Goal: Task Accomplishment & Management: Manage account settings

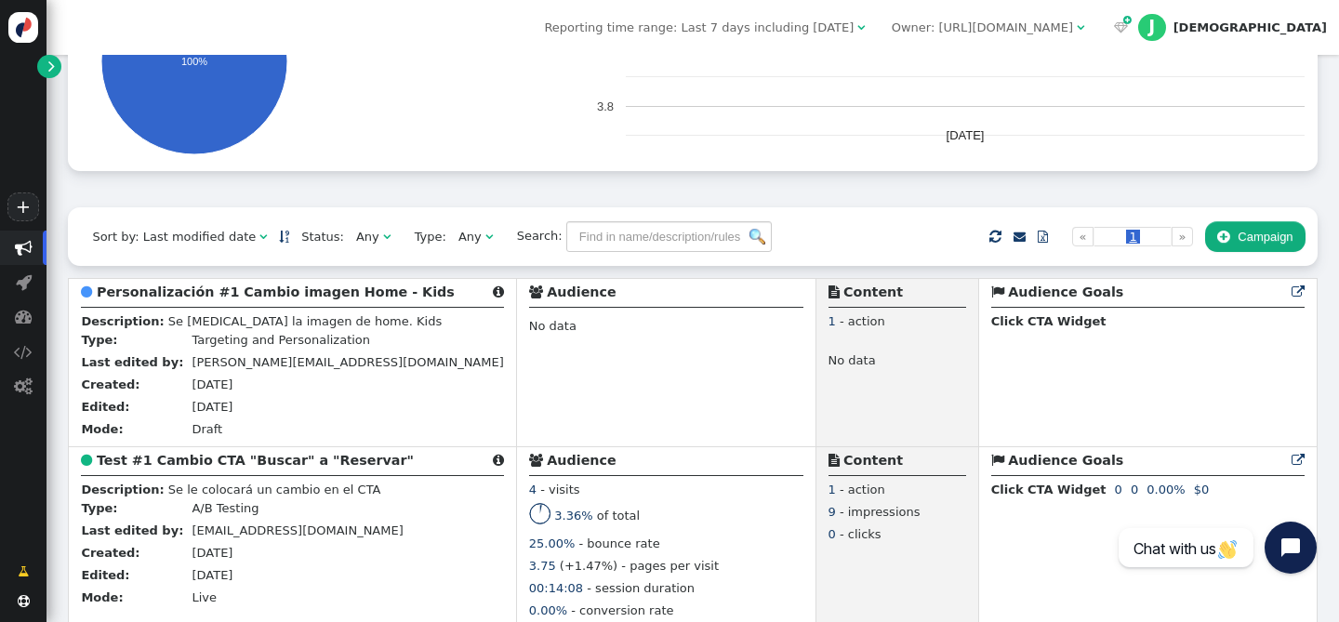
scroll to position [302, 0]
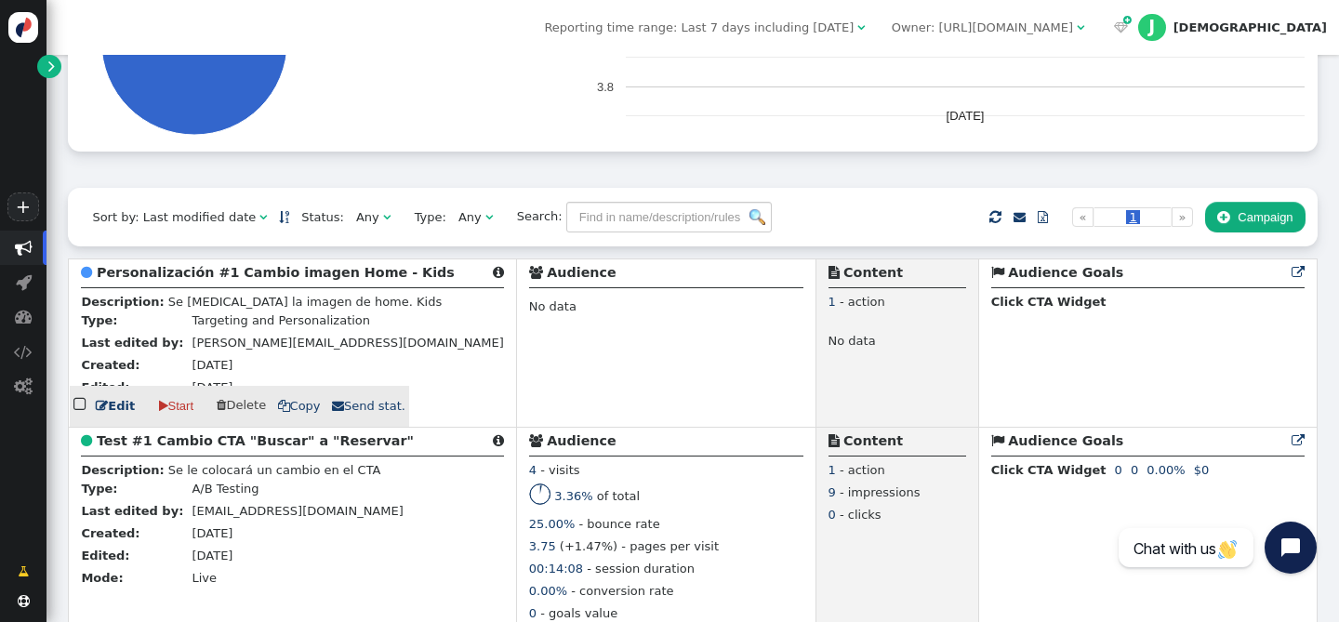
click at [189, 278] on b "Personalización #1 Cambio imagen Home - Kids" at bounding box center [276, 272] width 358 height 15
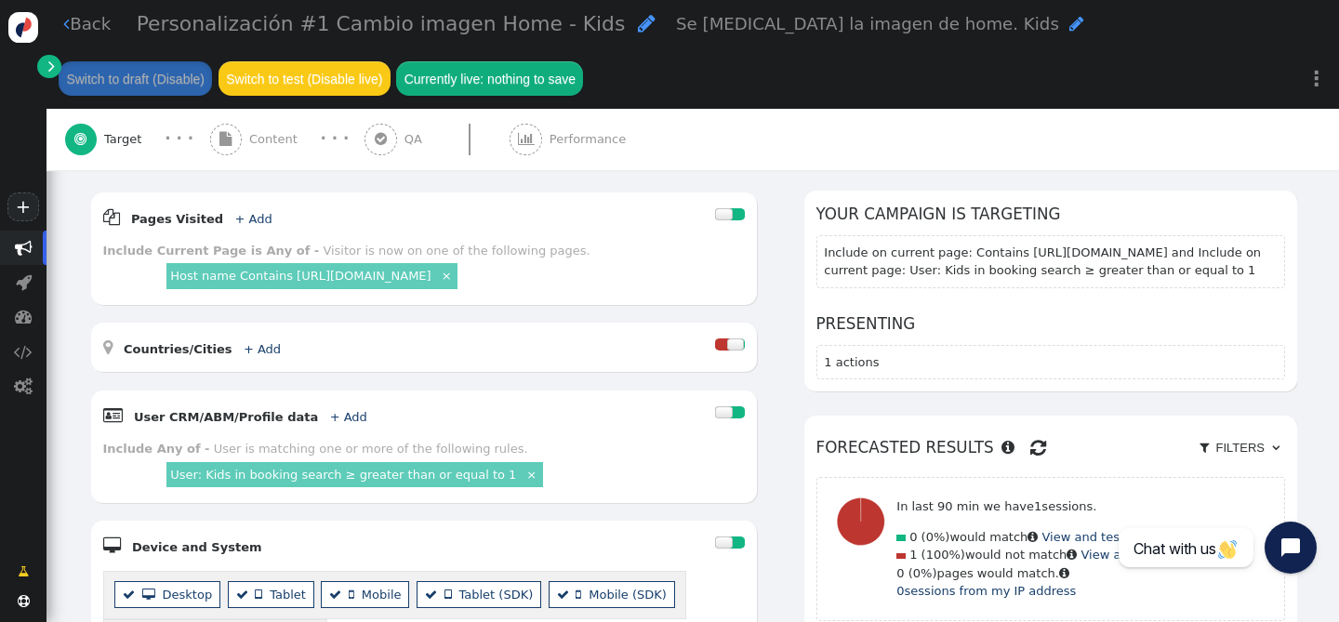
scroll to position [250, 0]
click at [249, 278] on link "Host name Contains https://grand-oasis-palm.com/" at bounding box center [300, 277] width 260 height 14
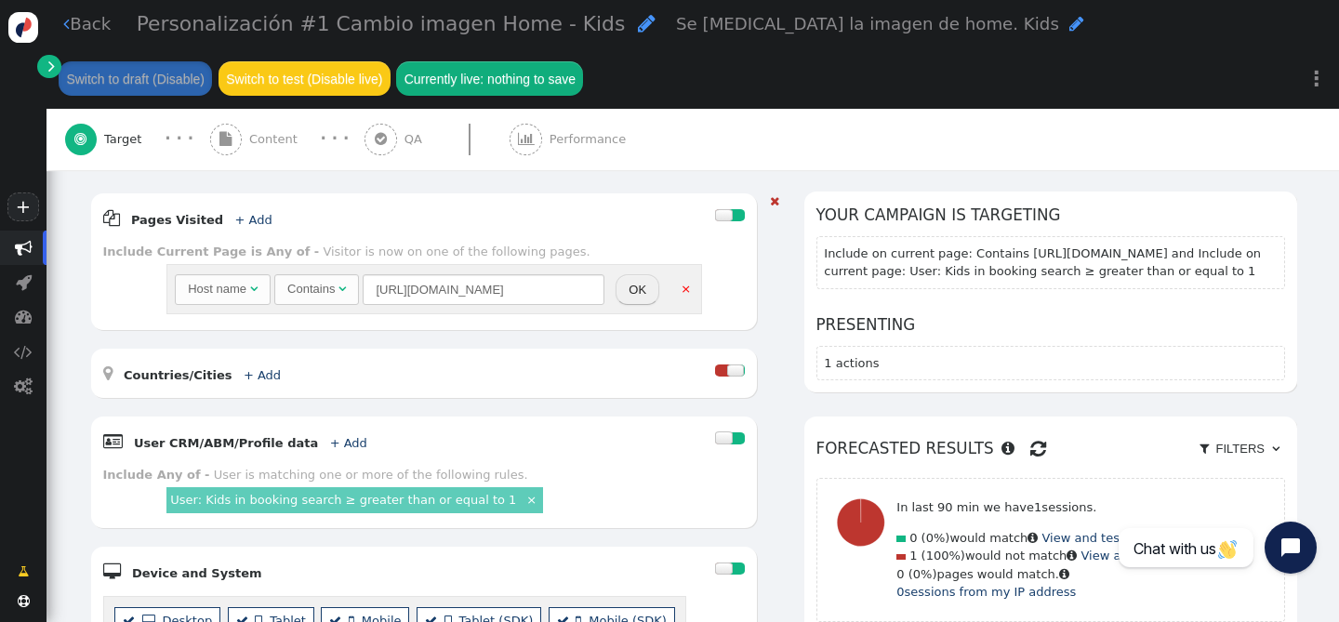
click at [230, 290] on div "Host name" at bounding box center [217, 289] width 59 height 19
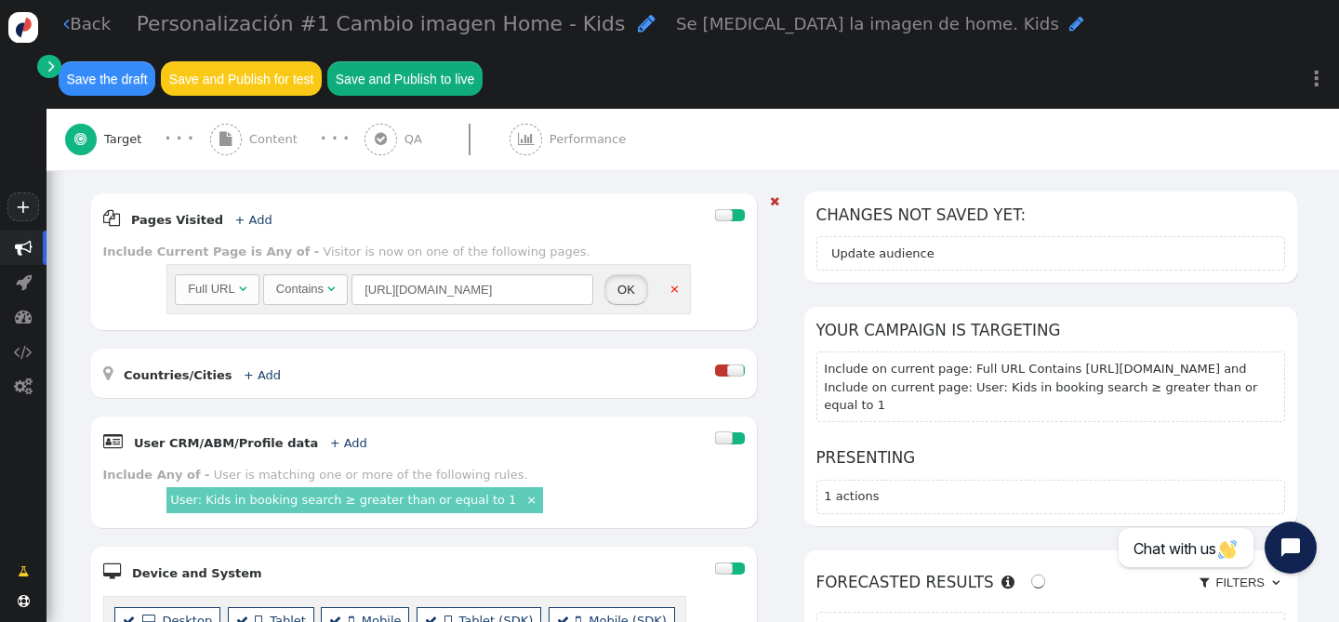
click at [614, 287] on button "OK" at bounding box center [626, 290] width 44 height 32
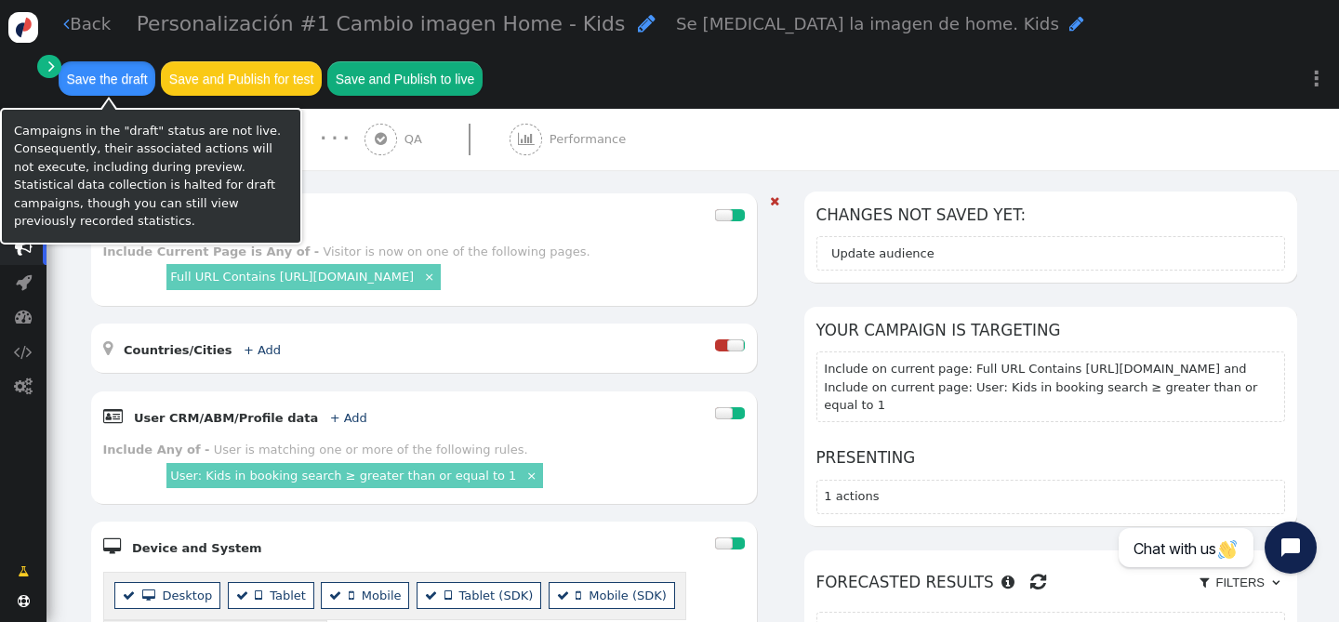
click at [111, 78] on button "Save the draft" at bounding box center [107, 77] width 97 height 33
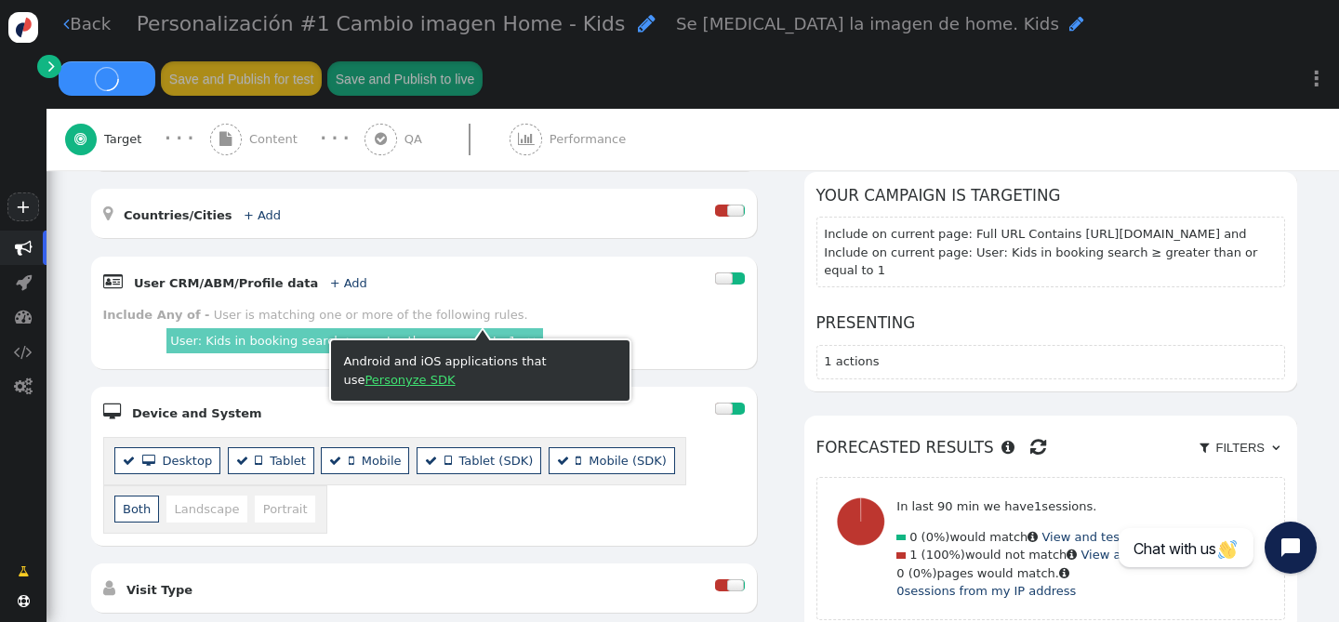
scroll to position [269, 0]
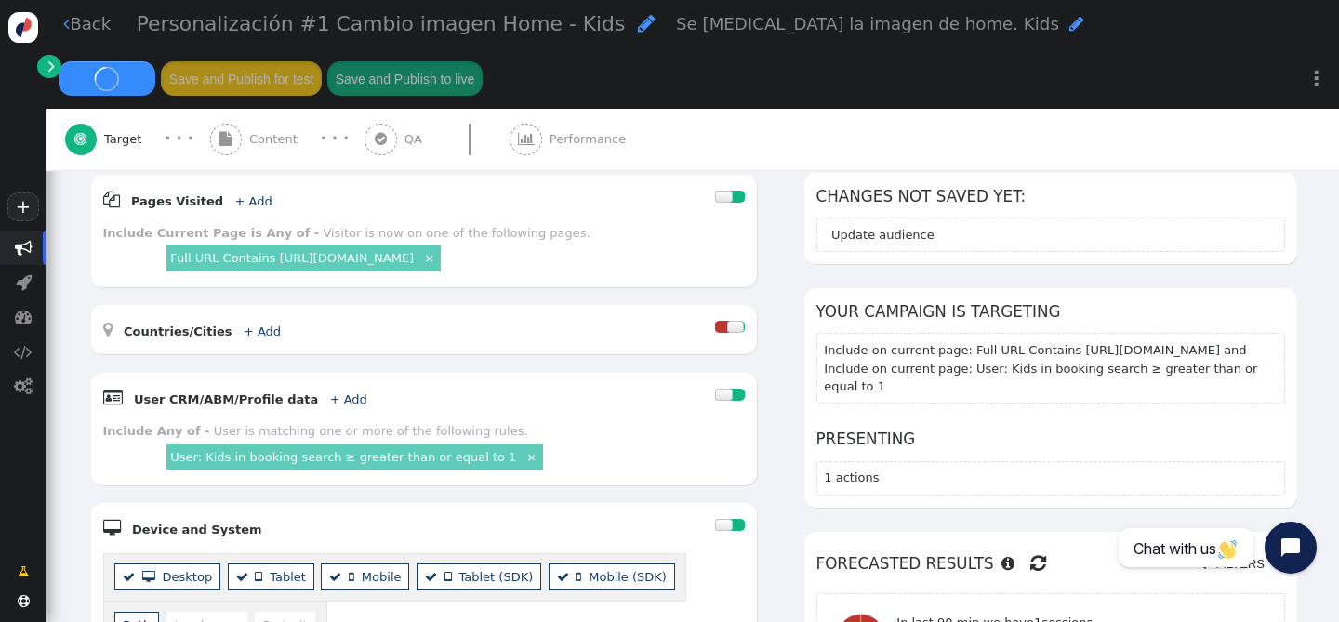
click at [243, 132] on div " Content" at bounding box center [257, 139] width 95 height 61
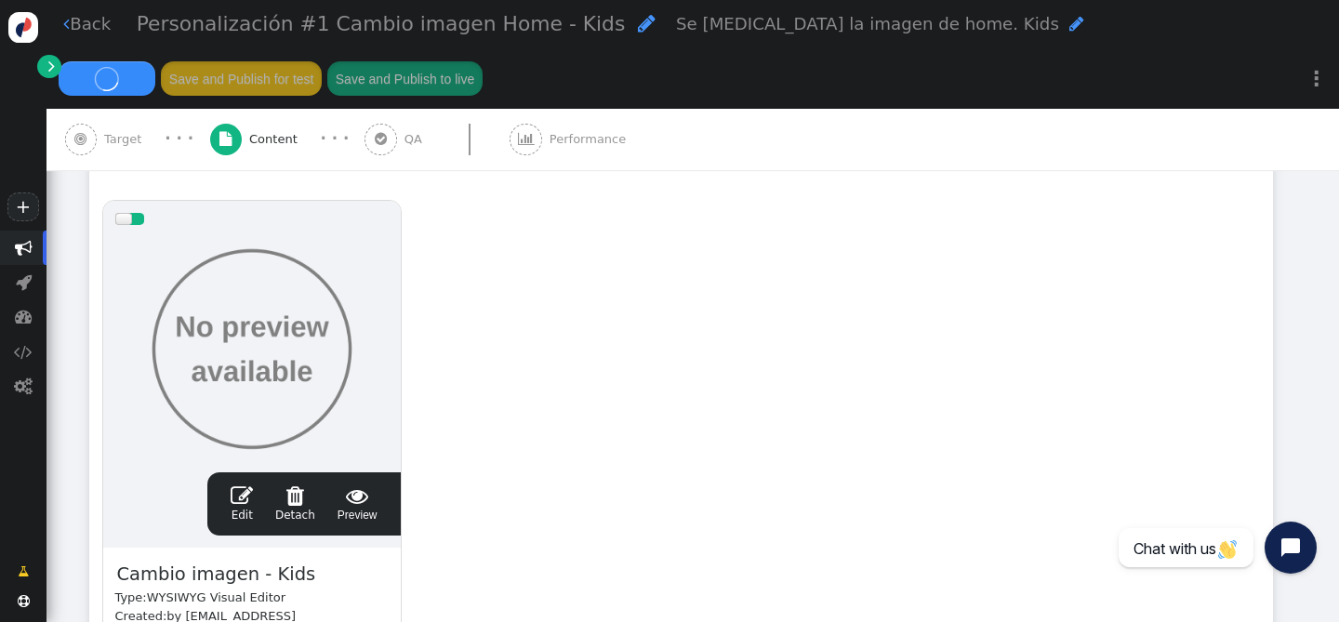
scroll to position [426, 0]
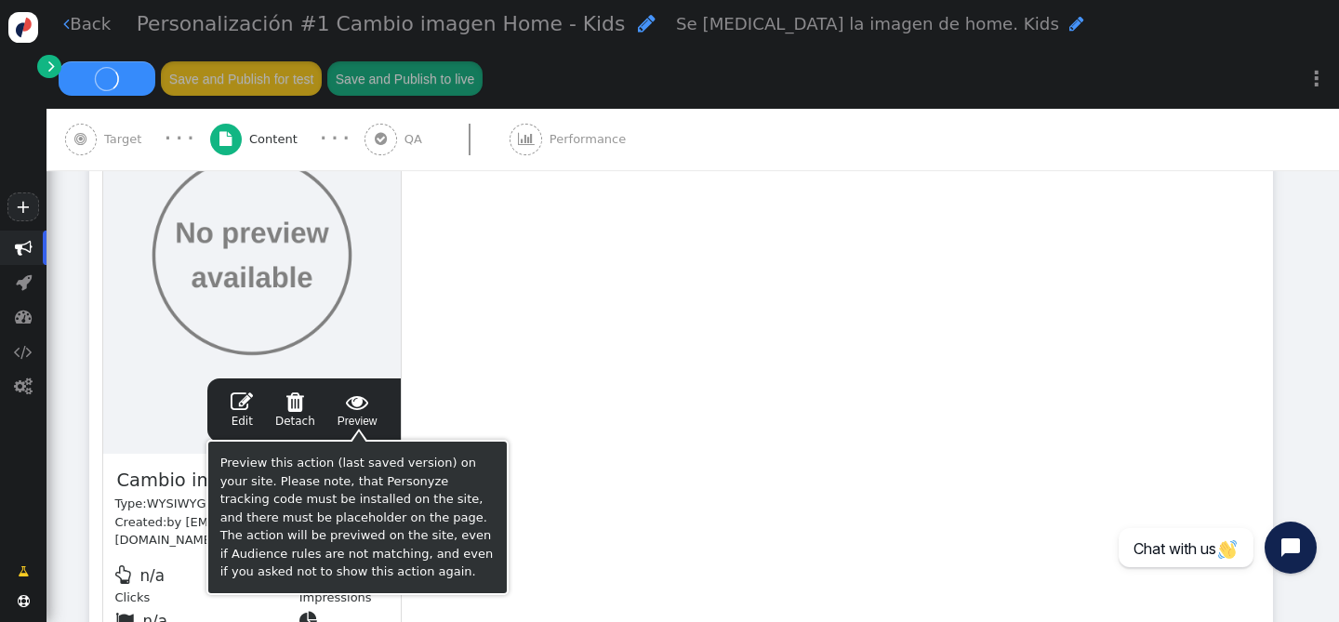
click at [351, 403] on span "" at bounding box center [358, 402] width 40 height 22
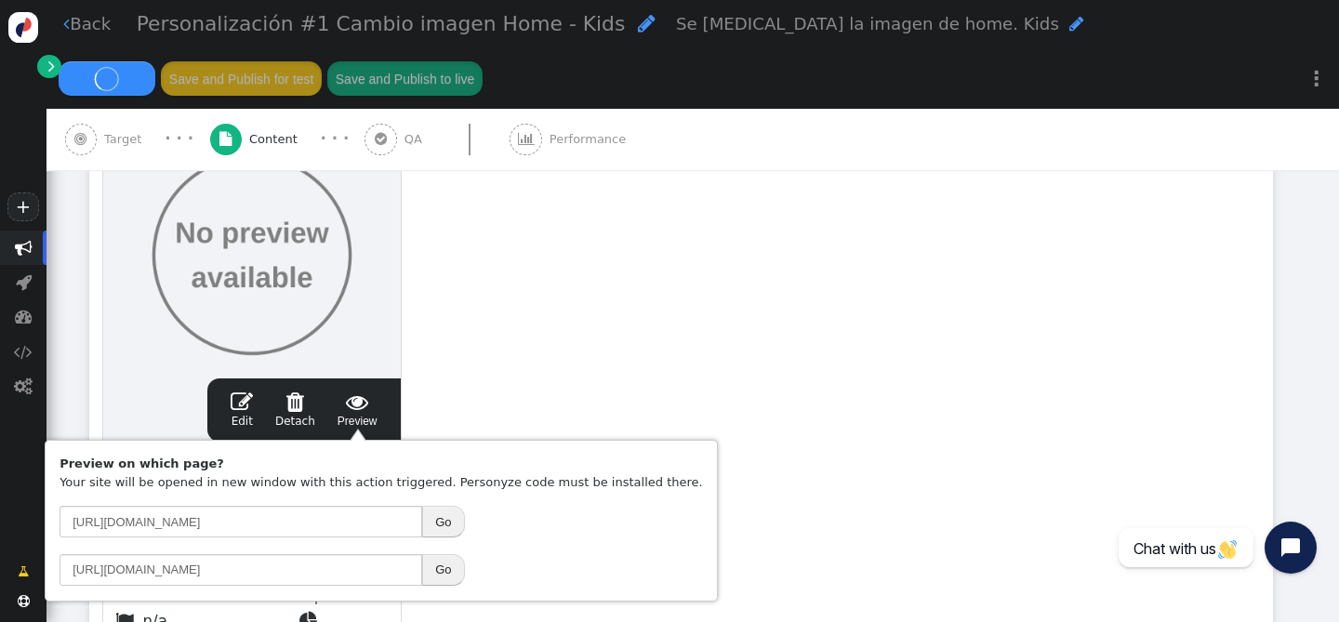
click at [436, 523] on button "Go" at bounding box center [443, 522] width 42 height 32
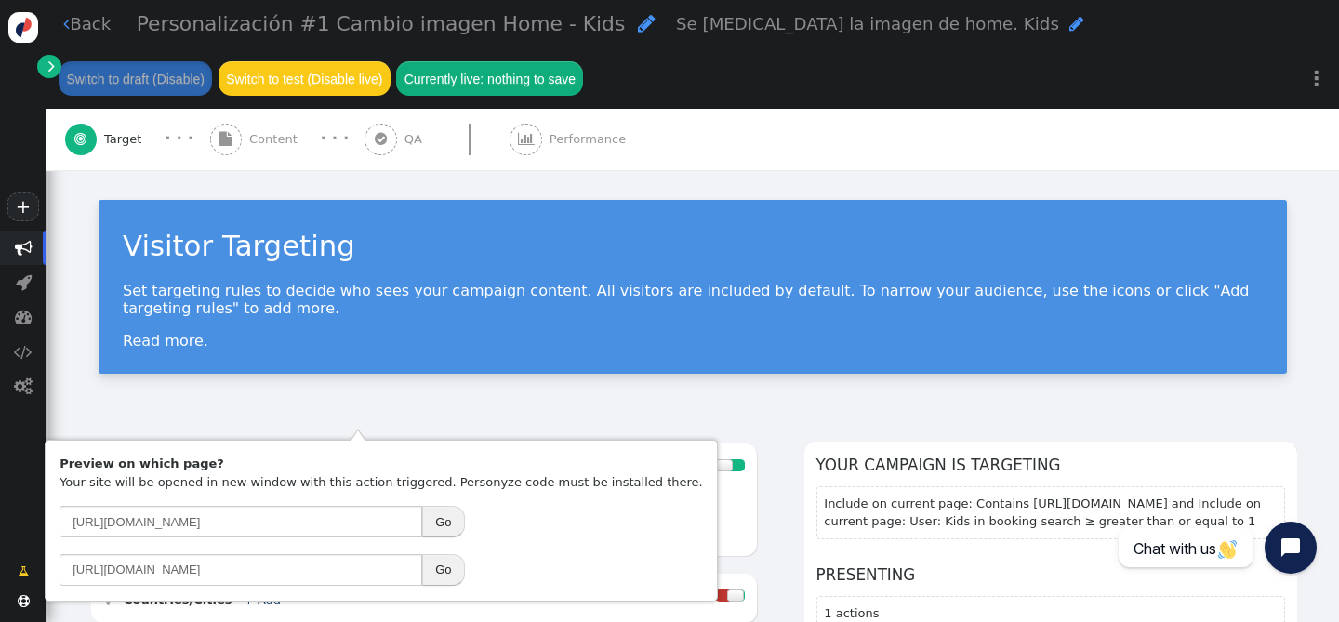
scroll to position [249, 0]
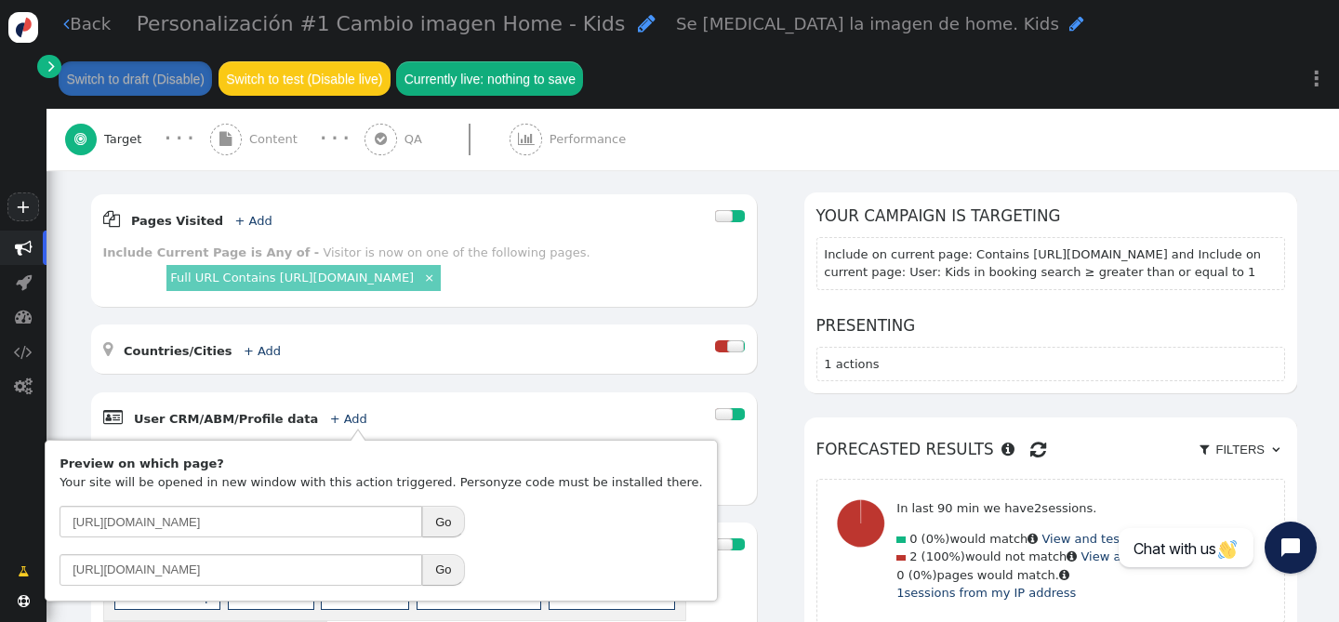
click at [804, 306] on div "Your campaign is targeting Include on current page: Contains https://grand-oasi…" at bounding box center [1050, 292] width 493 height 201
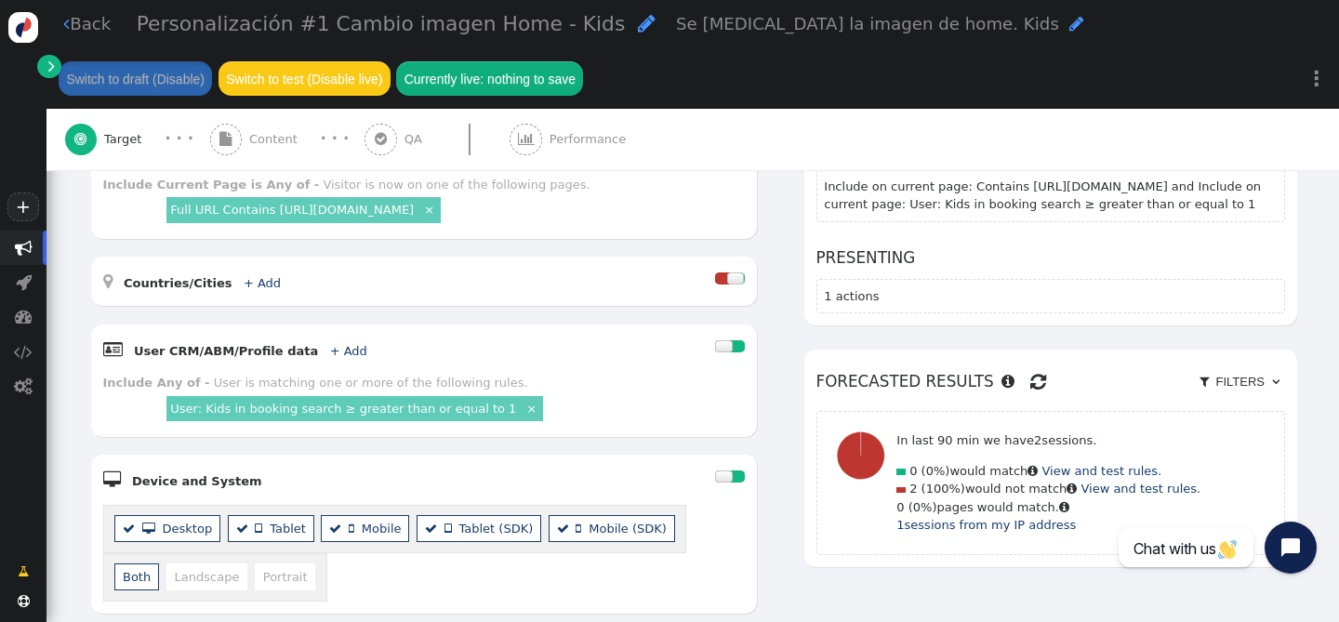
scroll to position [0, 0]
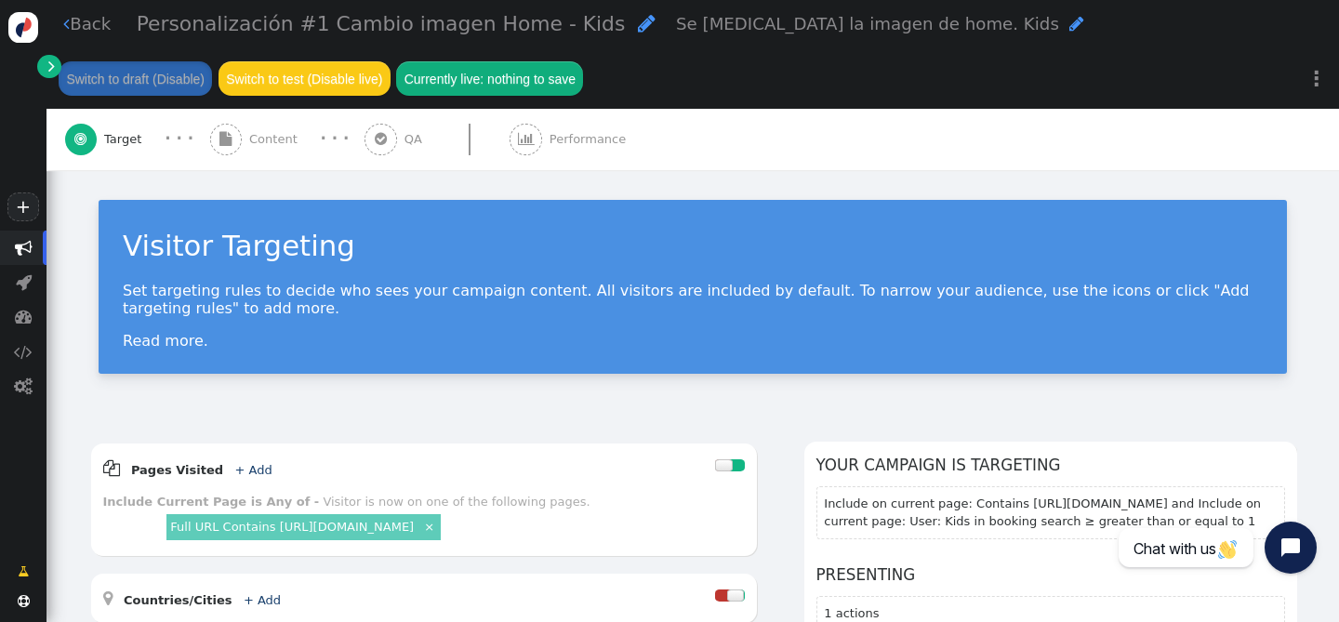
click at [68, 19] on span "" at bounding box center [66, 24] width 7 height 18
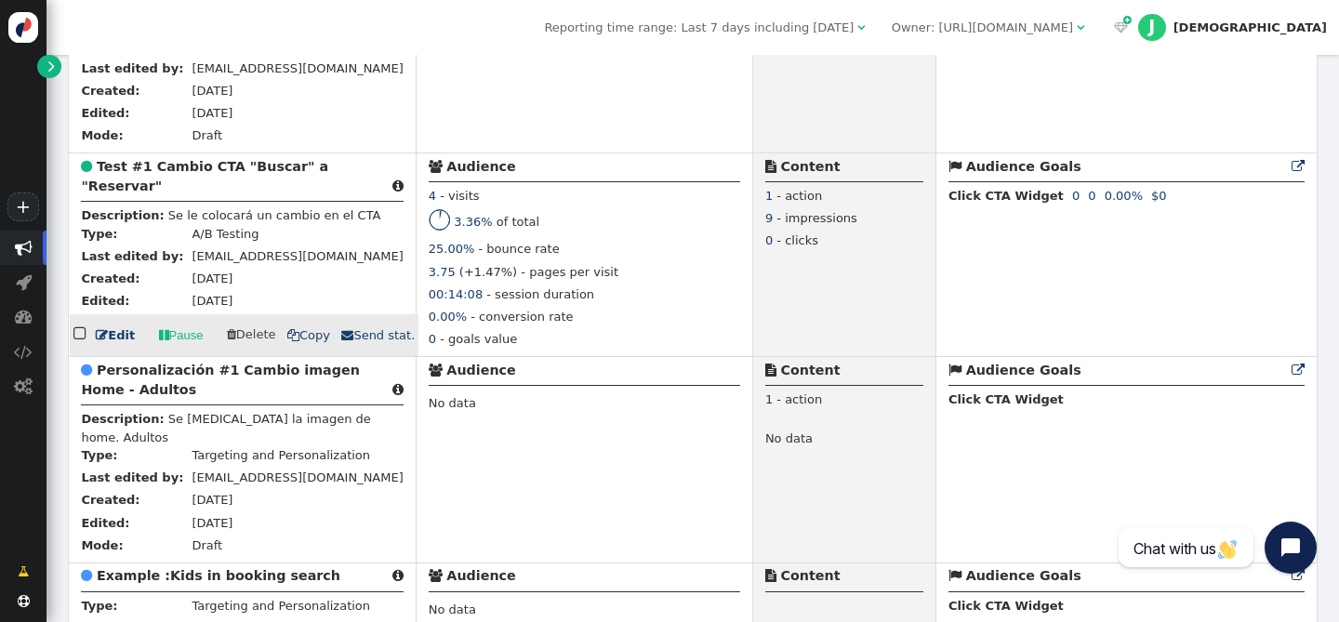
scroll to position [668, 0]
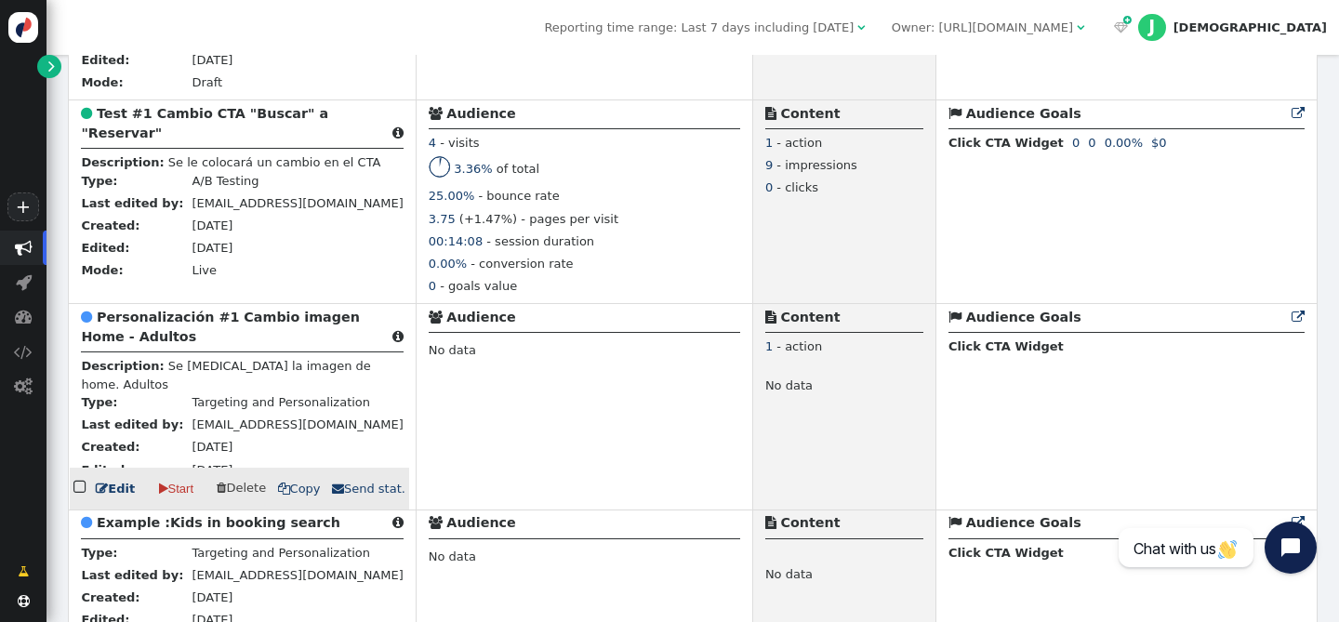
click at [193, 325] on b "Personalización #1 Cambio imagen Home - Adultos" at bounding box center [220, 327] width 278 height 34
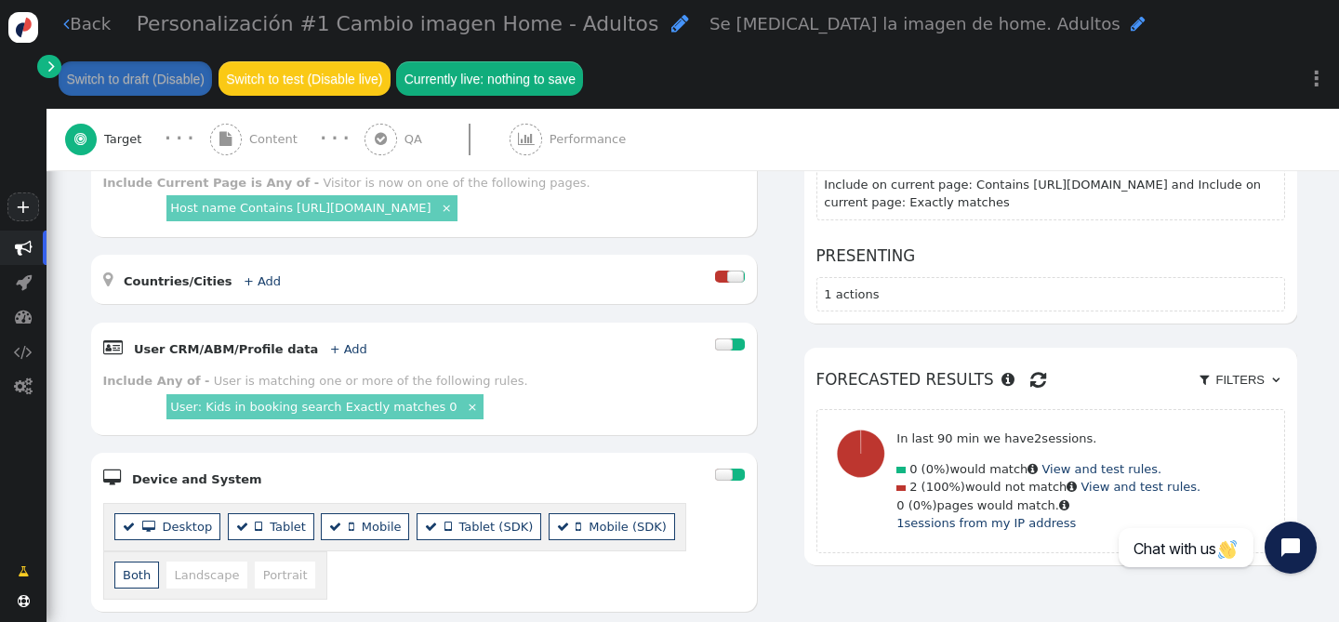
scroll to position [137, 0]
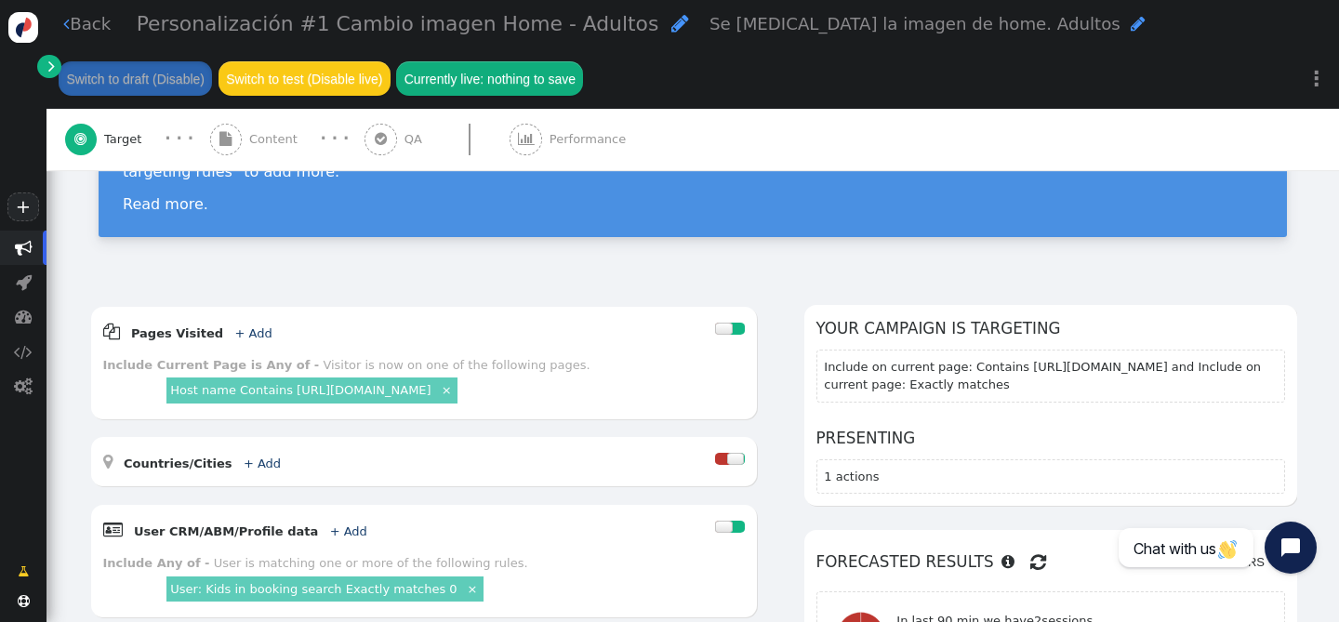
click at [235, 137] on span "" at bounding box center [226, 140] width 33 height 33
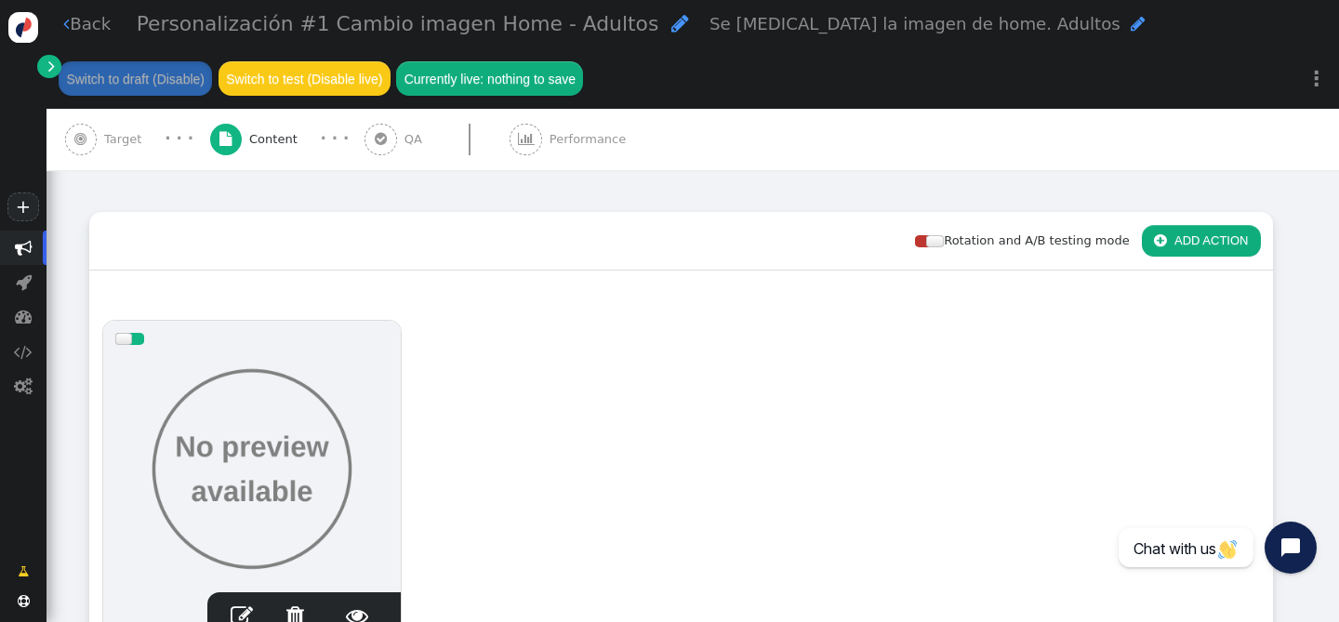
scroll to position [326, 0]
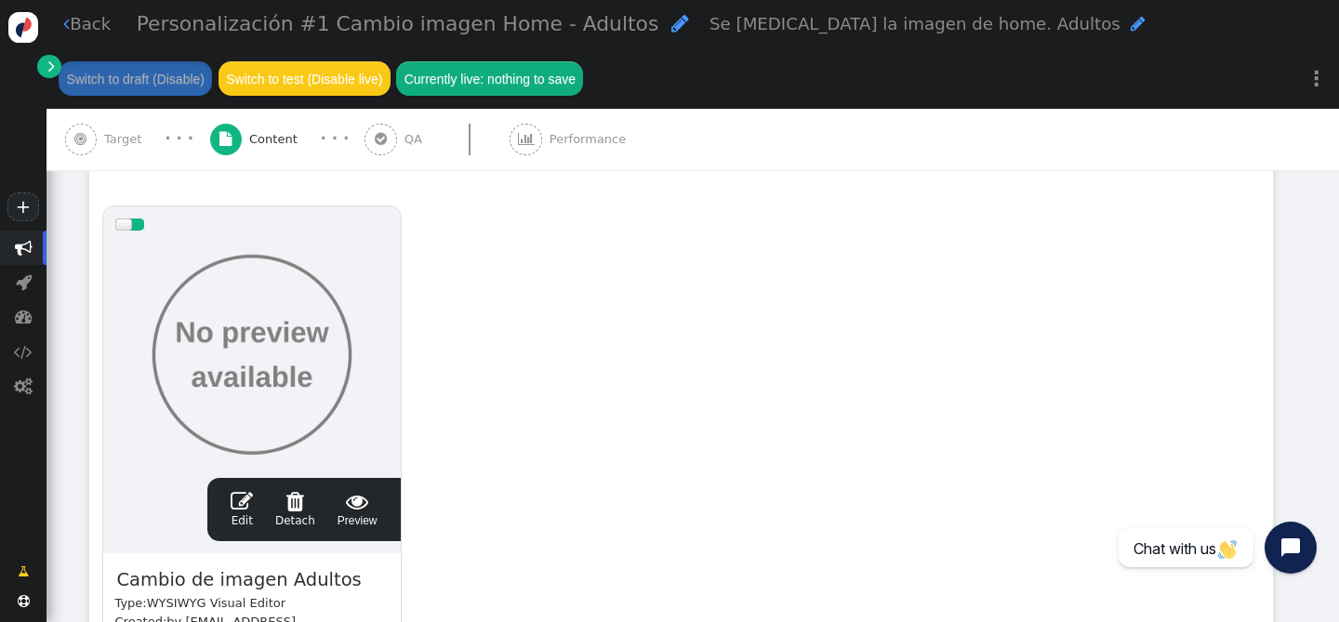
click at [353, 497] on span "" at bounding box center [358, 501] width 40 height 22
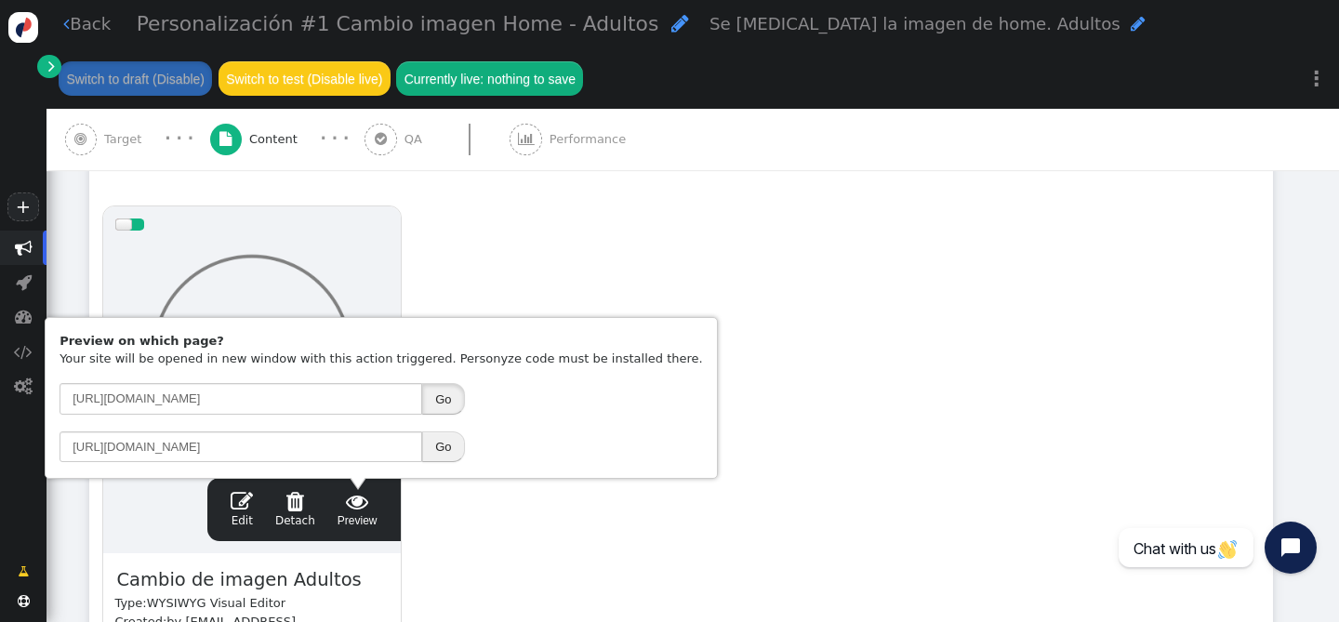
click at [445, 397] on button "Go" at bounding box center [443, 399] width 42 height 32
click at [537, 224] on div "drag this  Edit  Detach  Preview Cambio de imagen Adultos Type: WYSIWYG Visu…" at bounding box center [681, 484] width 1182 height 583
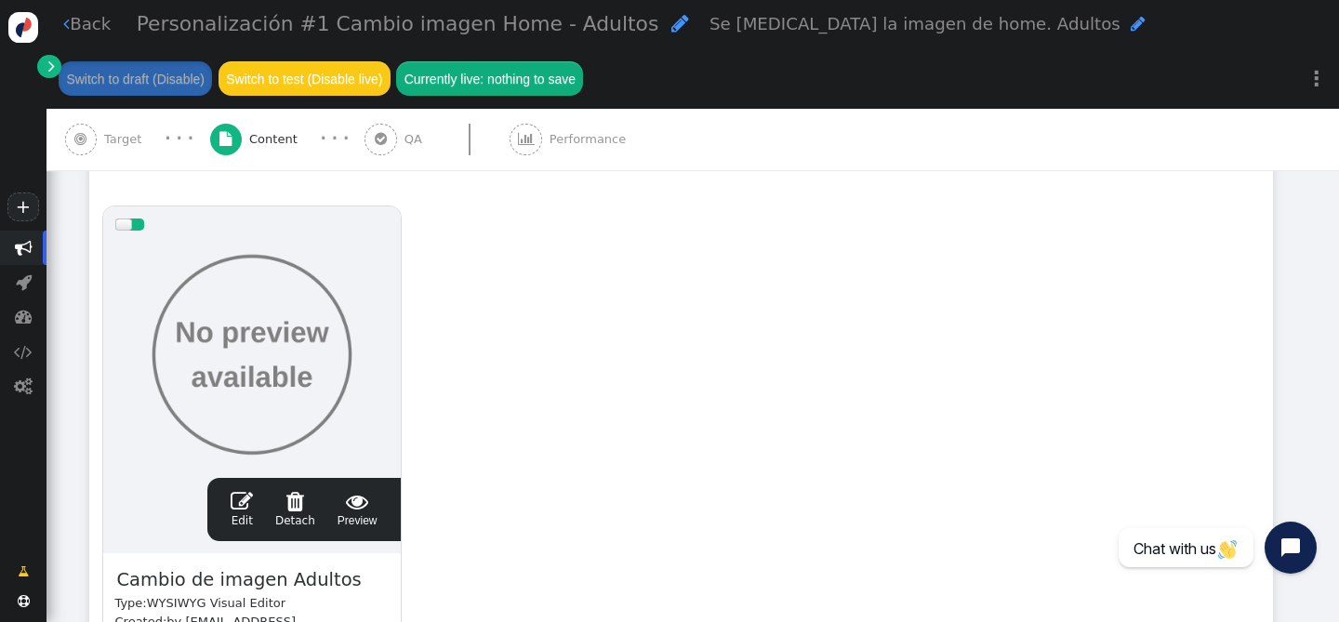
click at [246, 510] on span "" at bounding box center [242, 501] width 22 height 22
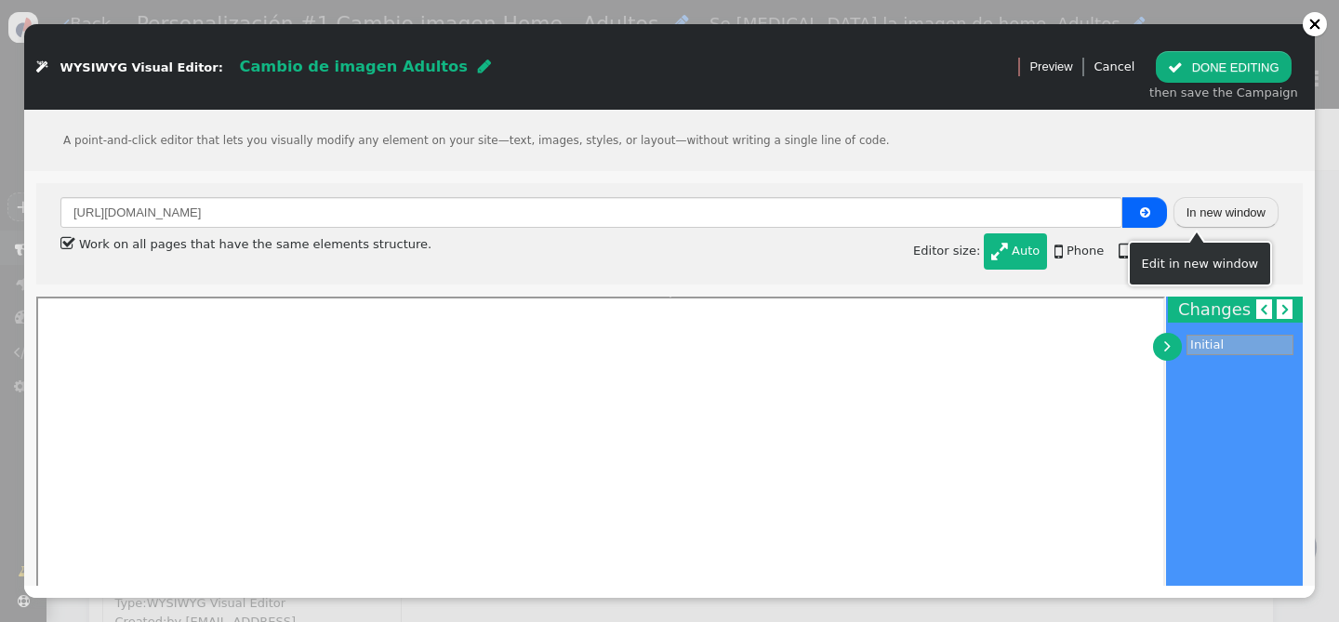
click at [1222, 213] on button "In new window" at bounding box center [1225, 213] width 105 height 32
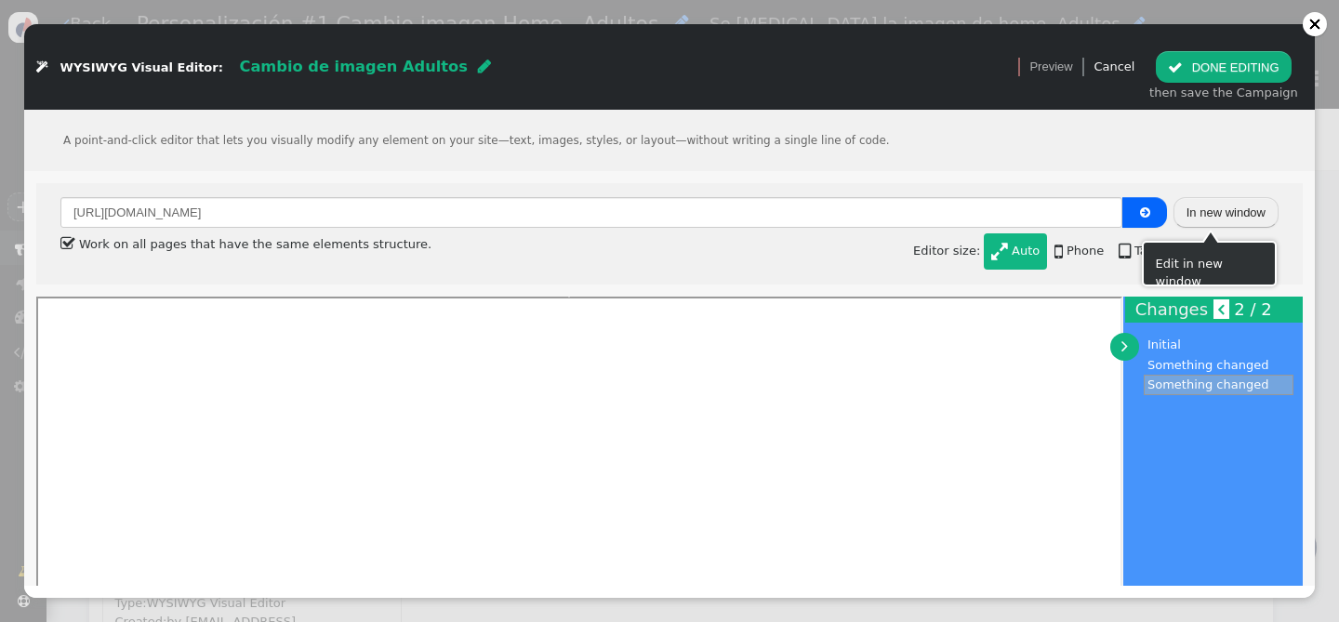
click at [1185, 213] on button "In new window" at bounding box center [1225, 213] width 105 height 32
click at [1193, 215] on button "In new window" at bounding box center [1225, 213] width 105 height 32
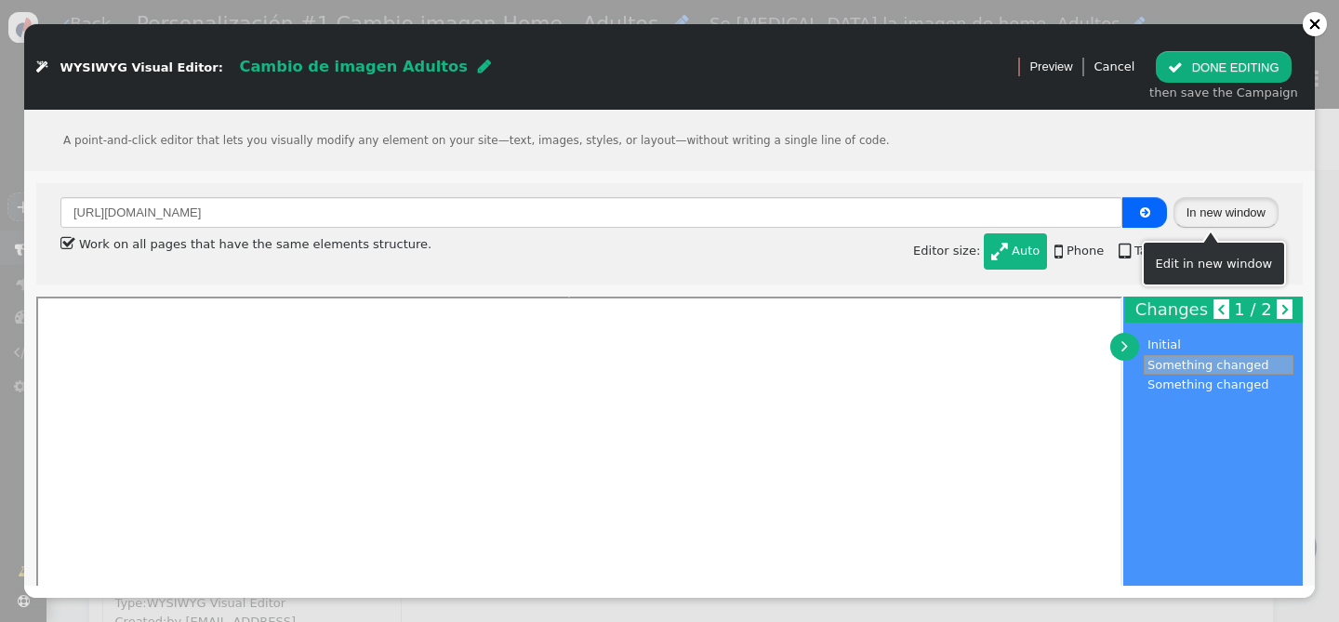
click at [1199, 205] on button "In new window" at bounding box center [1225, 213] width 105 height 32
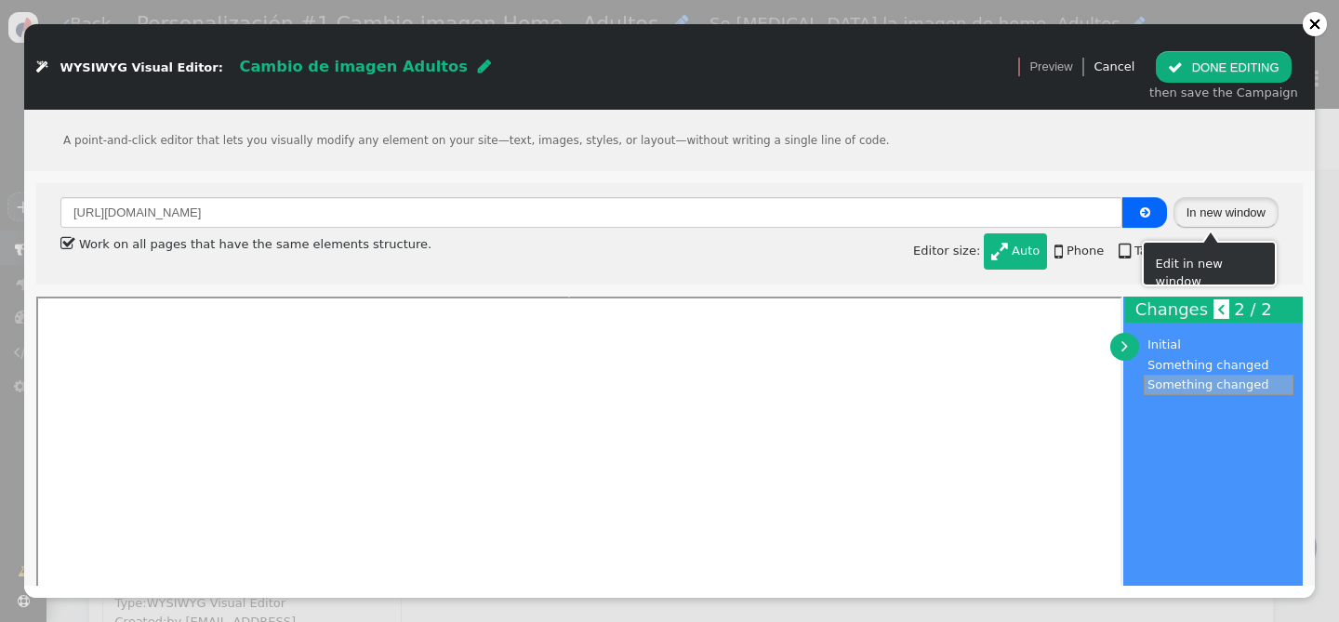
click at [1178, 217] on button "In new window" at bounding box center [1225, 213] width 105 height 32
click at [1199, 68] on button " DONE EDITING" at bounding box center [1223, 67] width 135 height 32
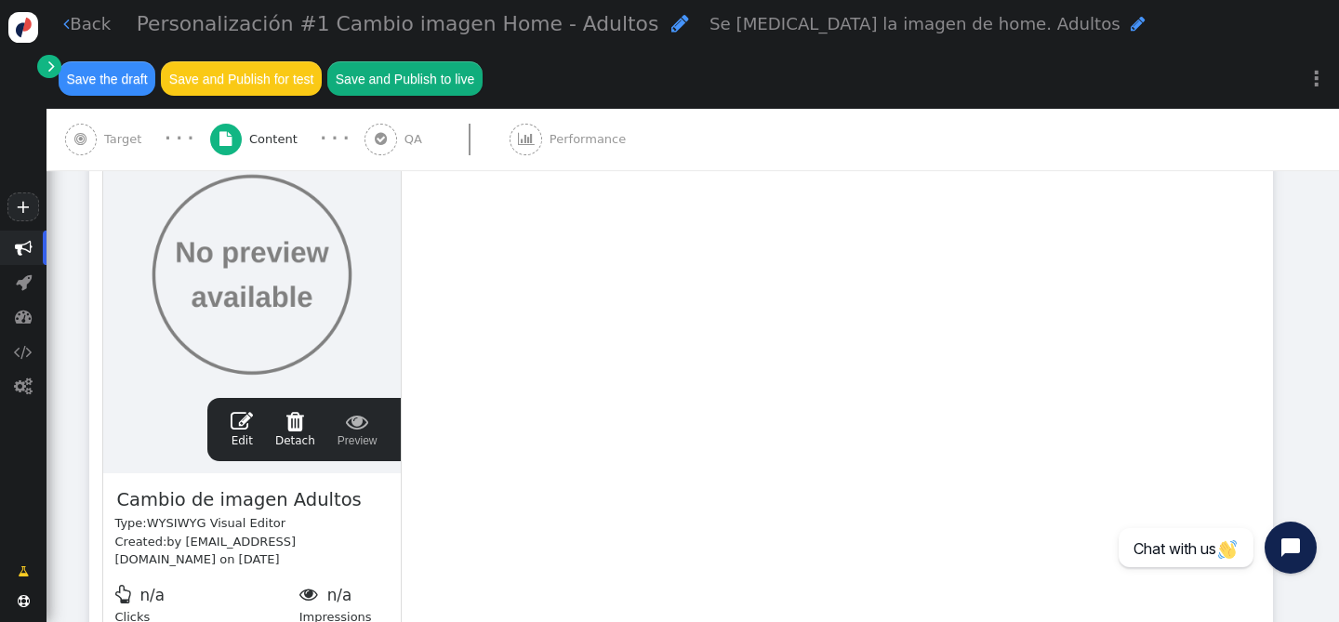
scroll to position [443, 0]
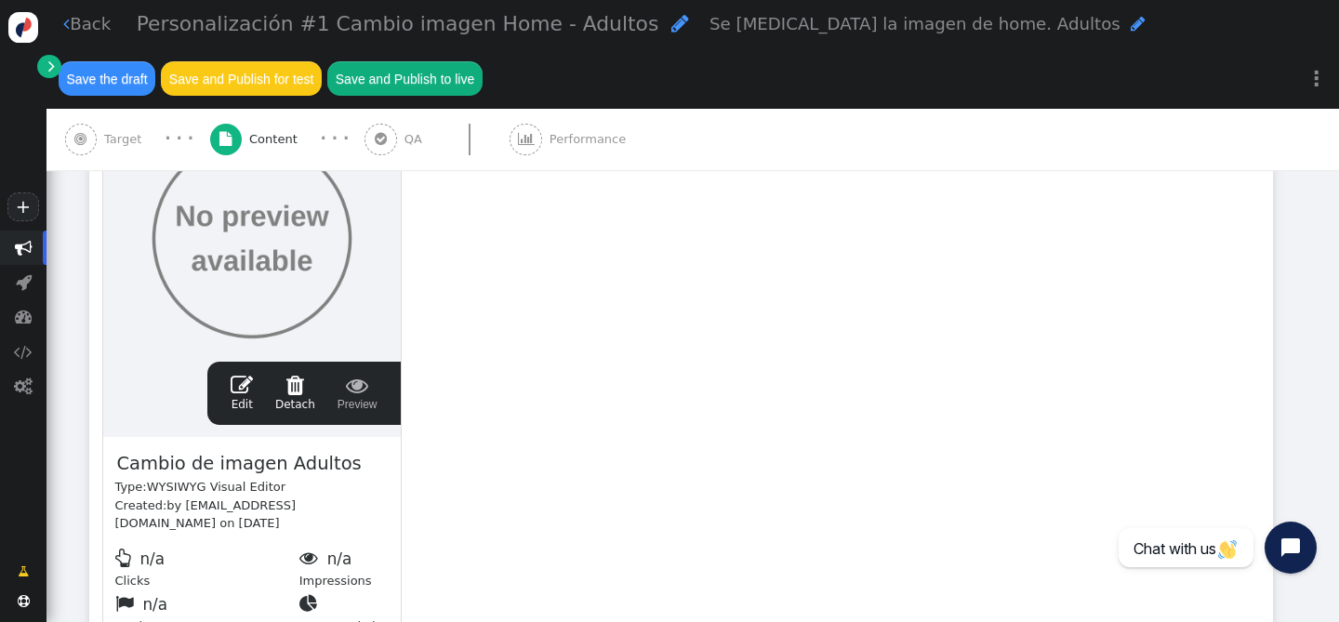
click at [245, 387] on span "" at bounding box center [242, 385] width 22 height 22
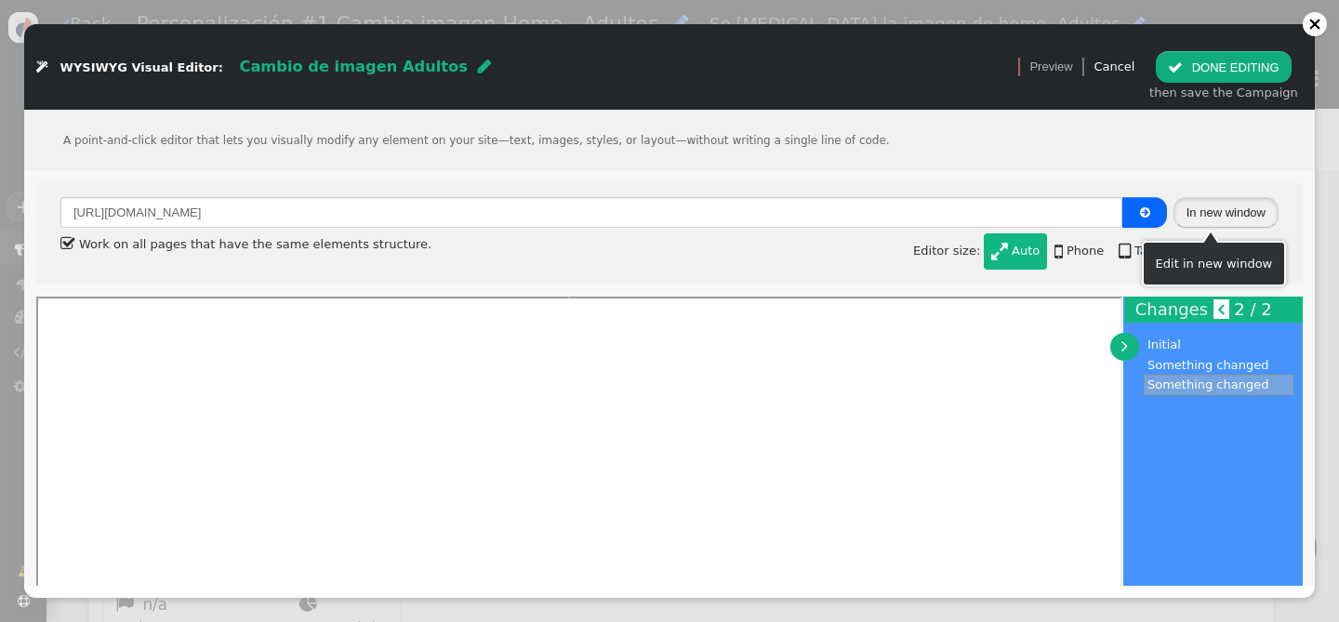
click at [1196, 219] on button "In new window" at bounding box center [1225, 213] width 105 height 32
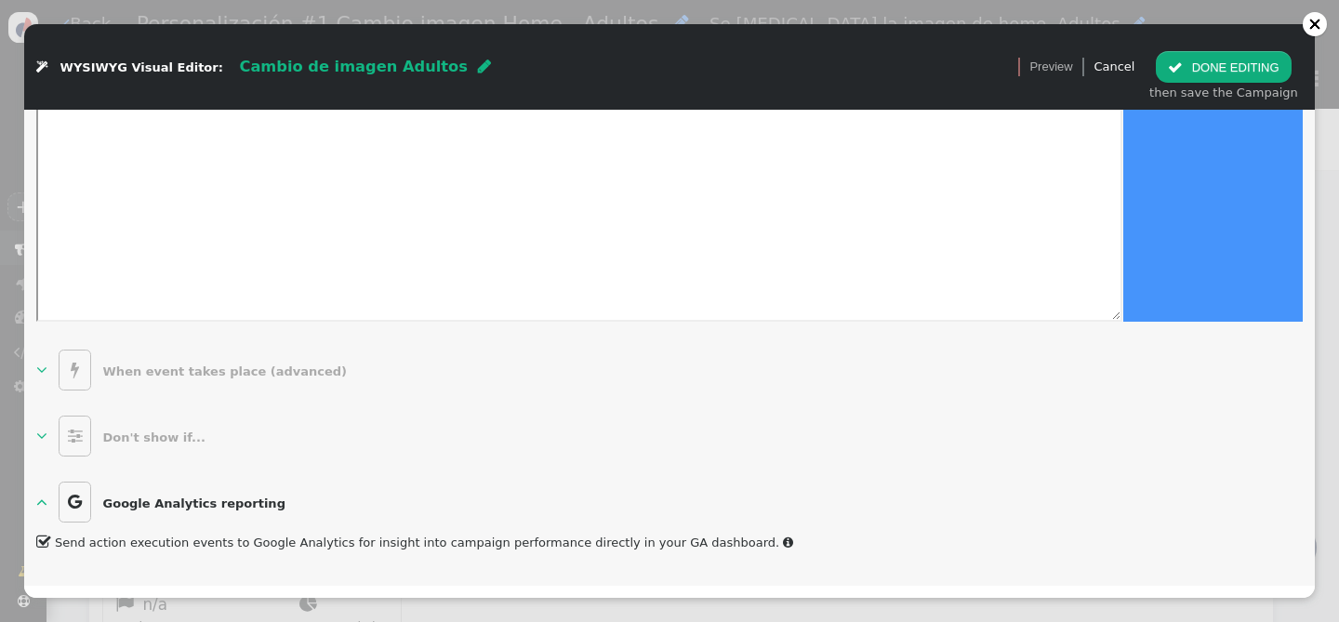
scroll to position [0, 0]
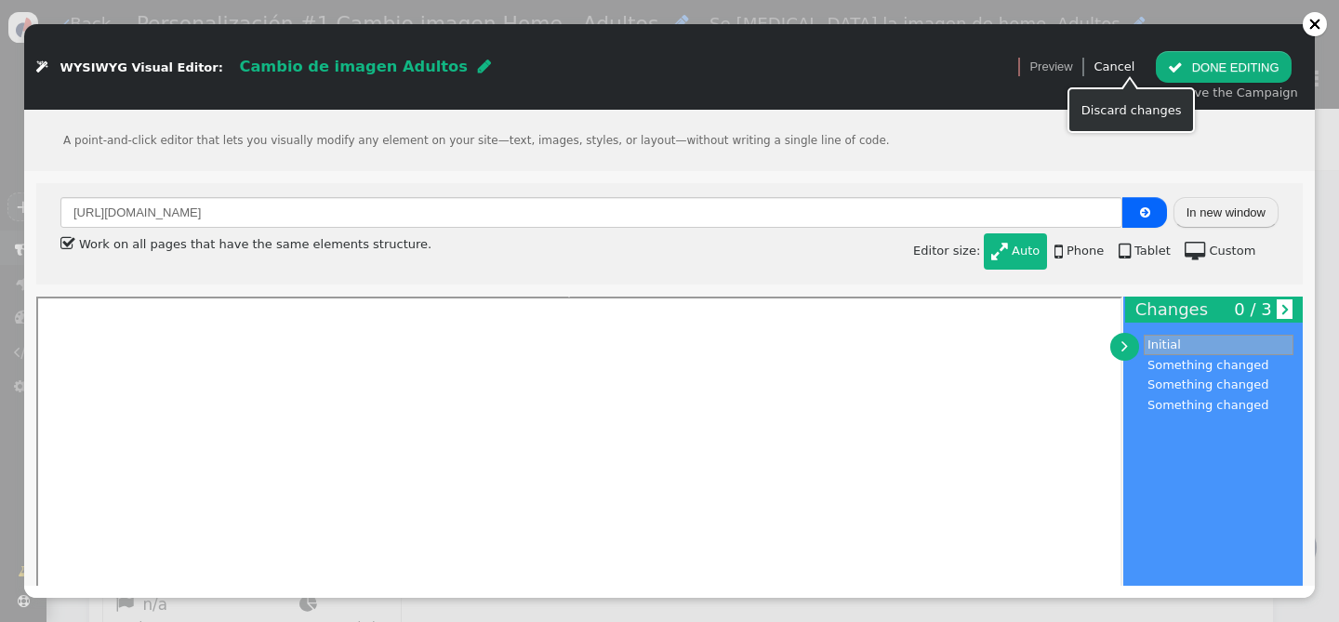
click at [1134, 68] on link "Cancel" at bounding box center [1113, 67] width 41 height 14
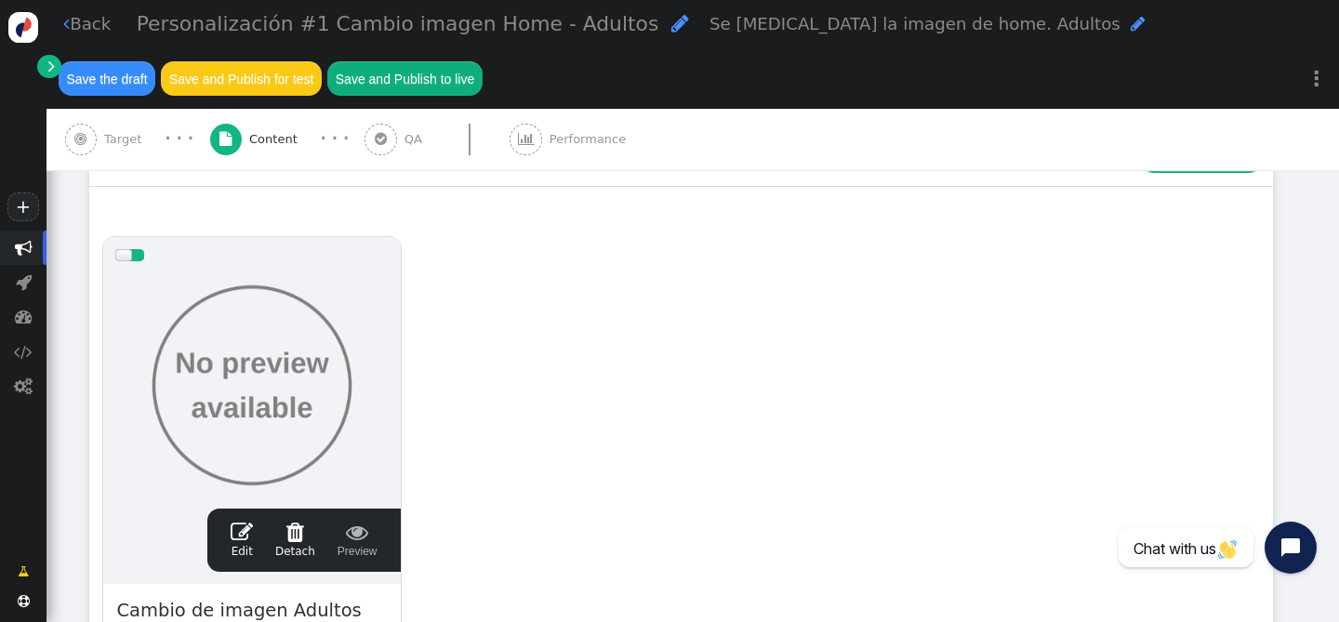
scroll to position [284, 0]
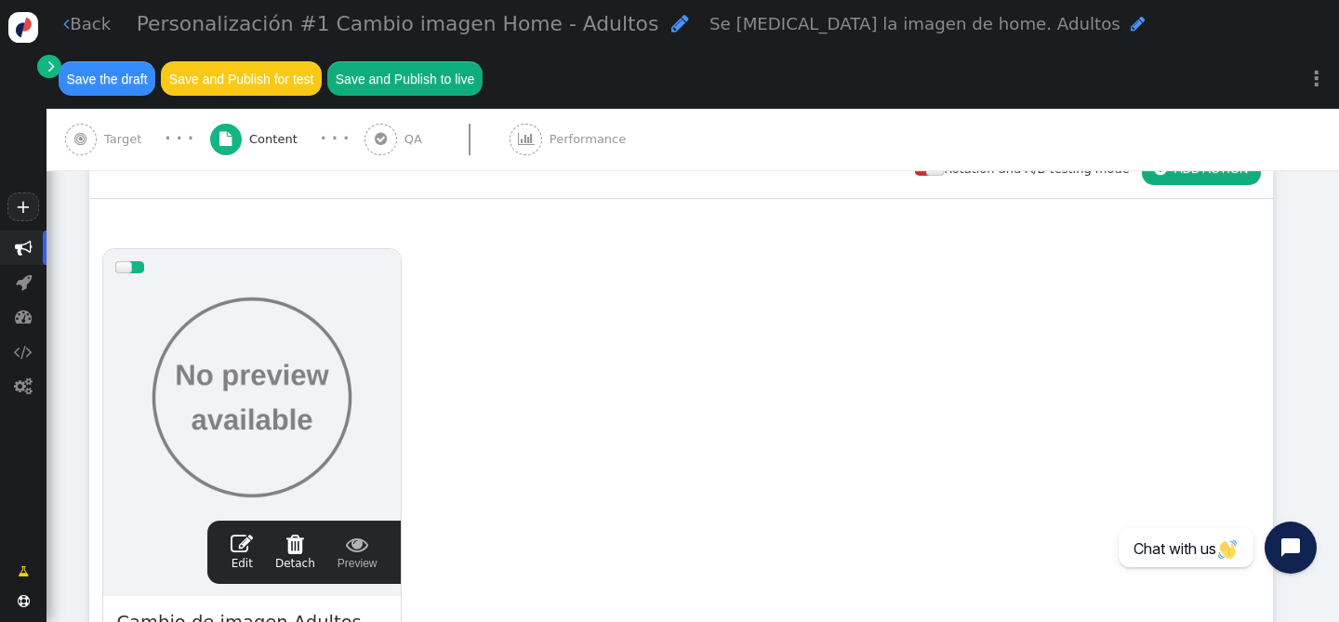
click at [1183, 177] on button " ADD ACTION" at bounding box center [1201, 169] width 119 height 32
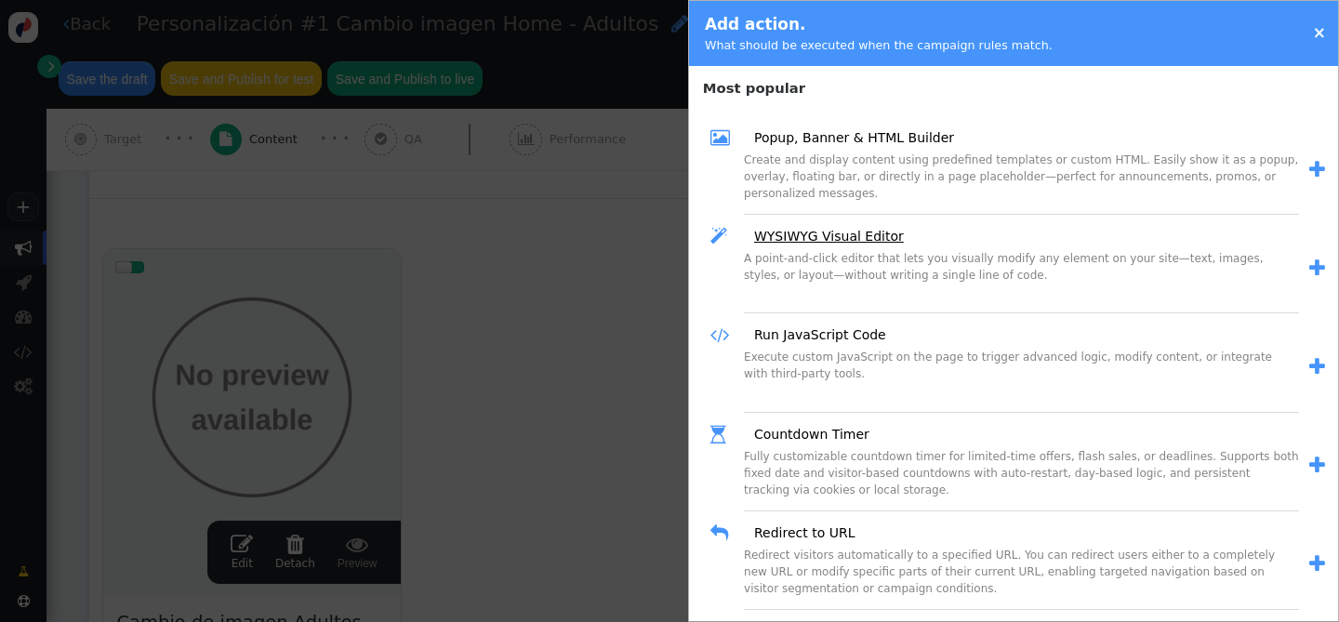
click at [851, 233] on link "WYSIWYG Visual Editor" at bounding box center [822, 237] width 163 height 20
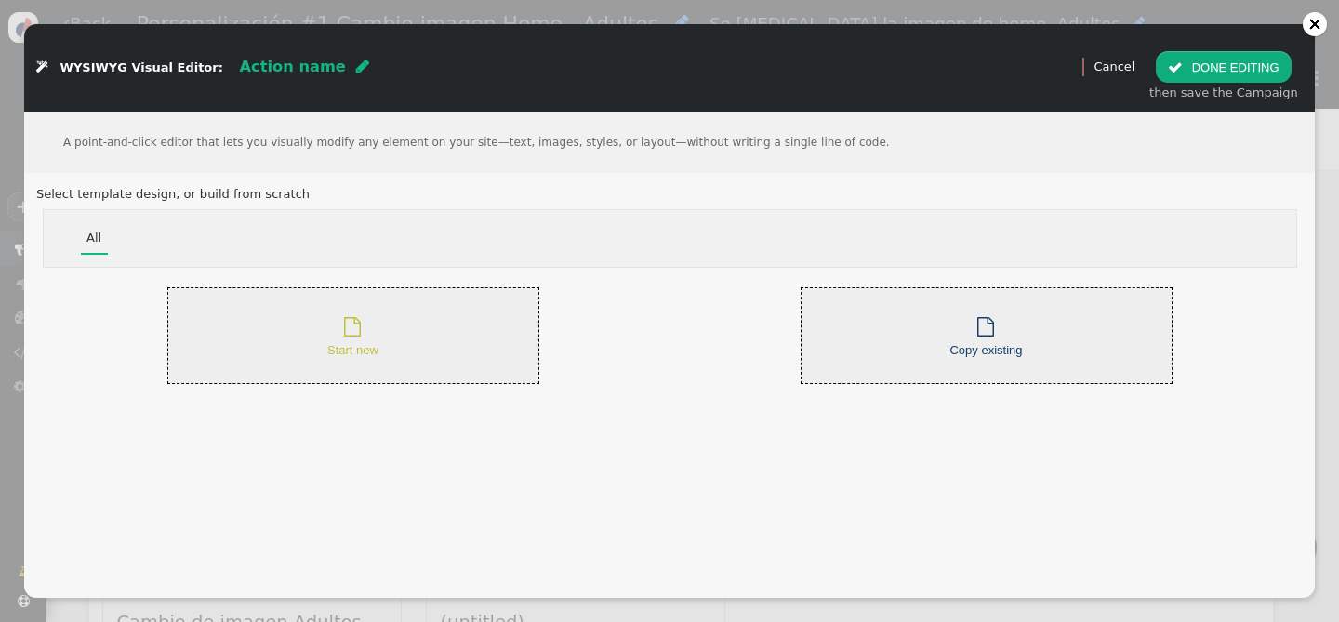
click at [403, 323] on div " Start new" at bounding box center [353, 336] width 372 height 98
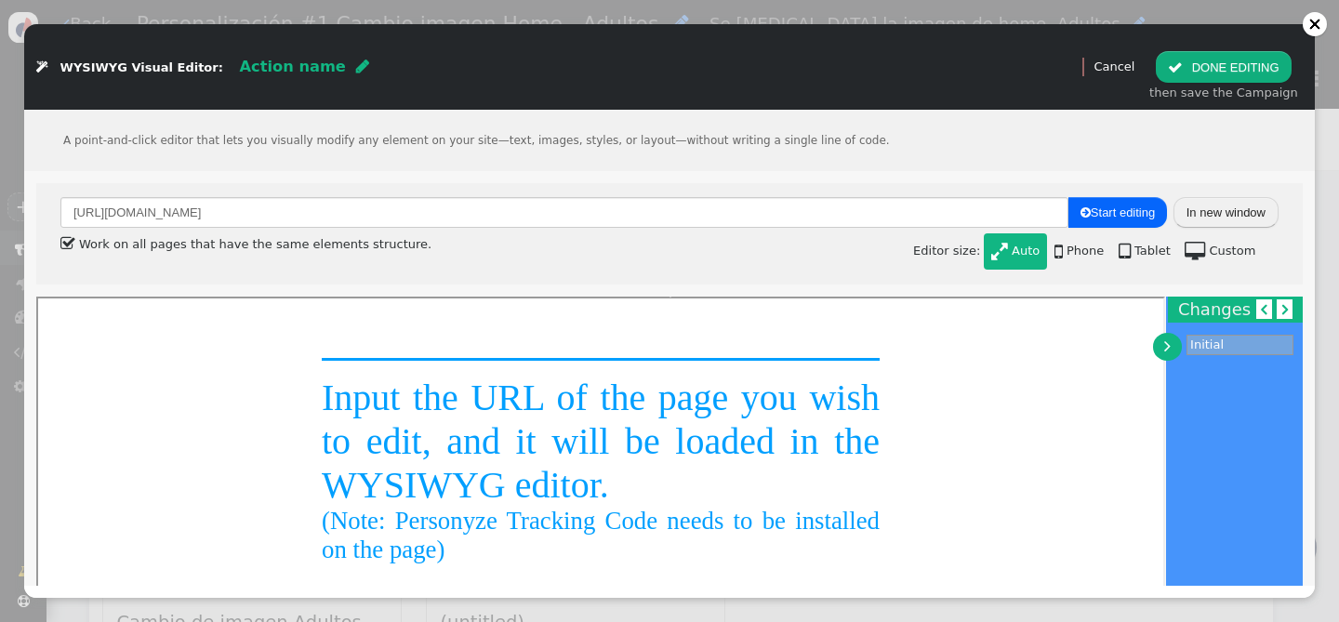
scroll to position [0, 0]
click at [1232, 218] on button "In new window" at bounding box center [1225, 213] width 105 height 32
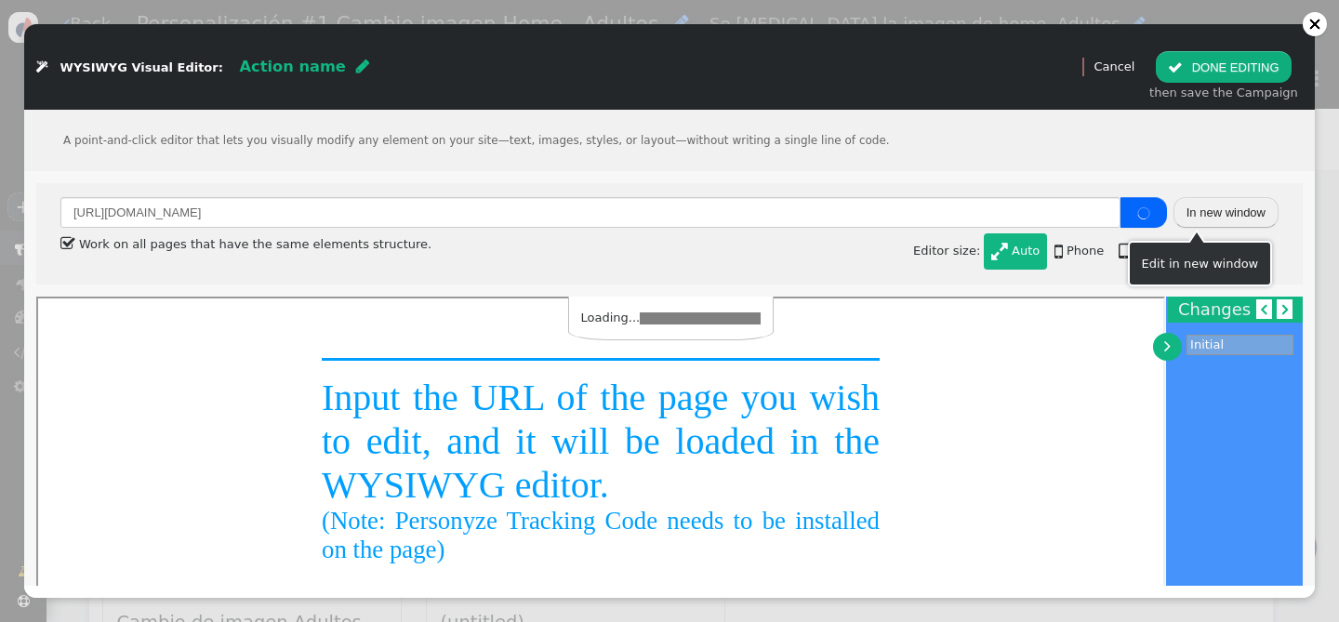
type input "https://grand-oasis-palm.com/es"
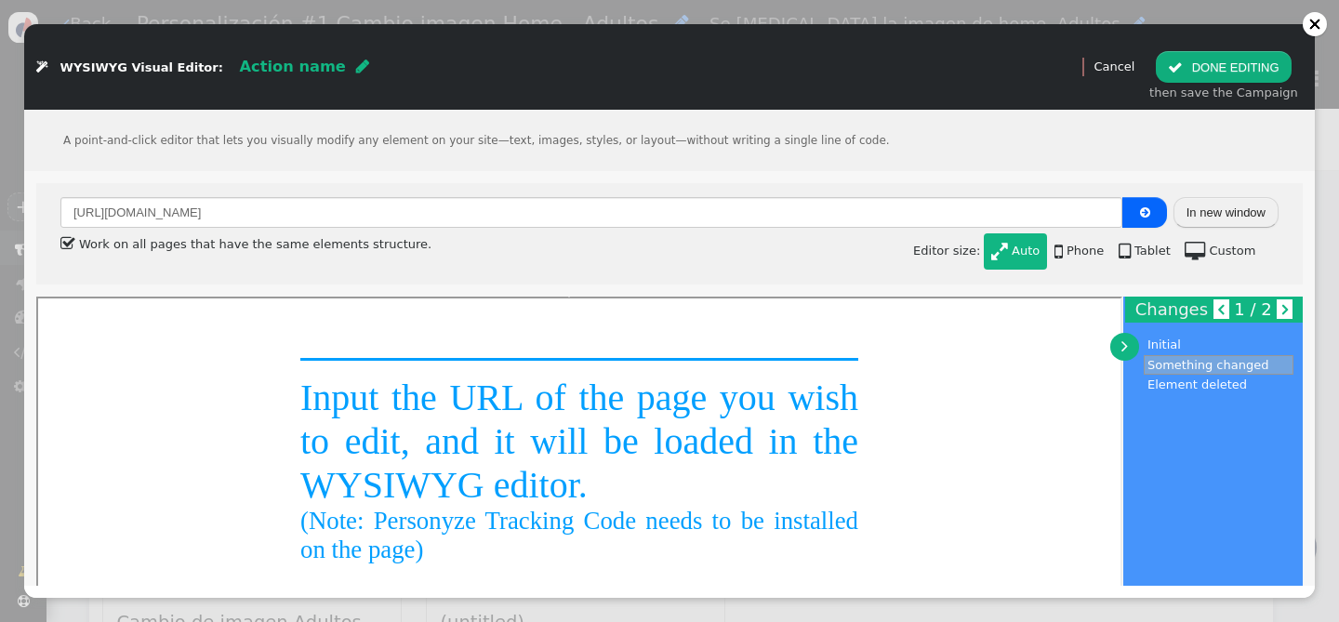
click at [1119, 60] on link "Cancel" at bounding box center [1113, 67] width 41 height 14
drag, startPoint x: 1094, startPoint y: 69, endPoint x: 1129, endPoint y: 68, distance: 34.4
click at [1100, 70] on div " Preview Cancel" at bounding box center [1109, 67] width 62 height 19
click at [1129, 68] on link "Cancel" at bounding box center [1113, 67] width 41 height 14
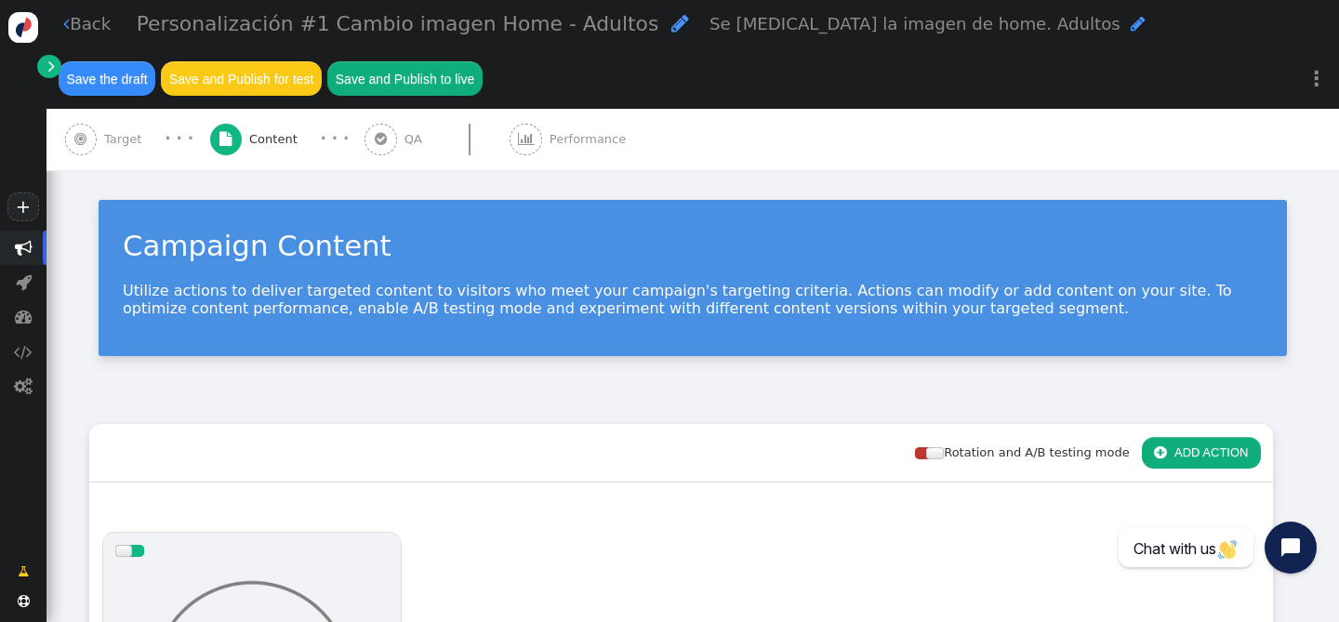
click at [70, 20] on link " Back" at bounding box center [86, 23] width 47 height 25
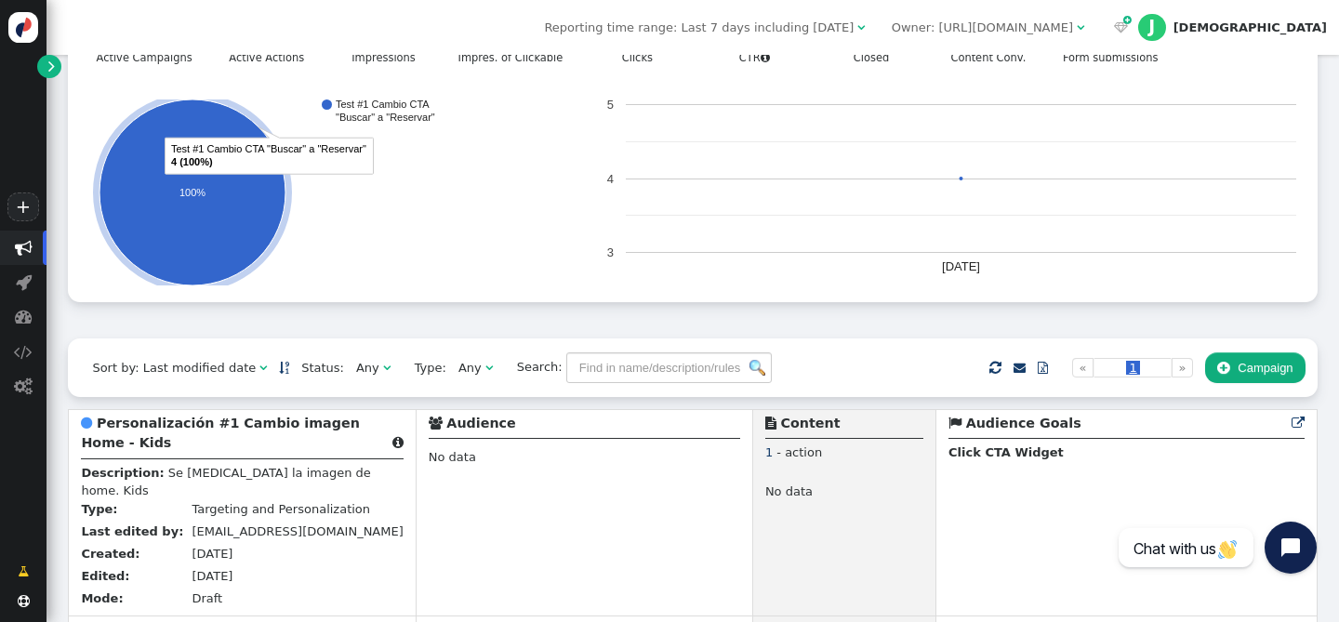
scroll to position [246, 0]
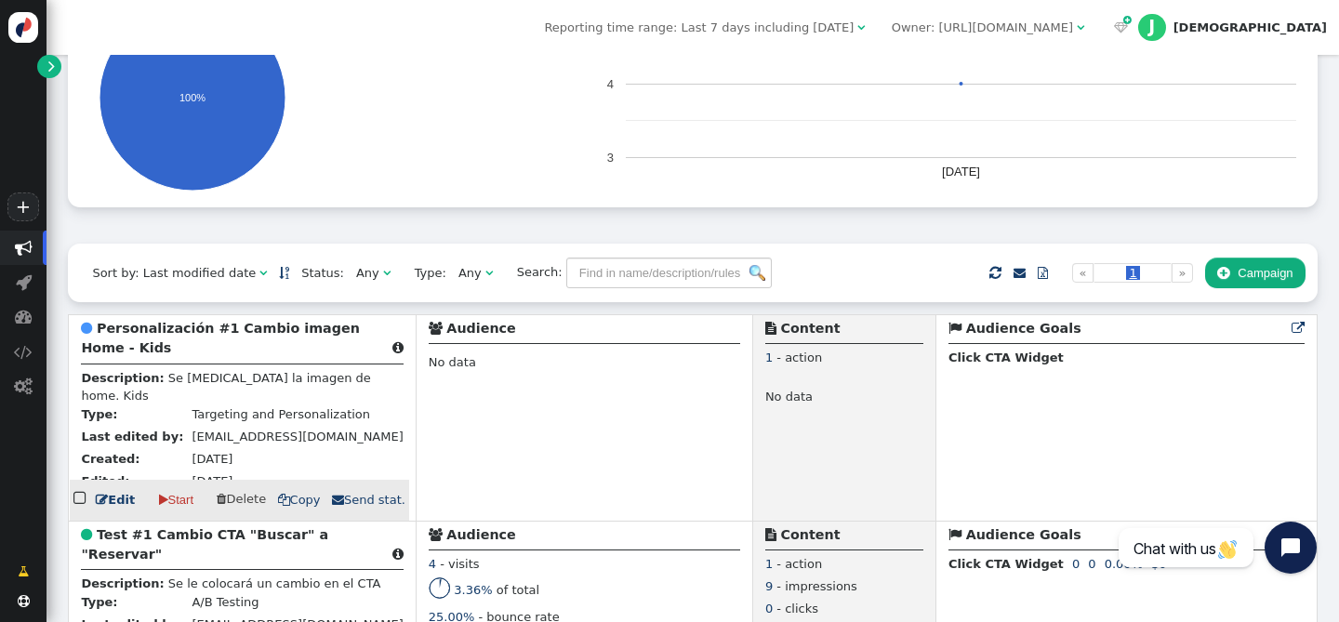
click at [173, 336] on b "Personalización #1 Cambio imagen Home - Kids" at bounding box center [220, 338] width 278 height 34
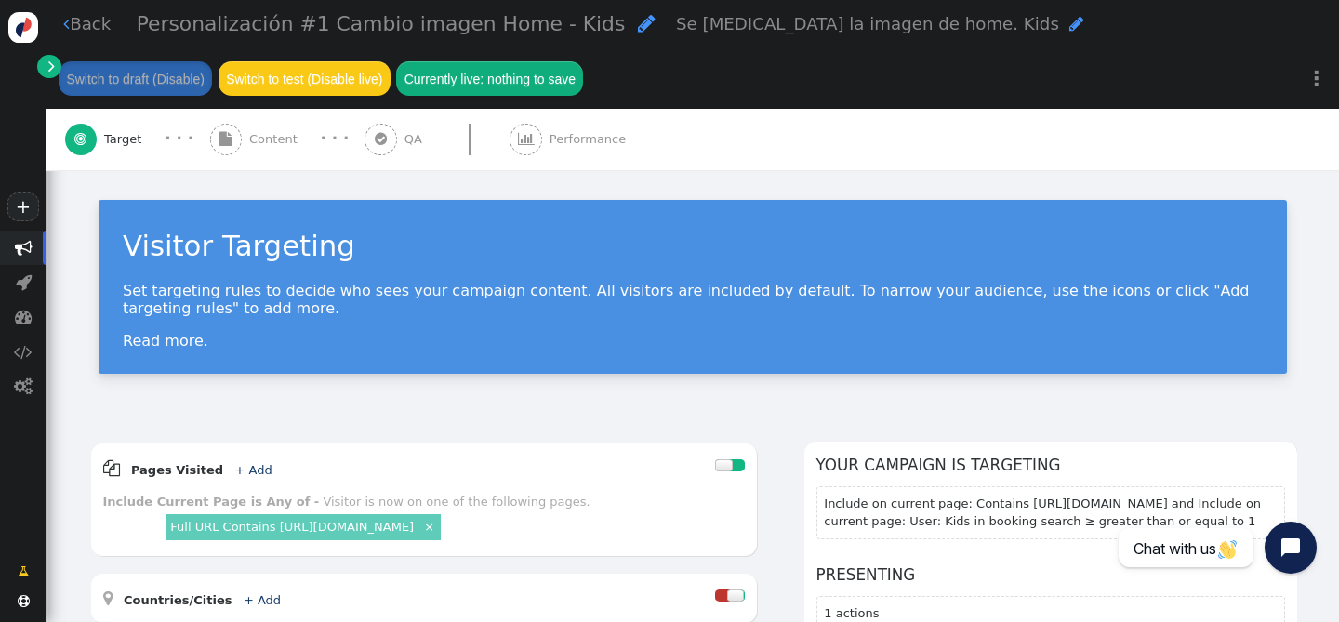
click at [245, 147] on div " Content" at bounding box center [257, 139] width 95 height 61
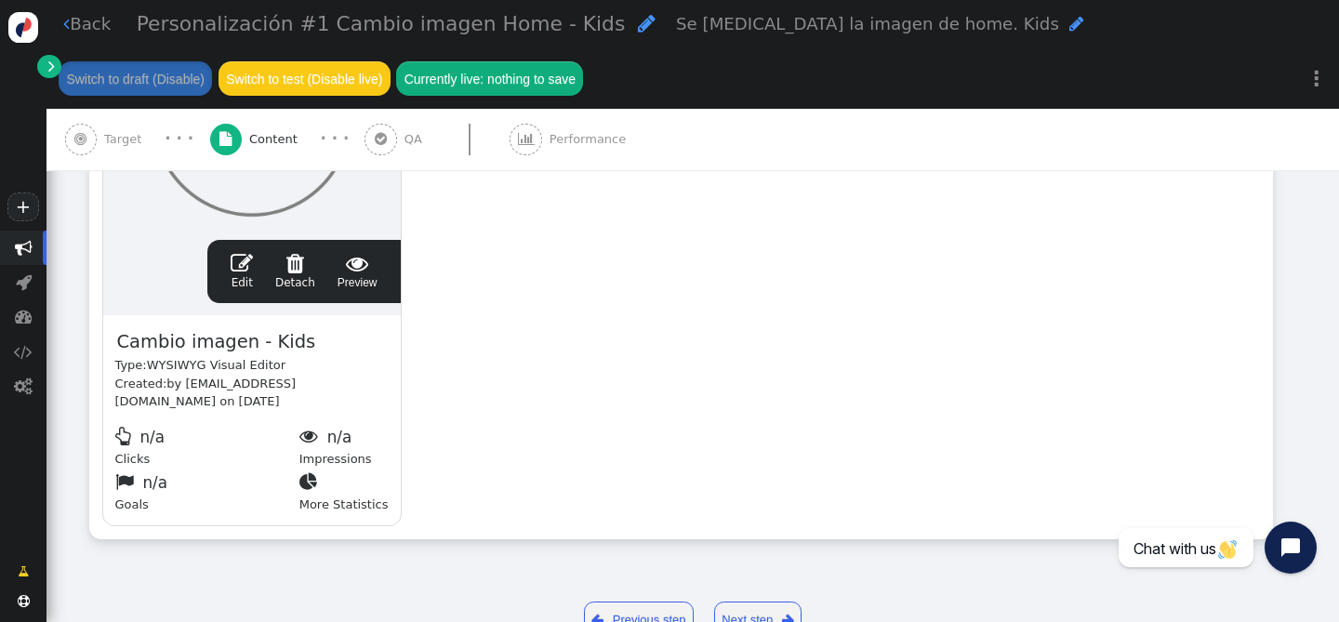
scroll to position [567, 0]
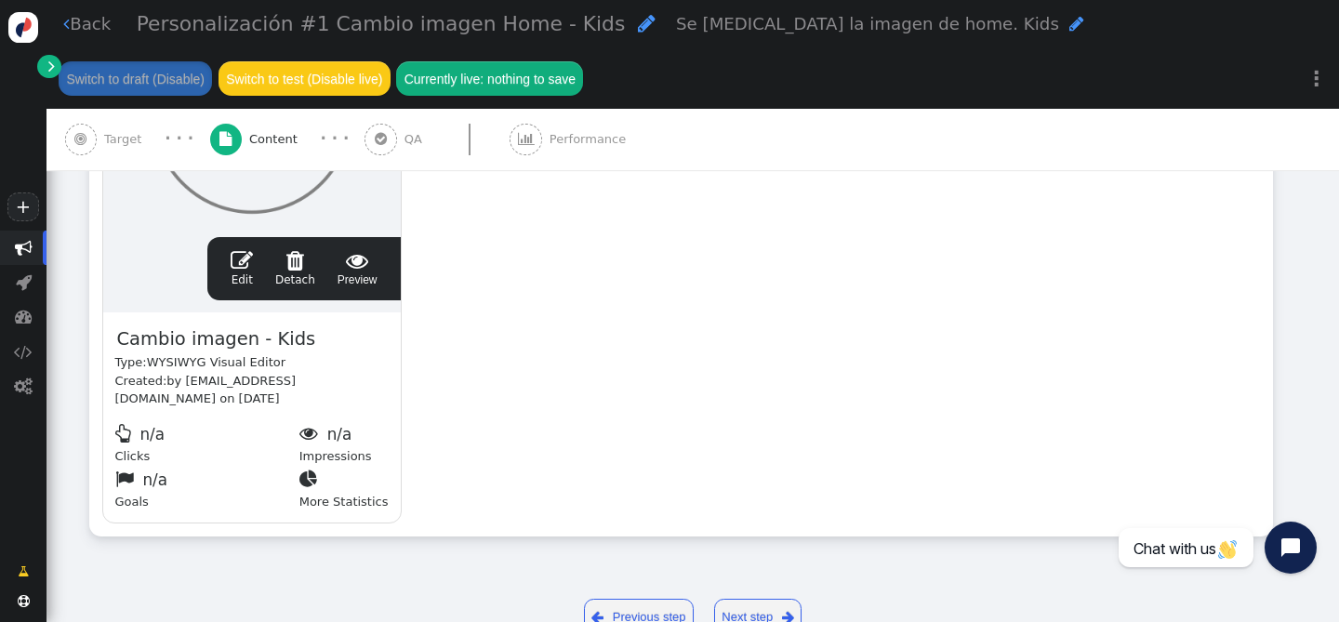
click at [243, 269] on span "" at bounding box center [242, 260] width 22 height 22
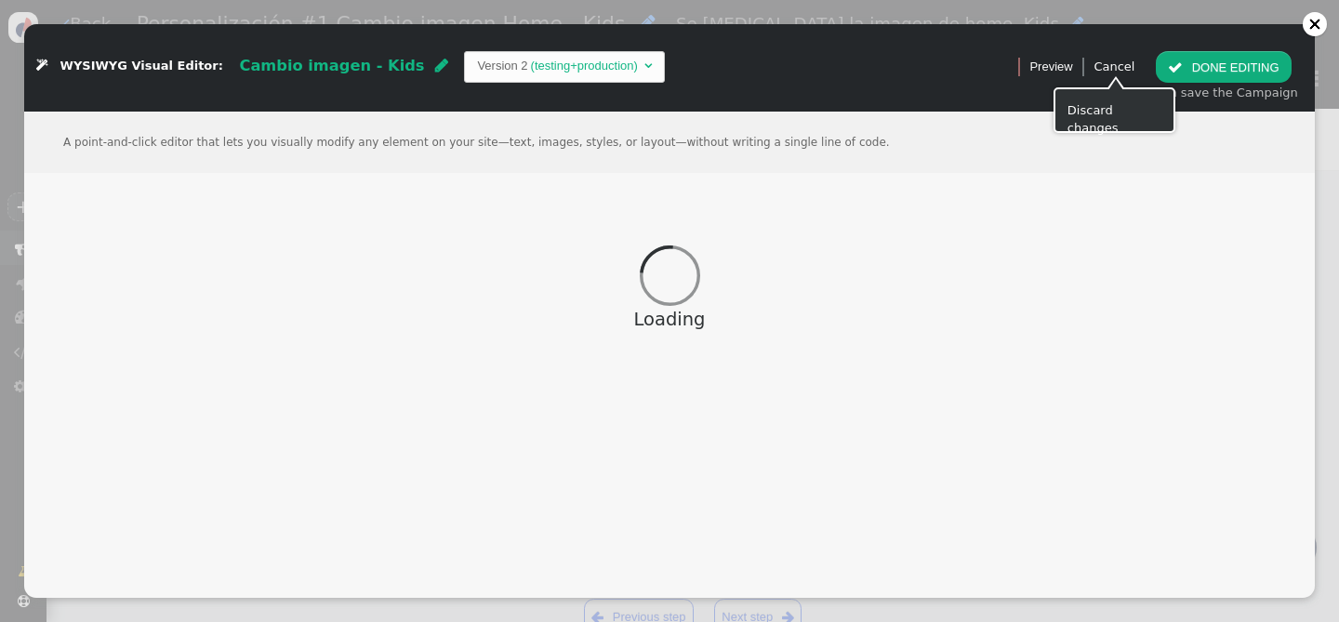
scroll to position [520, 0]
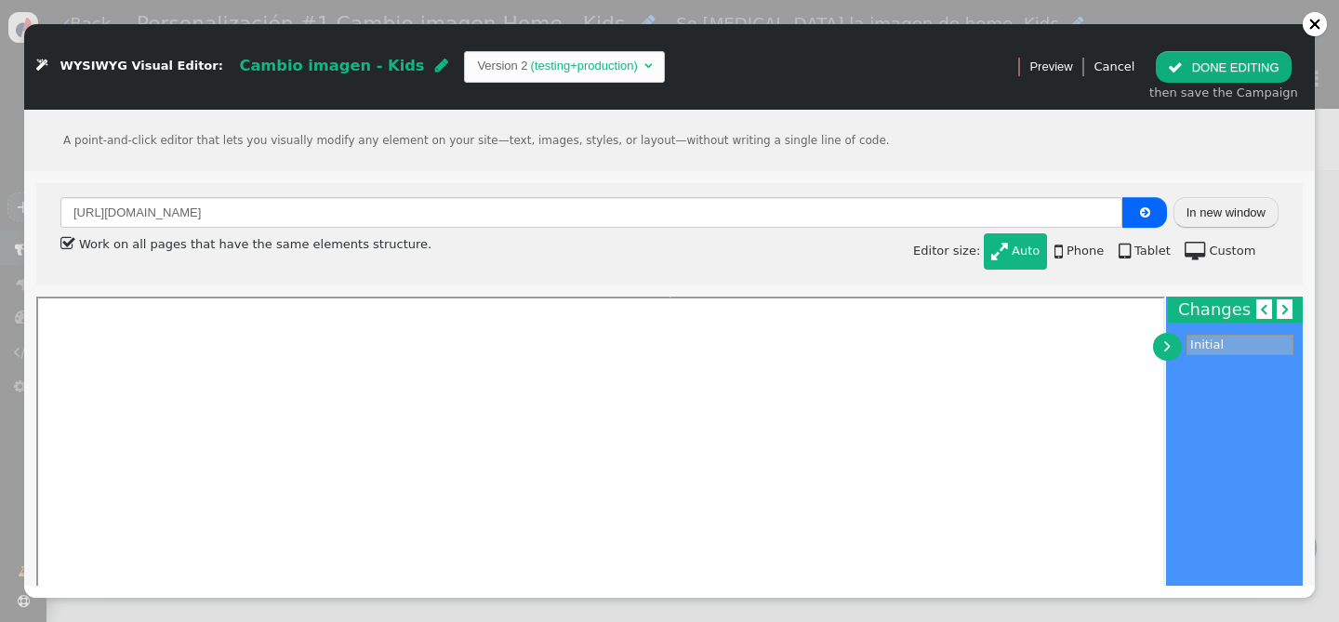
click at [1196, 205] on button "In new window" at bounding box center [1225, 213] width 105 height 32
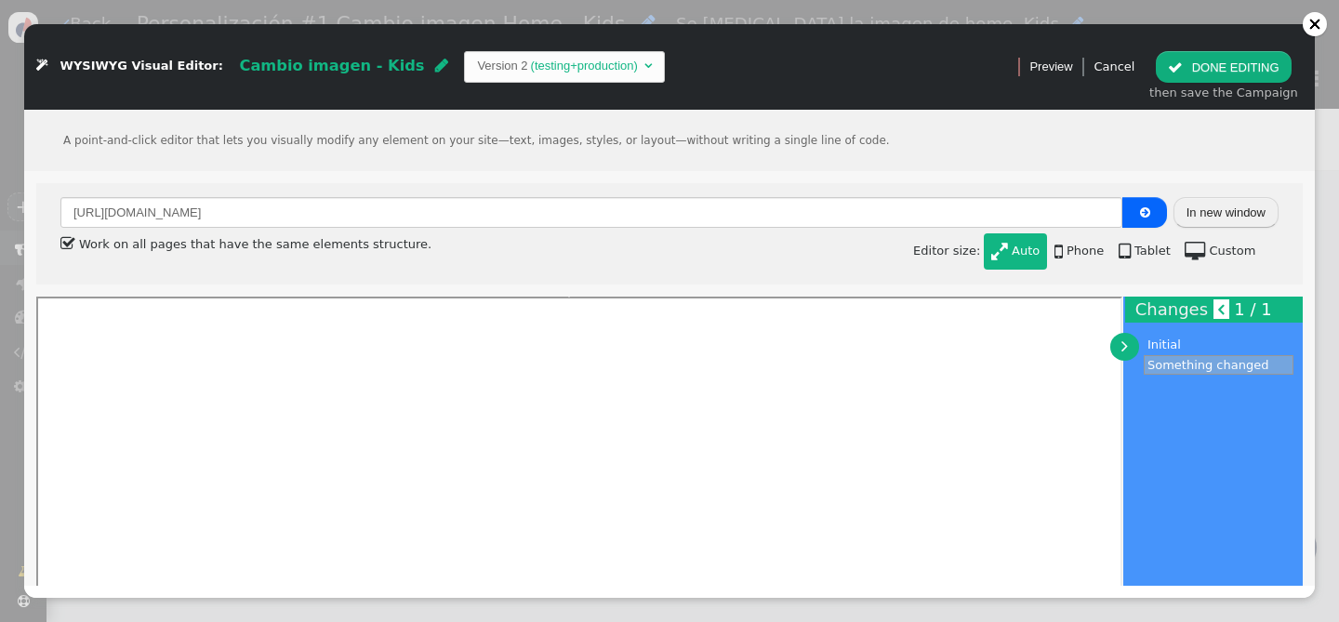
click at [435, 66] on span "" at bounding box center [441, 65] width 13 height 15
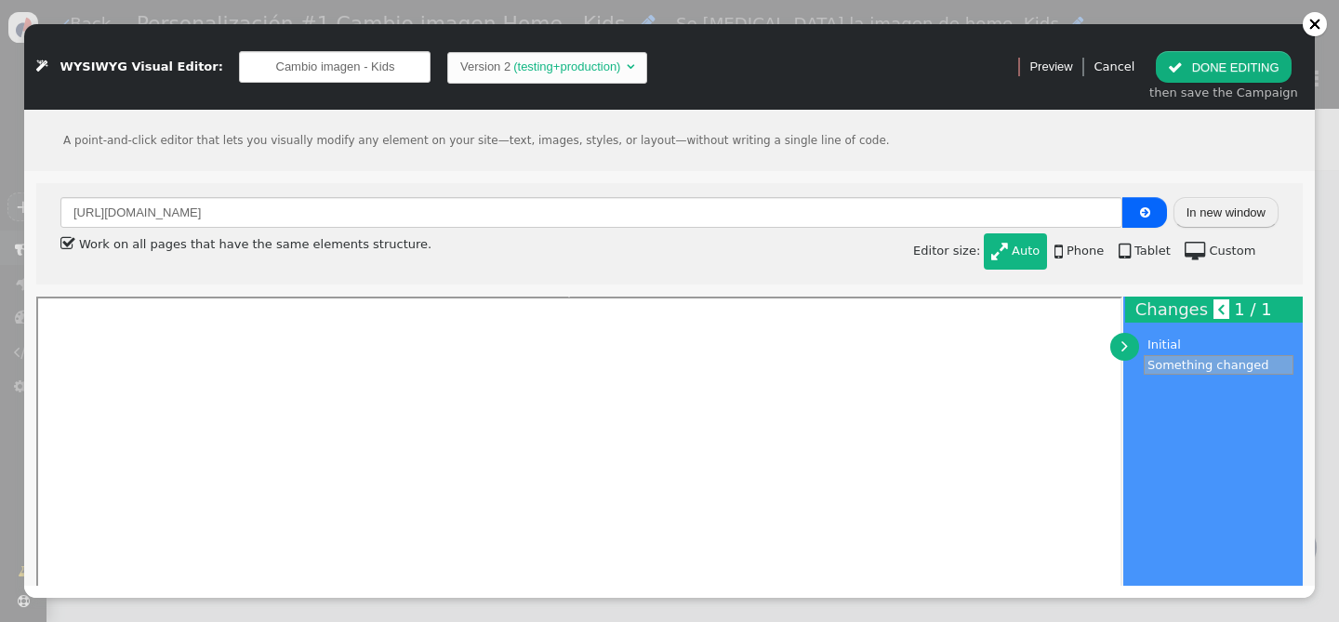
drag, startPoint x: 381, startPoint y: 67, endPoint x: 349, endPoint y: 67, distance: 32.5
click at [349, 67] on input "Cambio imagen - Kids" at bounding box center [335, 67] width 192 height 32
type input "Cambio imagen - Adultos"
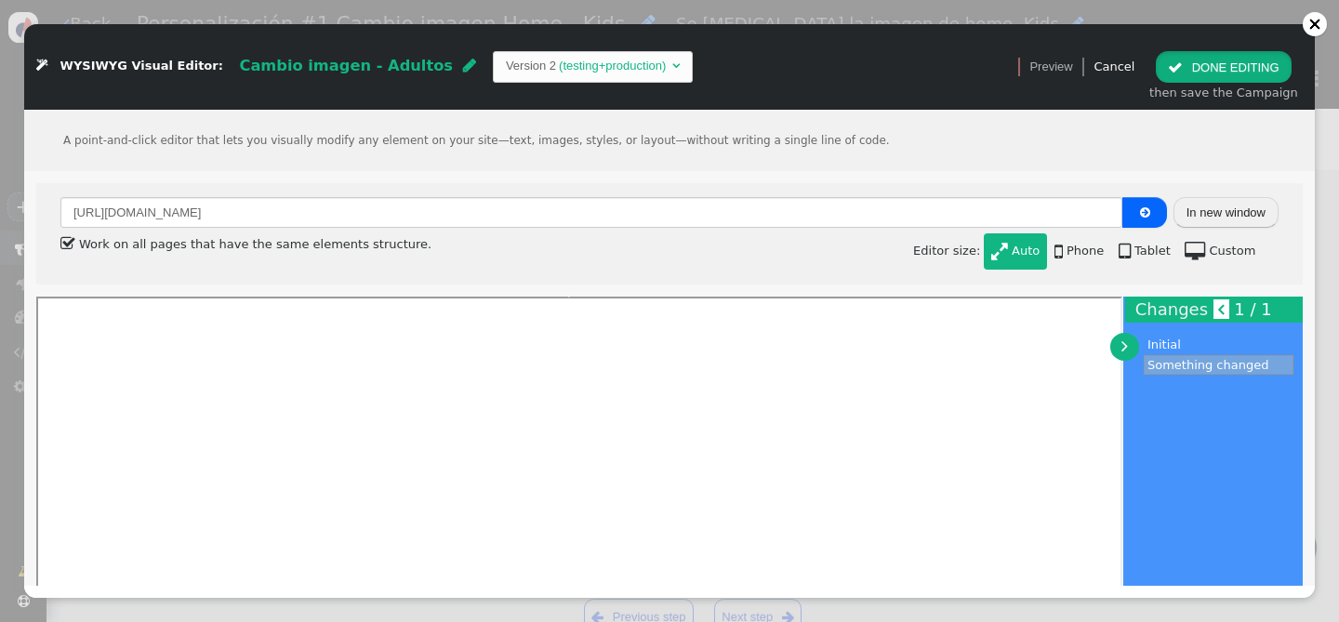
click at [1210, 66] on button " DONE EDITING" at bounding box center [1223, 67] width 135 height 32
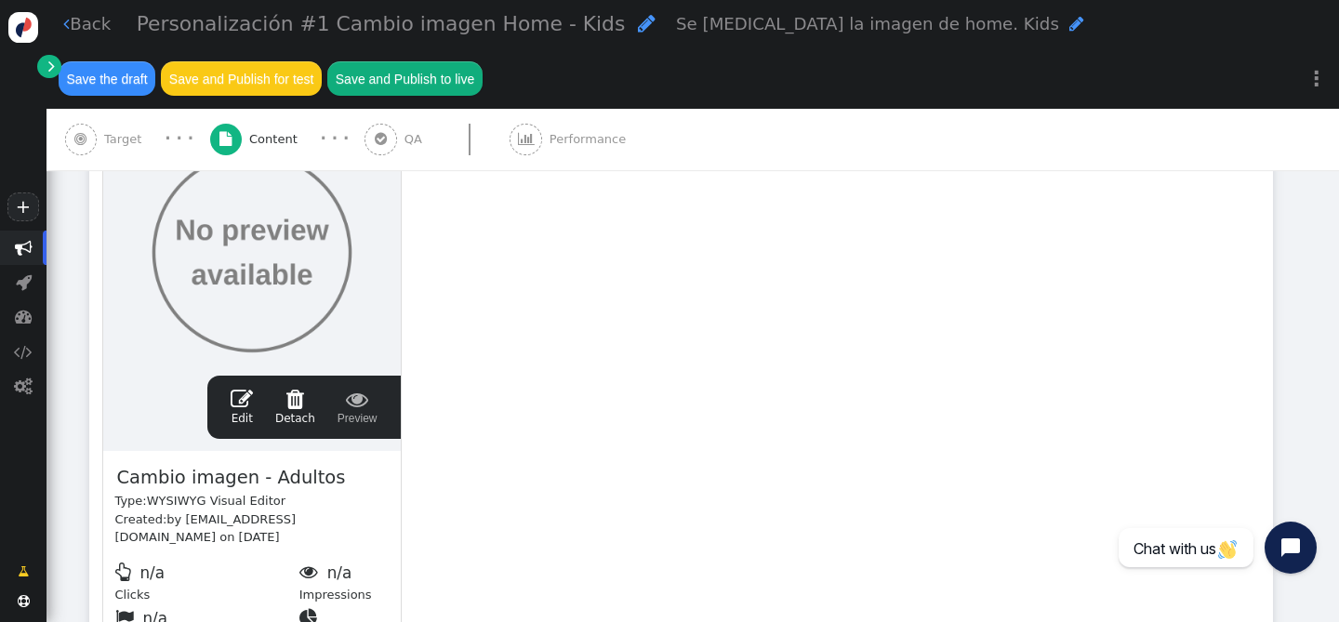
scroll to position [219, 0]
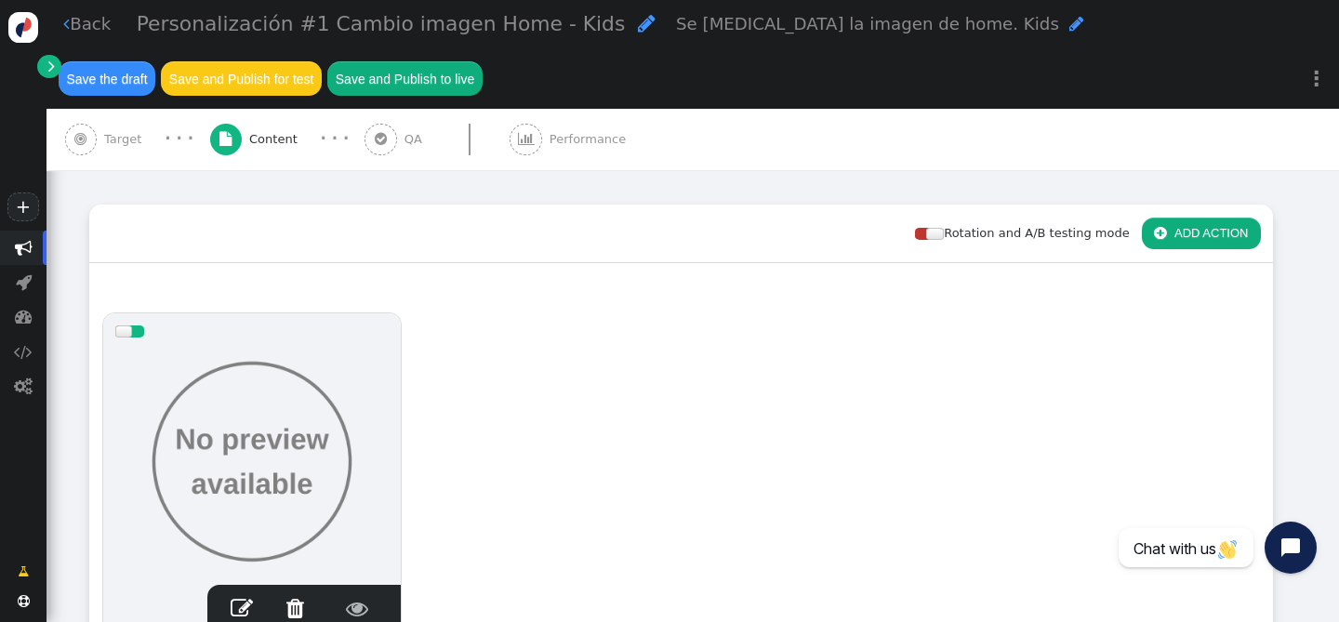
click at [562, 24] on div "Personalización #1 Cambio imagen Home - Kids " at bounding box center [397, 24] width 520 height 32
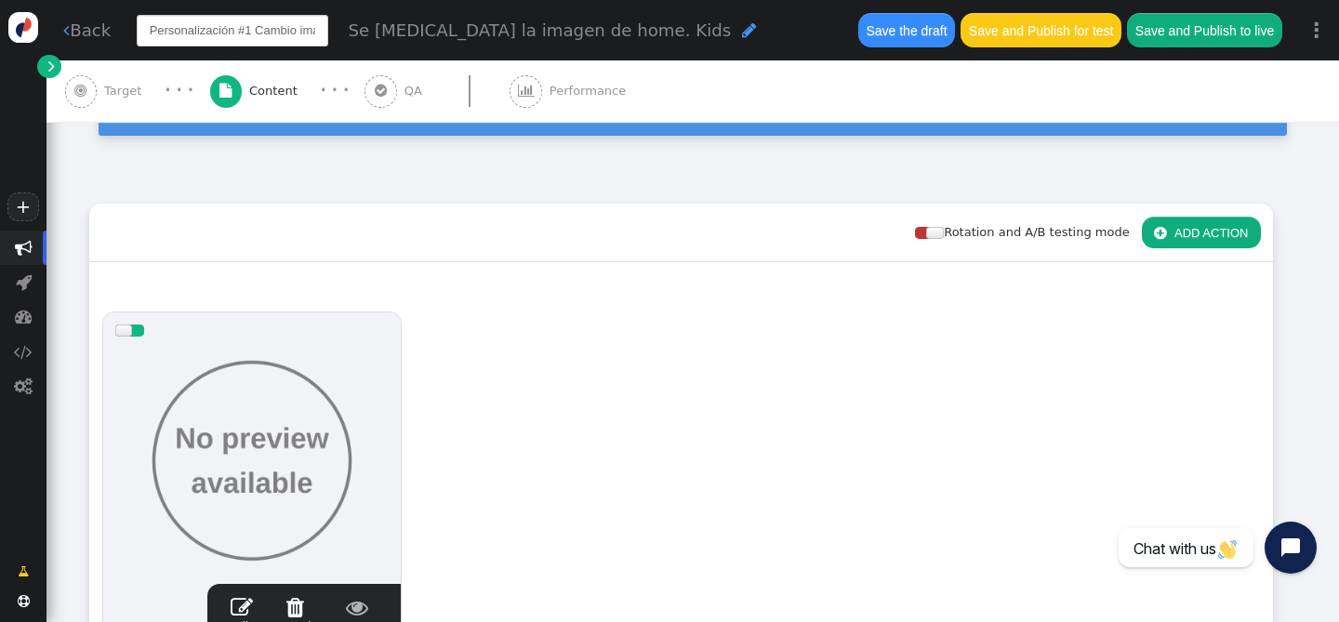
scroll to position [0, 94]
click at [625, 32] on div "Se cambia la imagen de home. Kids " at bounding box center [552, 30] width 408 height 25
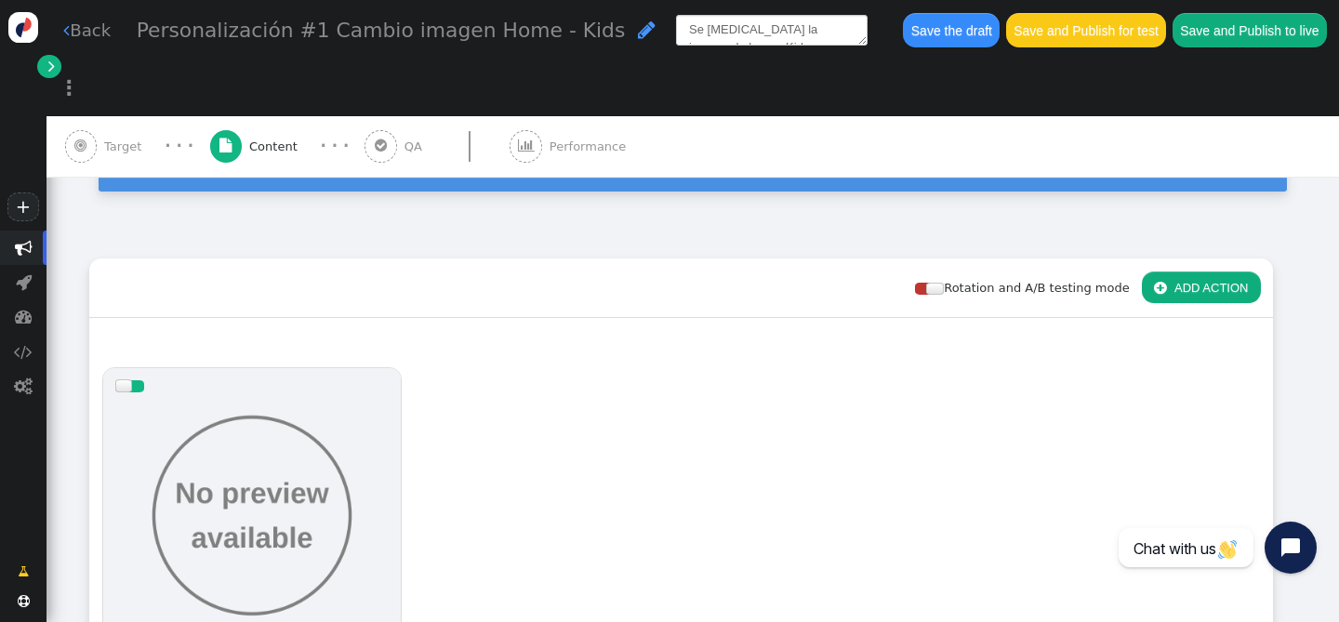
scroll to position [9, 0]
click at [560, 29] on div "Personalización #1 Cambio imagen Home - Kids " at bounding box center [397, 31] width 520 height 32
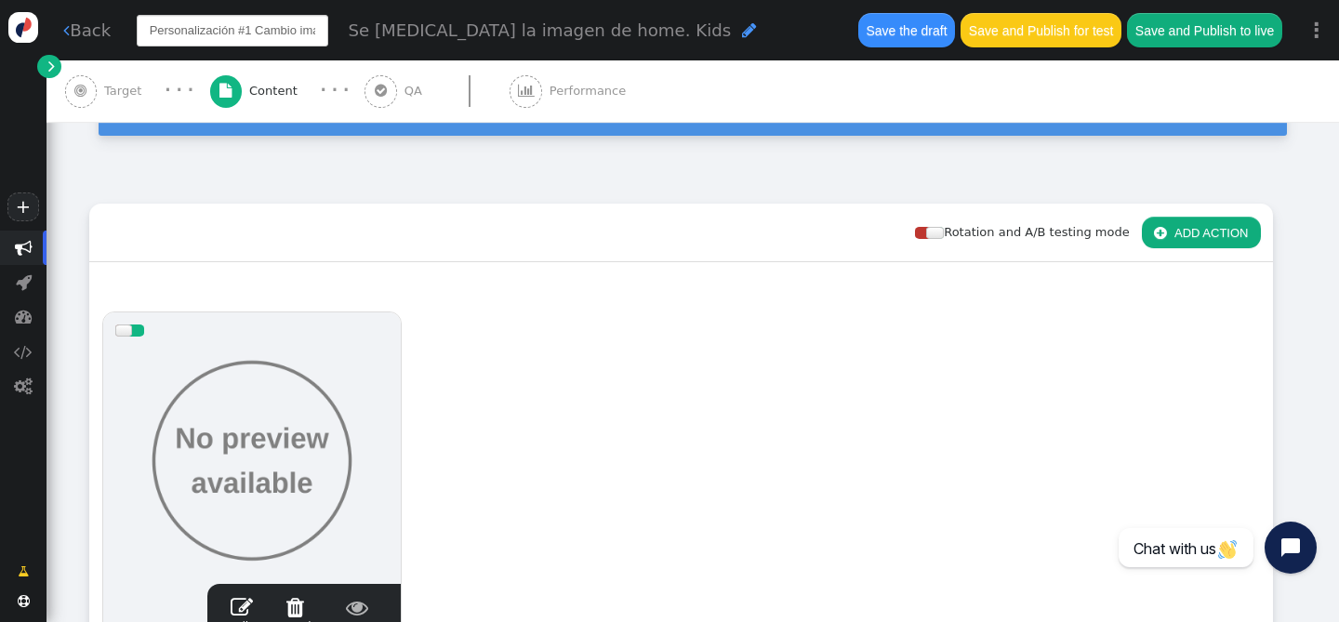
scroll to position [0, 94]
click at [611, 31] on span "Se cambia la imagen de home. Kids" at bounding box center [539, 30] width 383 height 20
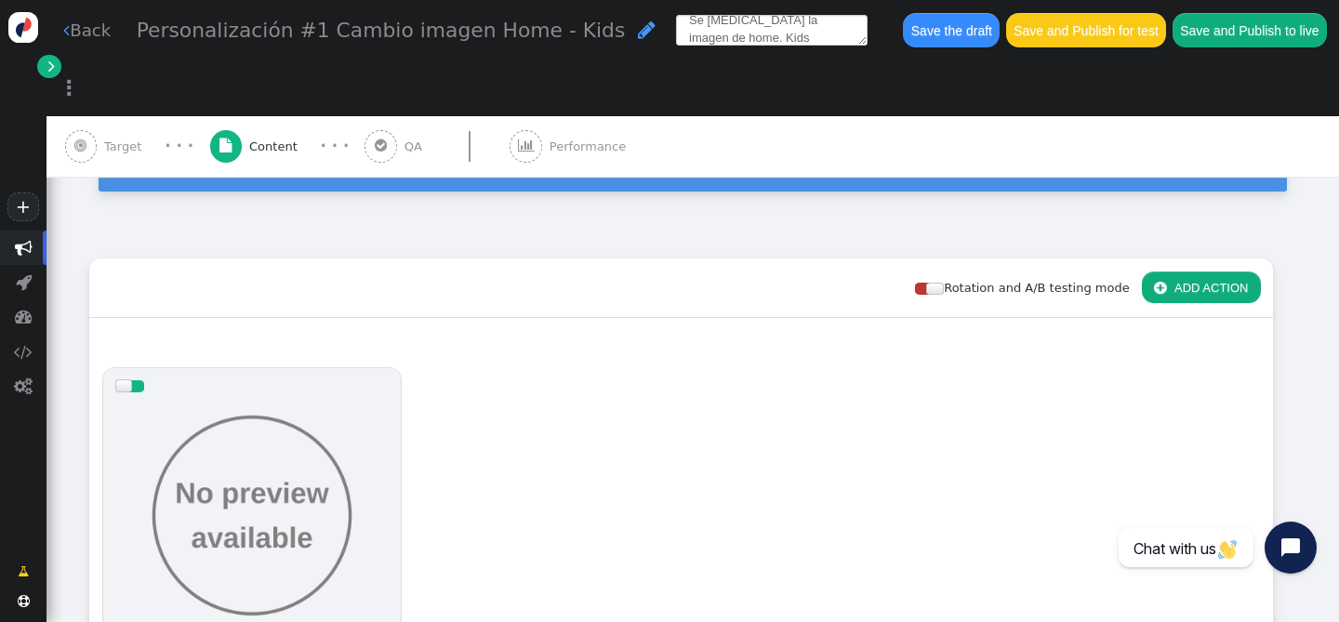
scroll to position [16, 0]
drag, startPoint x: 681, startPoint y: 41, endPoint x: 656, endPoint y: 36, distance: 25.5
click at [676, 36] on textarea "Se cambia la imagen de home. Kids" at bounding box center [772, 31] width 192 height 32
type textarea "Se [MEDICAL_DATA] la imagen de home. Adultos"
click at [813, 28] on div "Personalización #1 Cambio imagen Home - Kids  Se cambia la imagen de home. Adu…" at bounding box center [510, 31] width 747 height 32
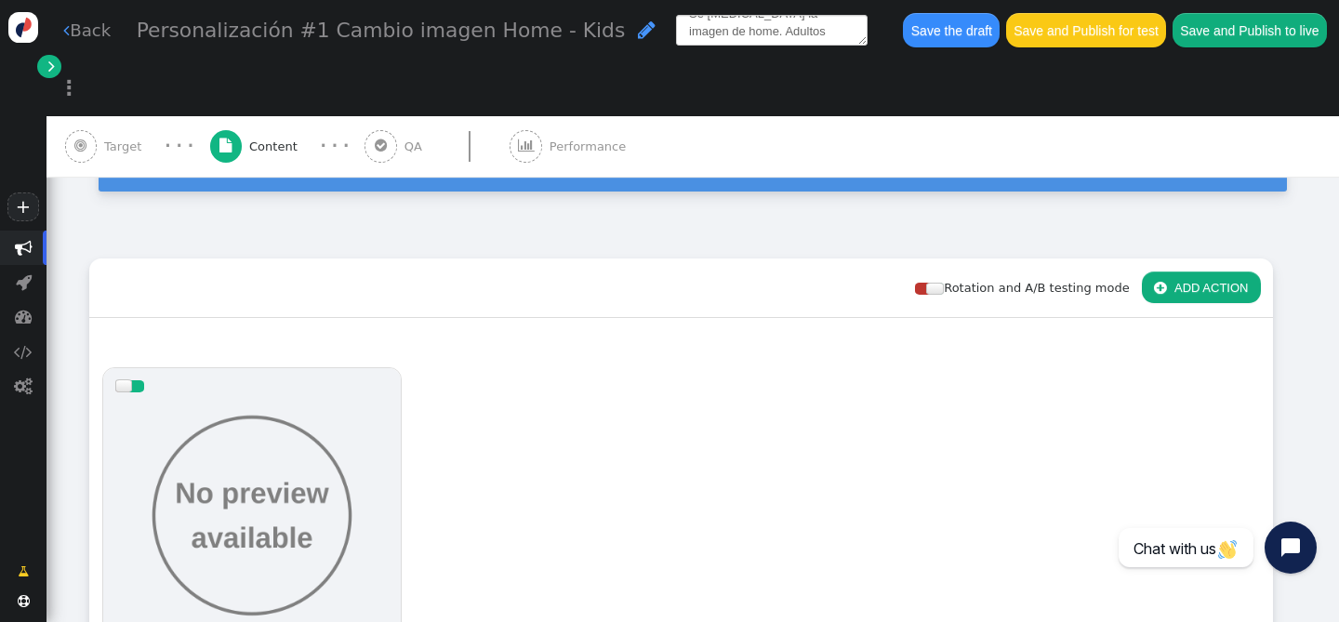
scroll to position [219, 0]
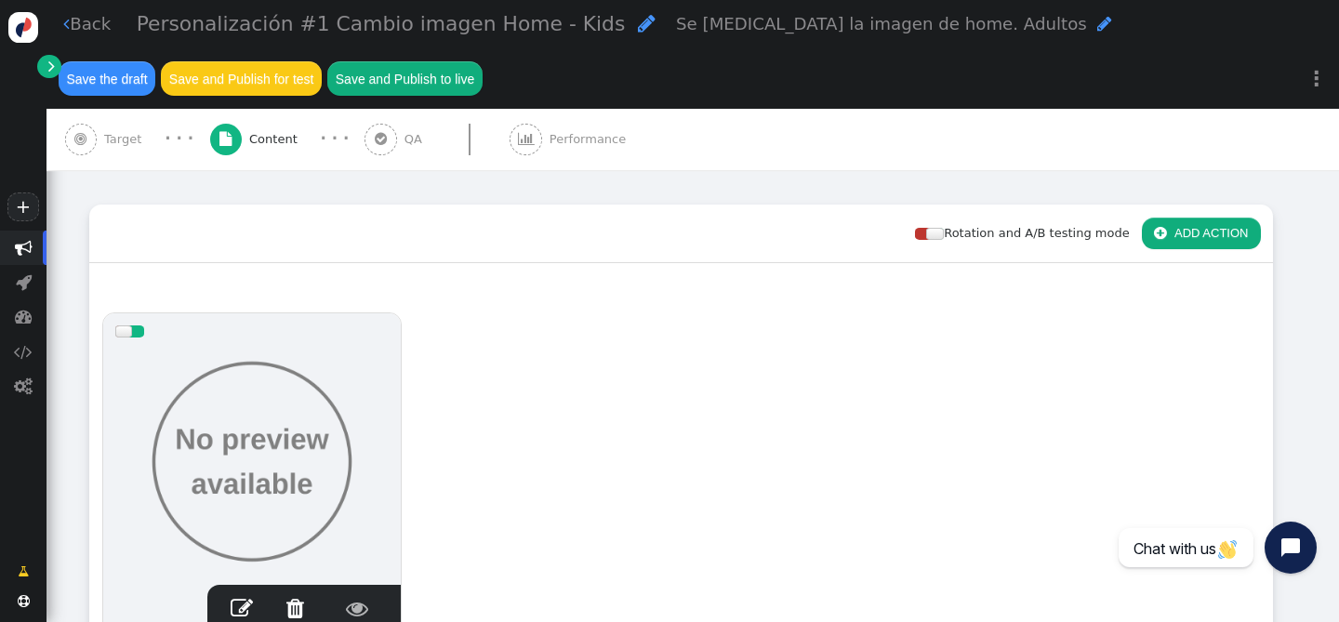
click at [638, 19] on span "" at bounding box center [647, 23] width 18 height 20
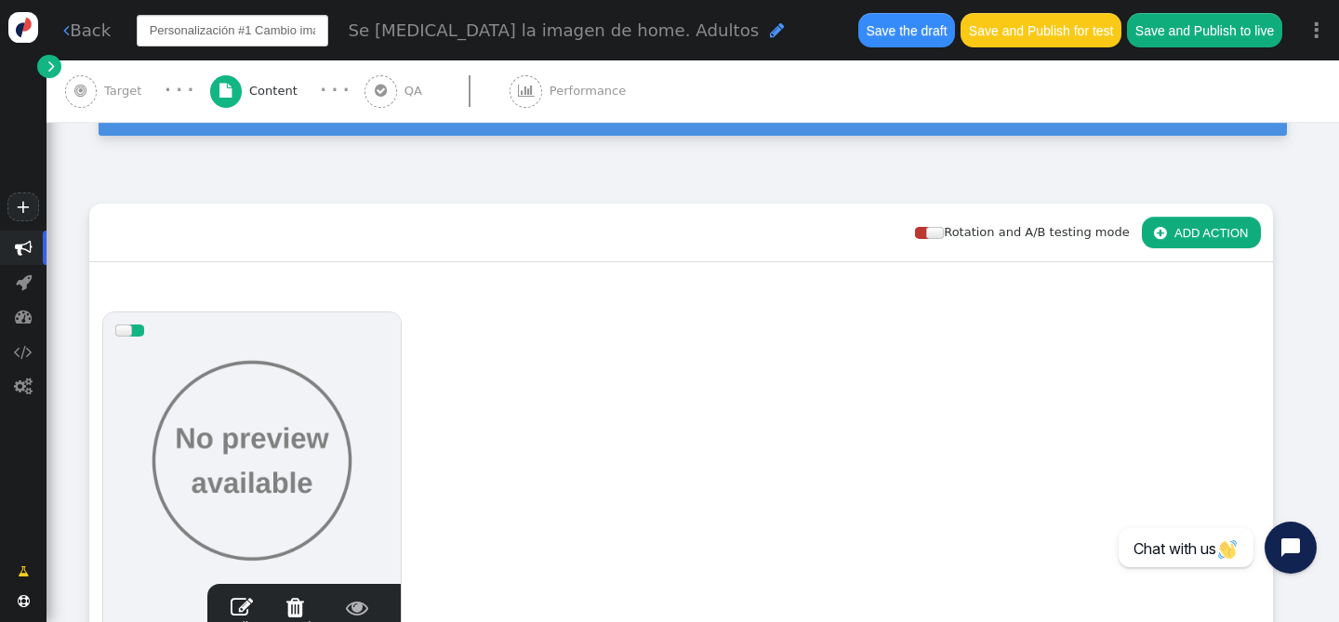
scroll to position [0, 94]
type input "Personalización #1 Cambio imagen Home - Adultos"
click at [898, 30] on div " Back Personalización #1 Cambio imagen Home - Adultos Se cambia la imagen de h…" at bounding box center [692, 30] width 1292 height 60
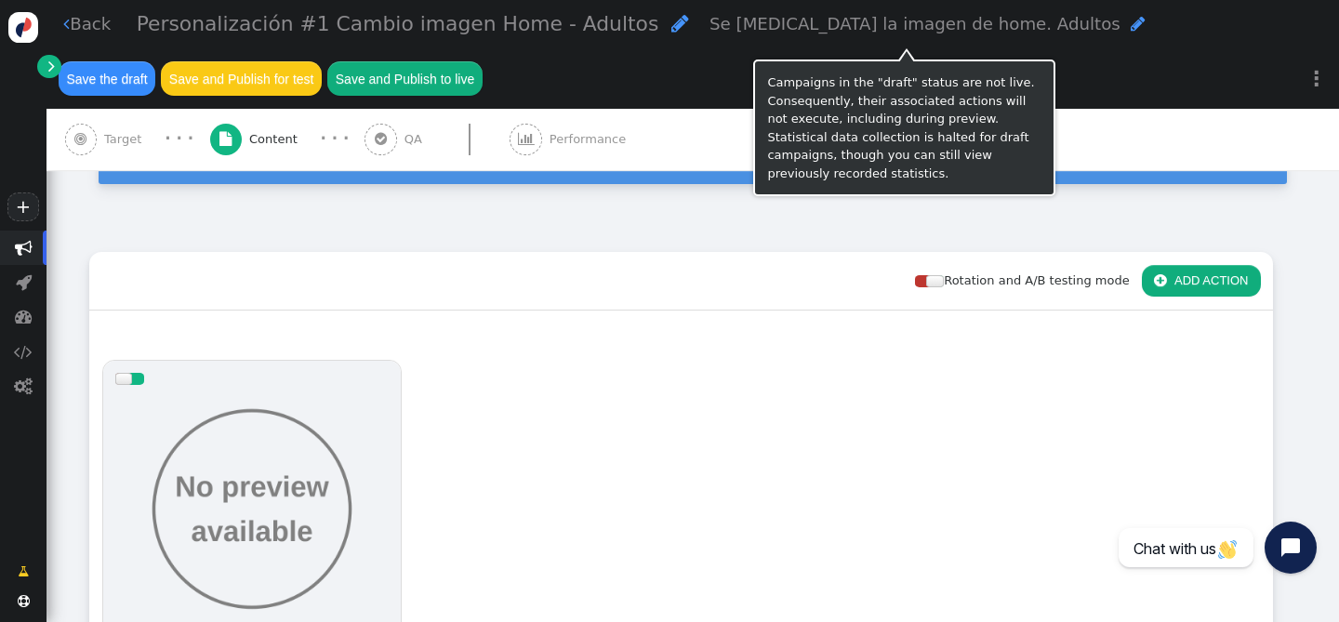
scroll to position [219, 0]
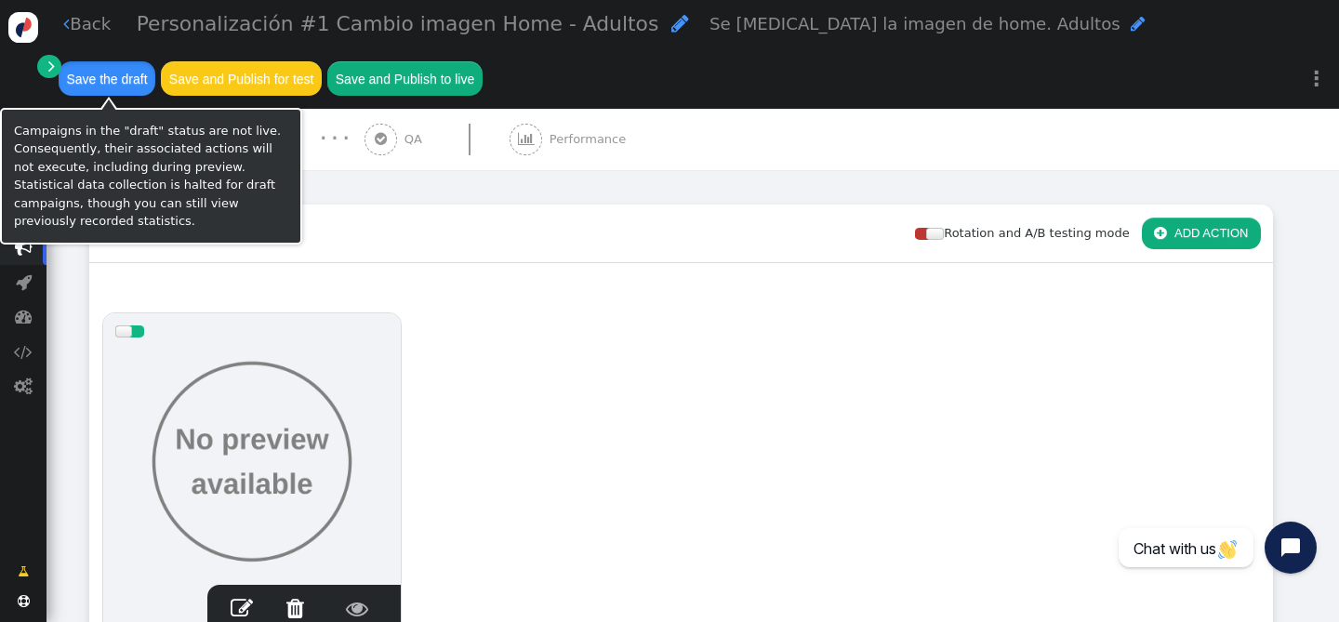
click at [131, 85] on button "Save the draft" at bounding box center [107, 77] width 97 height 33
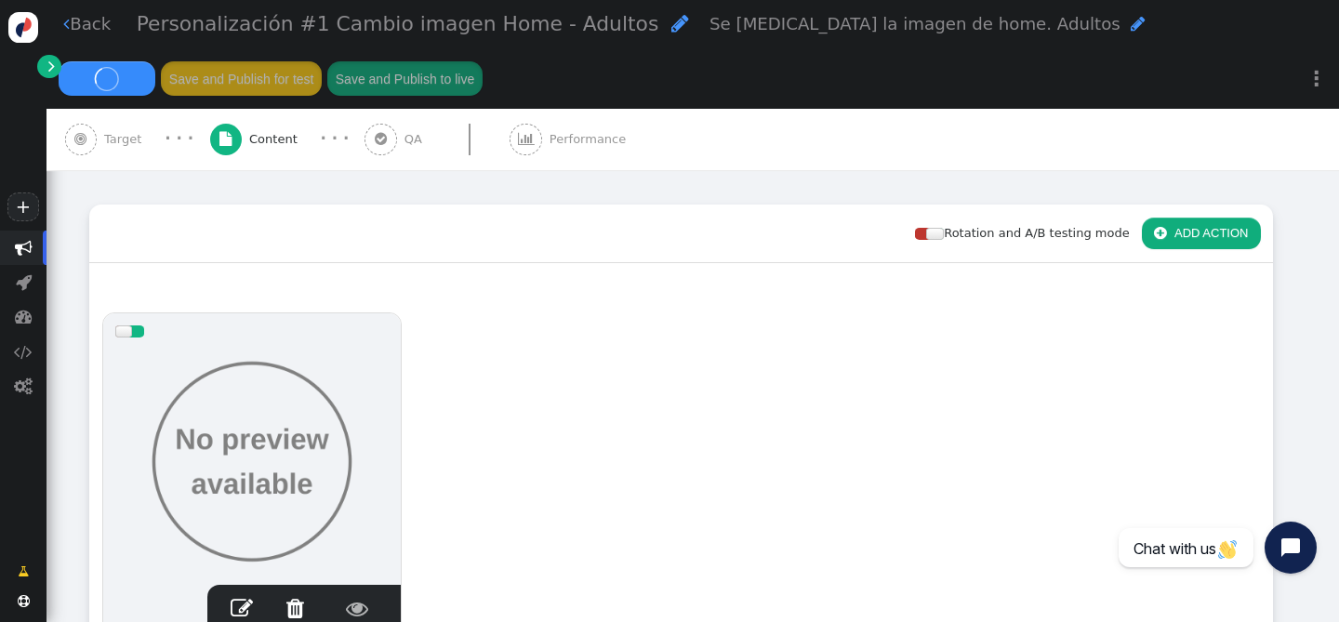
click at [68, 26] on span "" at bounding box center [66, 24] width 7 height 18
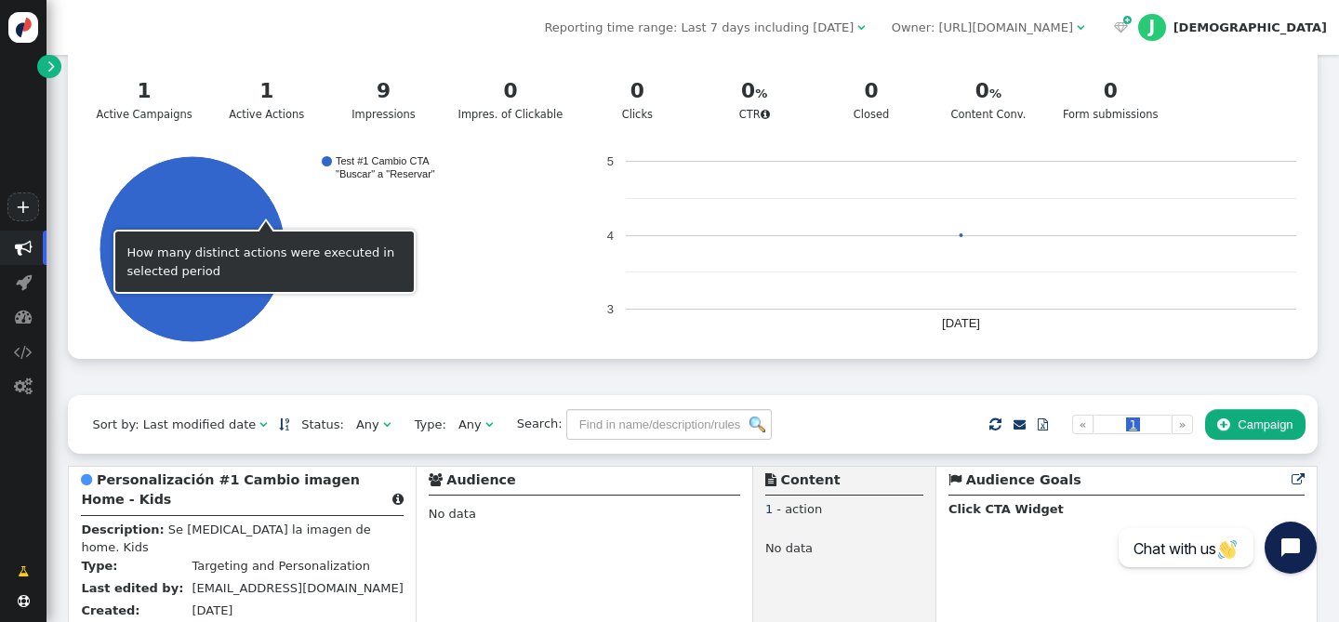
scroll to position [362, 0]
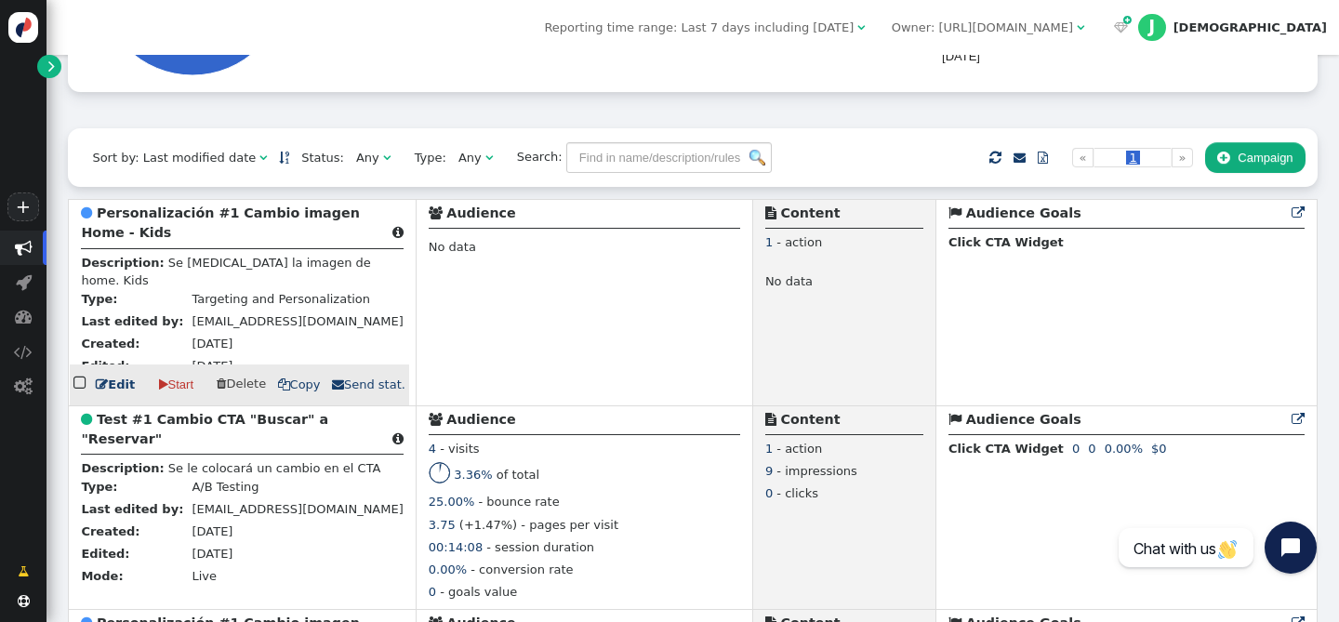
click at [173, 223] on b "Personalización #1 Cambio imagen Home - Kids" at bounding box center [220, 222] width 278 height 34
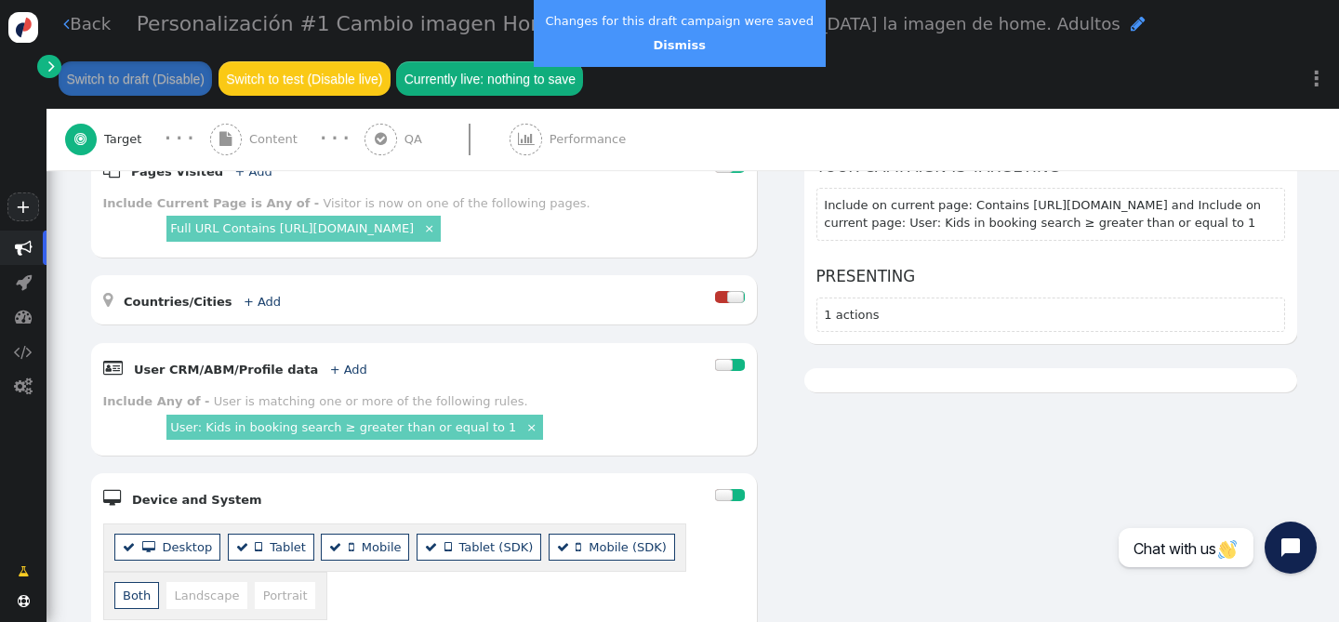
scroll to position [336, 0]
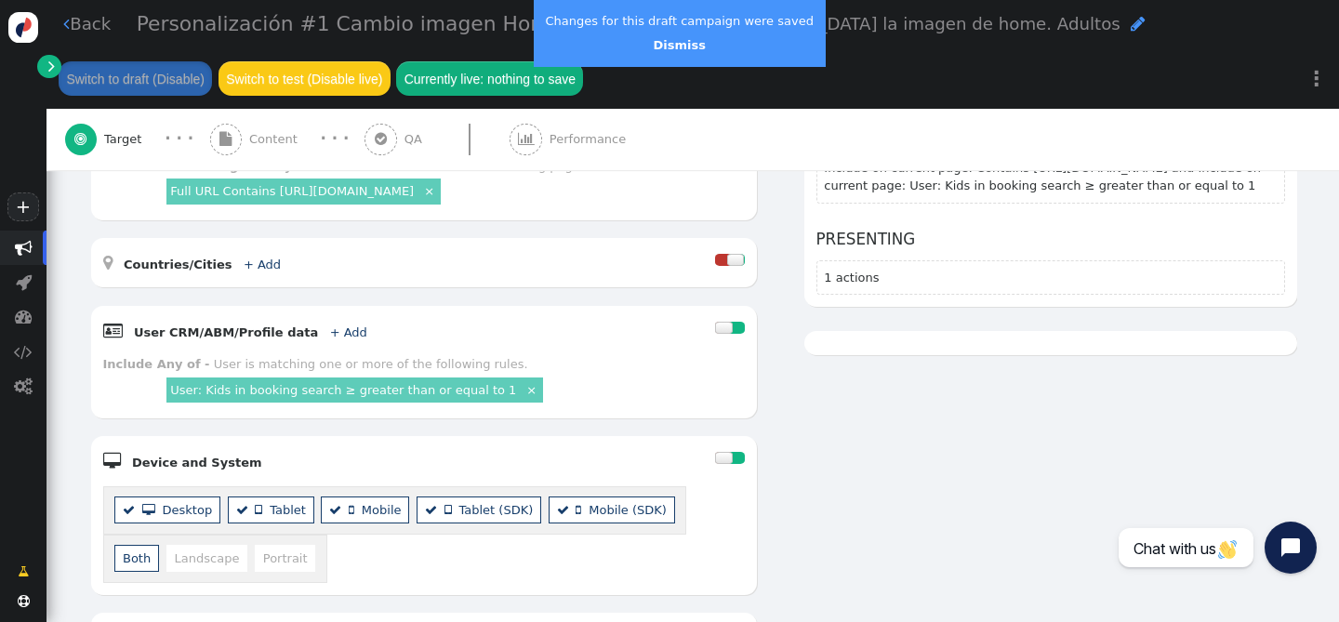
click at [394, 397] on div "User: Kids in booking search ≥ greater than or equal to 1 ×" at bounding box center [354, 389] width 377 height 25
click at [388, 391] on link "User: Kids in booking search ≥ greater than or equal to 1" at bounding box center [343, 390] width 346 height 14
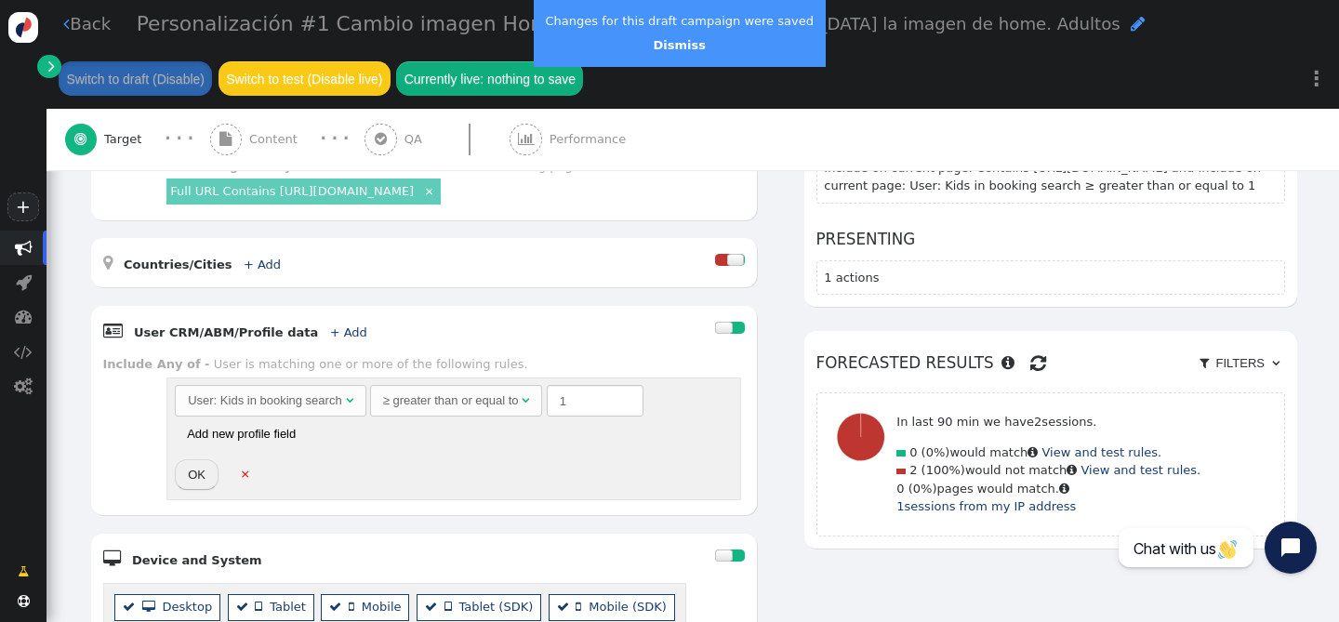
click at [417, 406] on div "≥ greater than or equal to" at bounding box center [451, 400] width 136 height 19
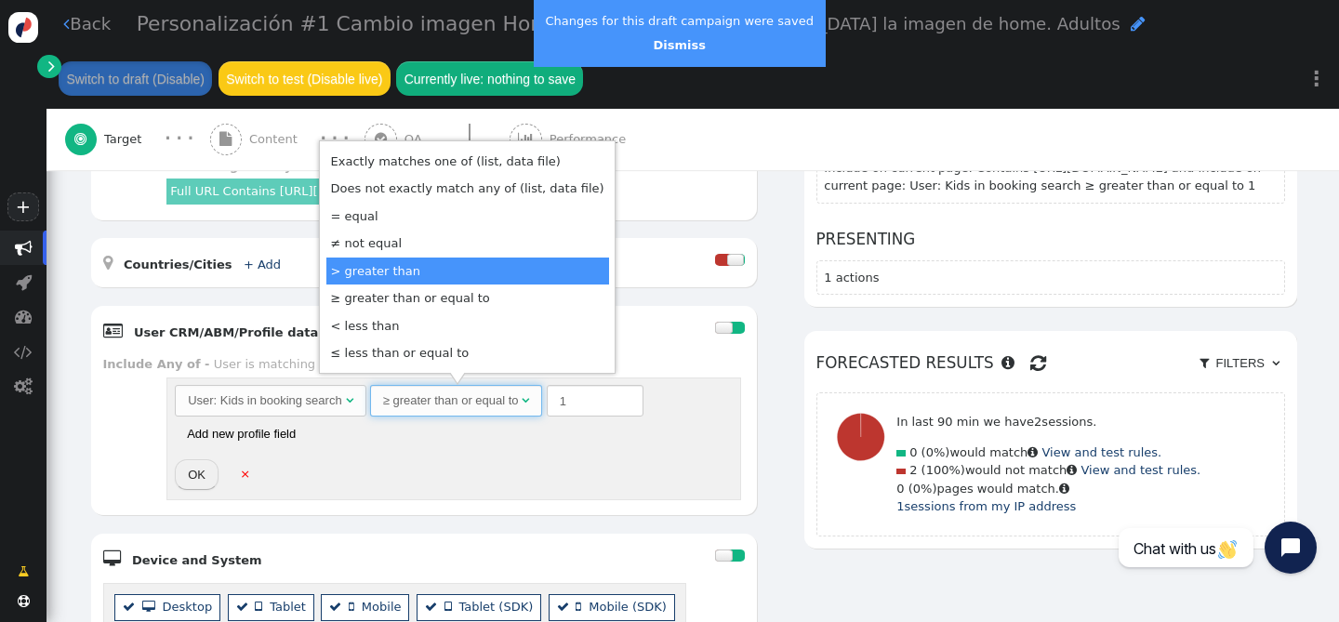
click at [118, 412] on div "Include Any of - User is matching one or more of the following rules. User: Kid…" at bounding box center [424, 429] width 642 height 148
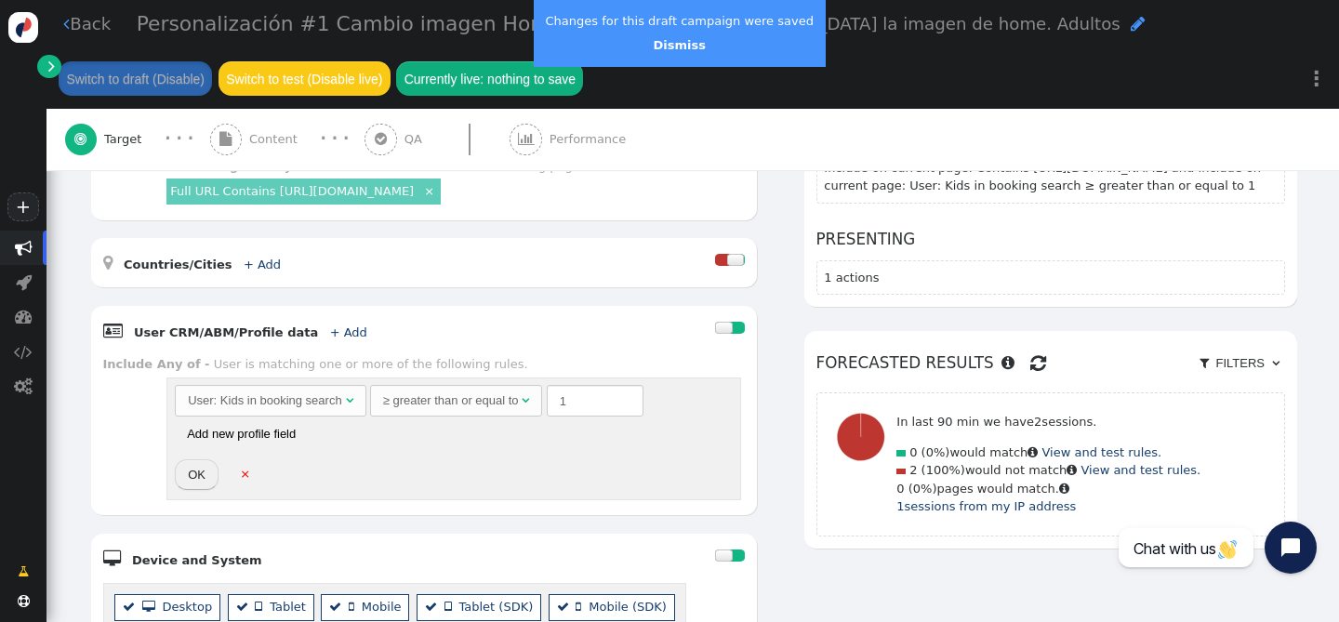
click at [57, 64] on link "" at bounding box center [48, 66] width 23 height 23
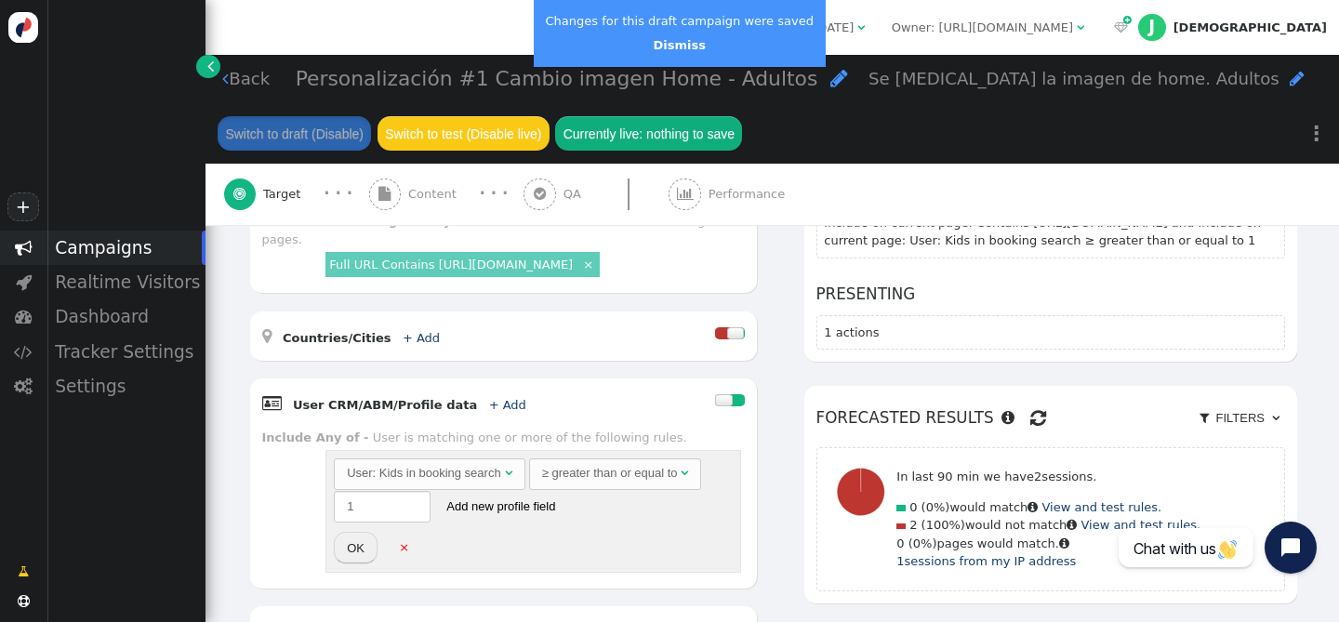
click at [227, 78] on span "" at bounding box center [225, 79] width 7 height 18
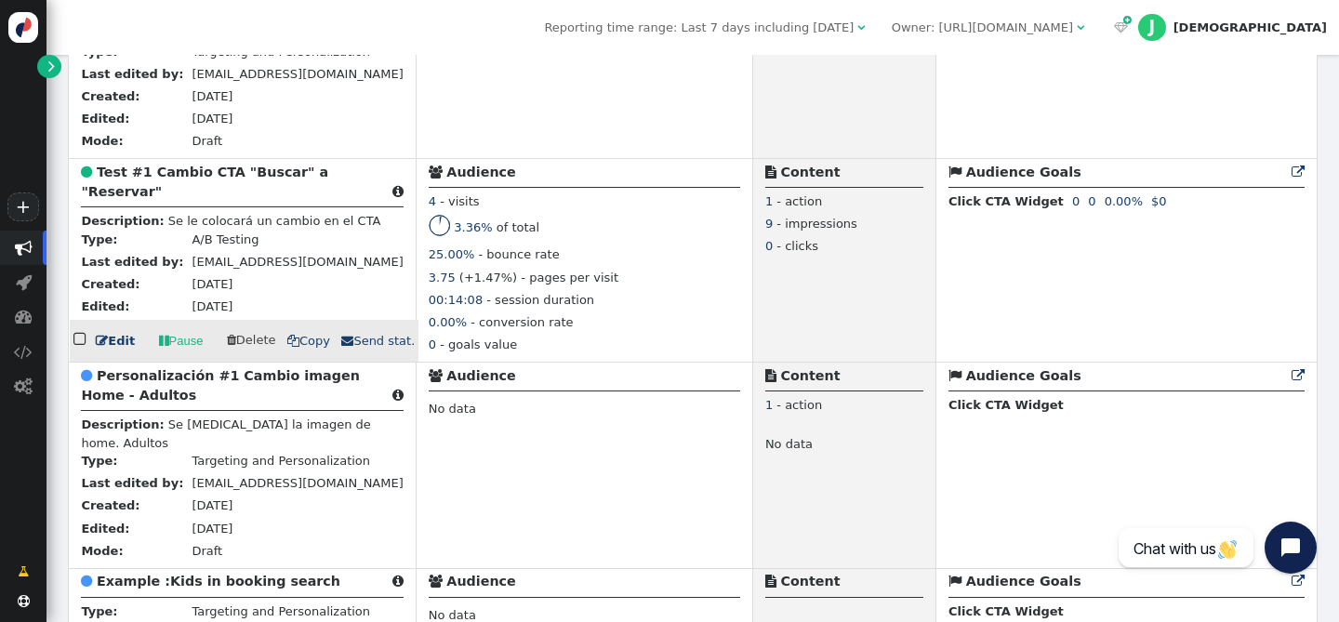
scroll to position [675, 0]
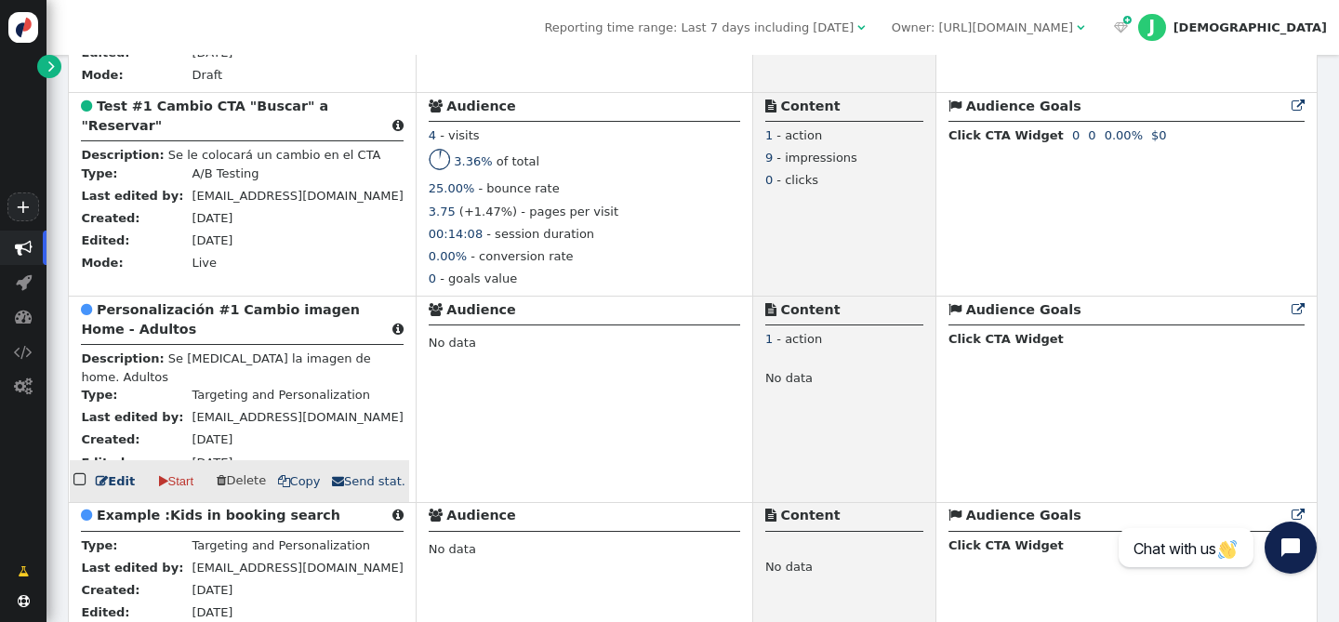
click at [221, 332] on div " Personalización #1 Cambio imagen Home - Adultos " at bounding box center [242, 323] width 322 height 46
click at [204, 318] on b "Personalización #1 Cambio imagen Home - Adultos" at bounding box center [220, 319] width 278 height 34
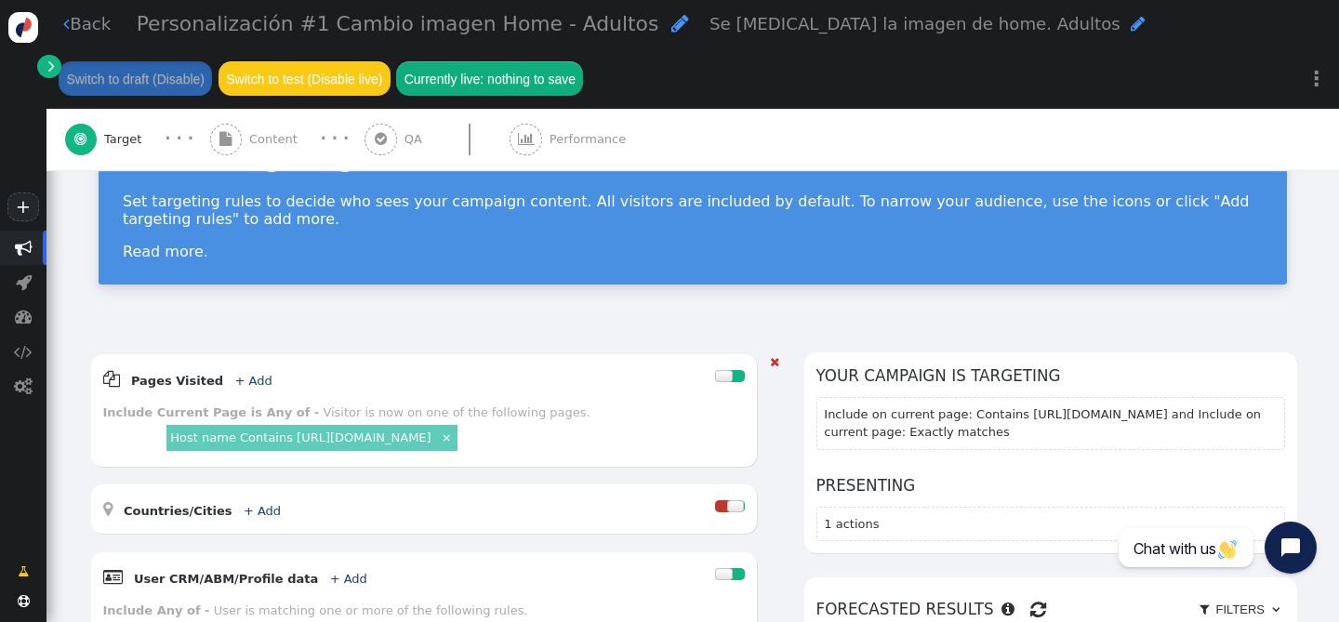
scroll to position [55, 0]
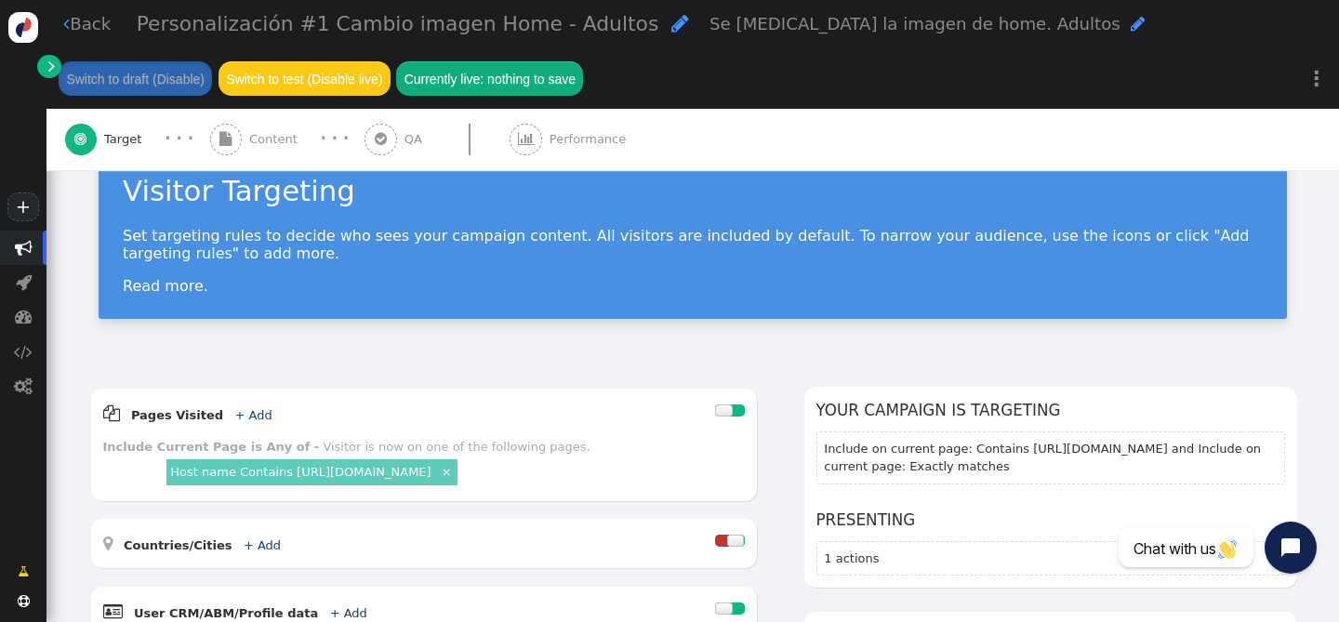
click at [66, 25] on span "" at bounding box center [66, 24] width 7 height 18
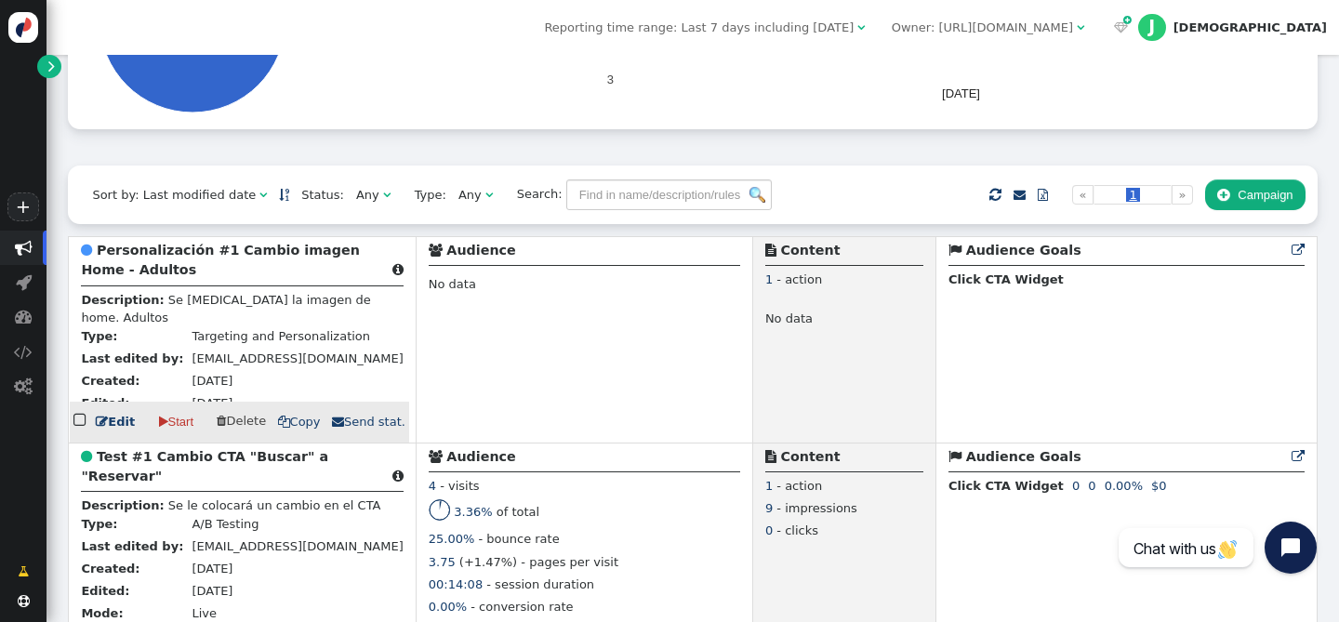
scroll to position [325, 0]
click at [271, 249] on b "Personalización #1 Cambio imagen Home - Adultos" at bounding box center [220, 259] width 278 height 34
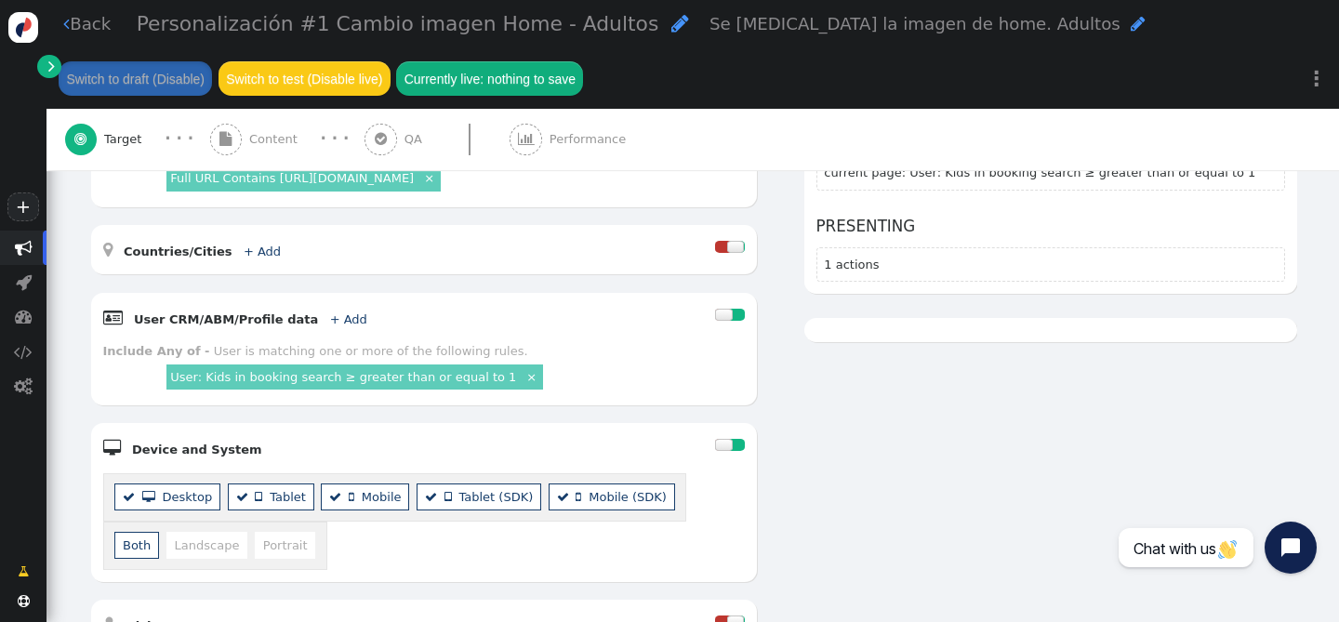
scroll to position [347, 0]
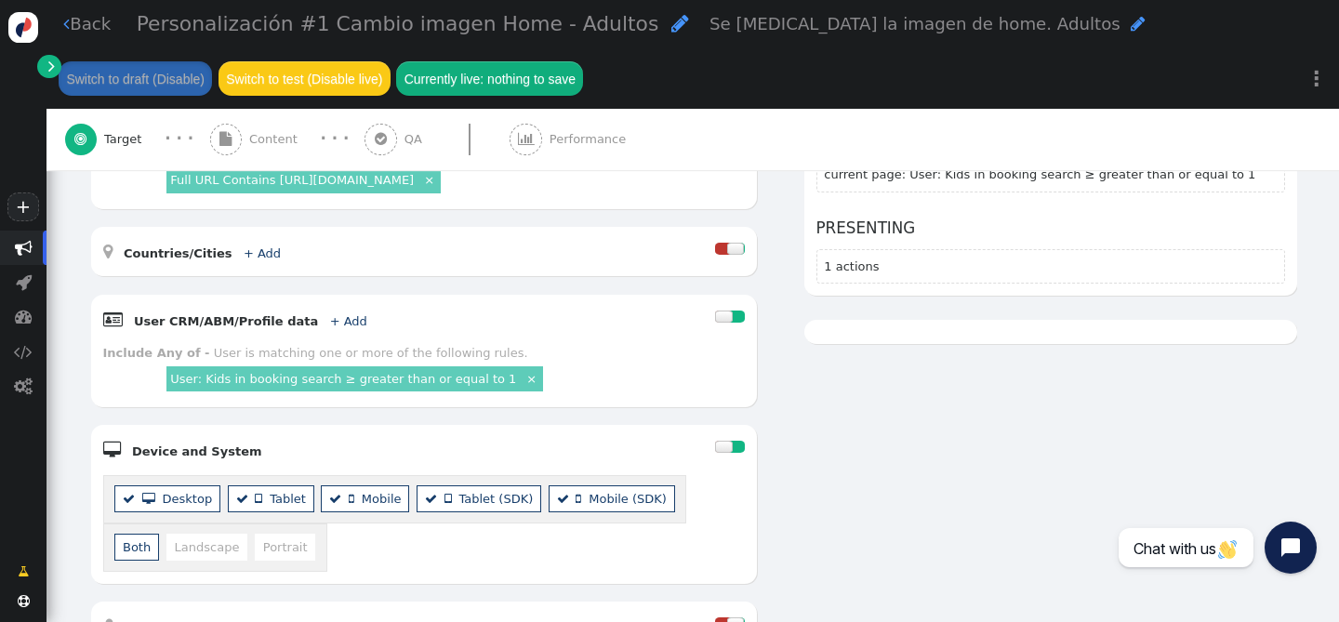
click at [409, 363] on div "User: Kids in booking search ≥ greater than or equal to 1 ×" at bounding box center [356, 379] width 384 height 33
click at [372, 384] on link "User: Kids in booking search ≥ greater than or equal to 1" at bounding box center [343, 379] width 346 height 14
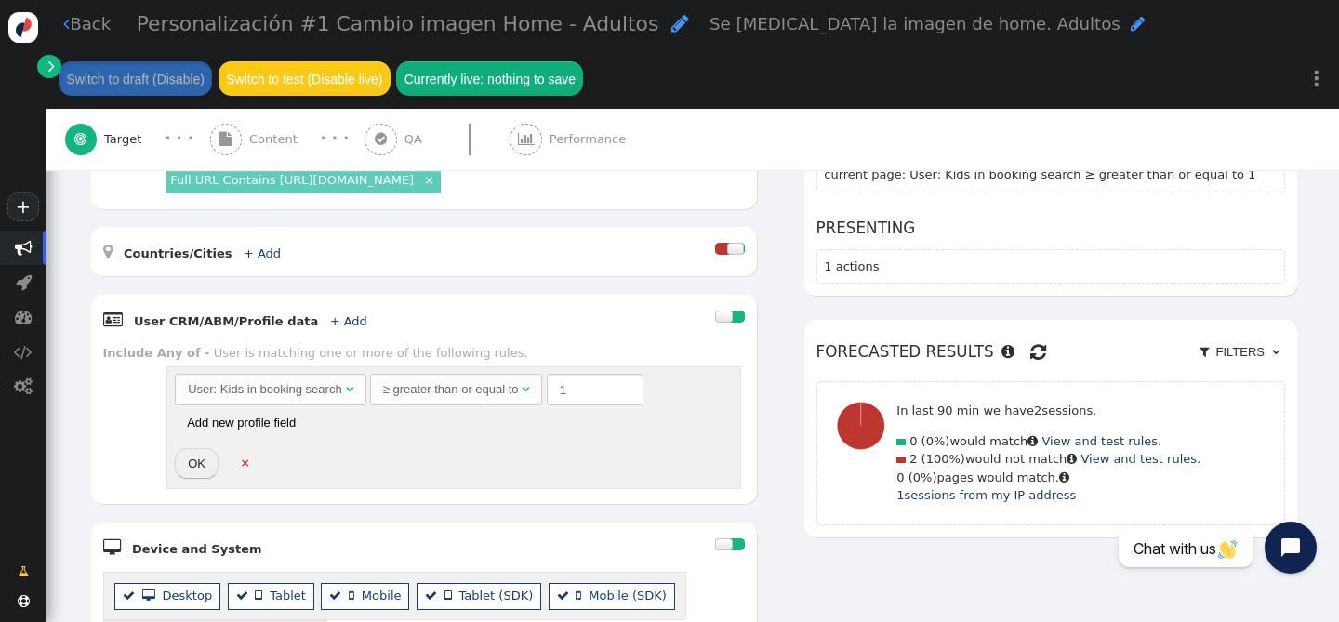
click at [457, 394] on div "≥ greater than or equal to" at bounding box center [451, 389] width 136 height 19
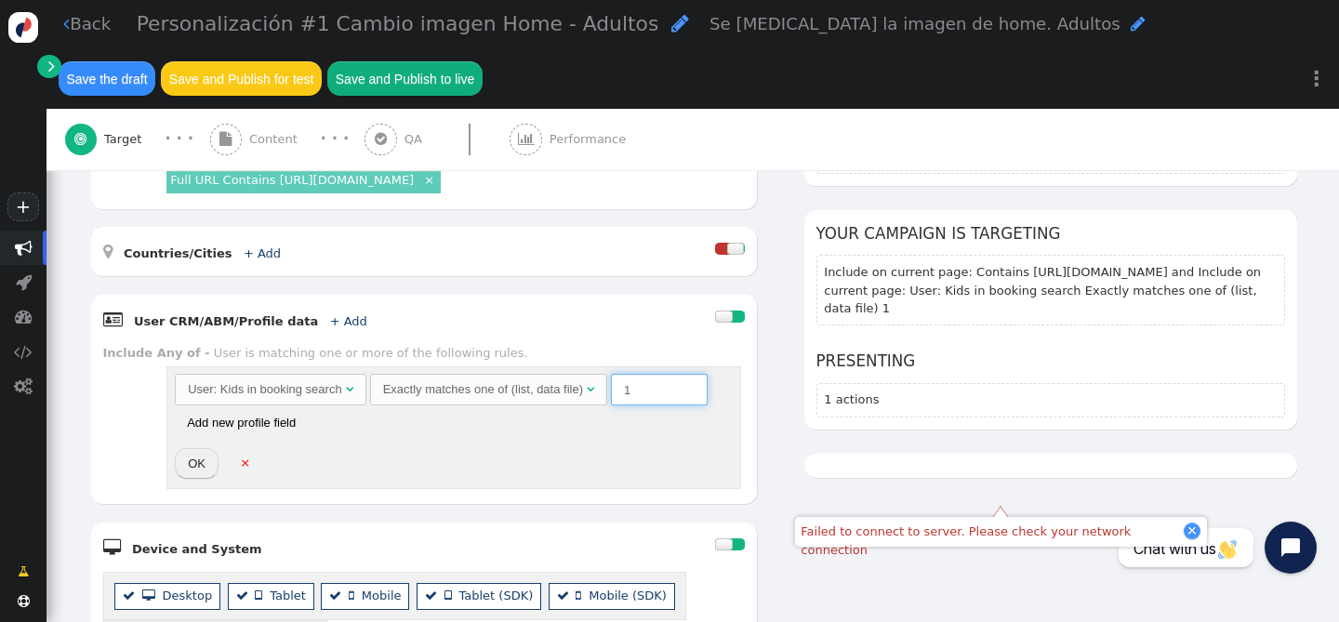
click at [645, 382] on input "1" at bounding box center [659, 390] width 97 height 32
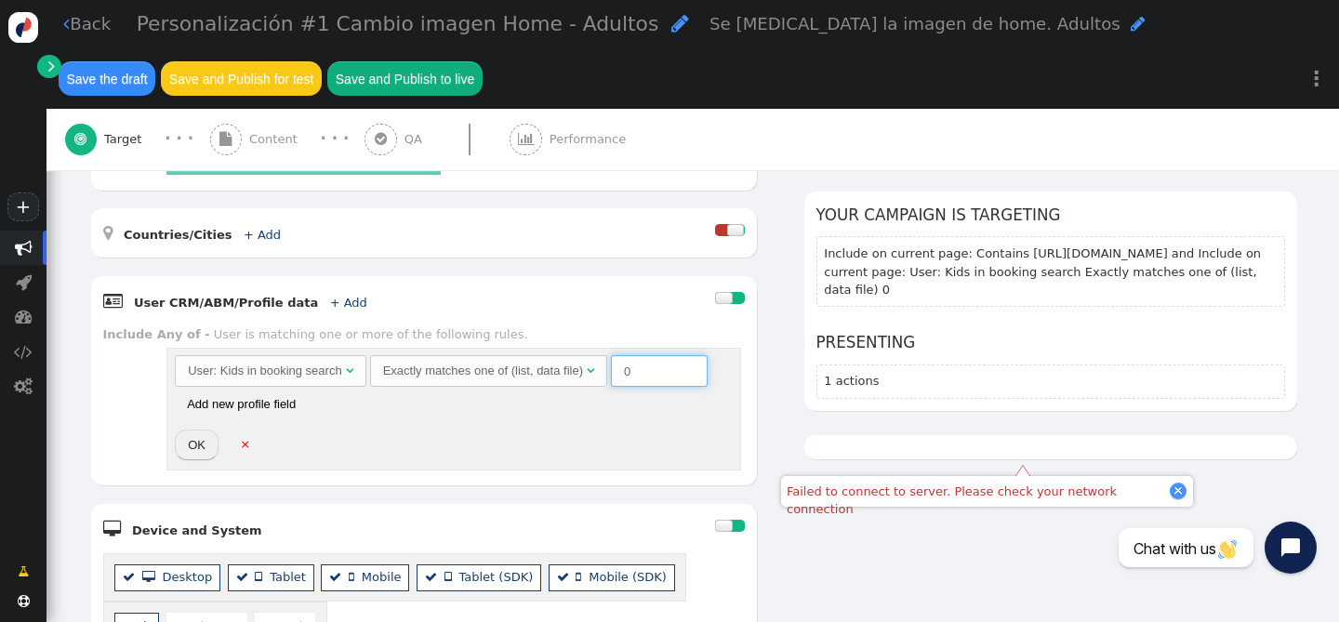
scroll to position [372, 0]
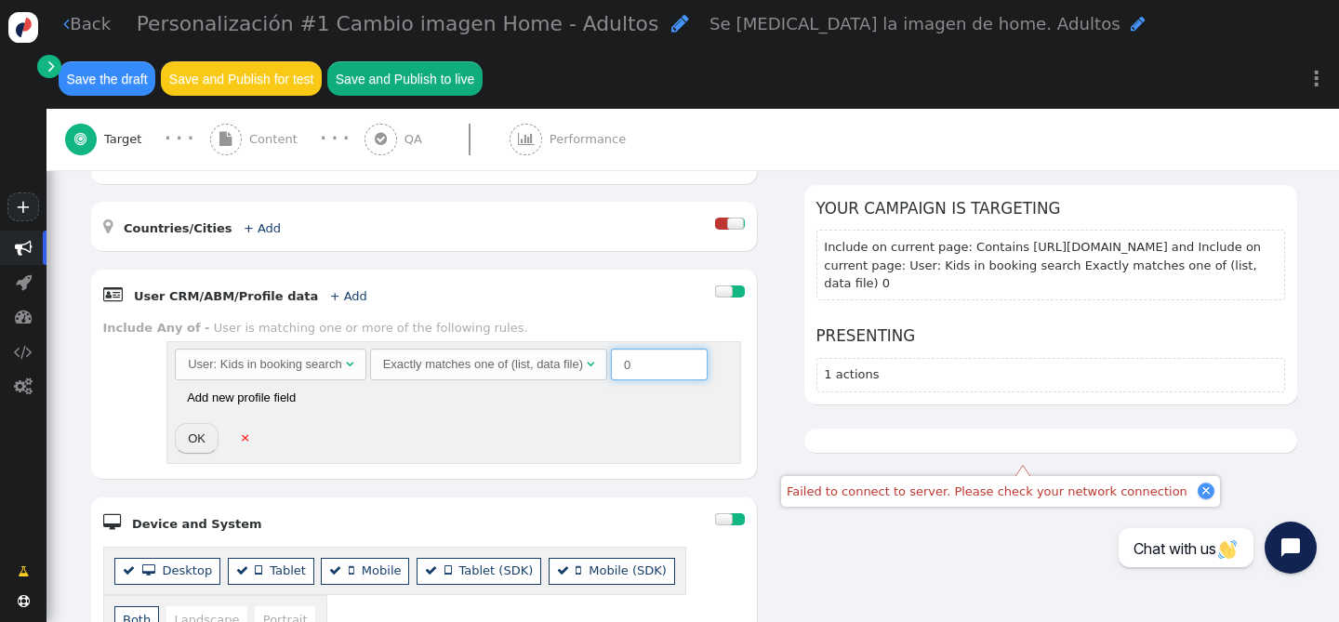
type input "0"
click at [201, 434] on button "OK" at bounding box center [197, 439] width 44 height 32
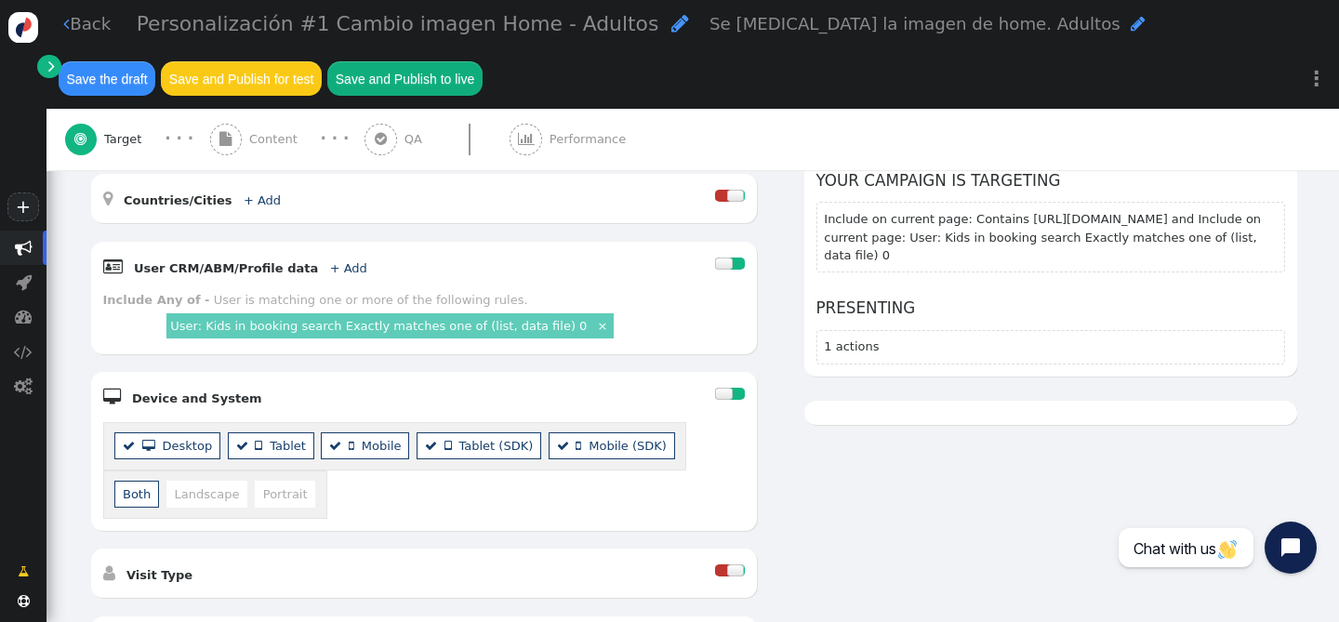
scroll to position [481, 0]
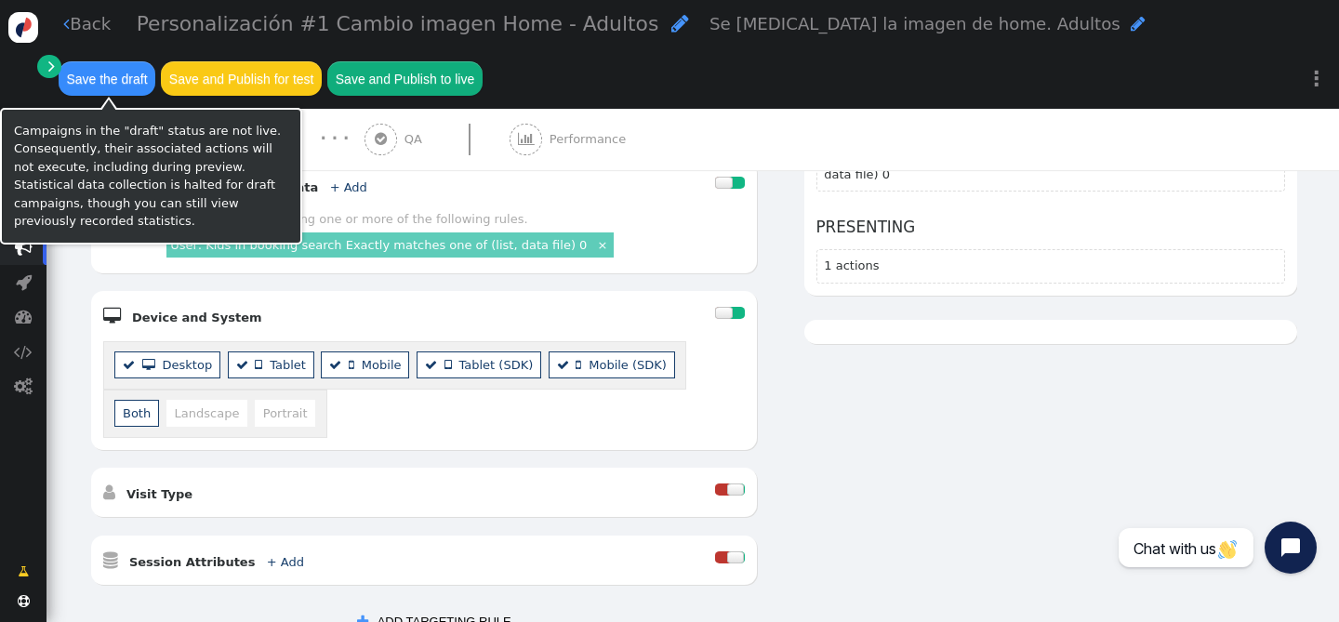
click at [98, 81] on button "Save the draft" at bounding box center [107, 77] width 97 height 33
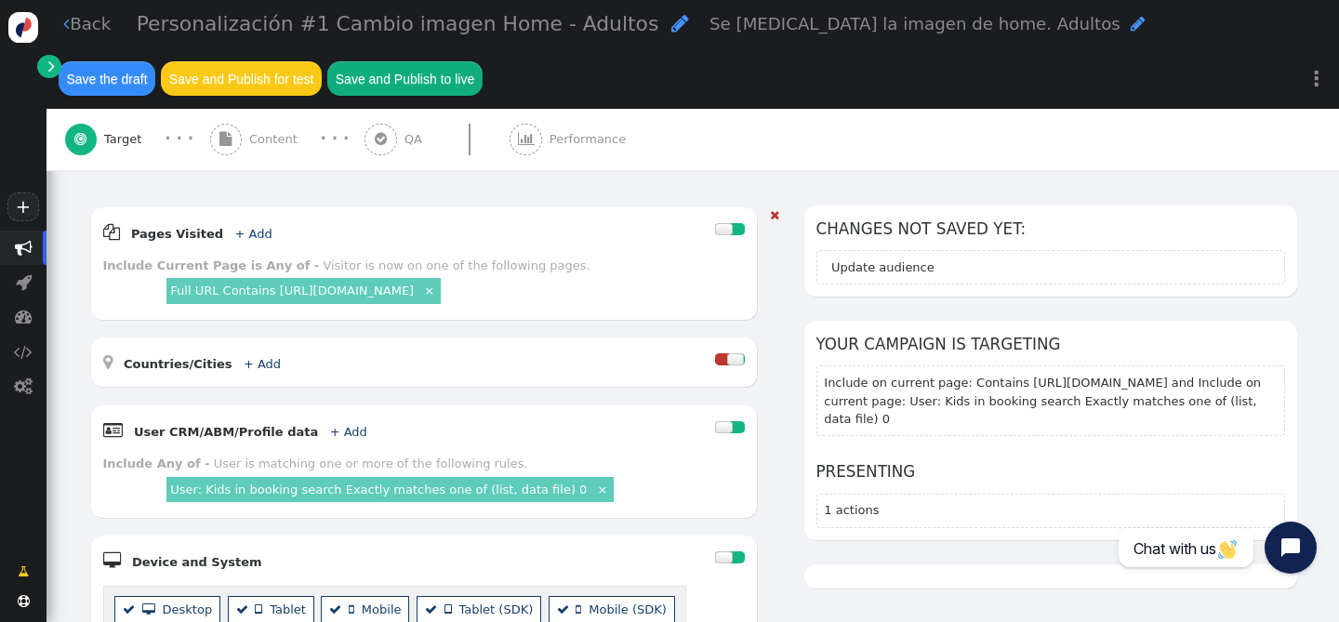
scroll to position [238, 0]
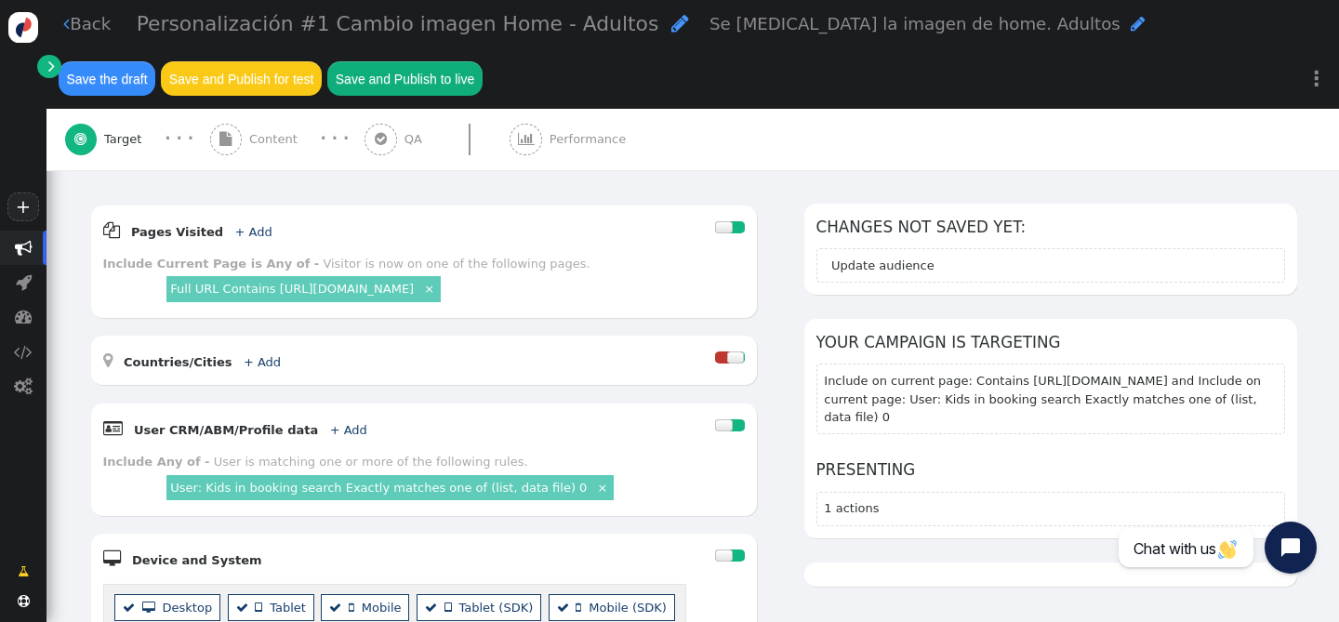
click at [114, 87] on button "Save the draft" at bounding box center [107, 77] width 97 height 33
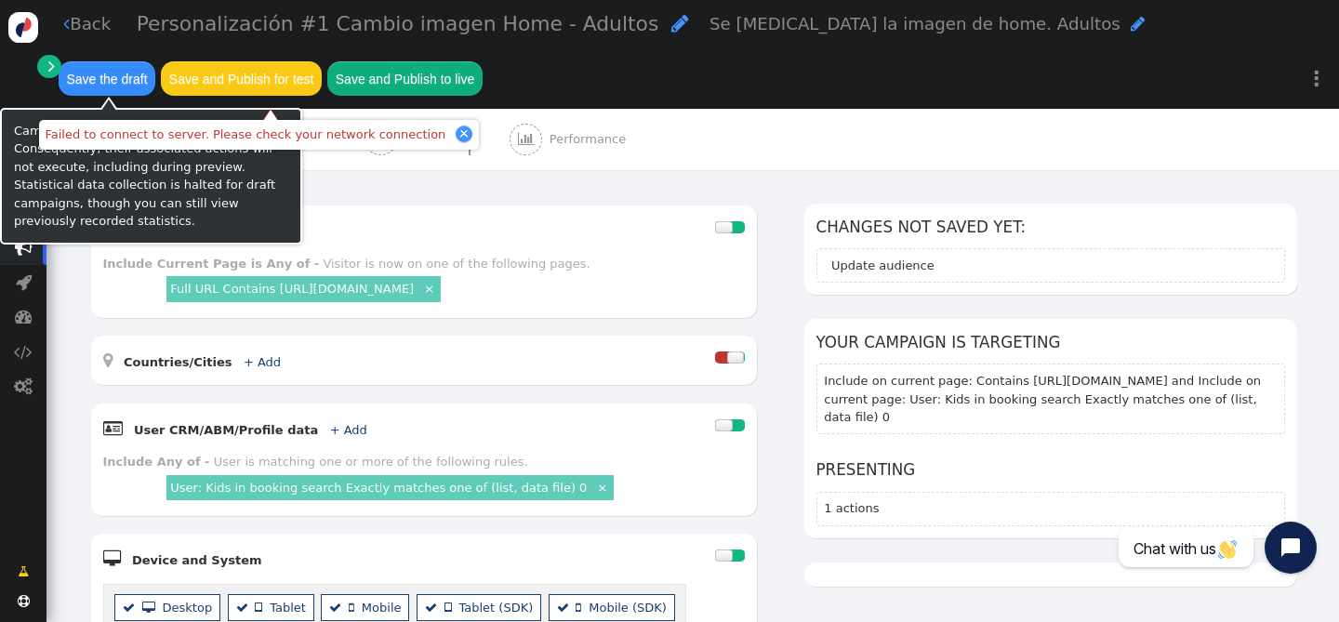
click at [109, 80] on button "Save the draft" at bounding box center [107, 77] width 97 height 33
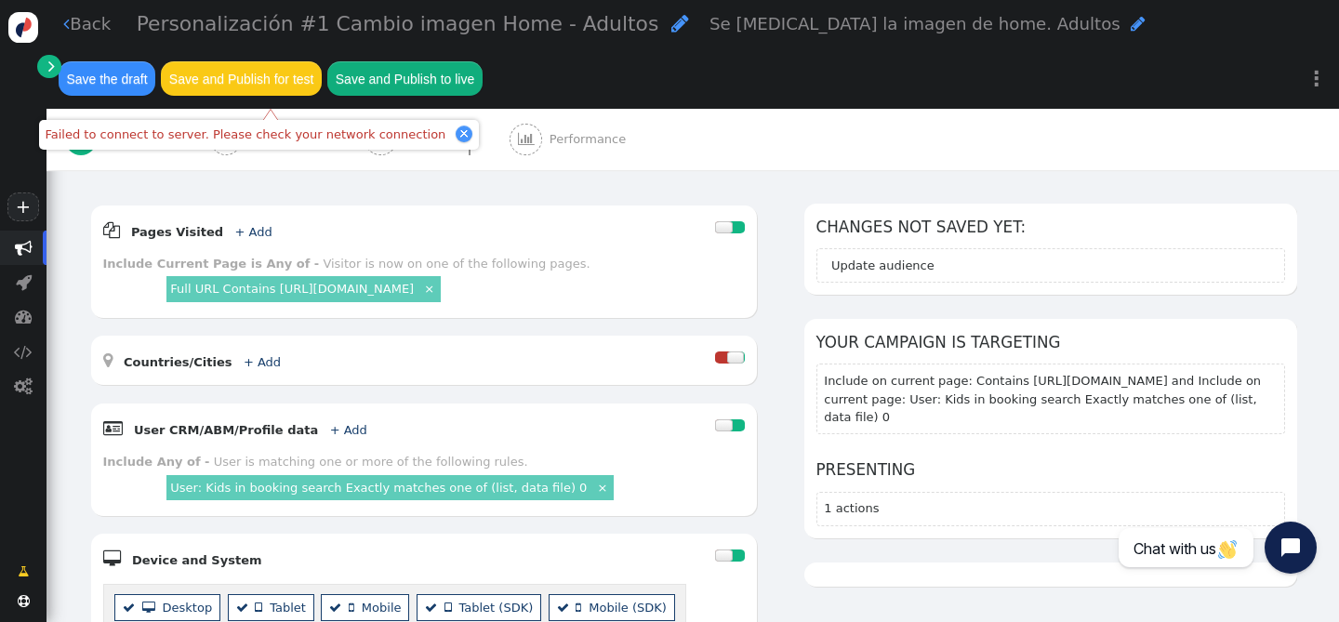
click at [63, 26] on span "" at bounding box center [66, 24] width 7 height 18
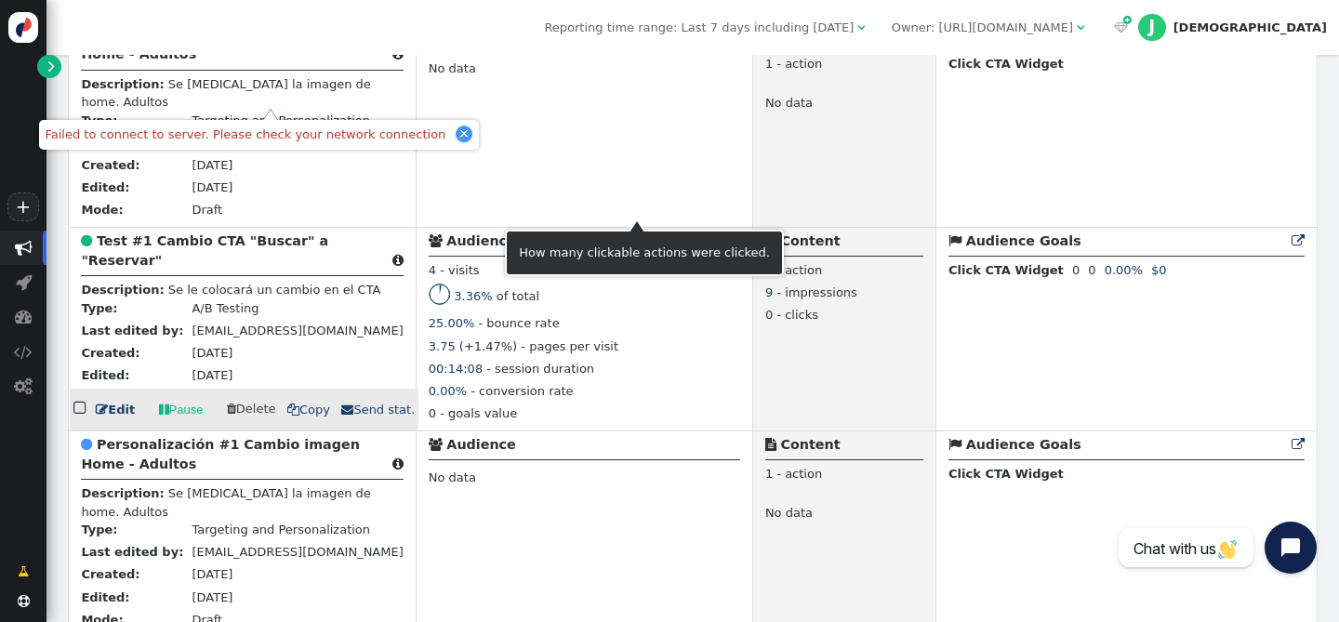
scroll to position [553, 0]
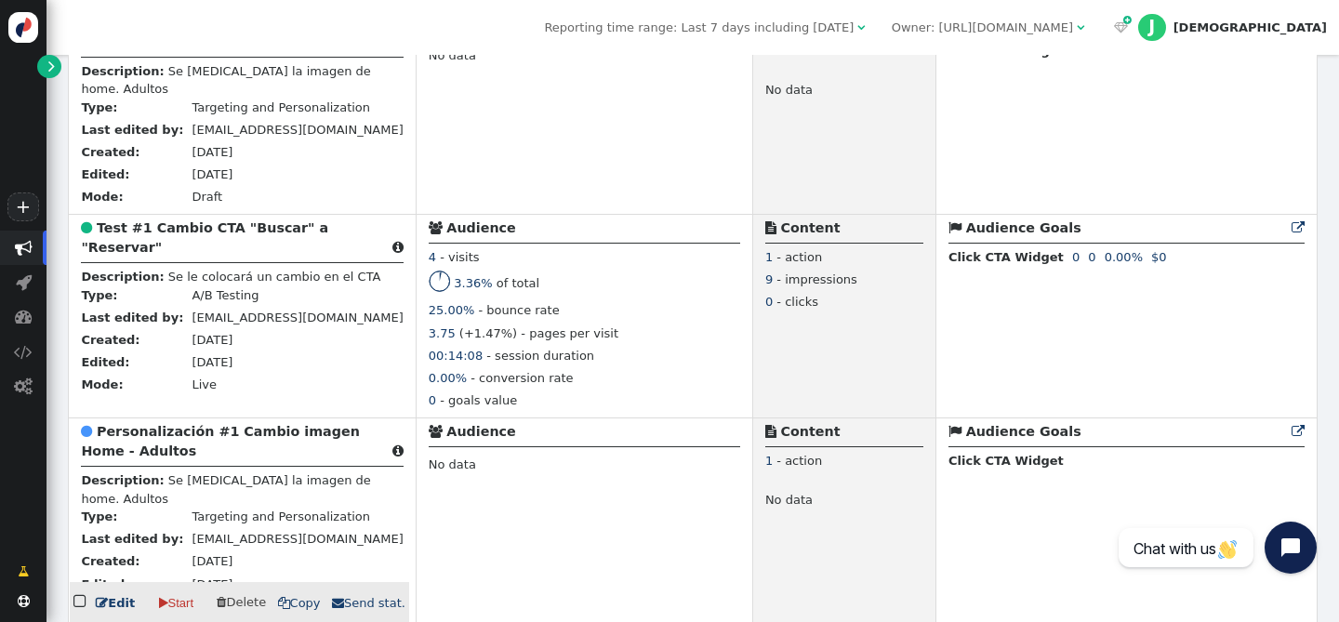
click at [241, 444] on b "Personalización #1 Cambio imagen Home - Adultos" at bounding box center [220, 441] width 278 height 34
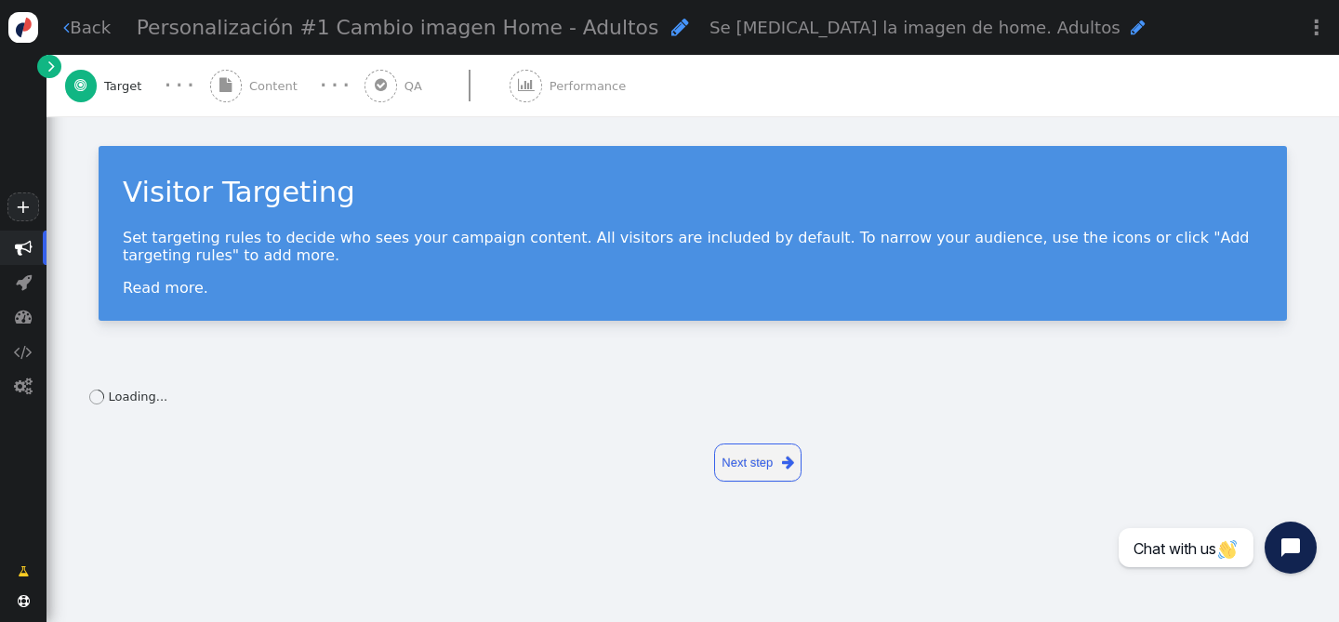
click at [671, 29] on span "" at bounding box center [680, 27] width 18 height 20
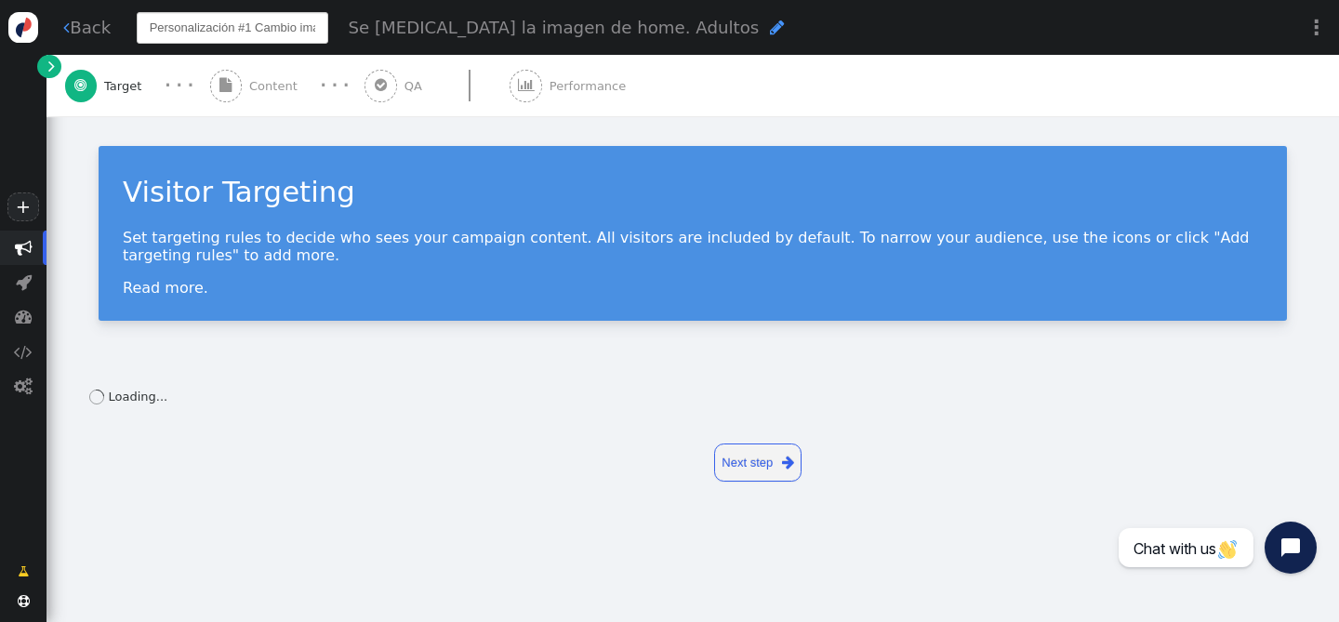
scroll to position [0, 111]
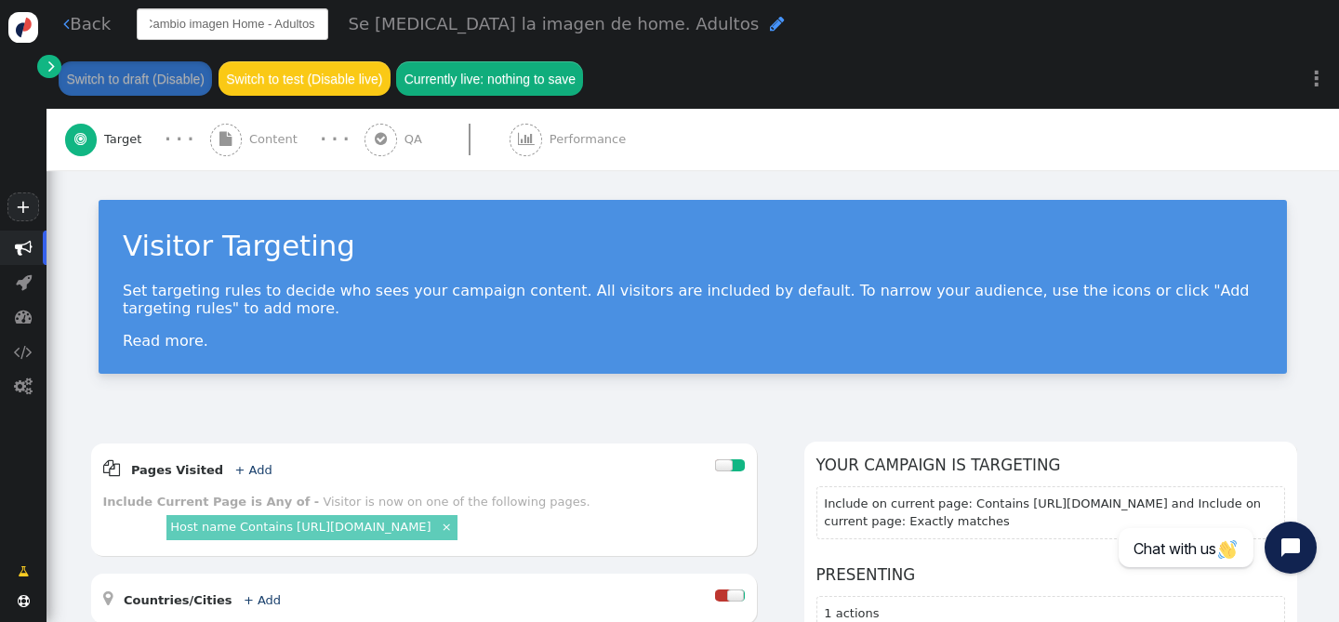
drag, startPoint x: 309, startPoint y: 33, endPoint x: 290, endPoint y: 32, distance: 18.6
click at [290, 32] on input "Personalización #1 Cambio imagen Home - Adultos" at bounding box center [233, 24] width 192 height 32
drag, startPoint x: 321, startPoint y: 30, endPoint x: 278, endPoint y: 30, distance: 42.8
click at [278, 30] on input "Personalización #1 Cambio imagen Home - Adultos" at bounding box center [233, 24] width 192 height 32
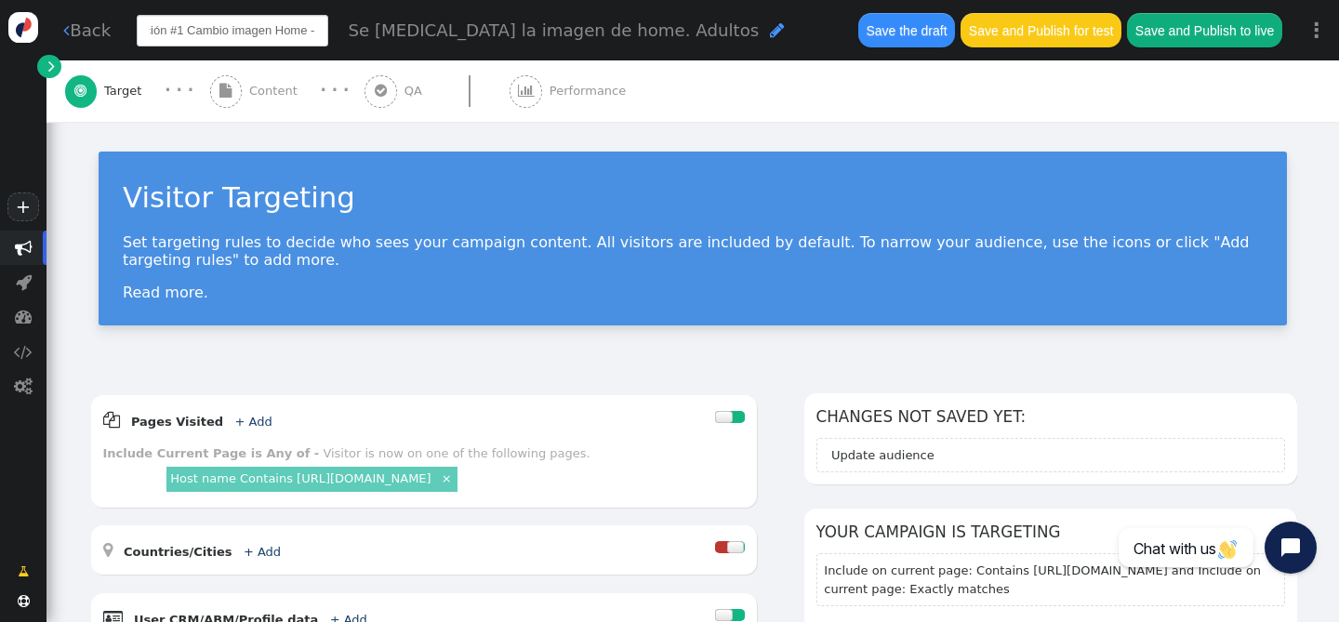
scroll to position [0, 71]
type input "Personalización #1 Cambio imagen Home - Familiar"
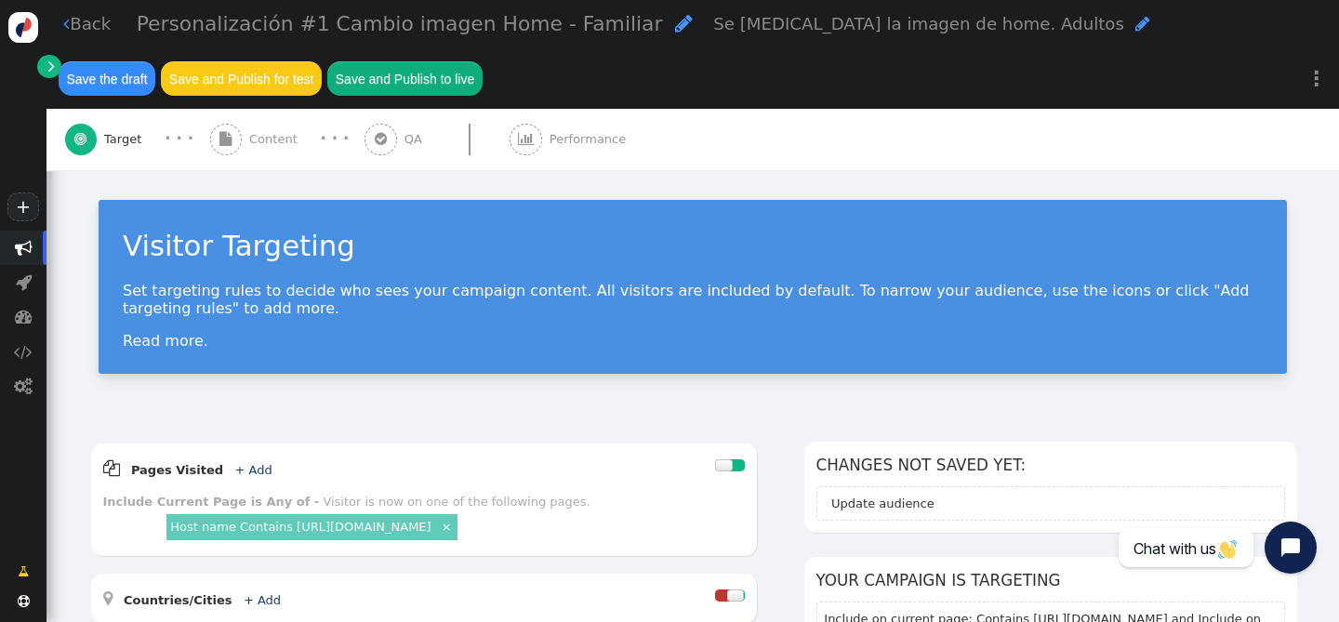
click at [713, 34] on div "Se cambia la imagen de home. Adultos " at bounding box center [931, 23] width 436 height 25
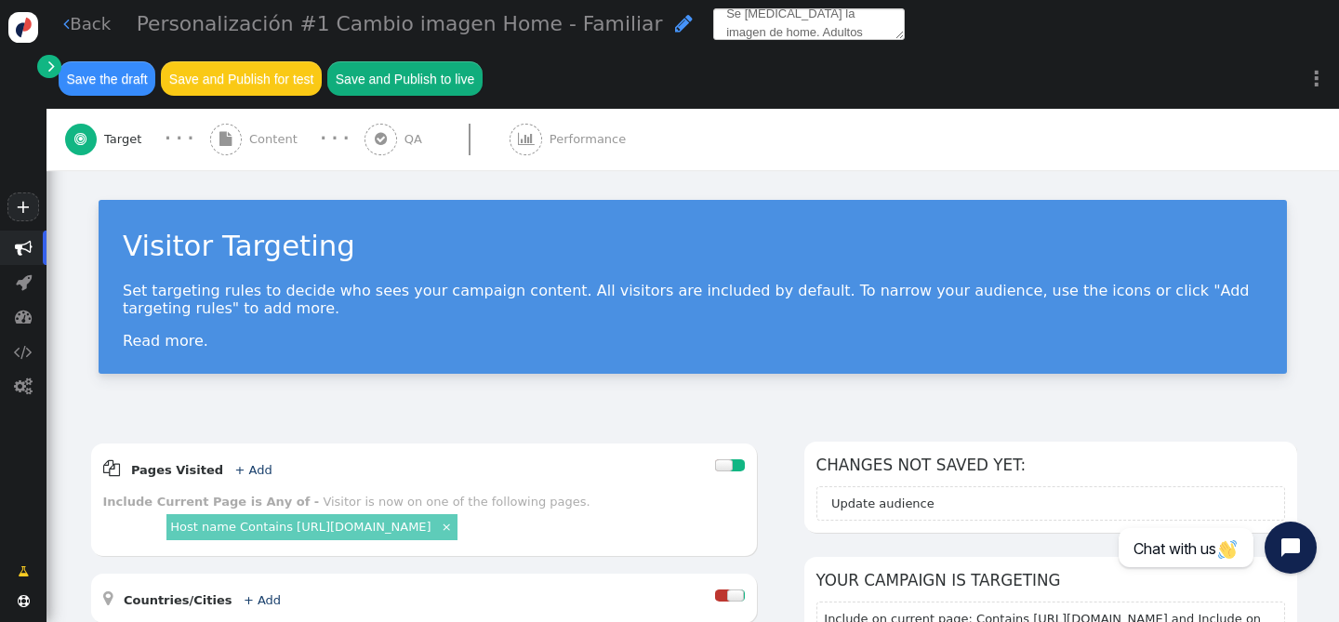
scroll to position [16, 0]
drag, startPoint x: 742, startPoint y: 38, endPoint x: 685, endPoint y: 37, distance: 56.7
click at [713, 37] on textarea "Se [MEDICAL_DATA] la imagen de home. Adultos" at bounding box center [809, 24] width 192 height 32
type textarea "Se [MEDICAL_DATA] la imagen de home. Familiar"
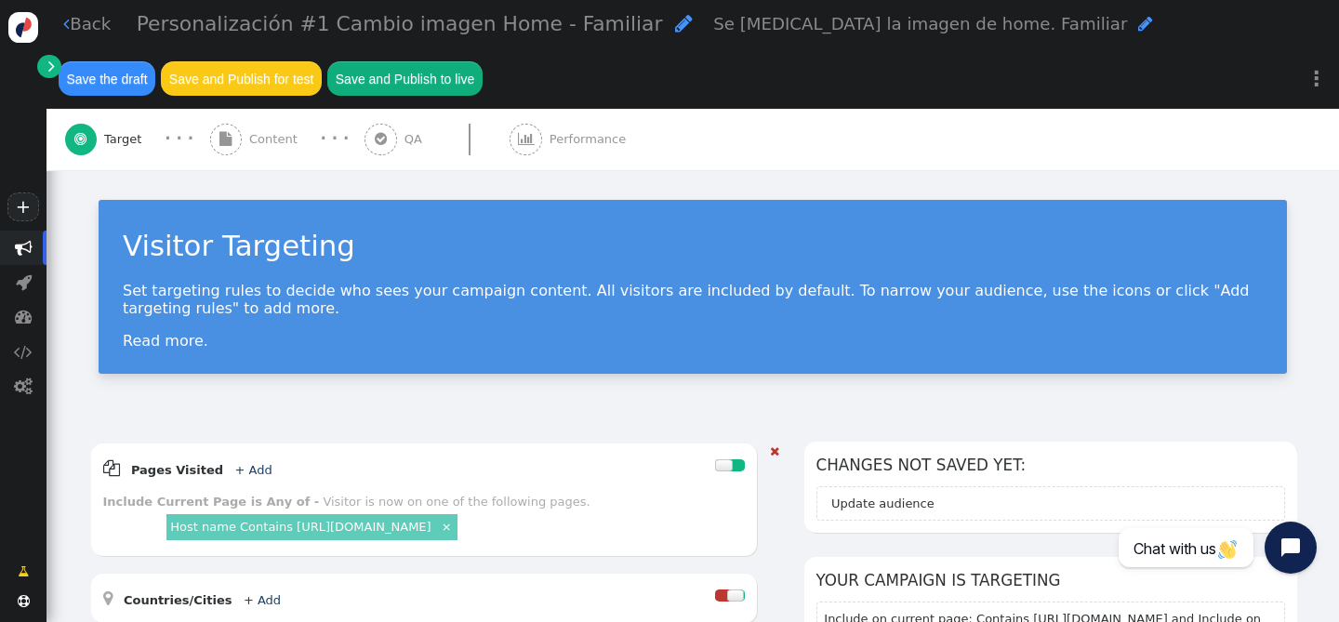
click at [343, 482] on div " Pages Visited + Add  Include Current Page is Any of - Visitor is now on one …" at bounding box center [424, 500] width 666 height 113
click at [268, 543] on div " Pages Visited + Add  Include Current Page is Any of - Visitor is now on one …" at bounding box center [424, 500] width 666 height 113
click at [269, 522] on link "Host name Contains https://grand-oasis-palm.com/" at bounding box center [300, 527] width 260 height 14
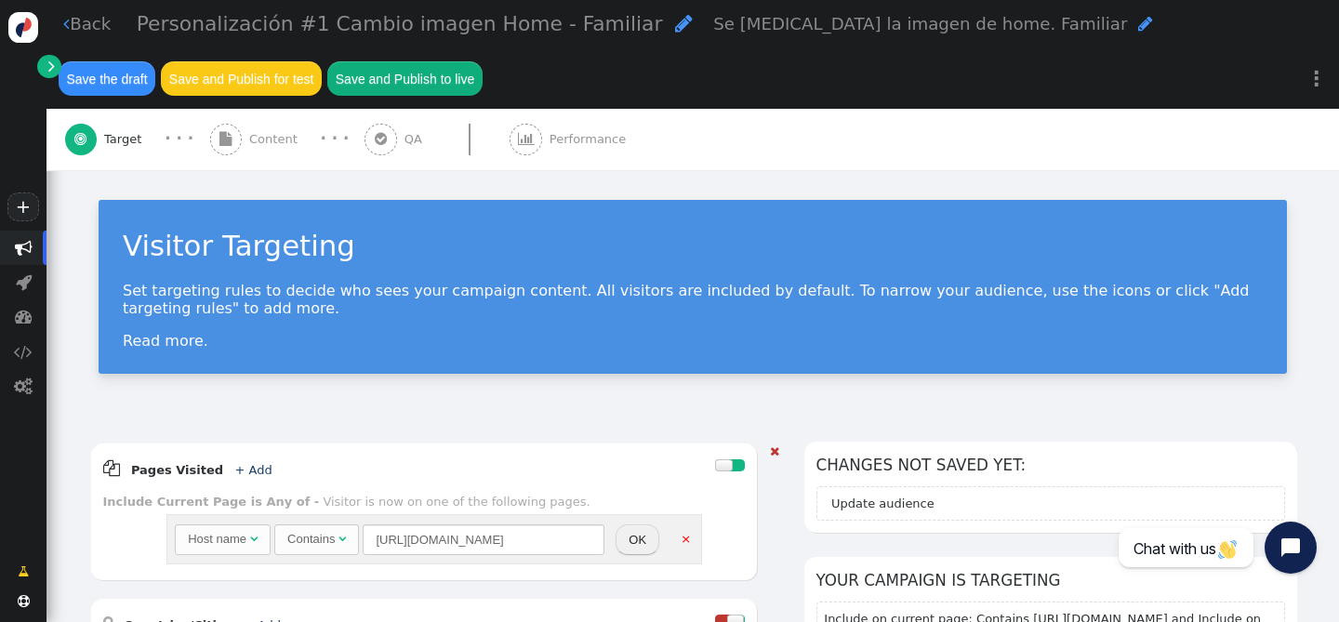
click at [237, 541] on div "Host name" at bounding box center [217, 539] width 59 height 19
click at [641, 537] on button "OK" at bounding box center [626, 540] width 44 height 32
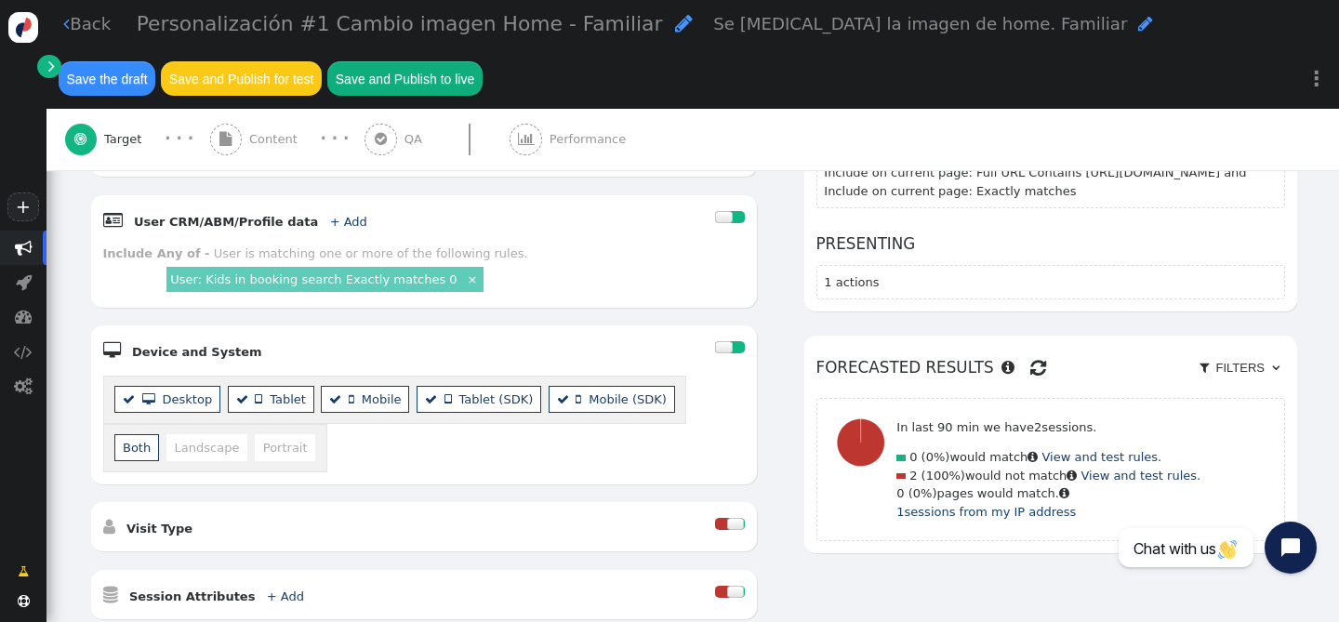
scroll to position [86, 0]
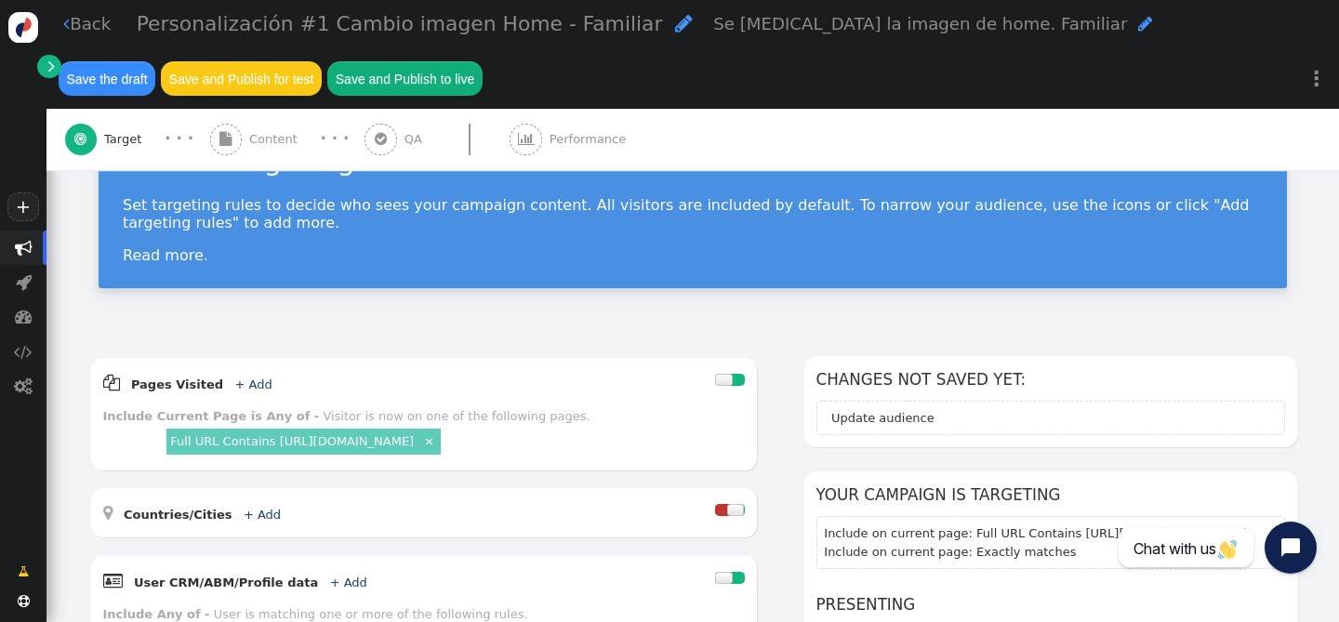
click at [282, 139] on span "Content" at bounding box center [277, 139] width 56 height 19
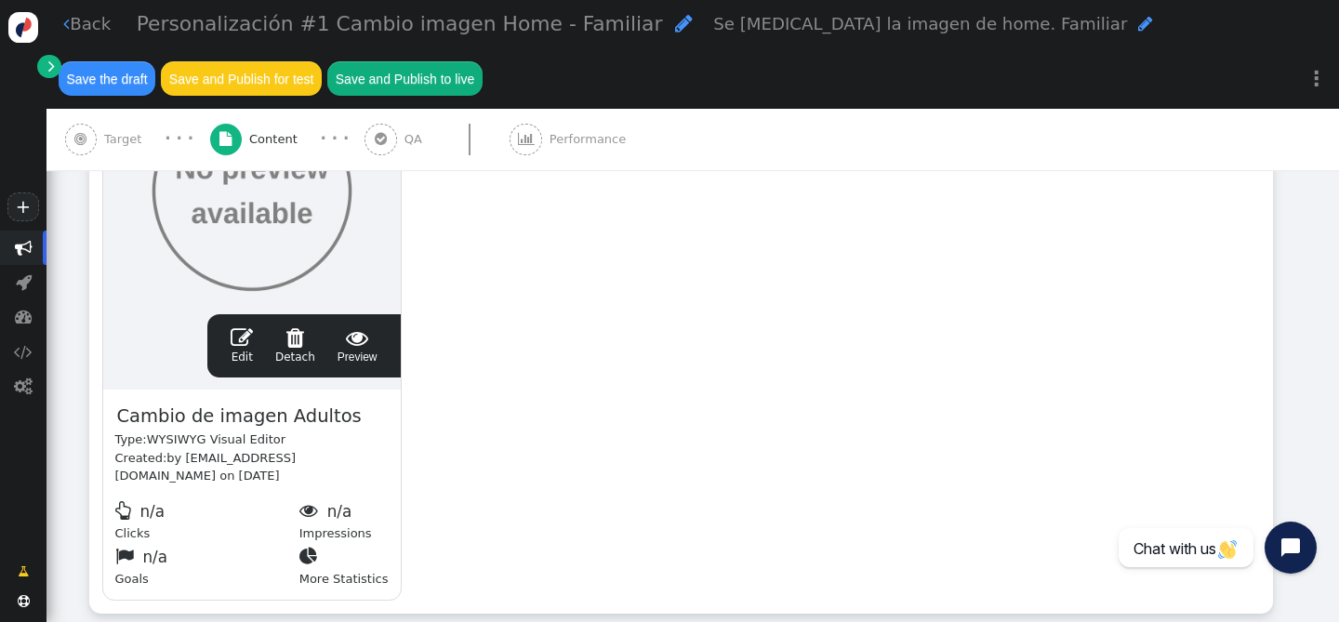
scroll to position [492, 0]
click at [238, 342] on span "" at bounding box center [242, 335] width 22 height 22
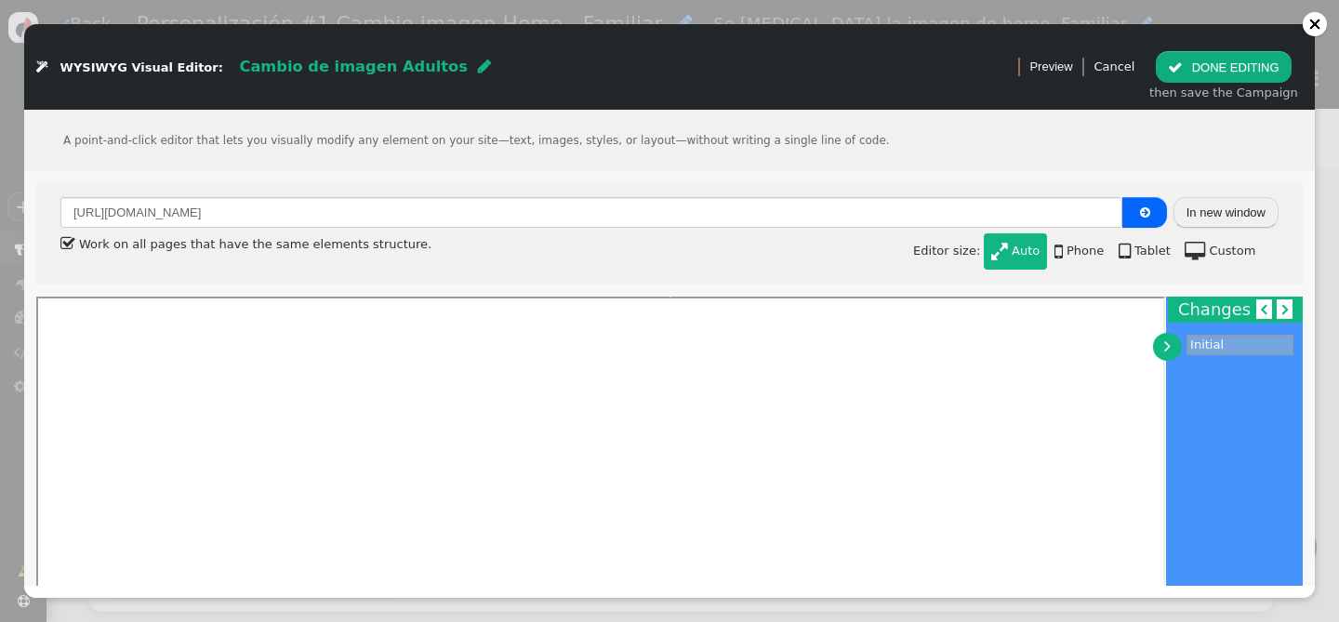
click at [478, 64] on span "" at bounding box center [484, 66] width 13 height 15
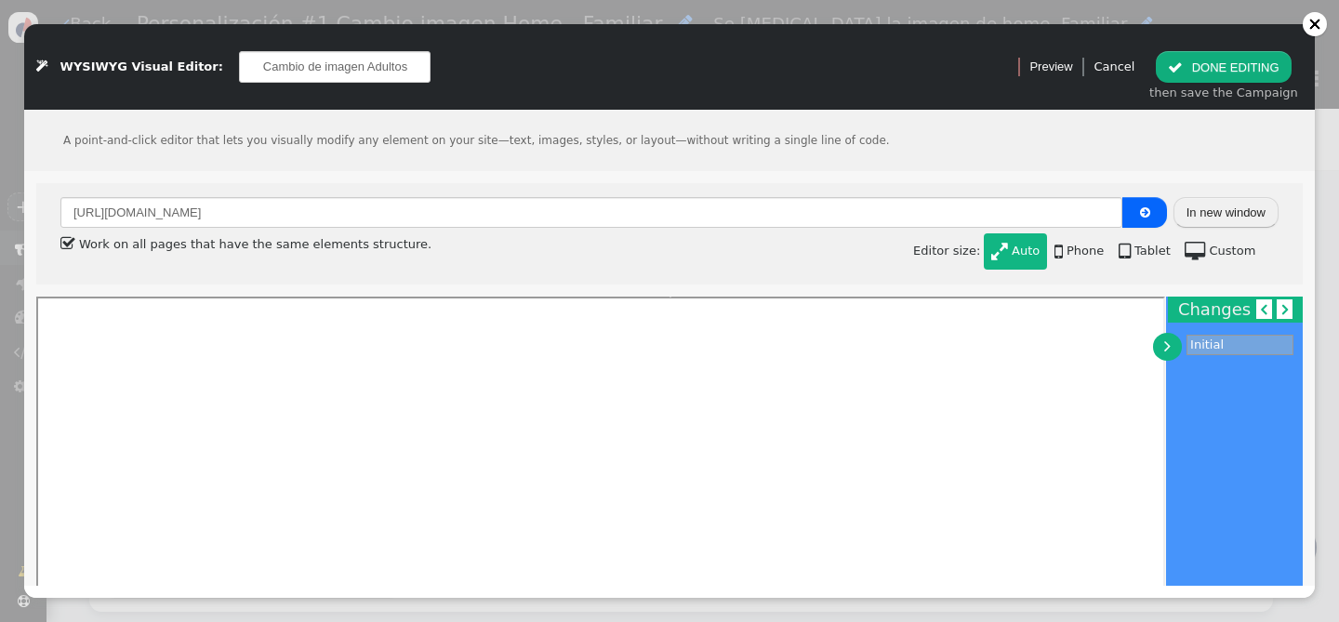
drag, startPoint x: 399, startPoint y: 68, endPoint x: 346, endPoint y: 68, distance: 53.0
click at [346, 68] on input "Cambio de imagen Adultos" at bounding box center [335, 67] width 192 height 32
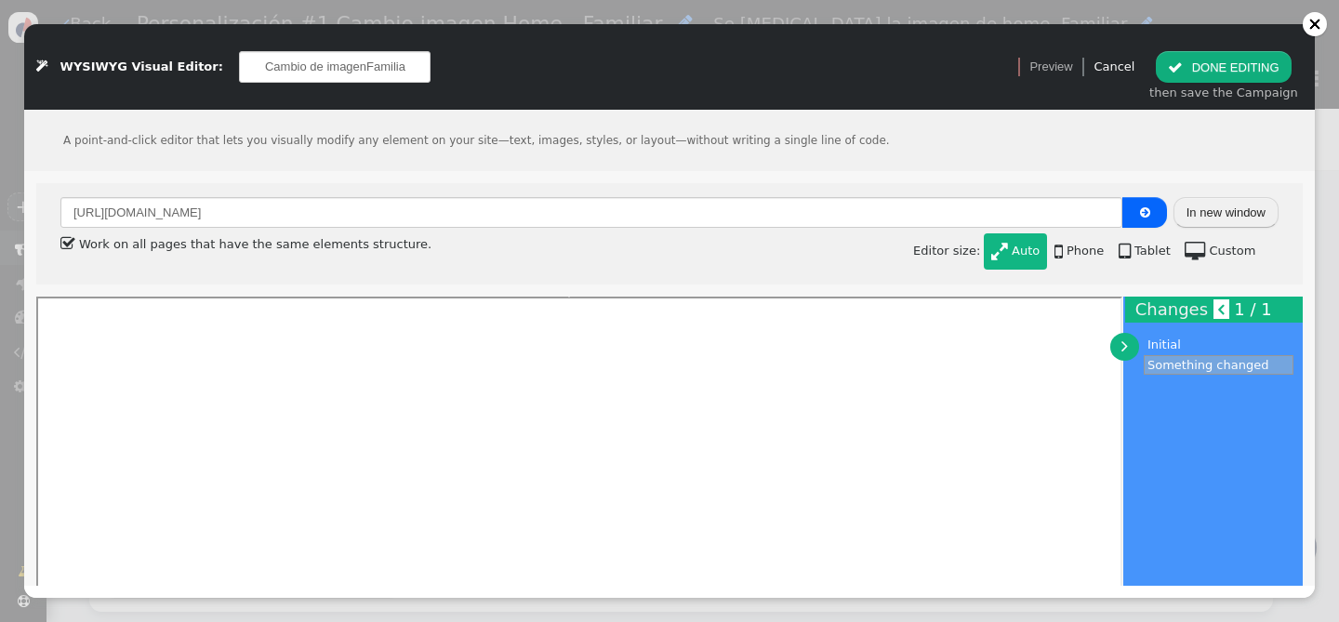
type input "Cambio de imagen Familia"
click at [1264, 60] on button " DONE EDITING" at bounding box center [1223, 67] width 135 height 32
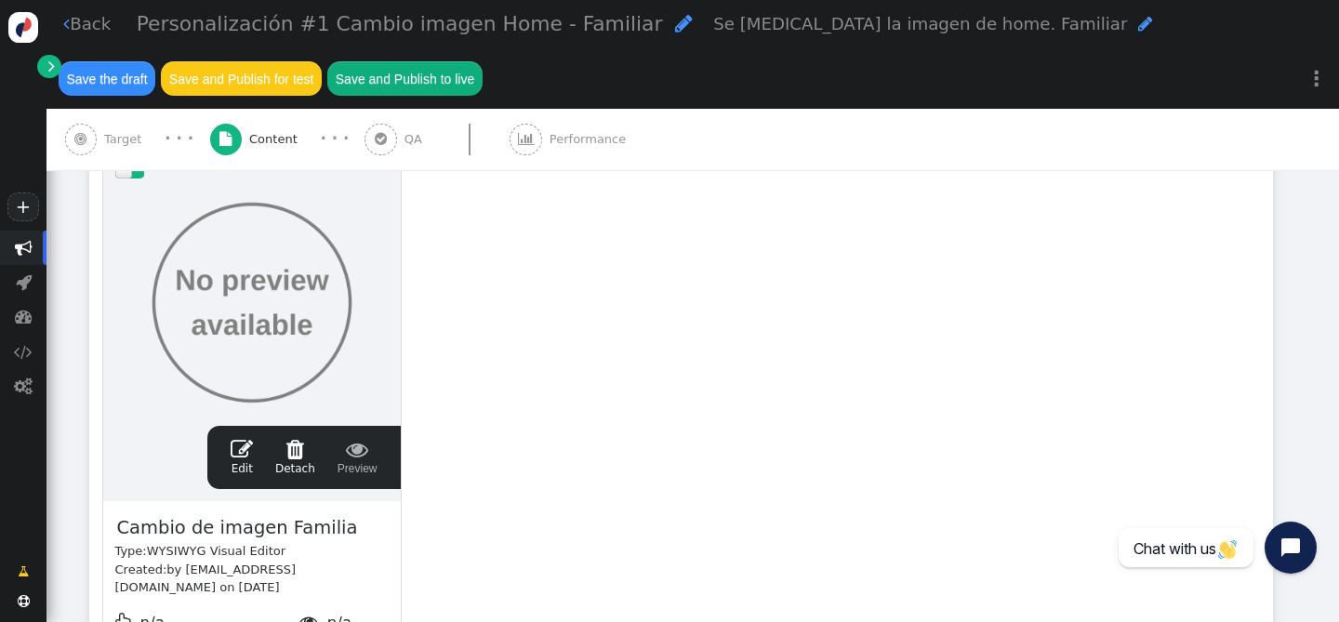
scroll to position [0, 0]
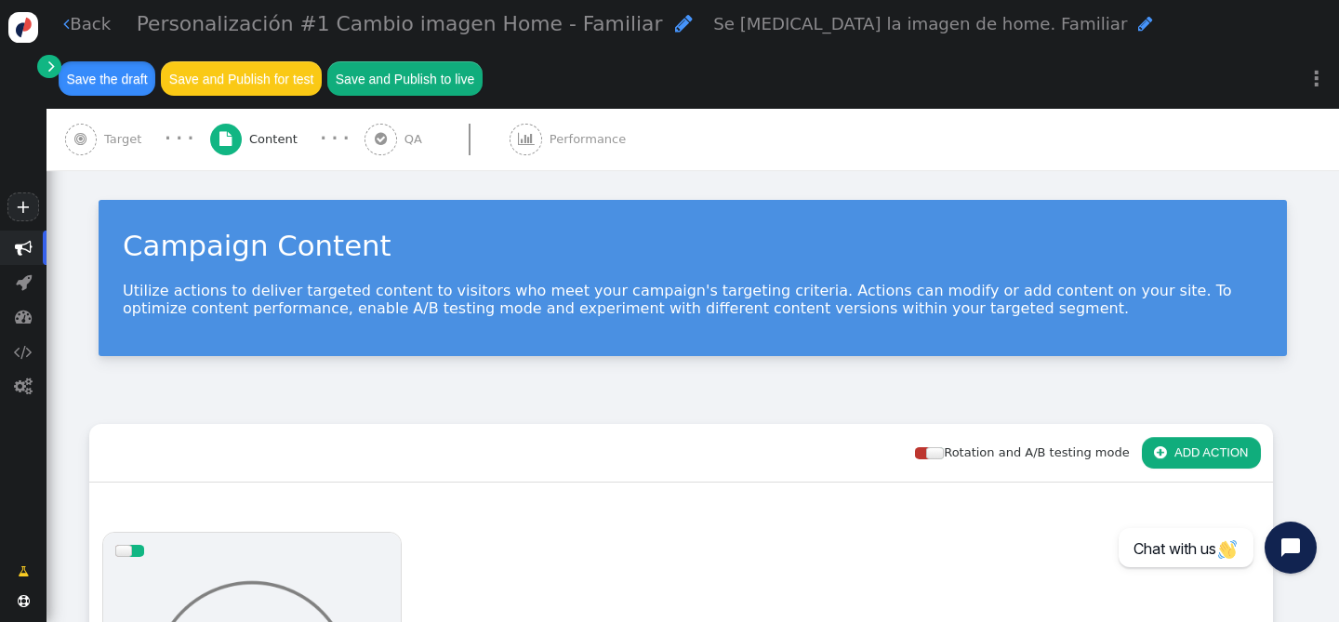
click at [98, 75] on button "Save the draft" at bounding box center [107, 77] width 97 height 33
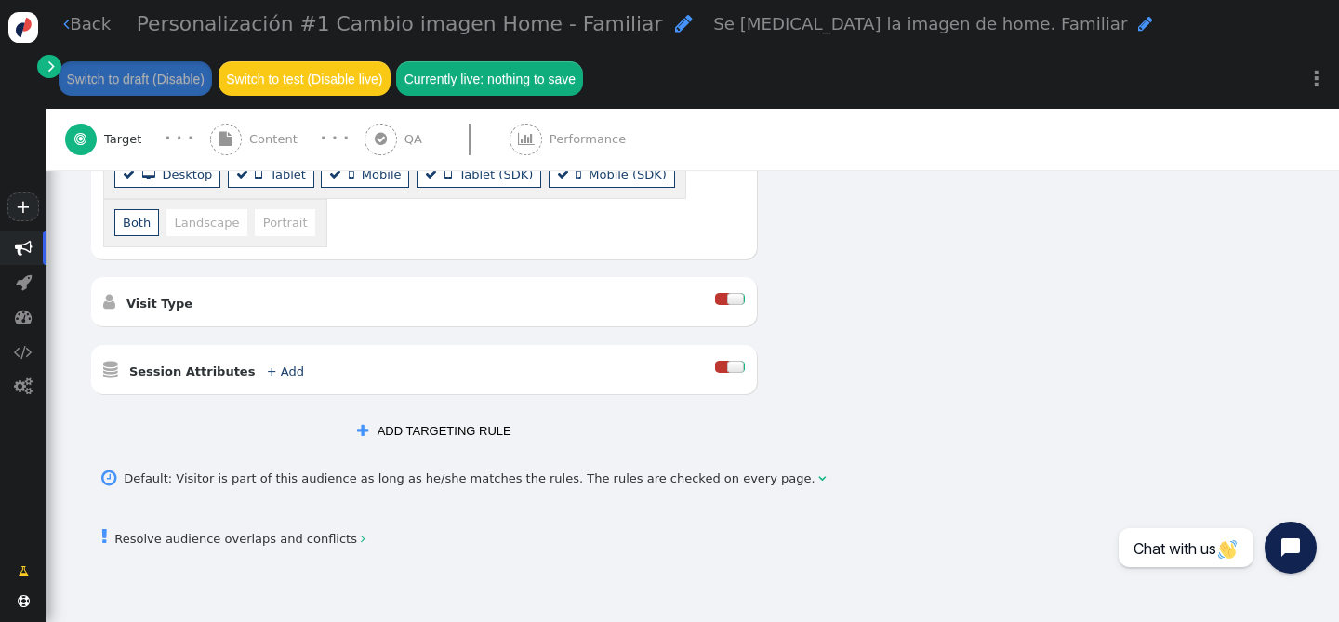
scroll to position [749, 0]
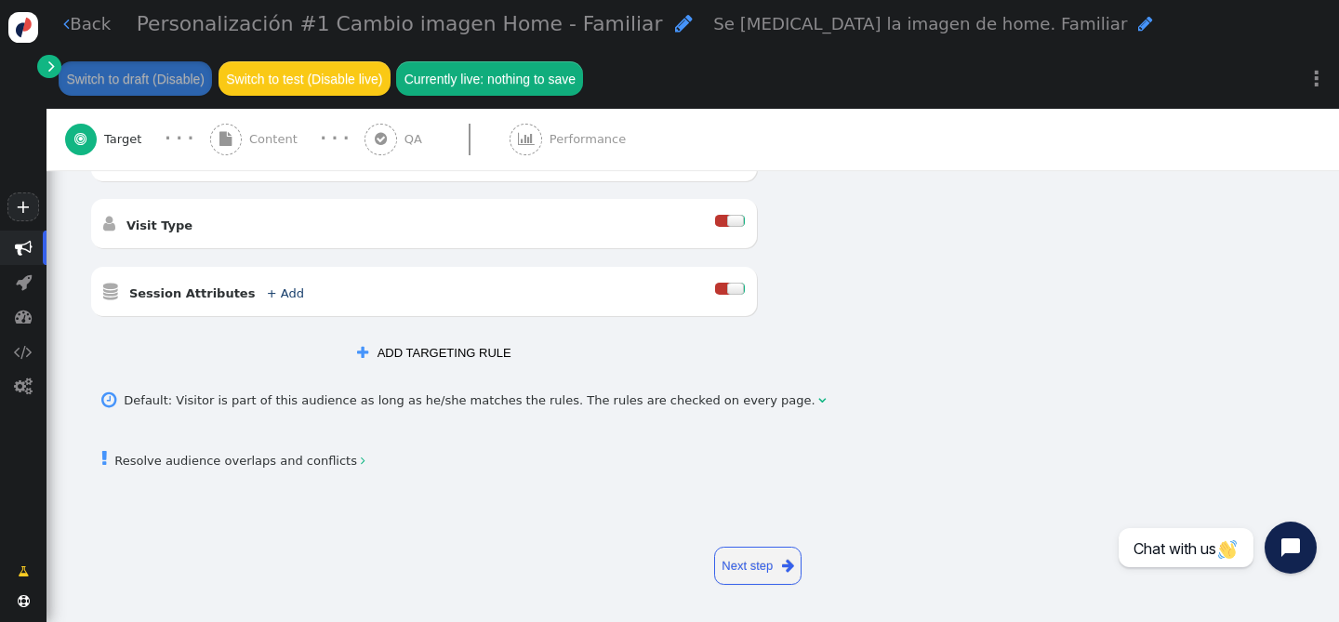
click at [89, 23] on link " Back" at bounding box center [86, 23] width 47 height 25
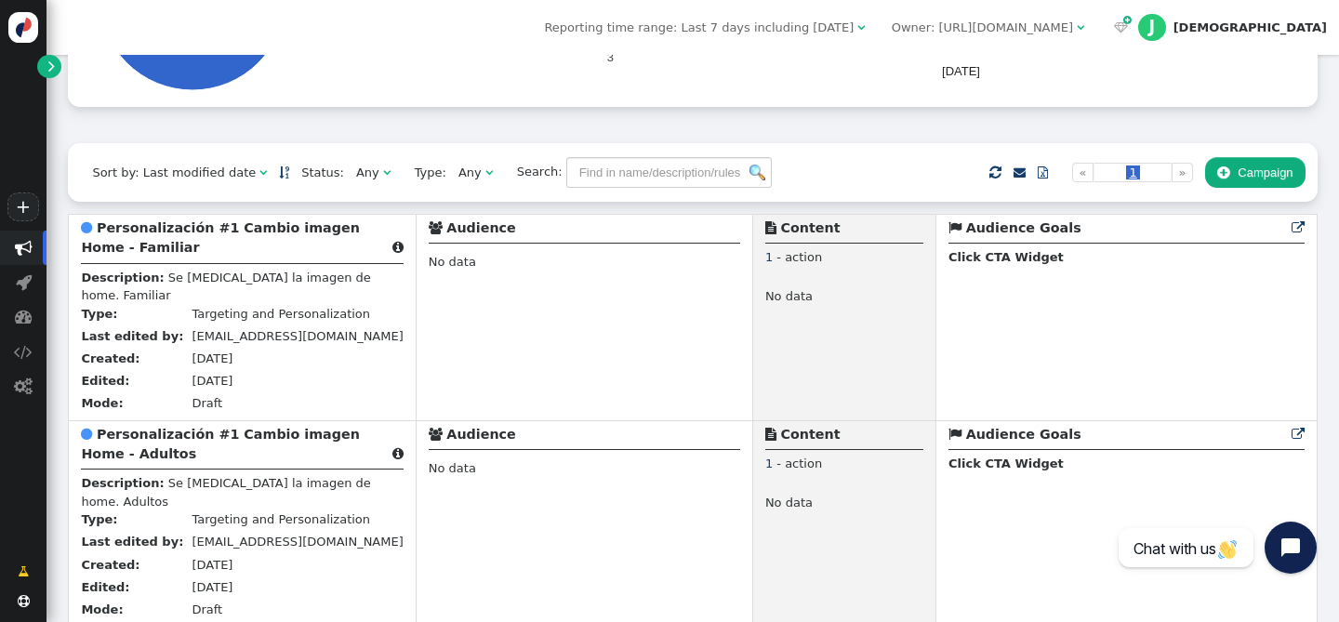
scroll to position [361, 0]
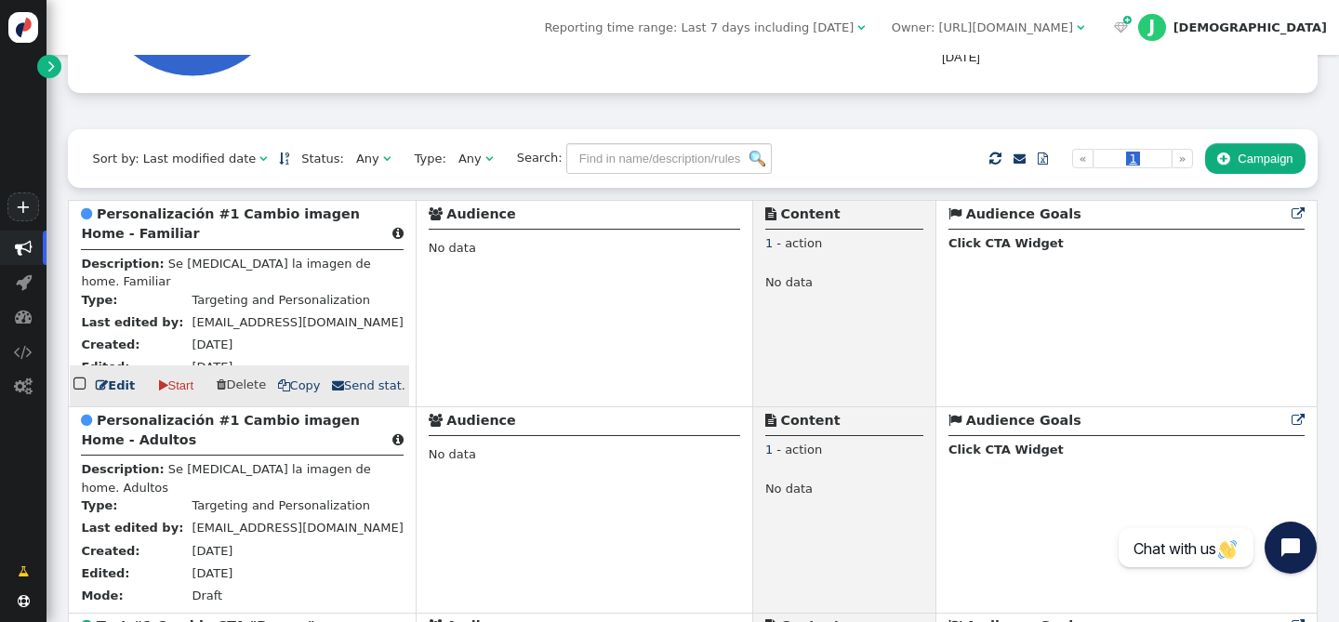
click at [238, 214] on b "Personalización #1 Cambio imagen Home - Familiar" at bounding box center [220, 223] width 278 height 34
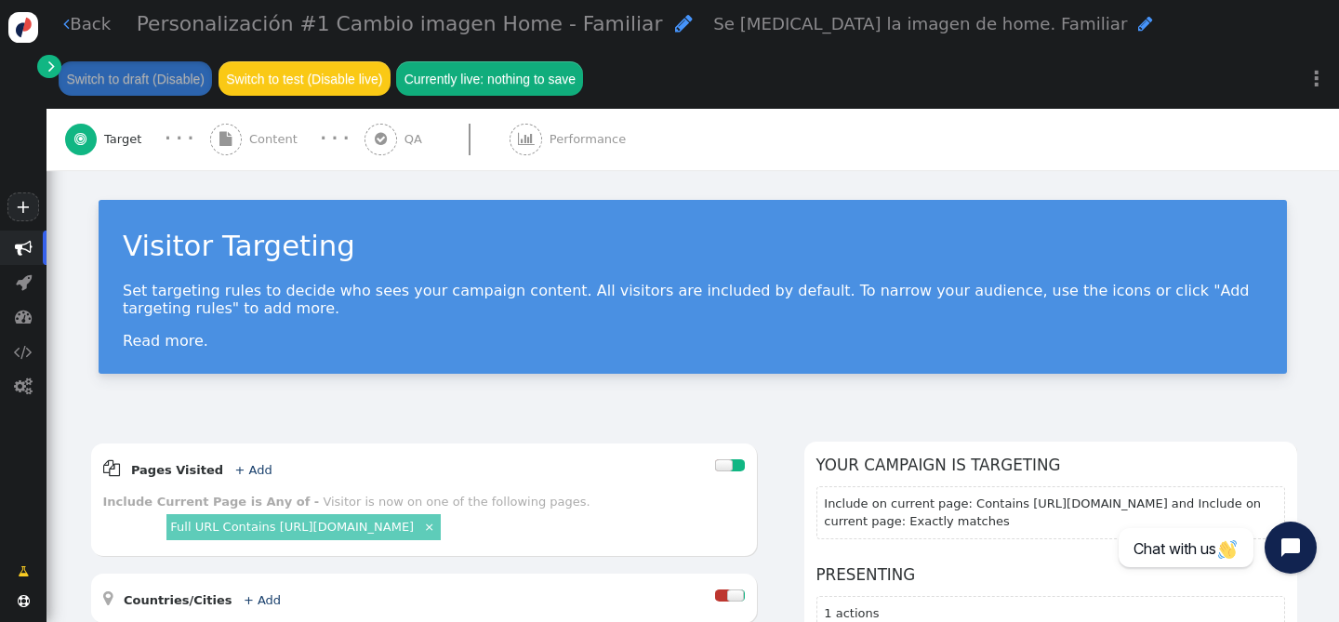
click at [265, 140] on span "Content" at bounding box center [277, 139] width 56 height 19
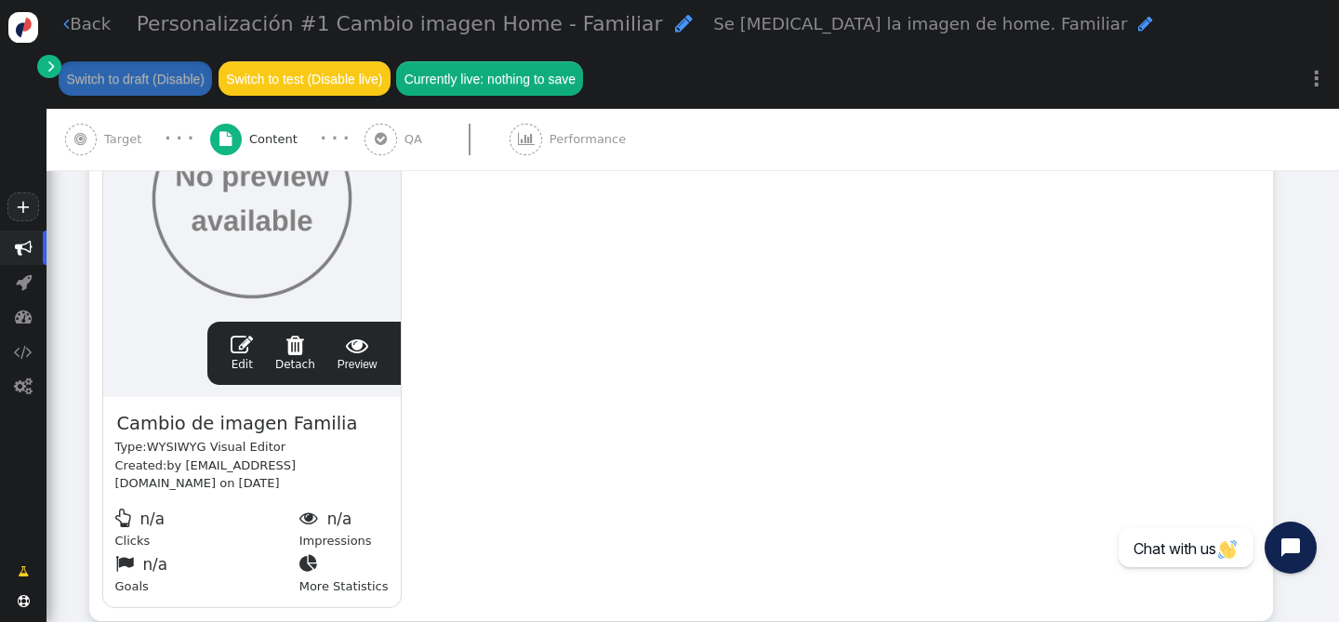
scroll to position [479, 0]
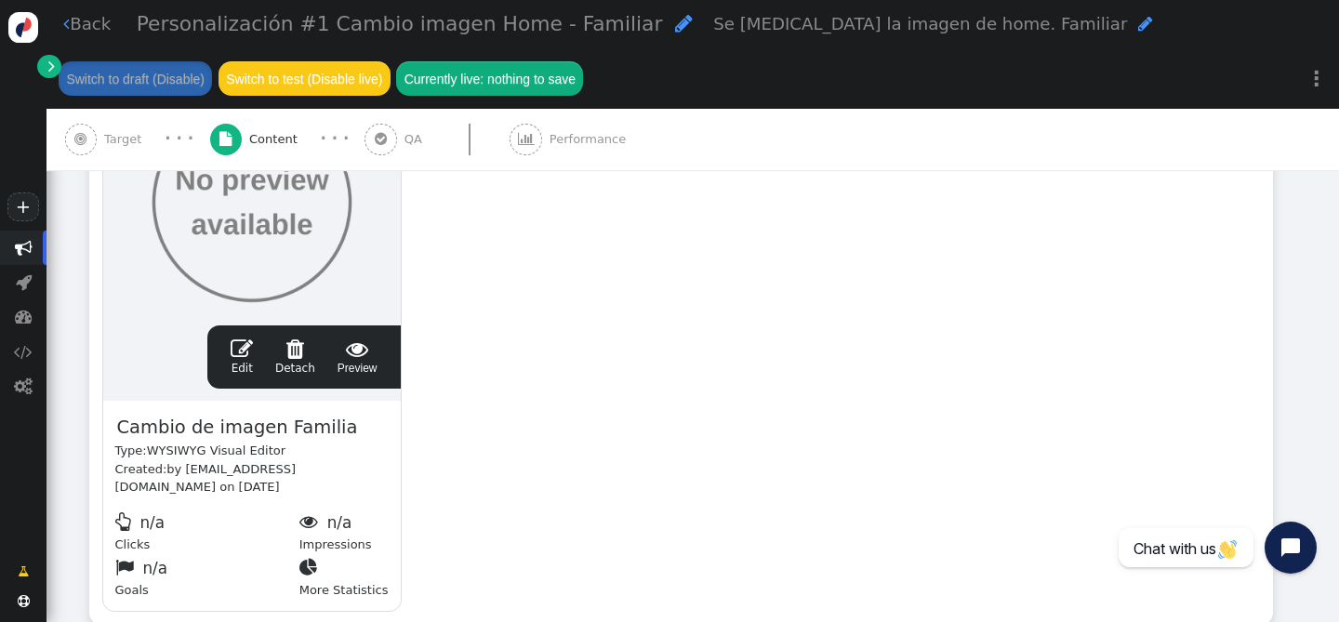
click at [105, 127] on div " Target" at bounding box center [107, 139] width 85 height 61
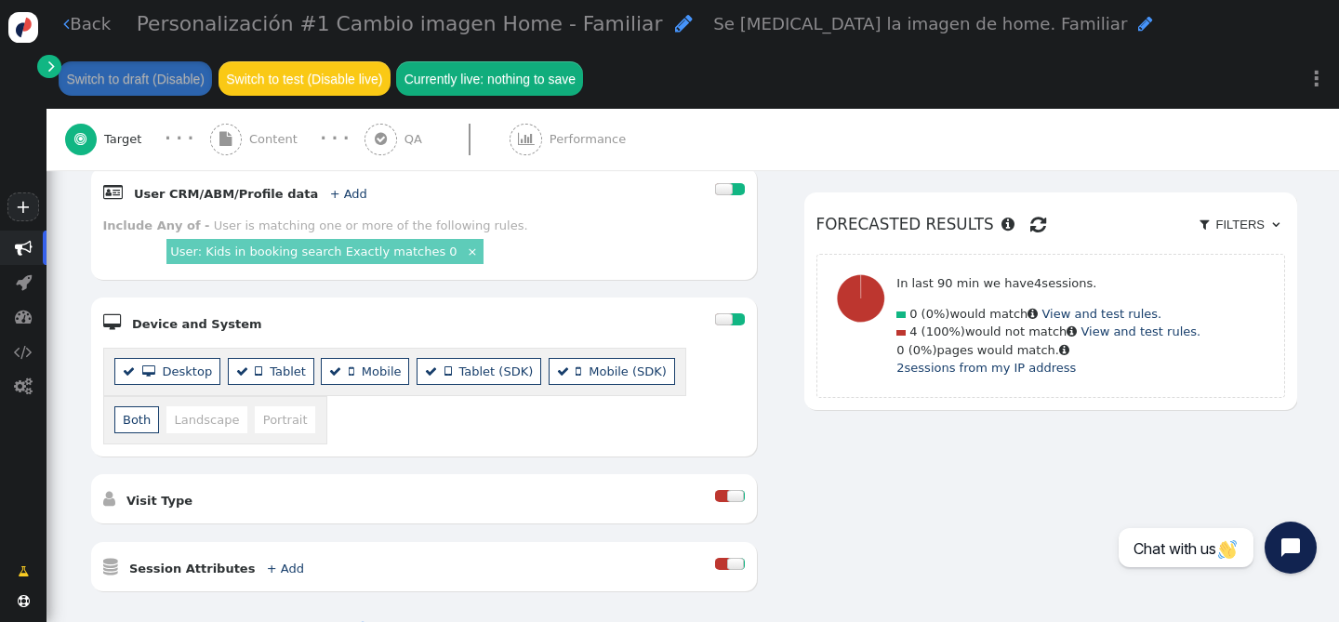
scroll to position [749, 0]
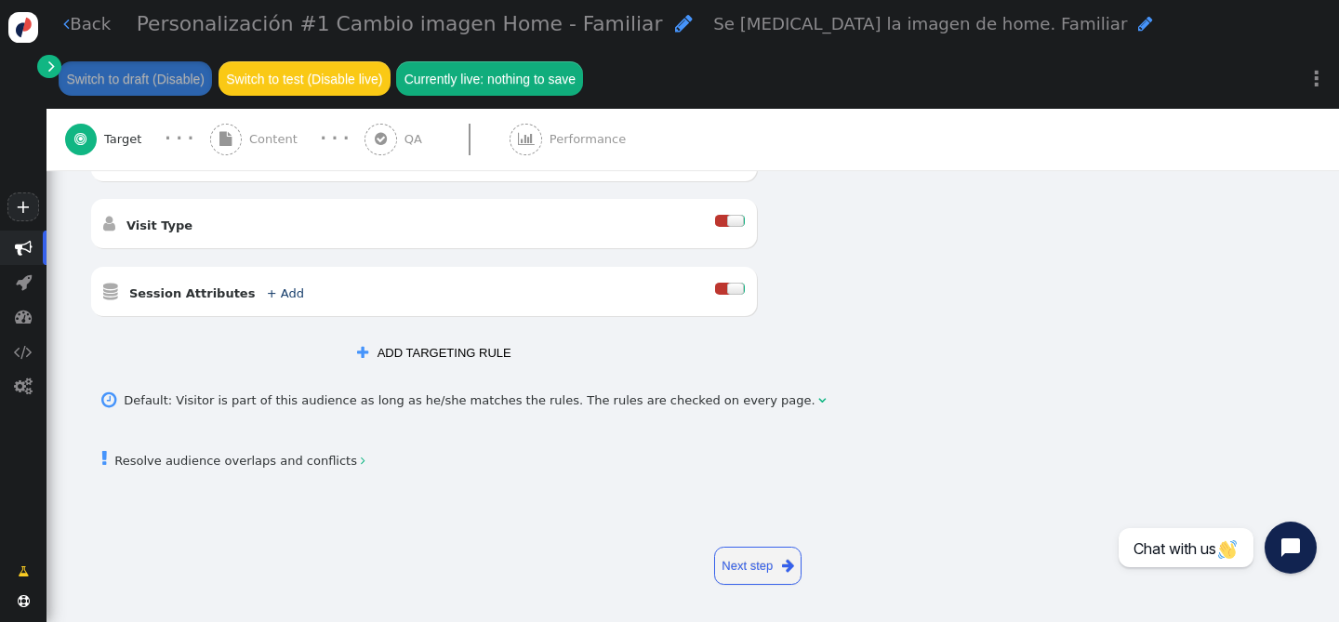
click at [68, 22] on span "" at bounding box center [66, 24] width 7 height 18
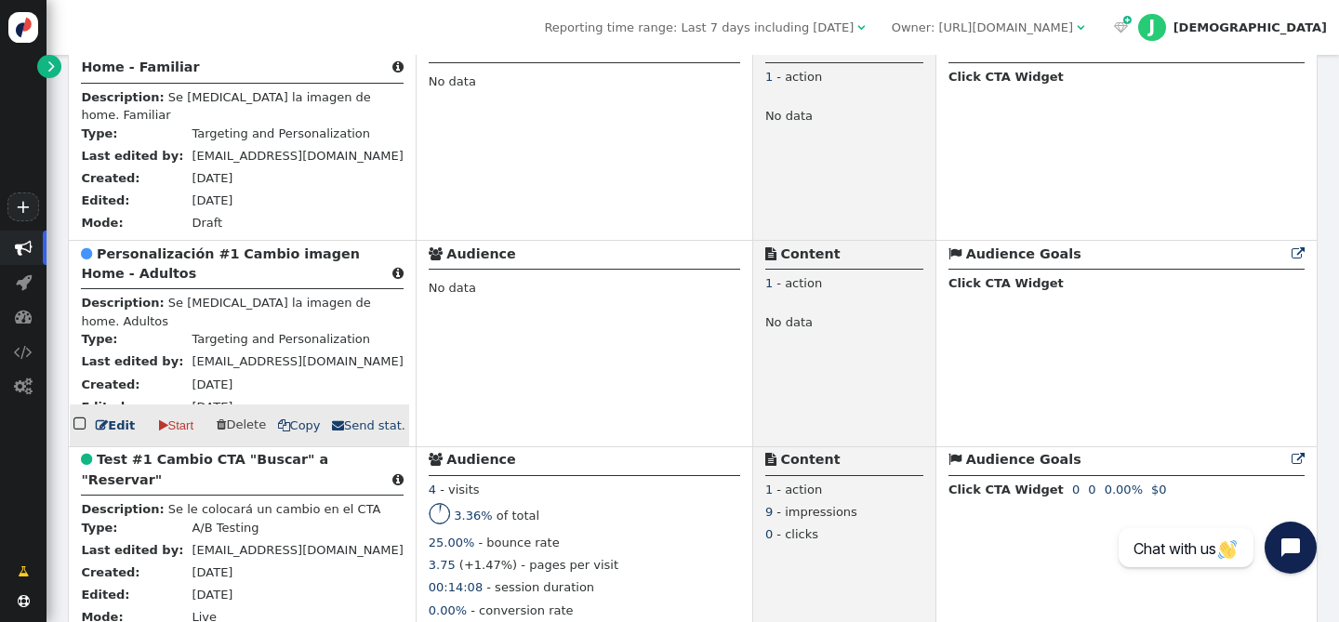
scroll to position [572, 0]
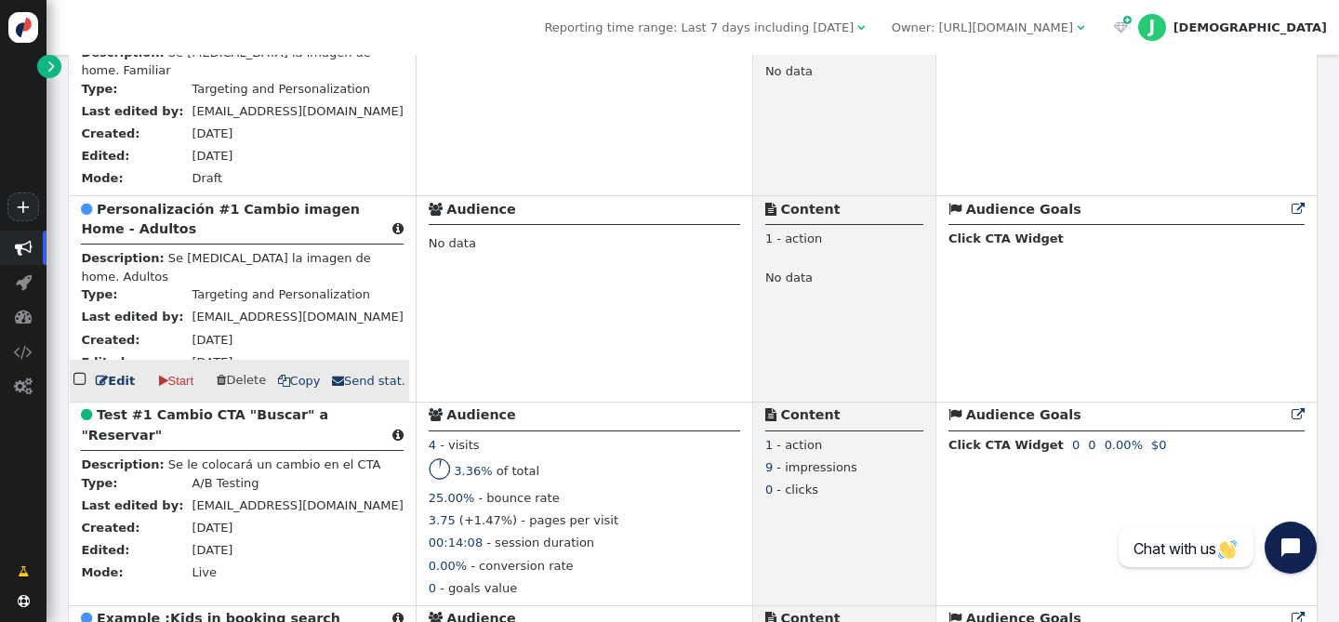
click at [244, 219] on b "Personalización #1 Cambio imagen Home - Adultos" at bounding box center [220, 219] width 278 height 34
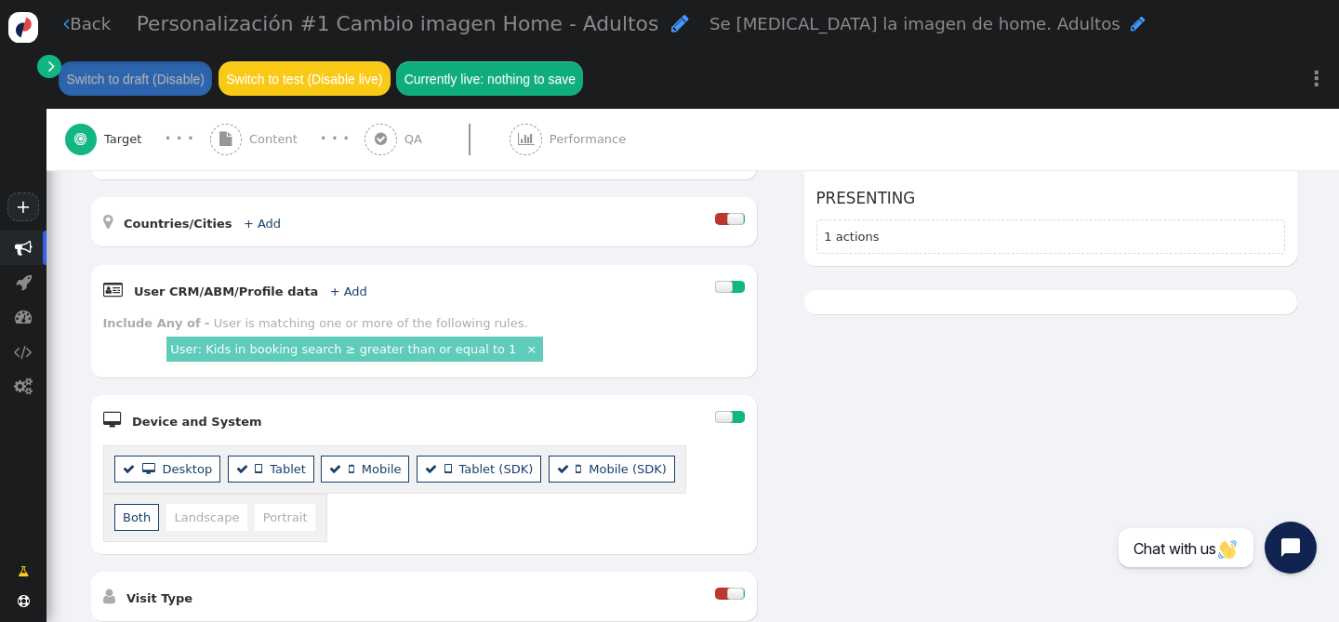
scroll to position [404, 0]
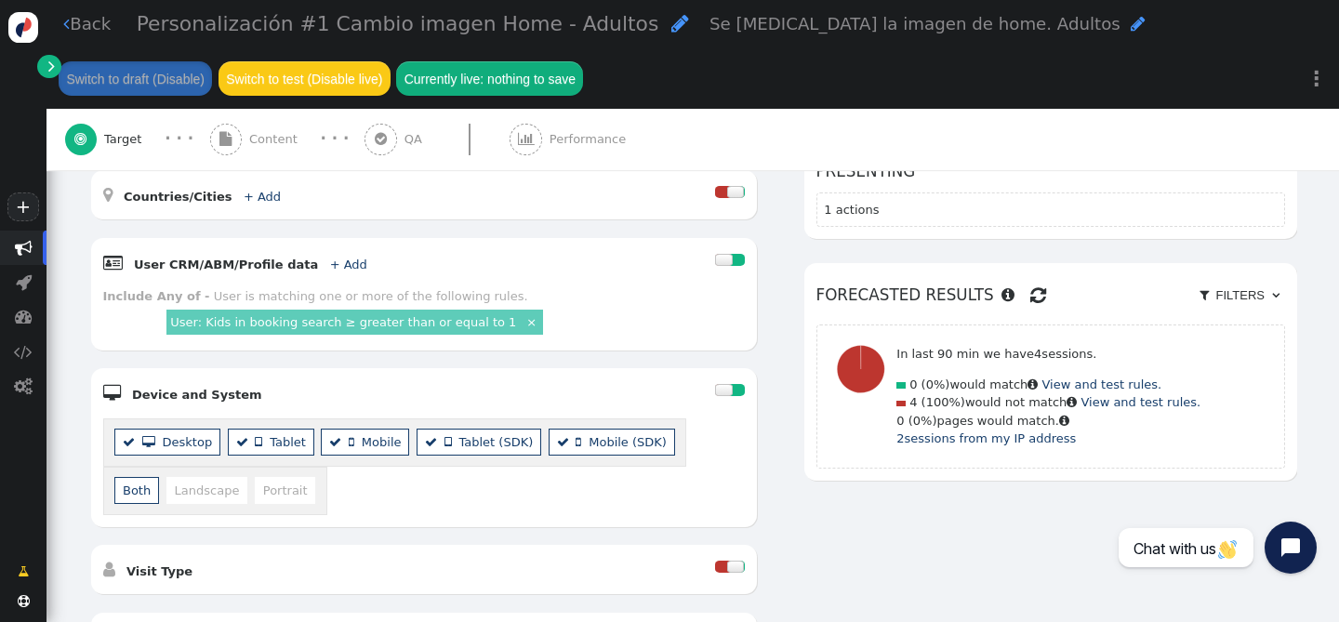
click at [412, 318] on link "User: Kids in booking search ≥ greater than or equal to 1" at bounding box center [343, 322] width 346 height 14
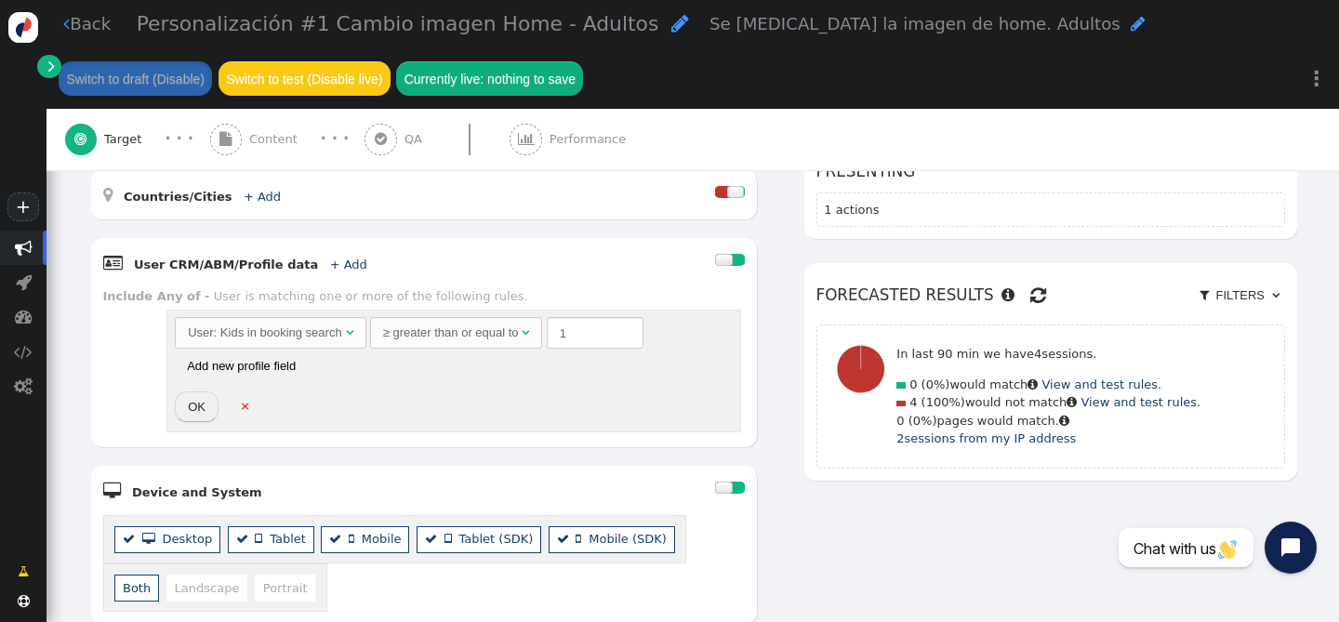
click at [452, 334] on div "≥ greater than or equal to" at bounding box center [451, 333] width 136 height 19
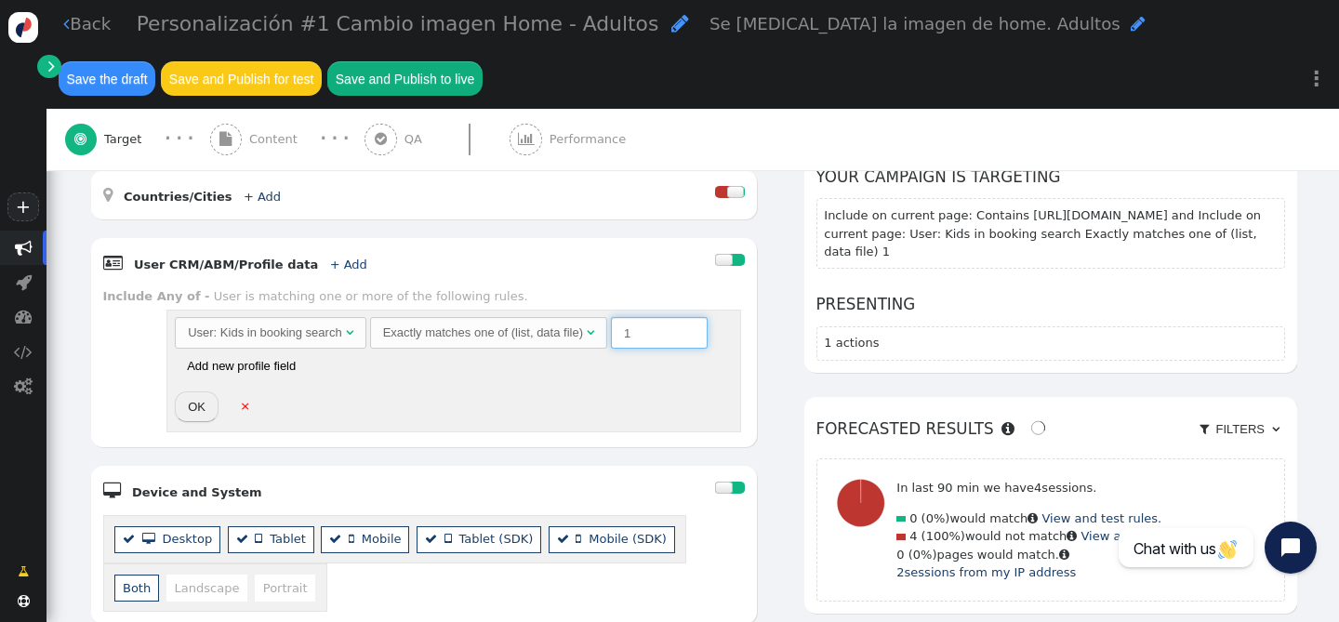
click at [634, 331] on input "1" at bounding box center [659, 333] width 97 height 32
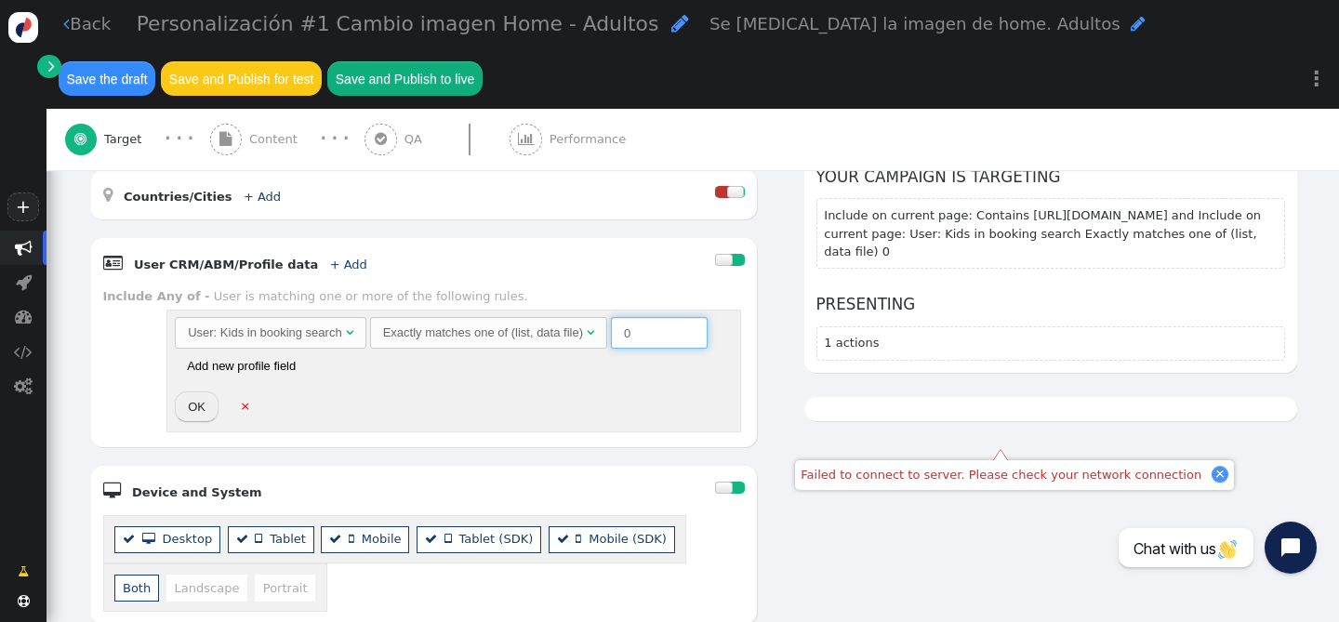
type input "0"
click at [184, 412] on button "OK" at bounding box center [197, 407] width 44 height 32
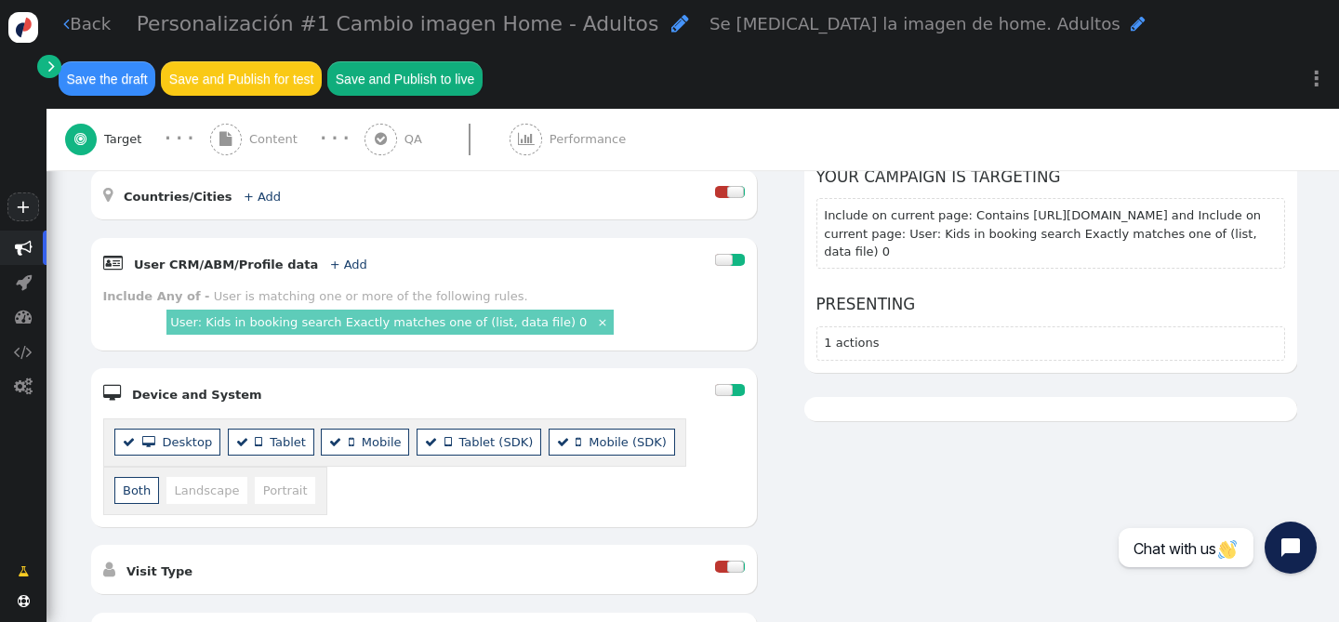
click at [127, 93] on button "Save the draft" at bounding box center [107, 77] width 97 height 33
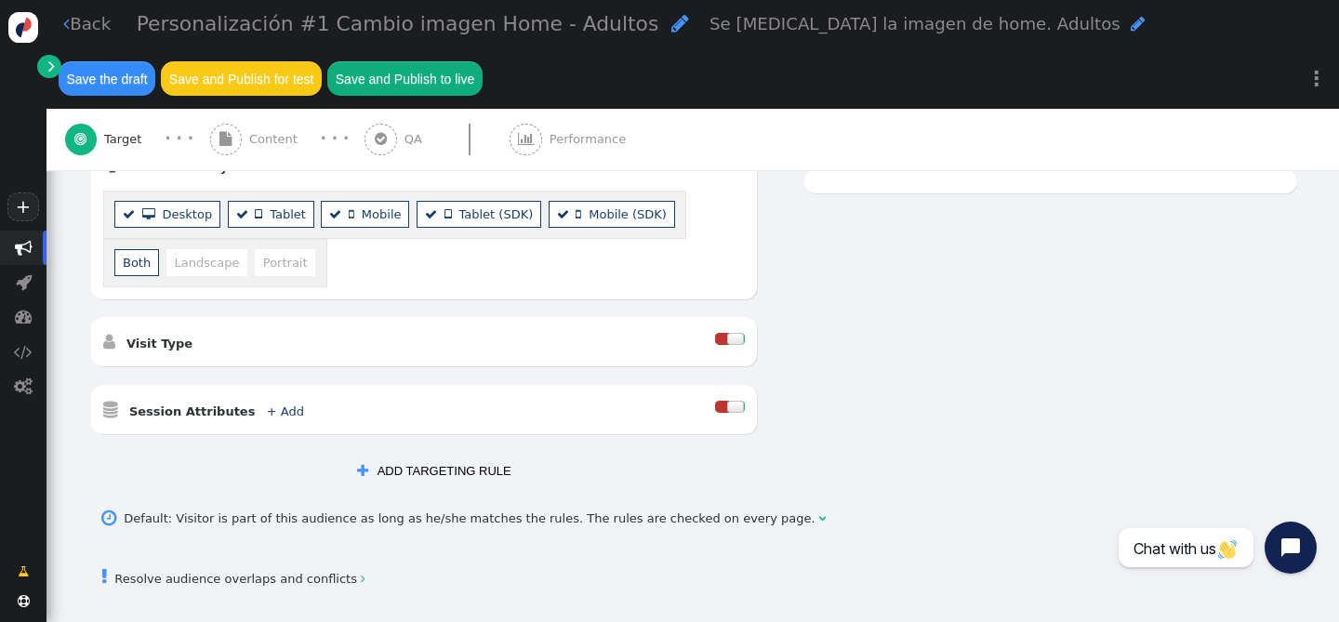
scroll to position [586, 0]
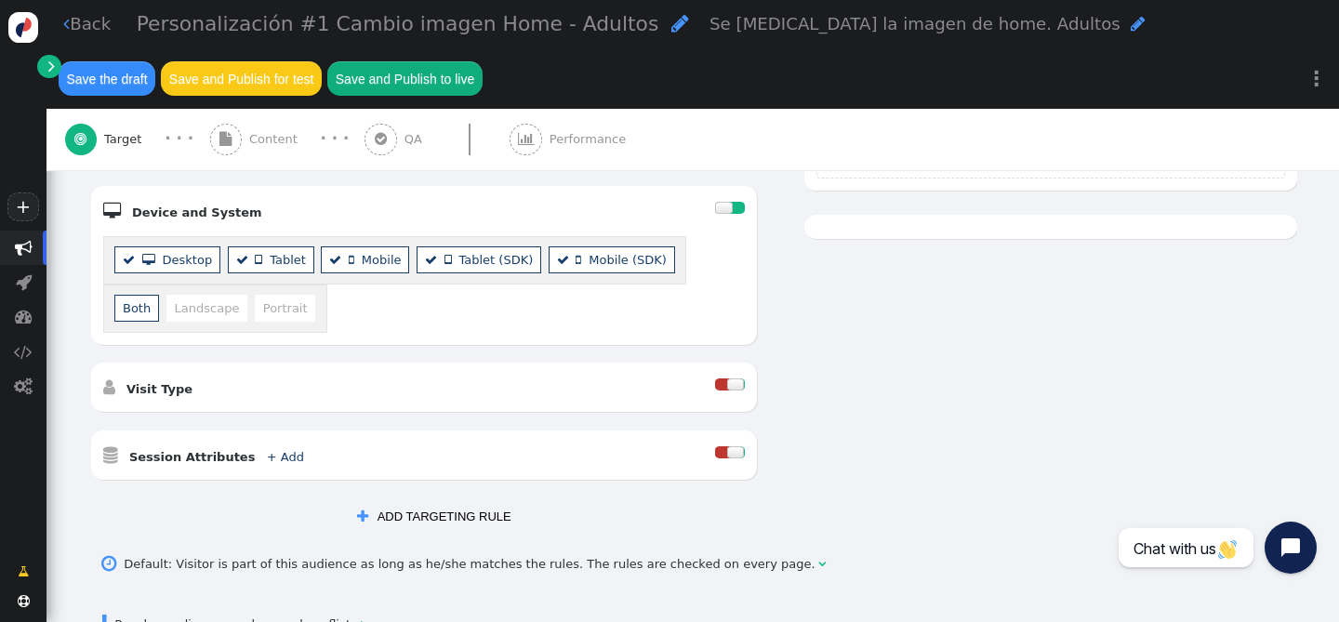
click at [243, 140] on div " Content" at bounding box center [257, 139] width 95 height 61
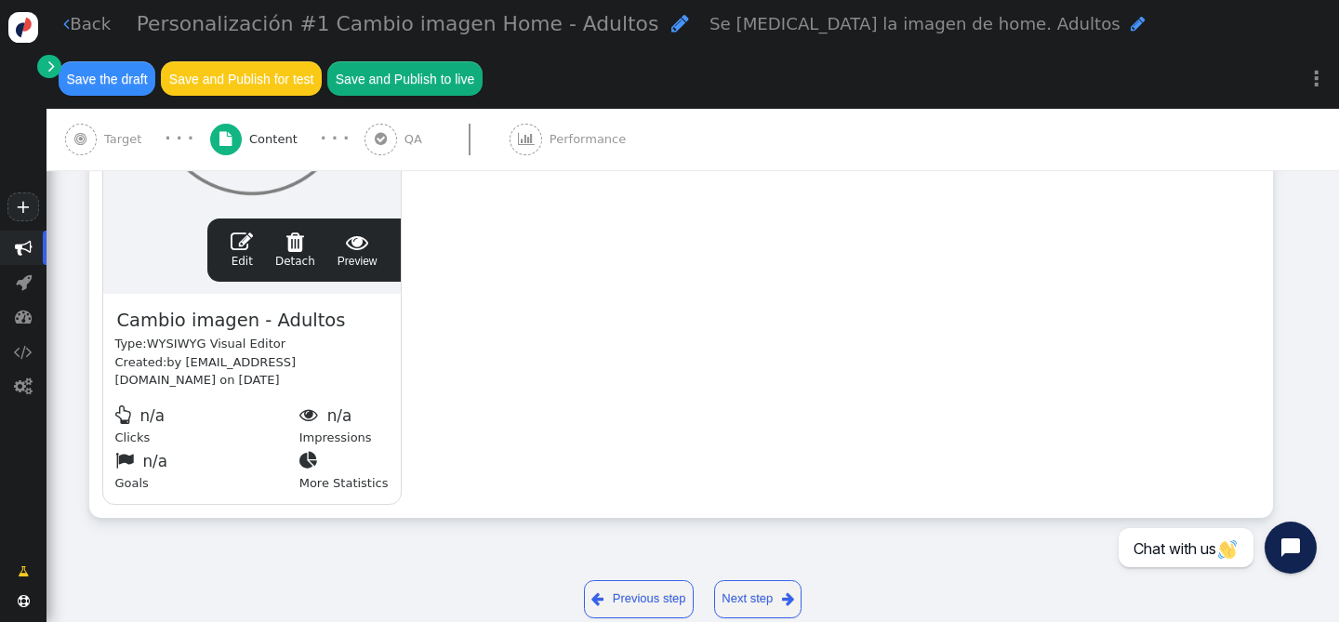
click at [365, 246] on span "" at bounding box center [358, 242] width 40 height 22
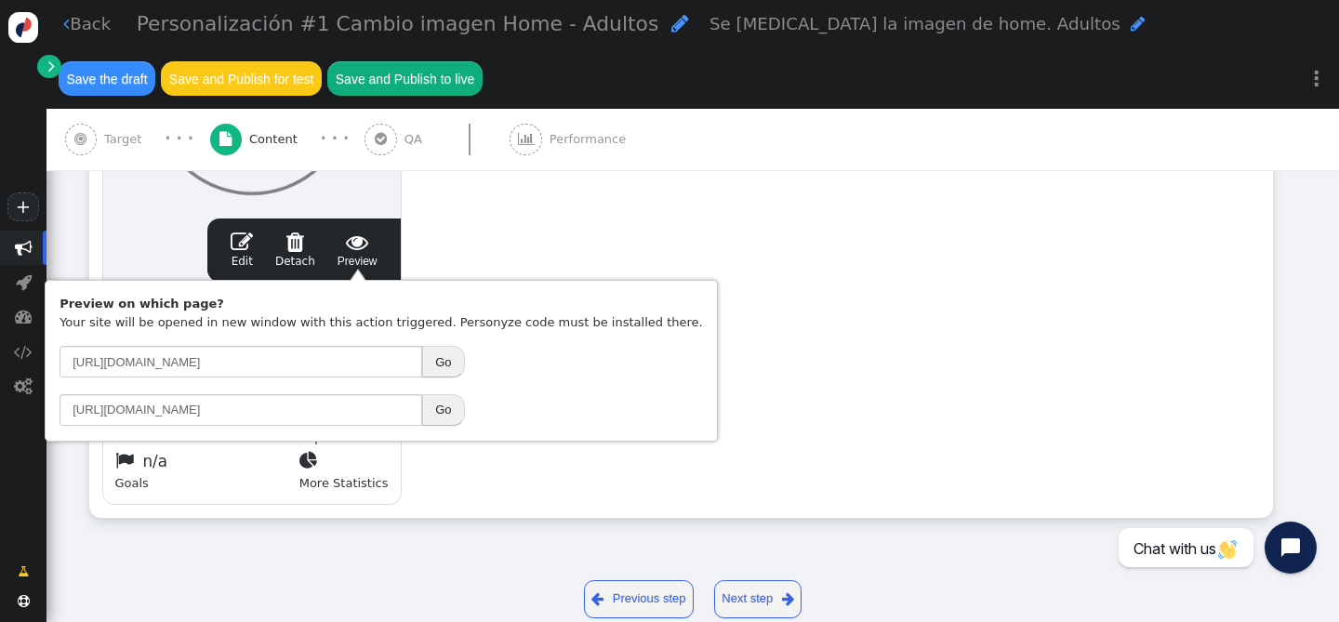
click at [550, 223] on div "drag this  Edit  Detach  Preview Cambio imagen - Adultos Type: WYSIWYG Visua…" at bounding box center [681, 225] width 1182 height 583
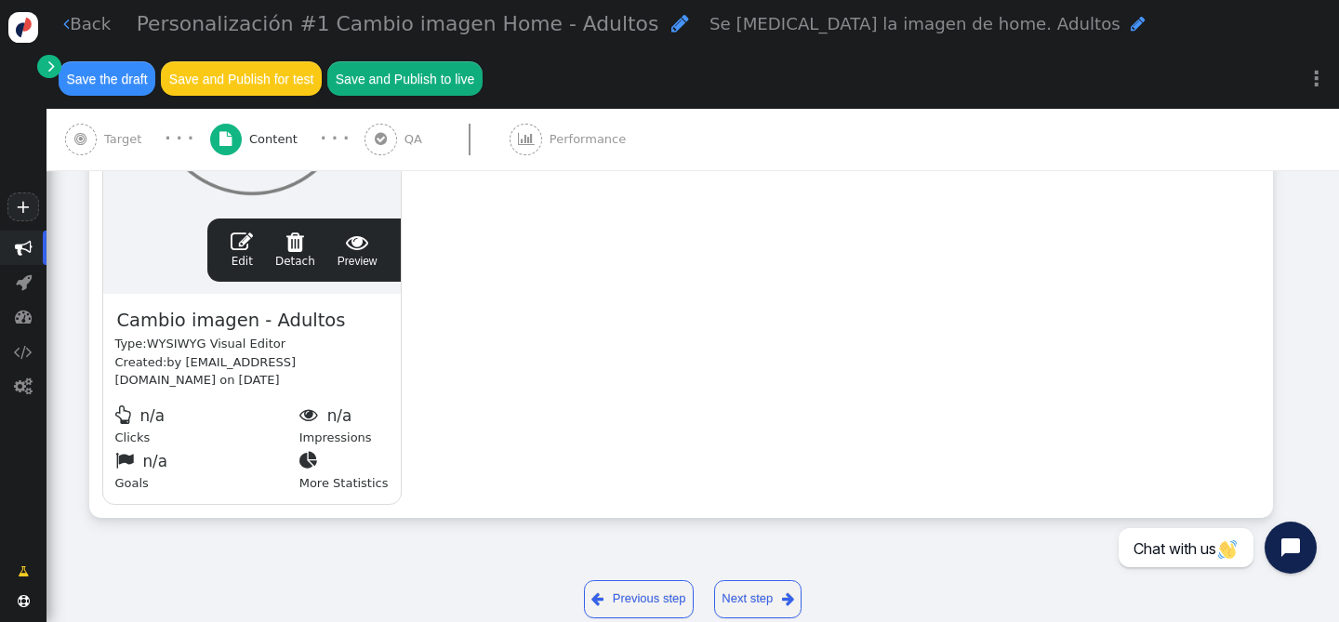
click at [393, 136] on div " QA" at bounding box center [396, 139] width 64 height 61
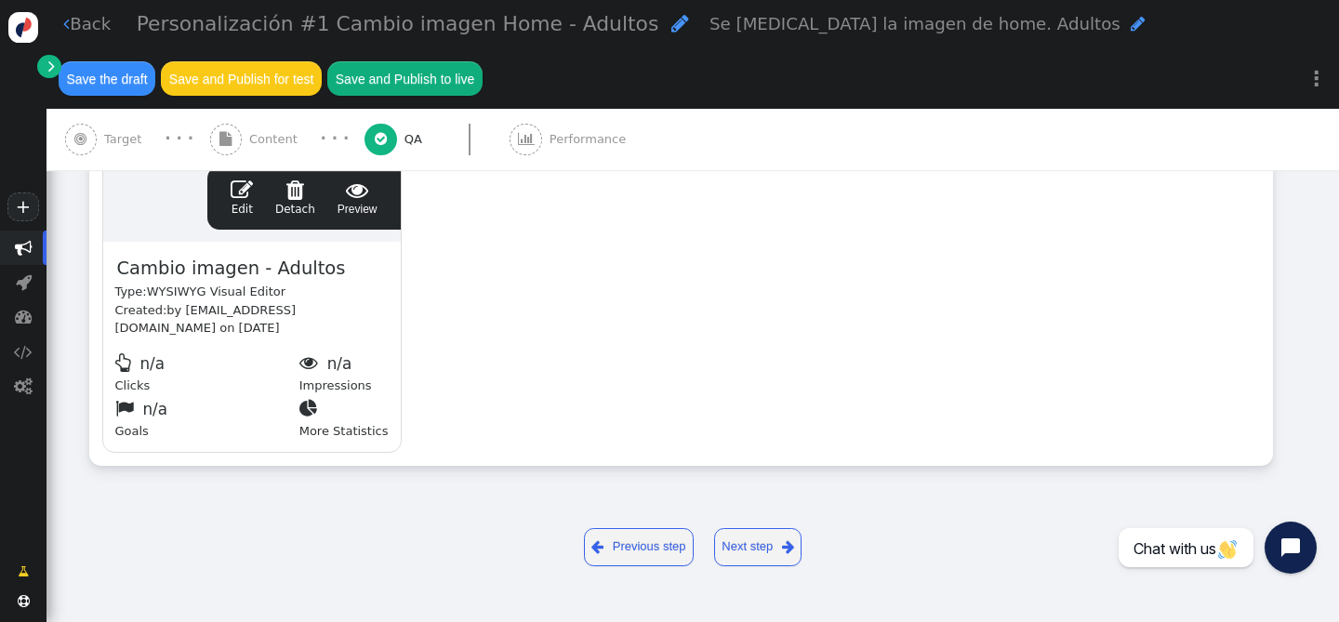
scroll to position [0, 0]
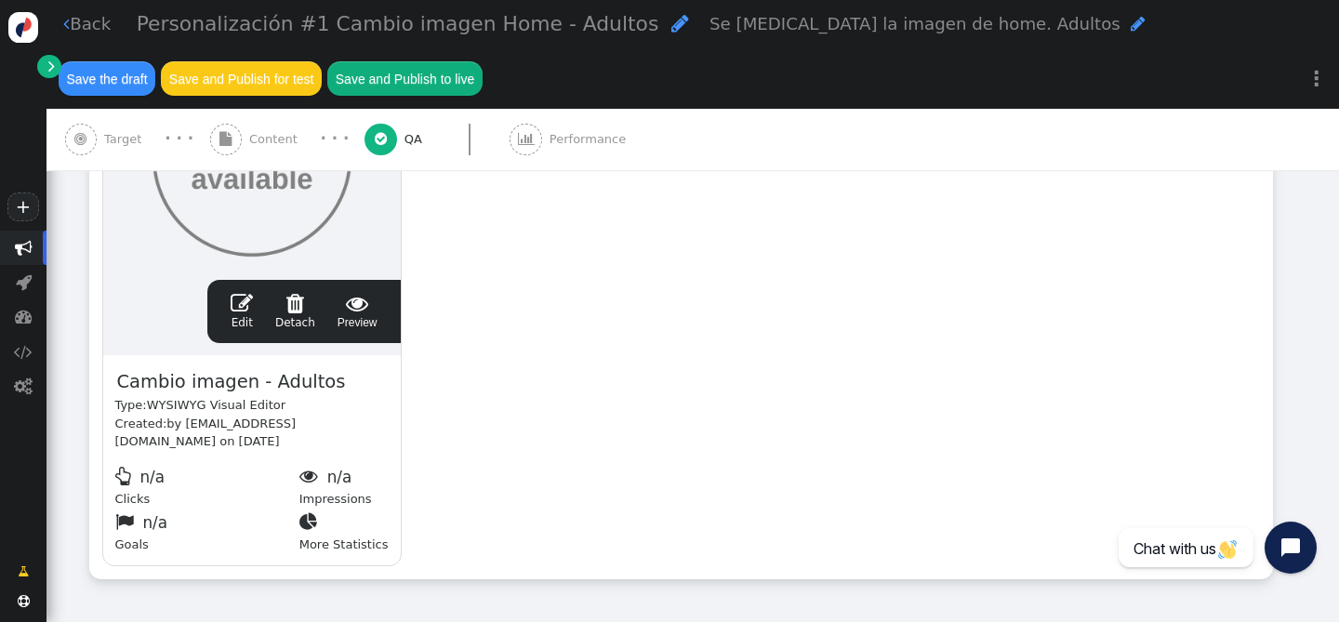
type input "https://grand-oasis-palm.com/"
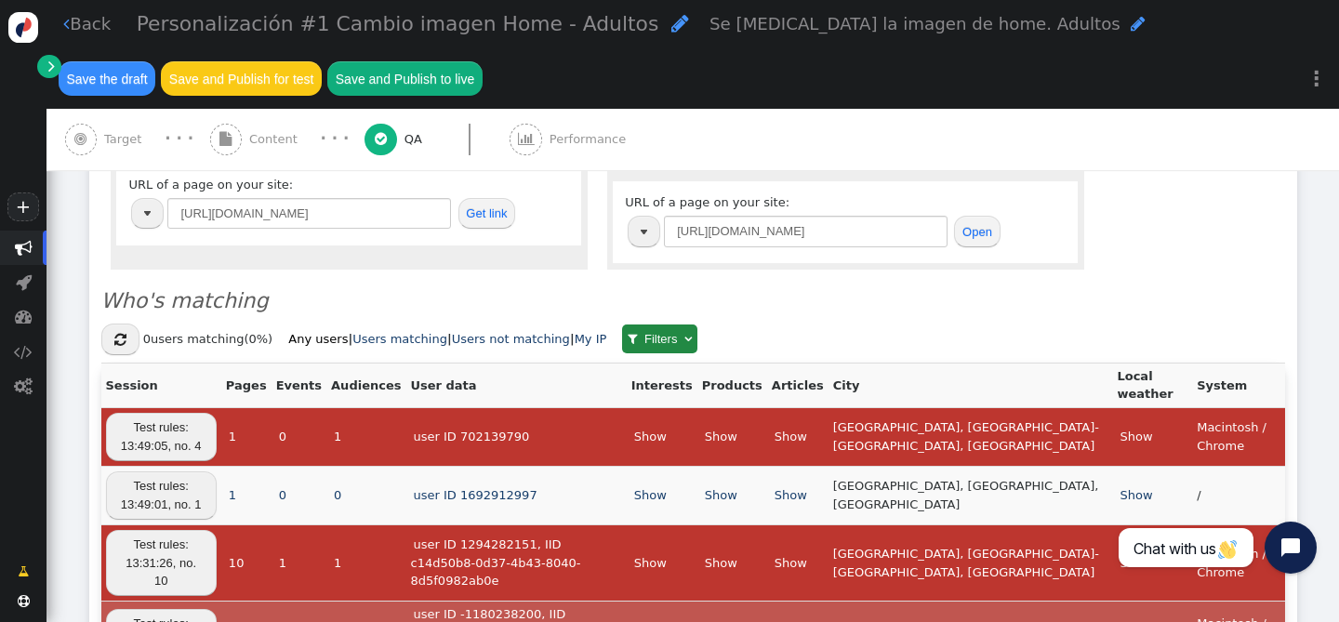
scroll to position [583, 0]
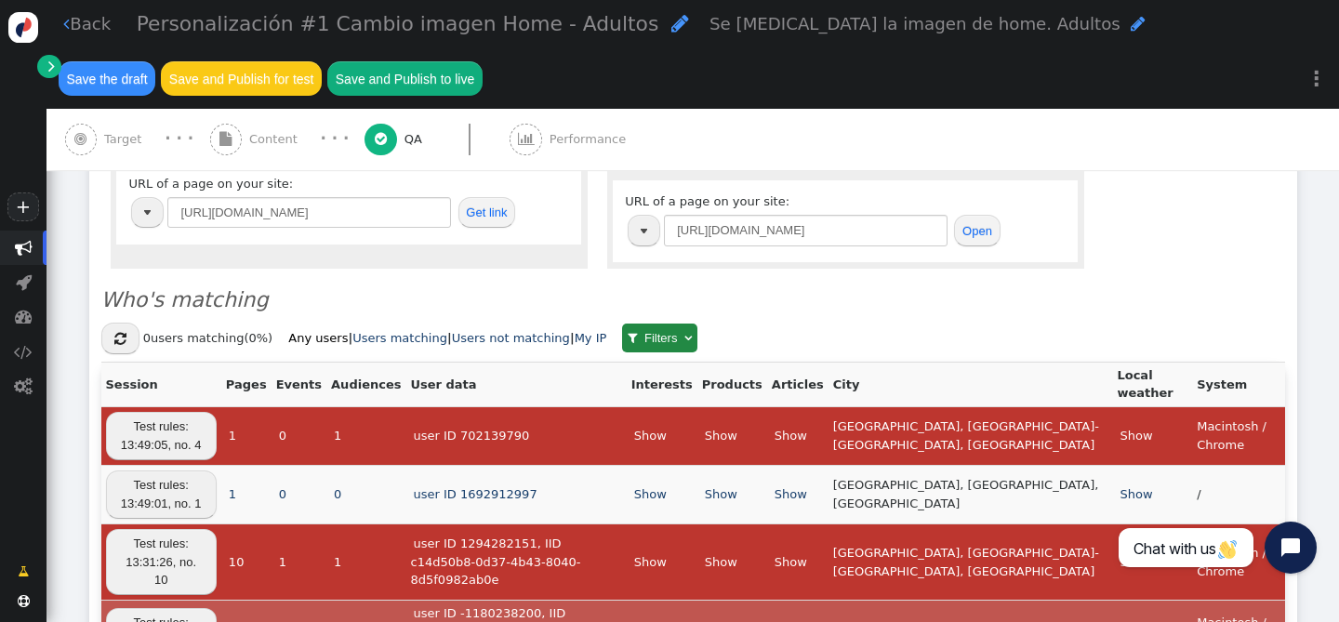
click at [974, 229] on button "Open" at bounding box center [977, 231] width 46 height 32
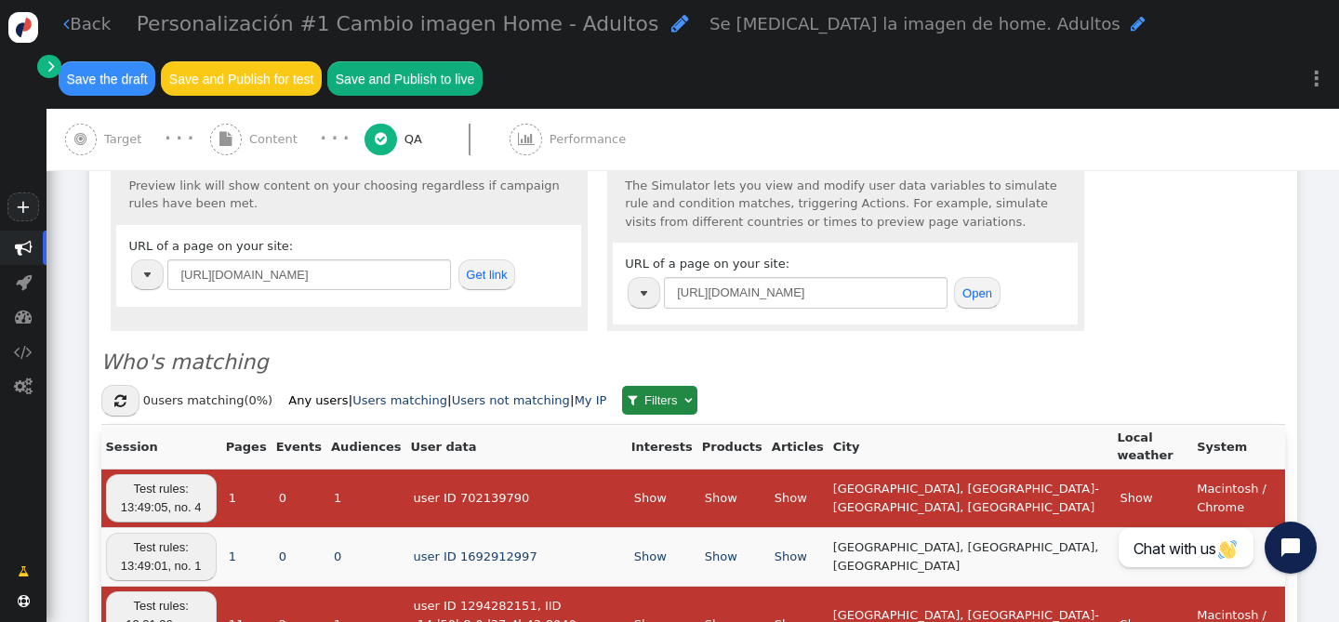
scroll to position [520, 0]
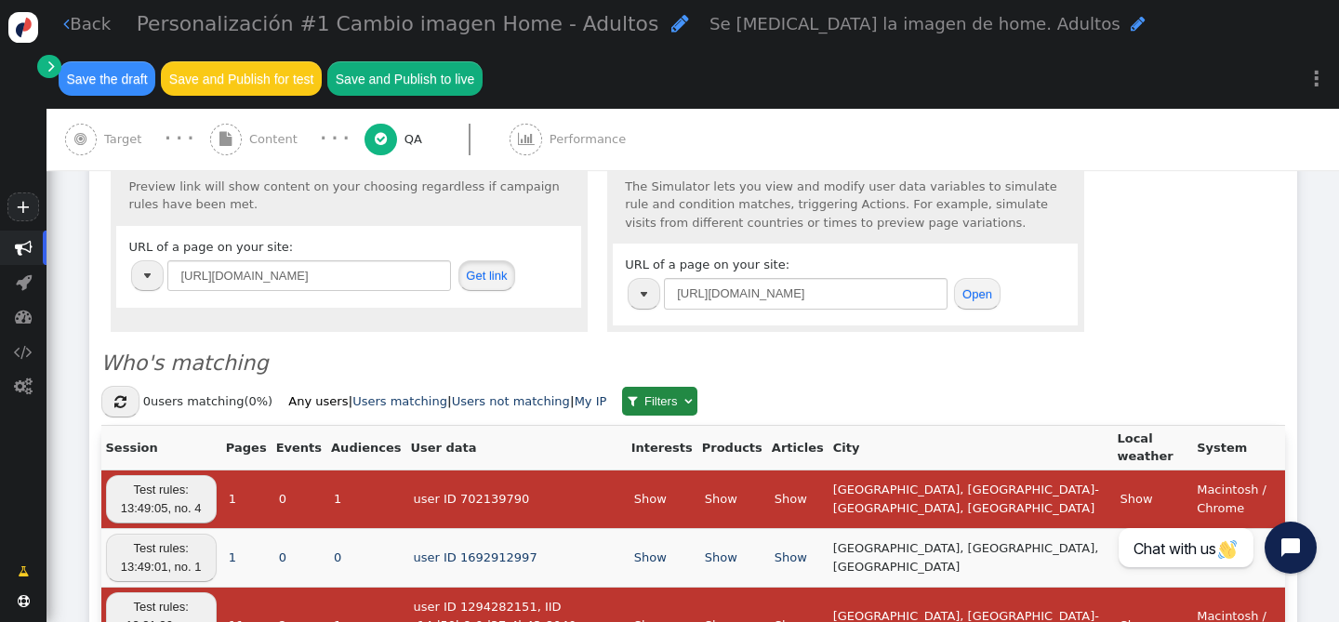
click at [481, 279] on button "Get link" at bounding box center [487, 276] width 58 height 32
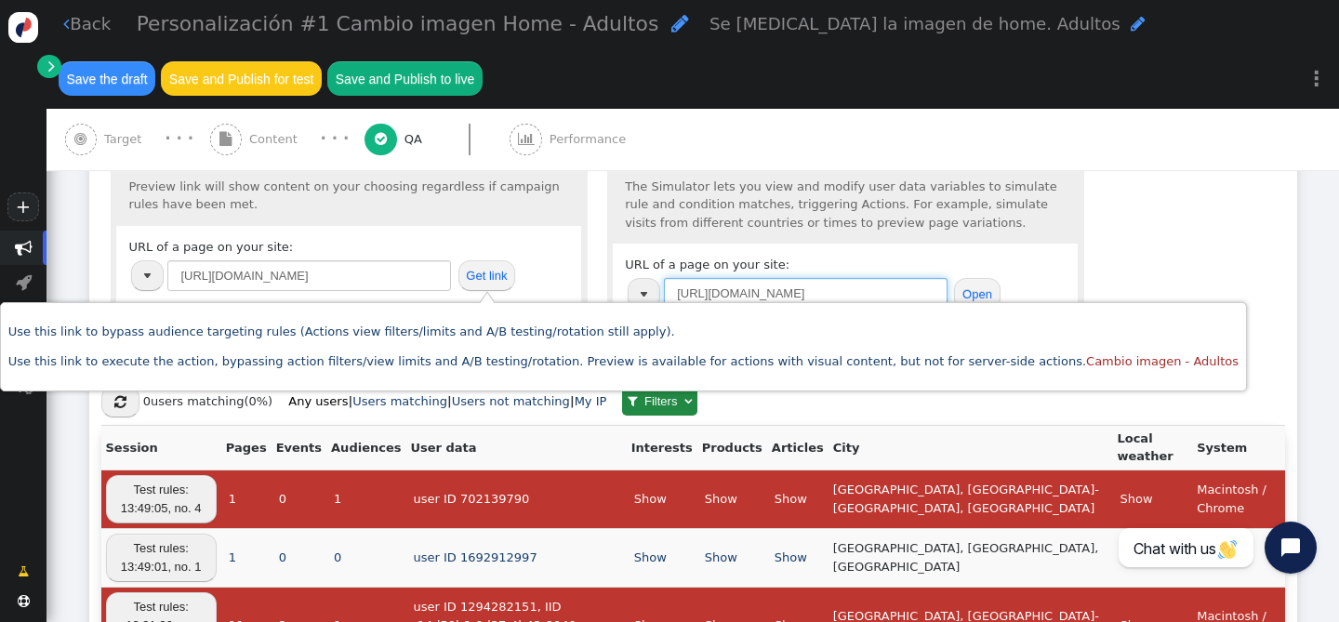
click at [918, 289] on input "https://grand-oasis-palm.com/" at bounding box center [806, 294] width 284 height 32
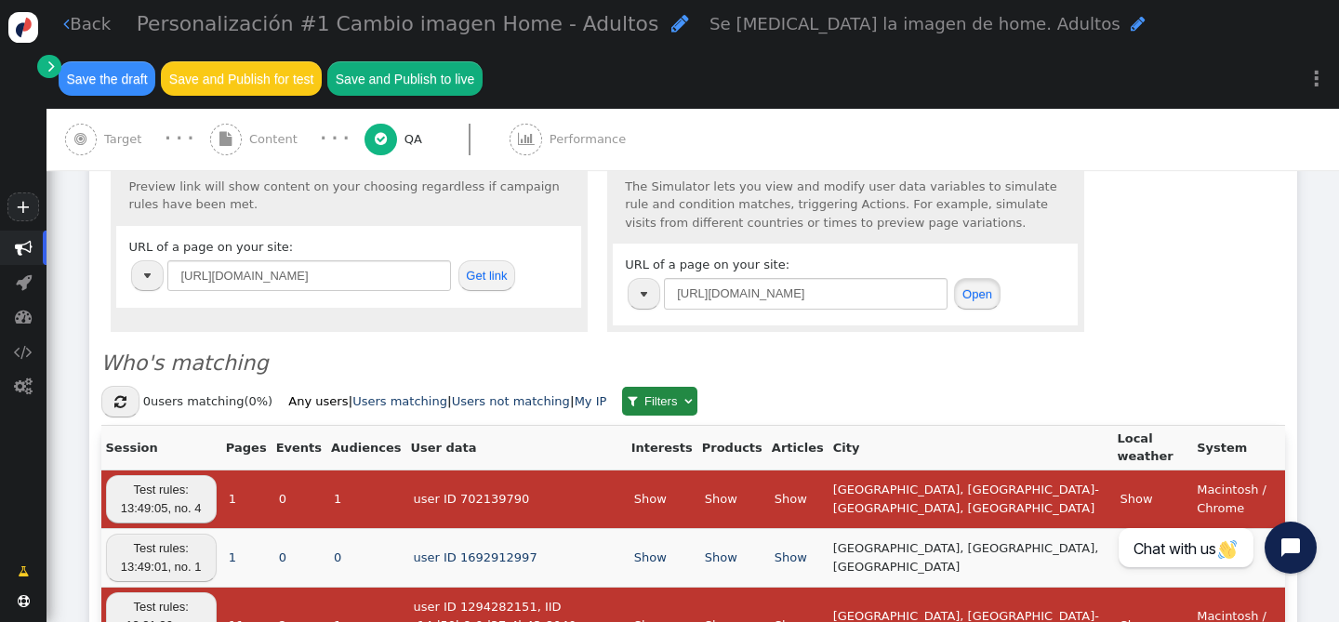
click at [967, 289] on button "Open" at bounding box center [977, 294] width 46 height 32
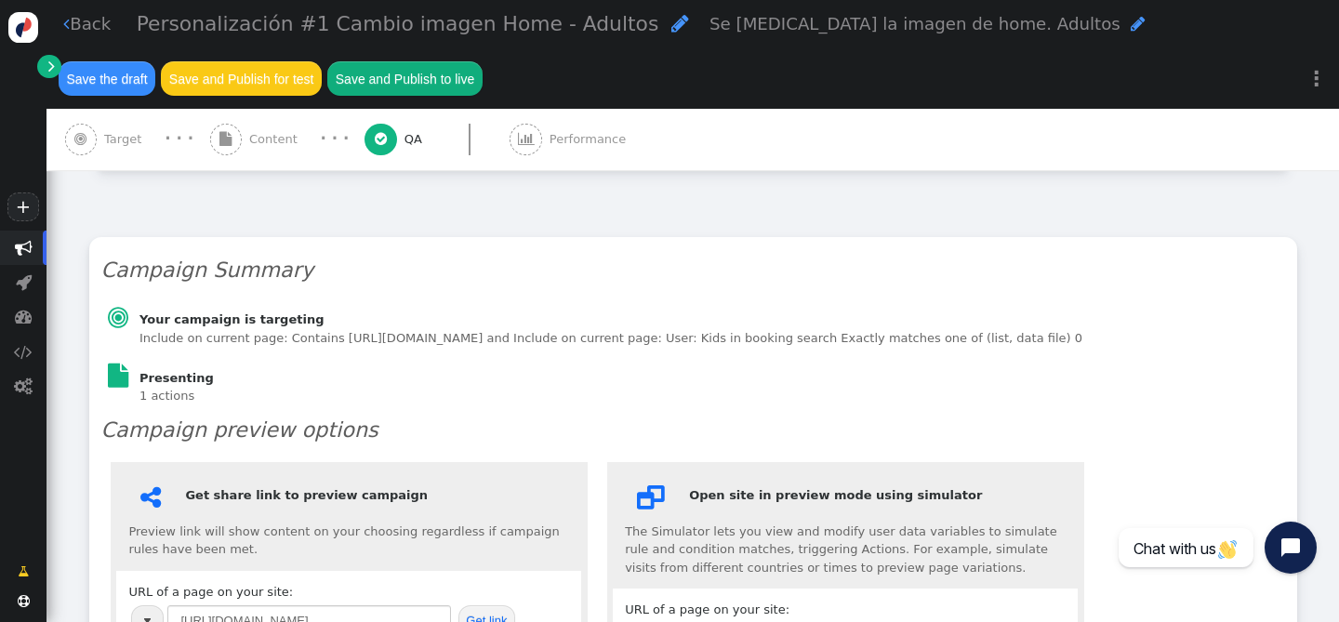
scroll to position [42, 0]
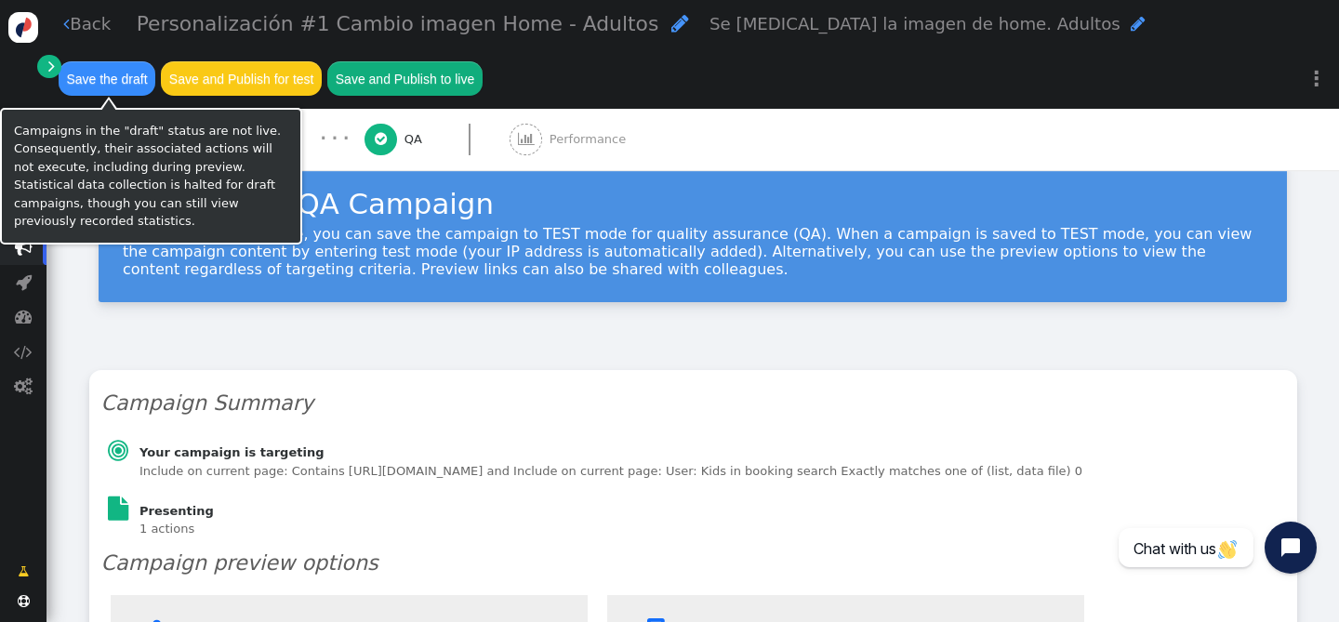
click at [105, 75] on button "Save the draft" at bounding box center [107, 77] width 97 height 33
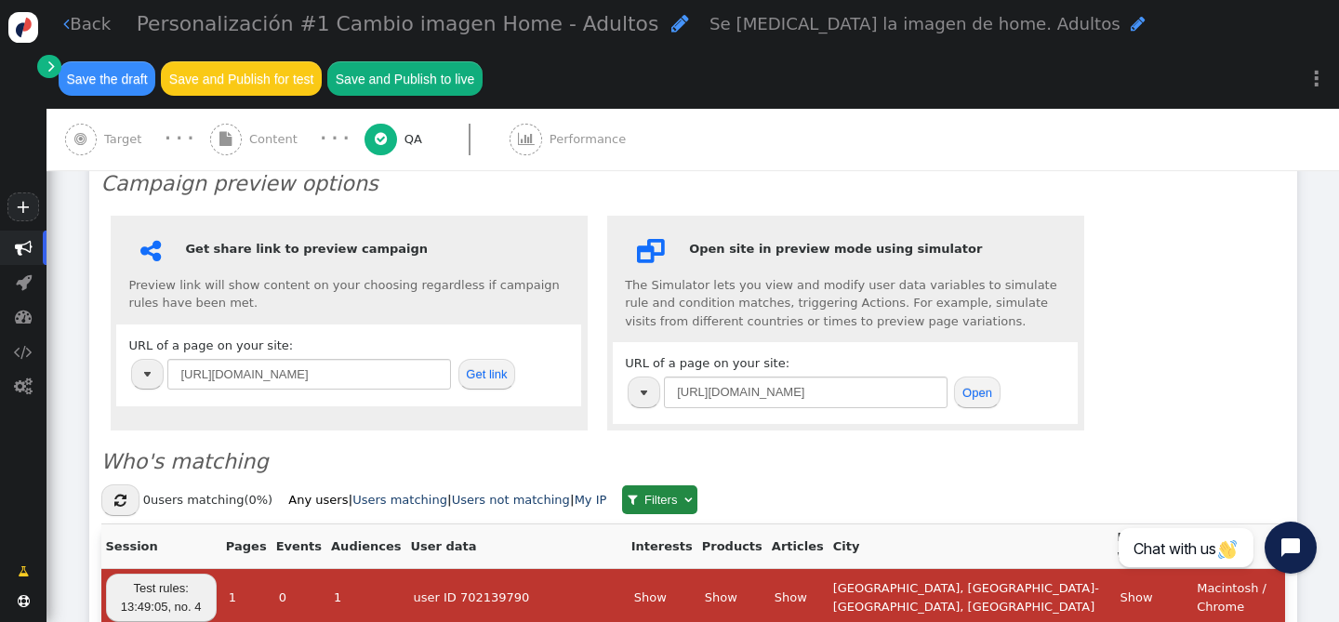
scroll to position [436, 0]
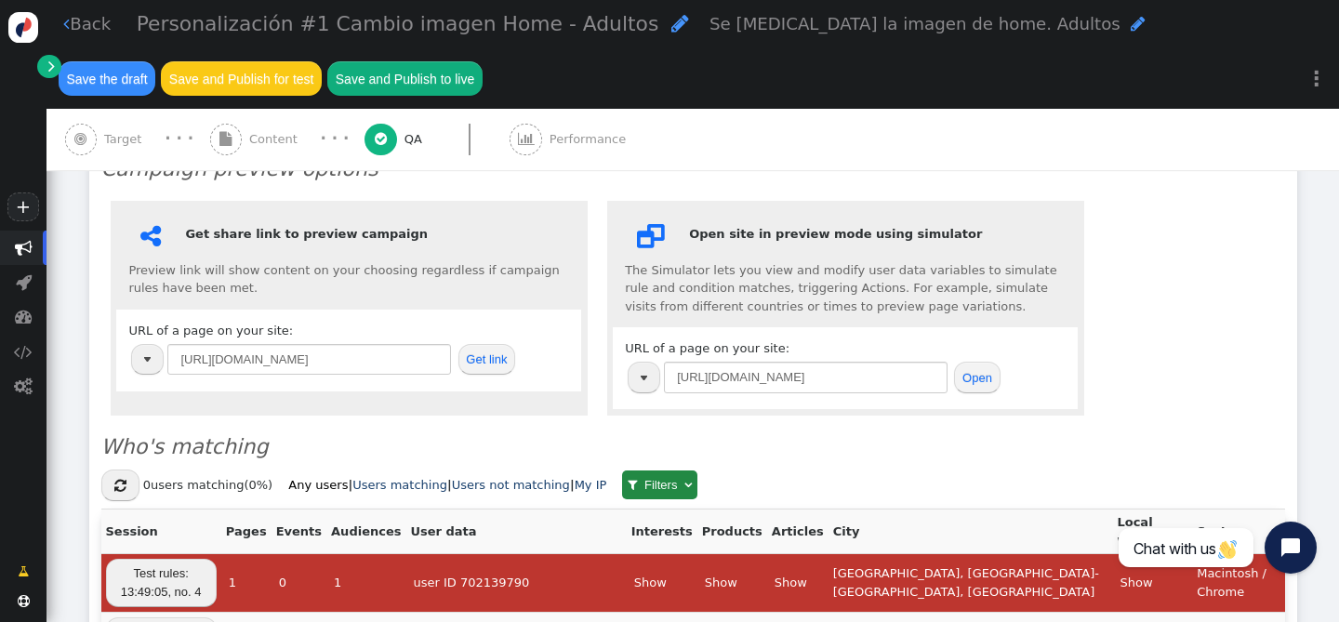
click at [973, 375] on button "Open" at bounding box center [977, 378] width 46 height 32
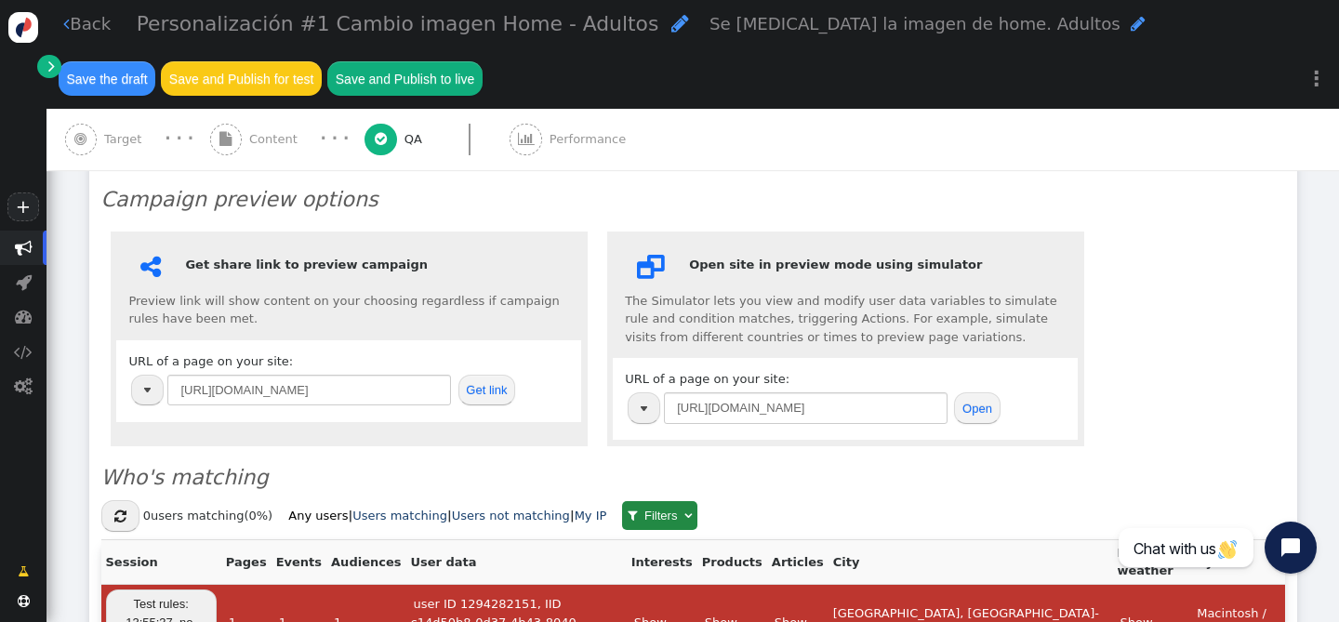
scroll to position [309, 0]
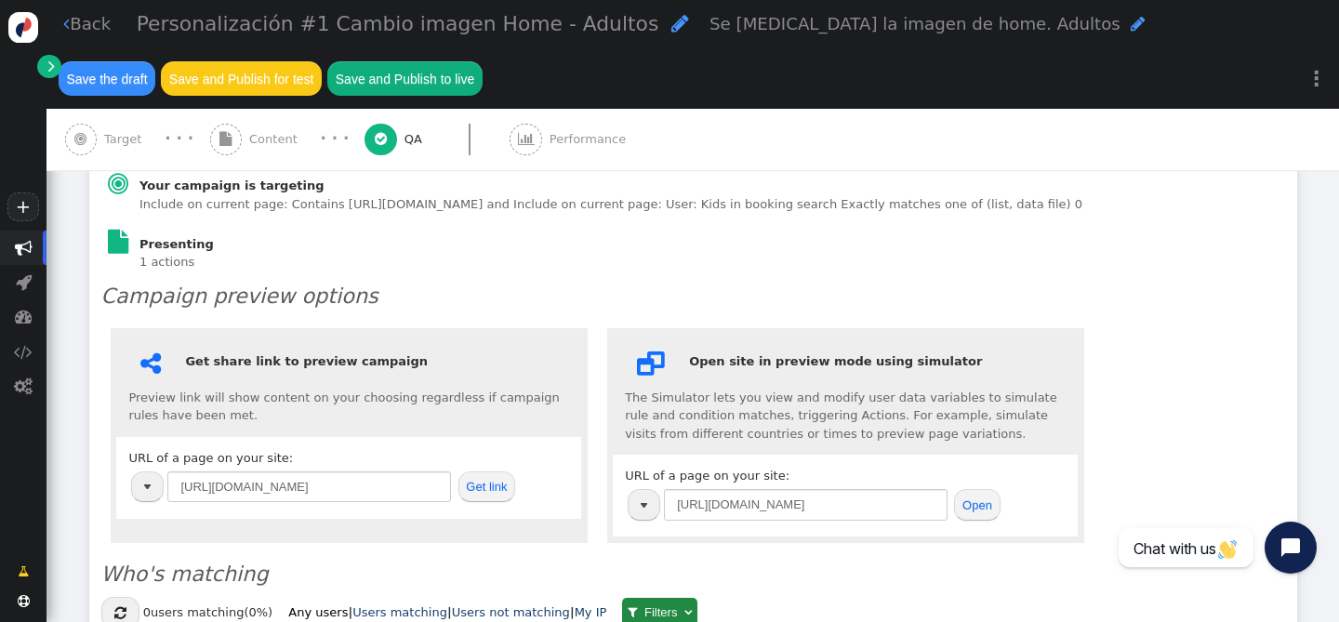
click at [73, 22] on link " Back" at bounding box center [86, 23] width 47 height 25
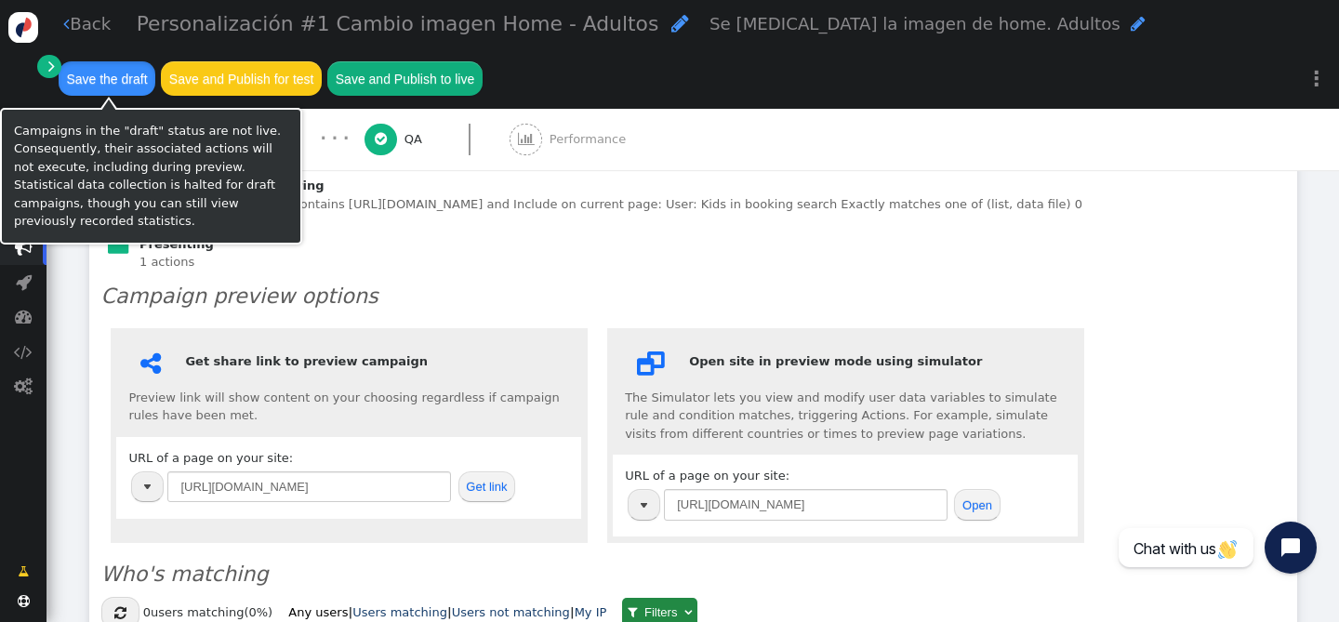
click at [104, 71] on button "Save the draft" at bounding box center [107, 77] width 97 height 33
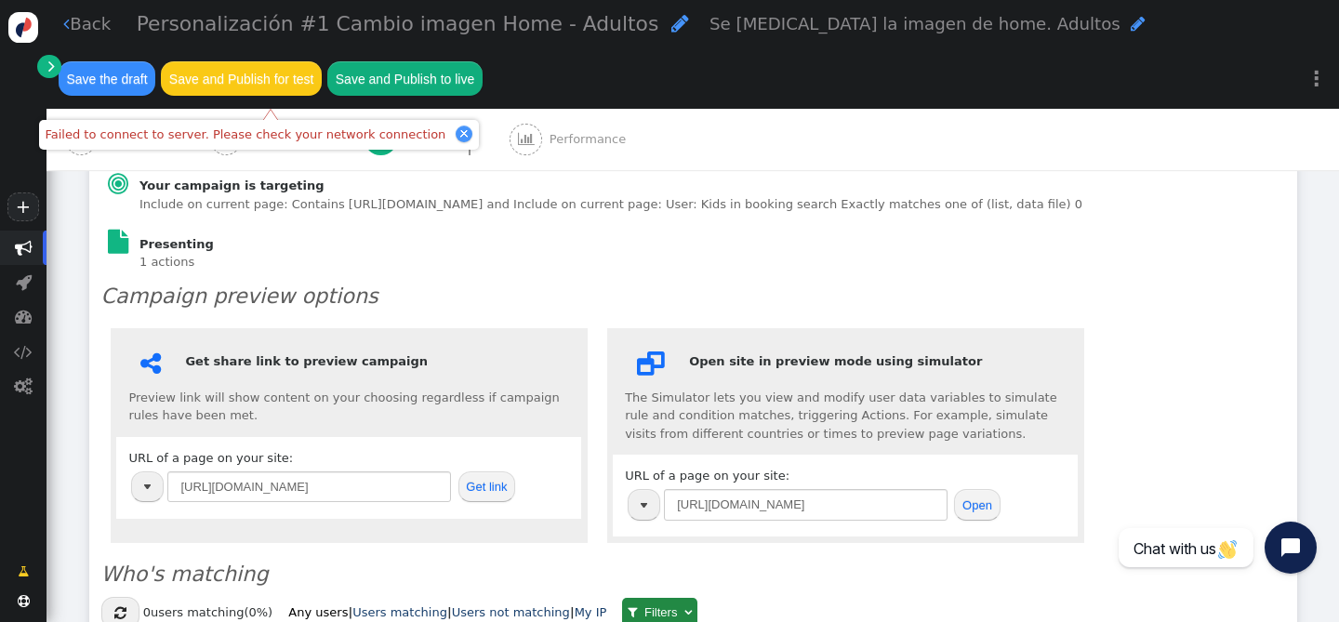
click at [73, 18] on link " Back" at bounding box center [86, 23] width 47 height 25
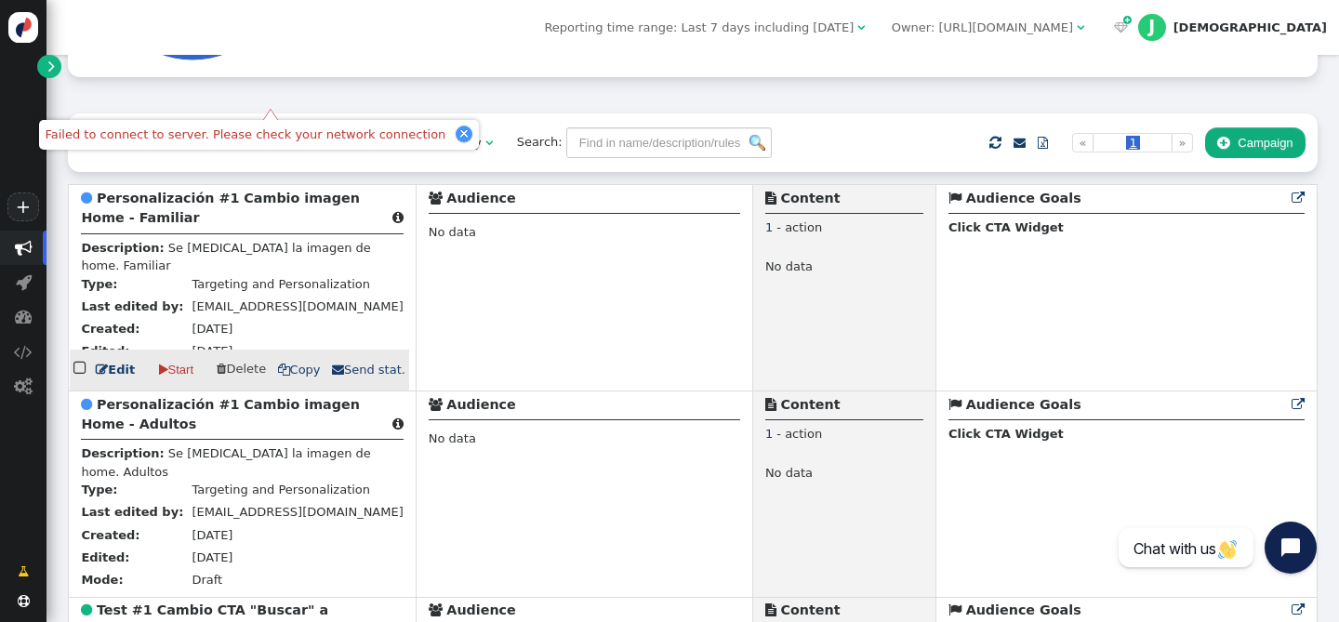
scroll to position [377, 0]
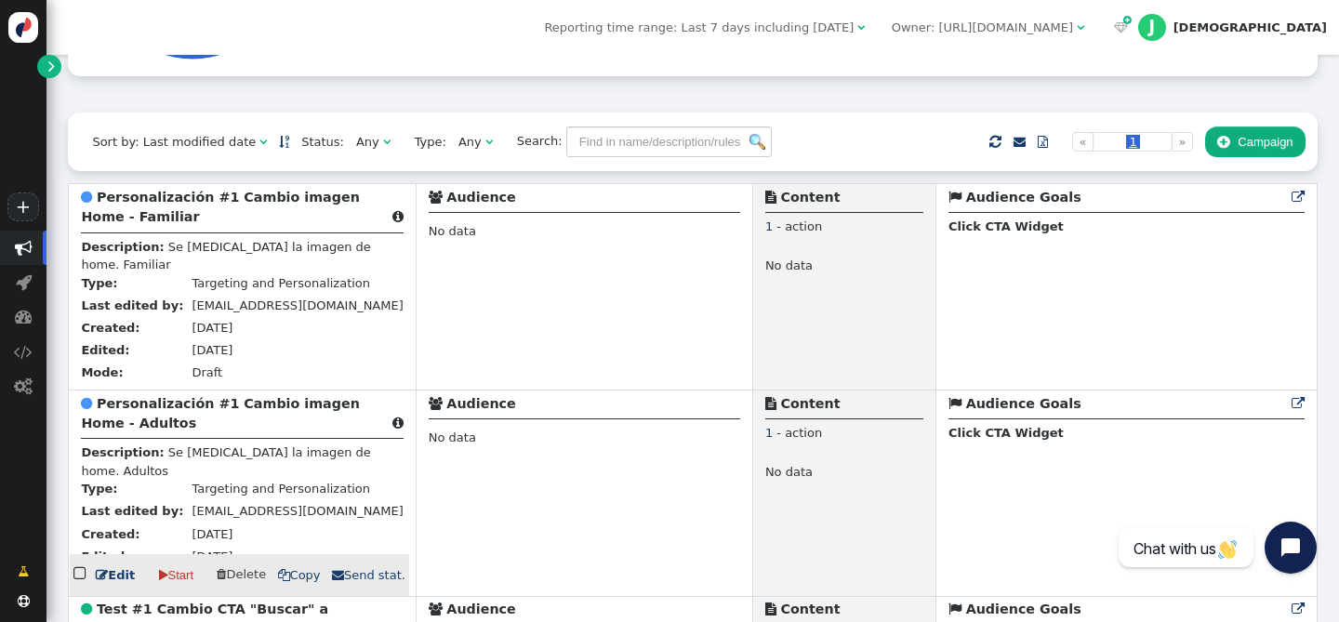
click at [204, 405] on b "Personalización #1 Cambio imagen Home - Adultos" at bounding box center [220, 413] width 278 height 34
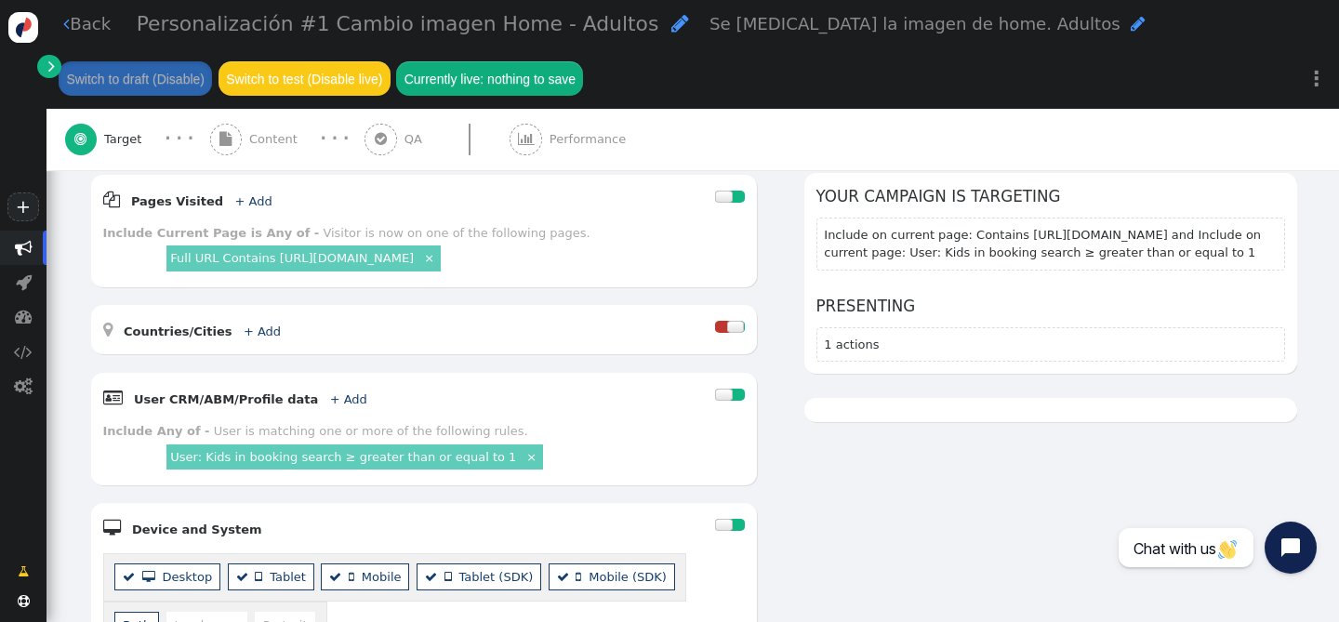
scroll to position [285, 0]
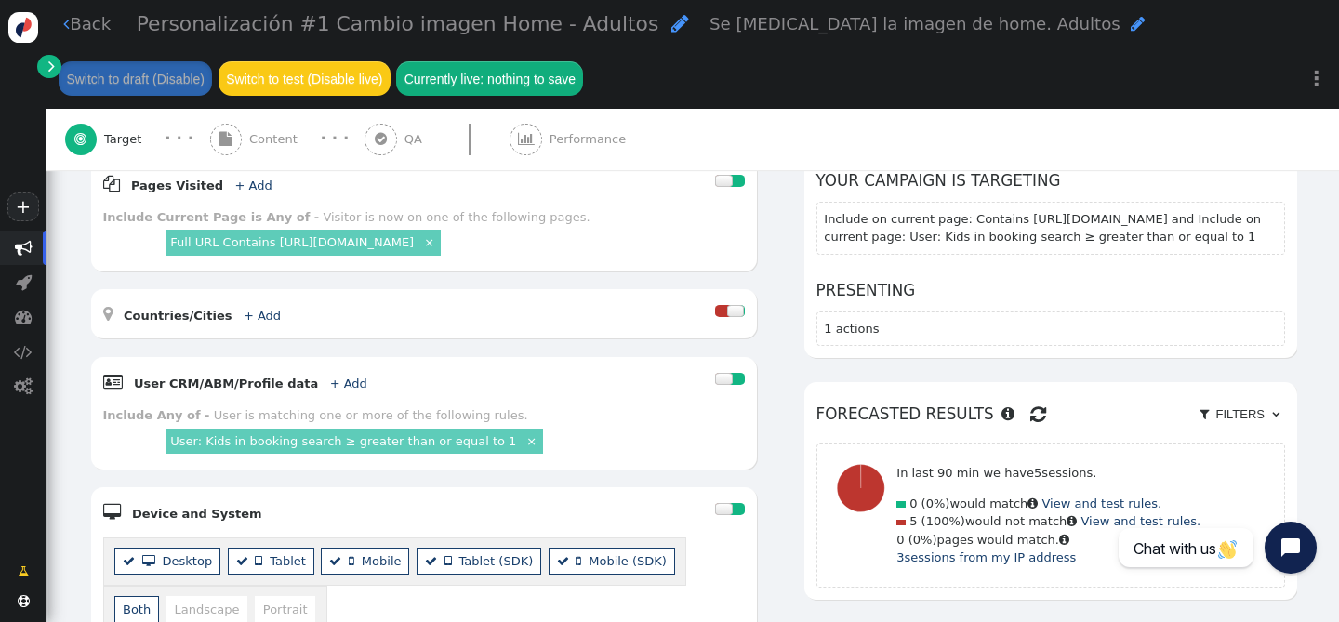
click at [198, 438] on link "User: Kids in booking search ≥ greater than or equal to 1" at bounding box center [343, 441] width 346 height 14
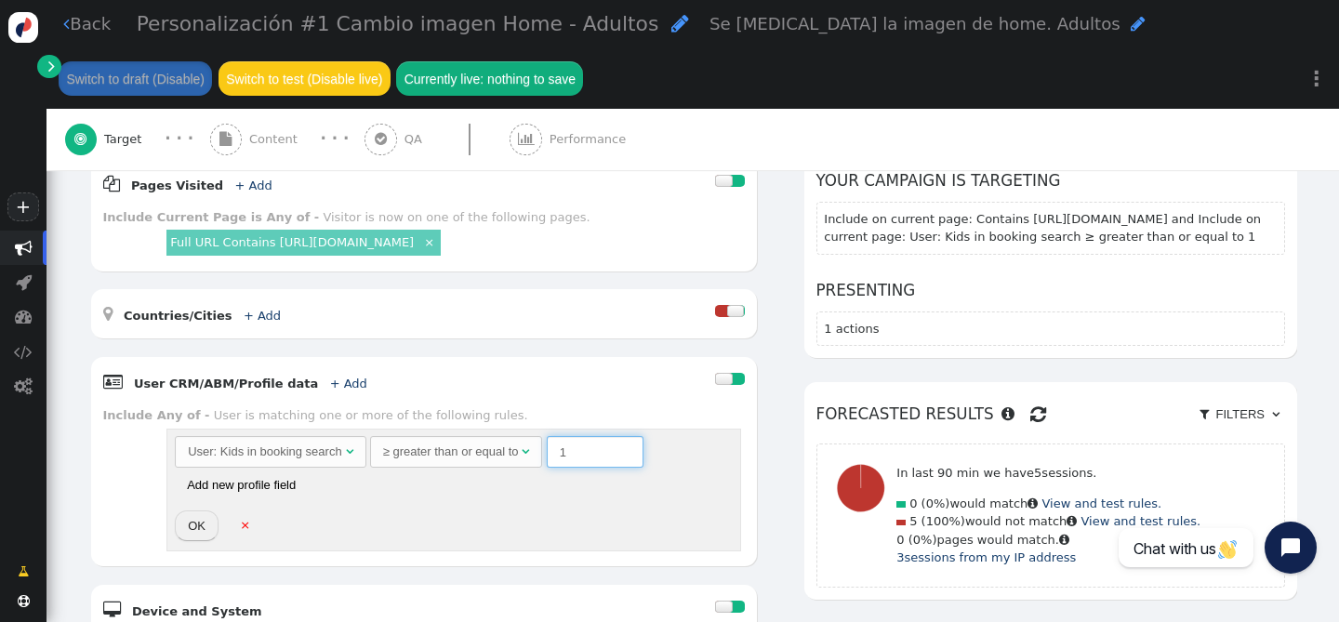
drag, startPoint x: 585, startPoint y: 456, endPoint x: 525, endPoint y: 454, distance: 59.5
click at [584, 456] on input "1" at bounding box center [595, 452] width 97 height 32
click at [481, 454] on div "≥ greater than or equal to" at bounding box center [451, 452] width 136 height 19
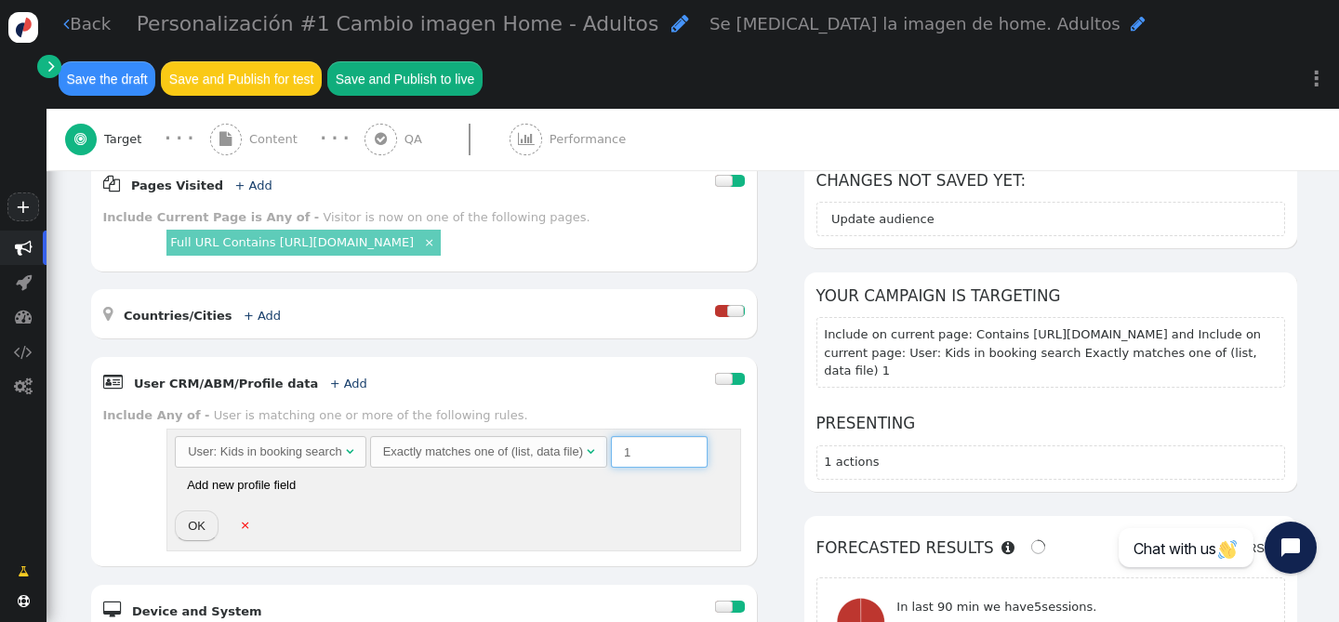
click at [655, 448] on input "1" at bounding box center [659, 452] width 97 height 32
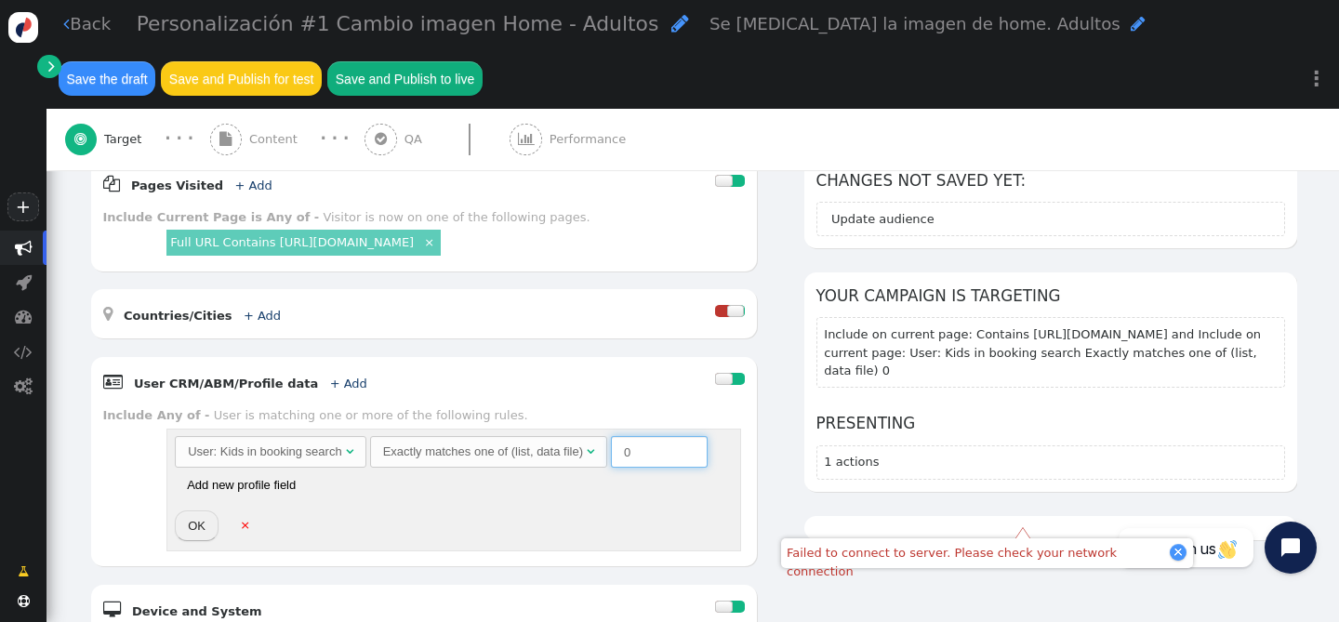
type input "0"
click at [181, 519] on button "OK" at bounding box center [197, 526] width 44 height 32
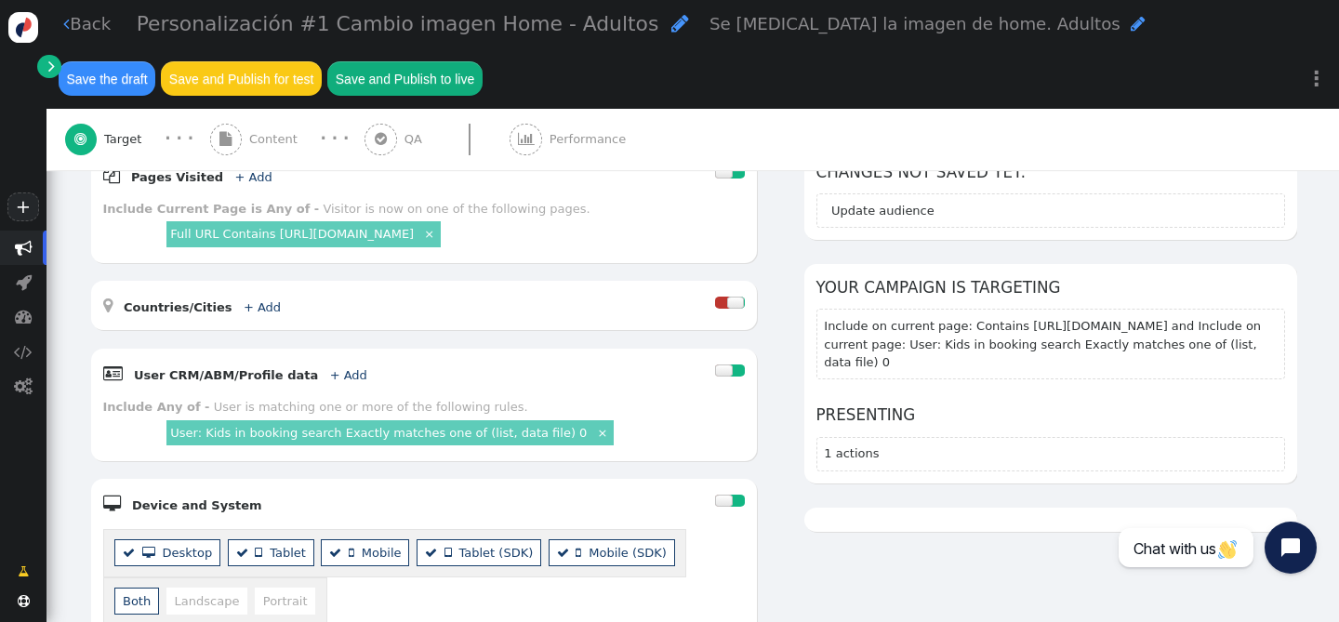
scroll to position [640, 0]
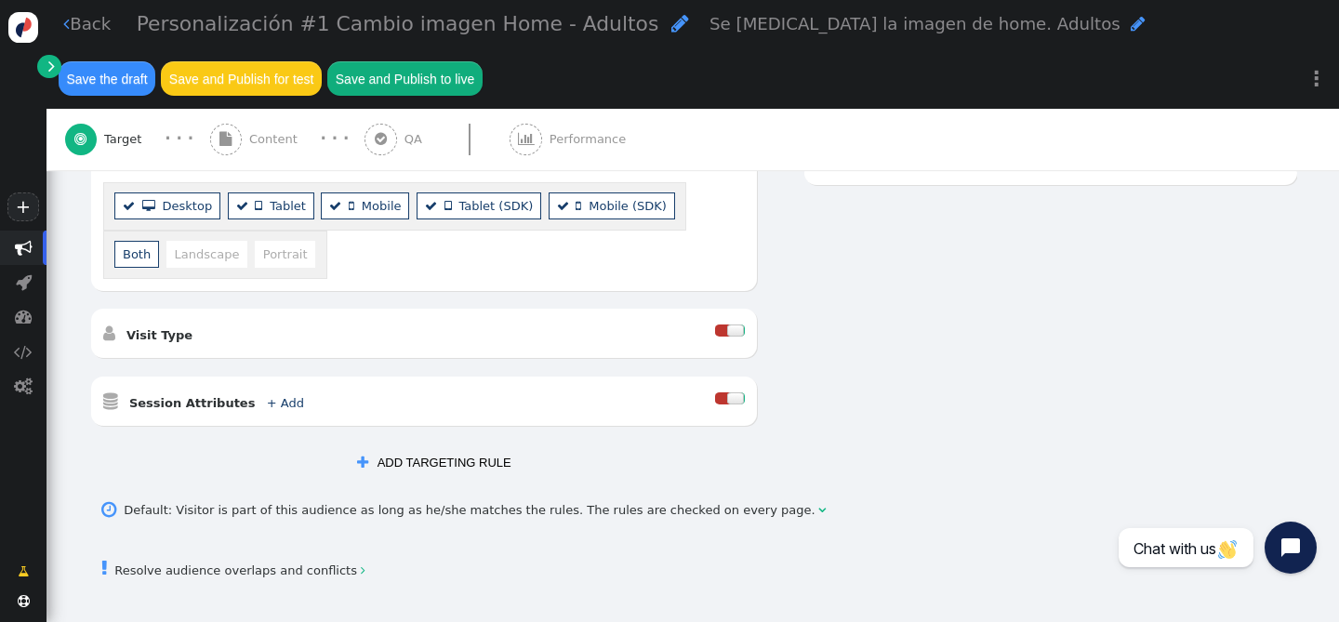
click at [112, 80] on button "Save the draft" at bounding box center [107, 77] width 97 height 33
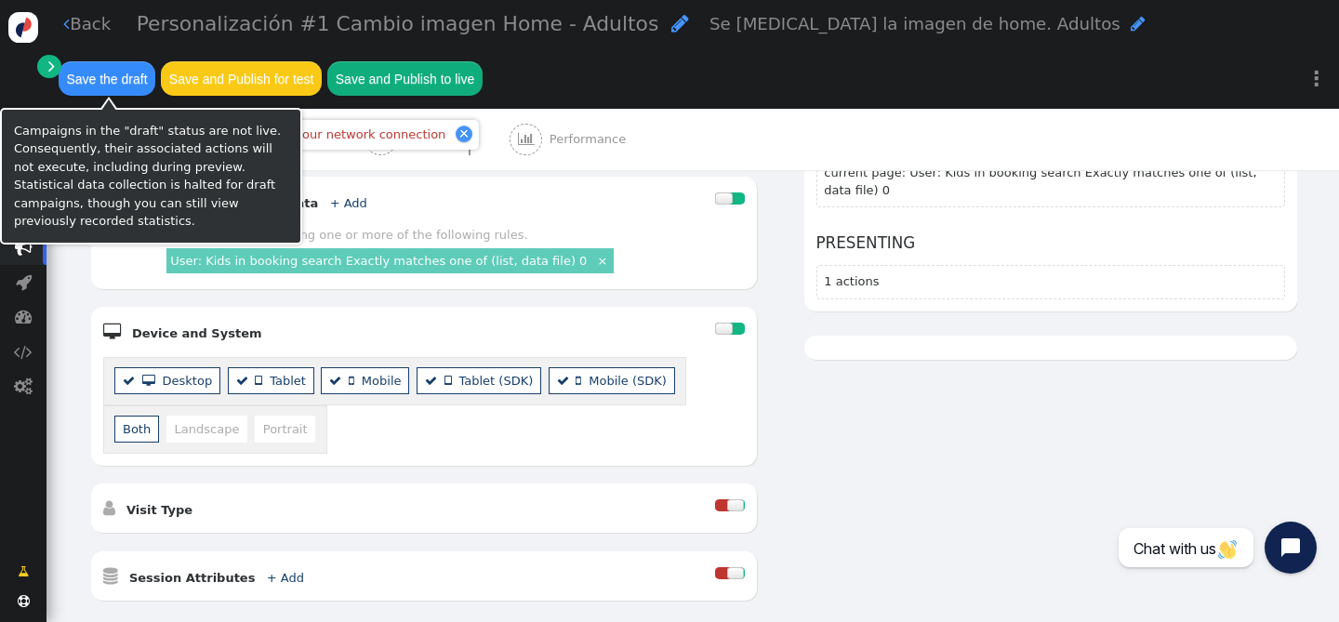
scroll to position [0, 0]
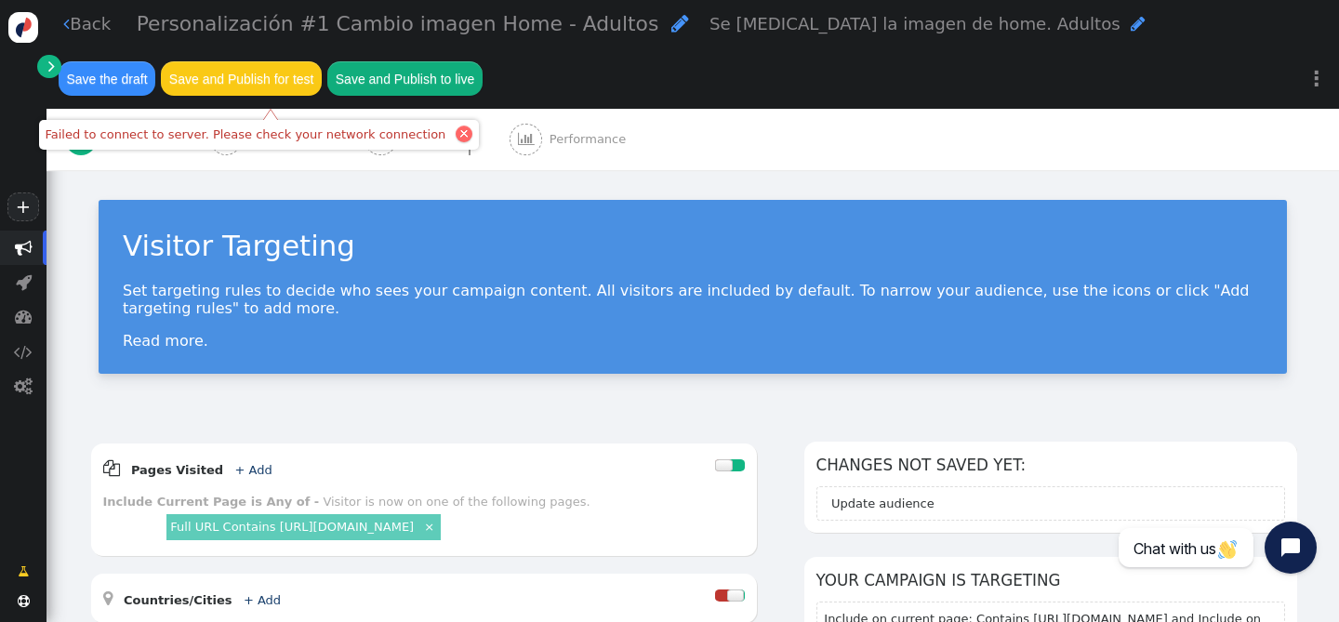
click at [459, 133] on div at bounding box center [463, 133] width 9 height 9
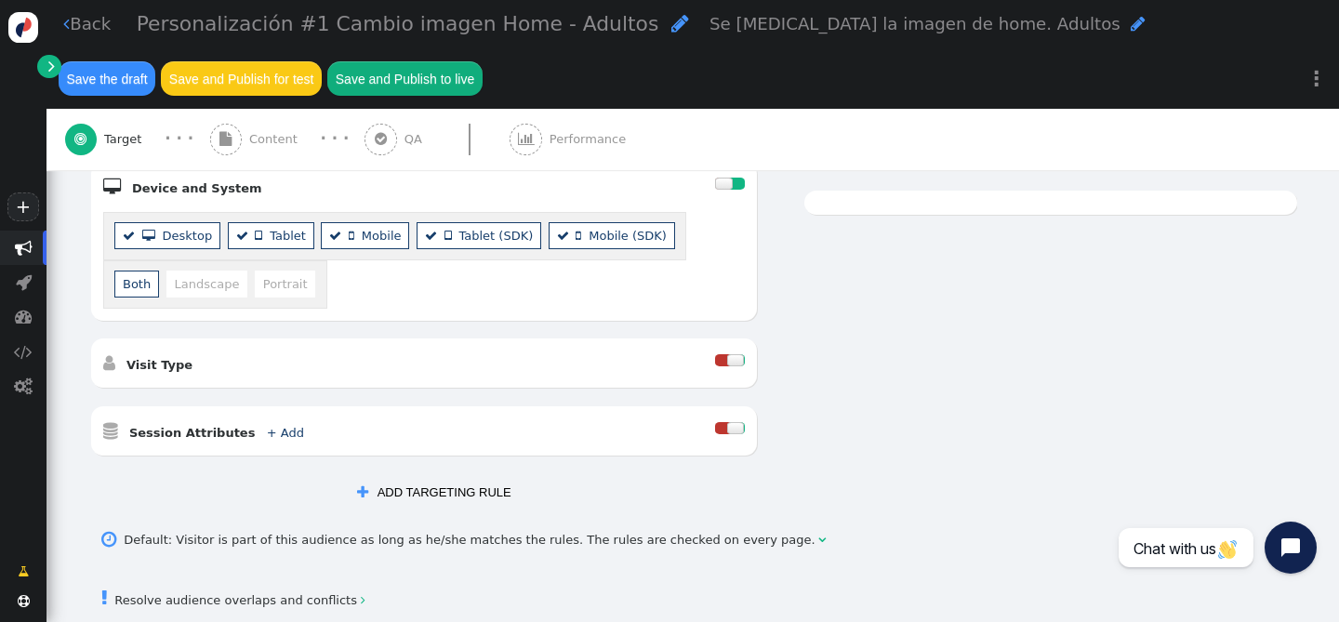
scroll to position [749, 0]
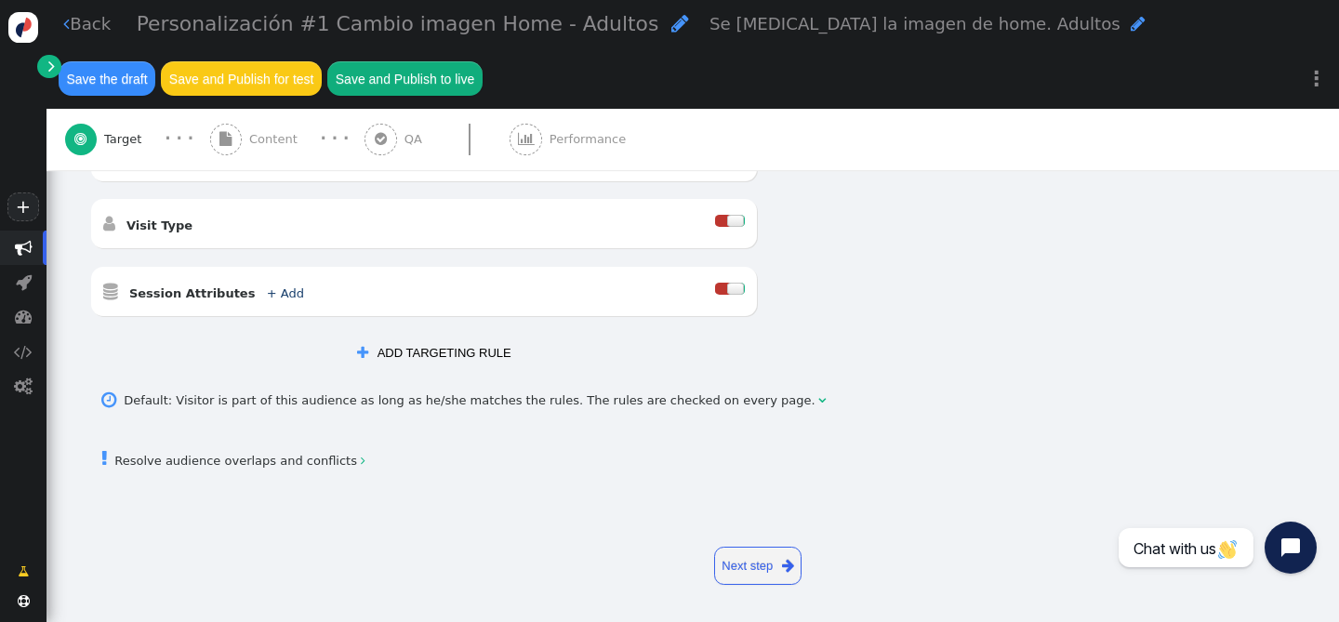
click at [65, 24] on span "" at bounding box center [66, 24] width 7 height 18
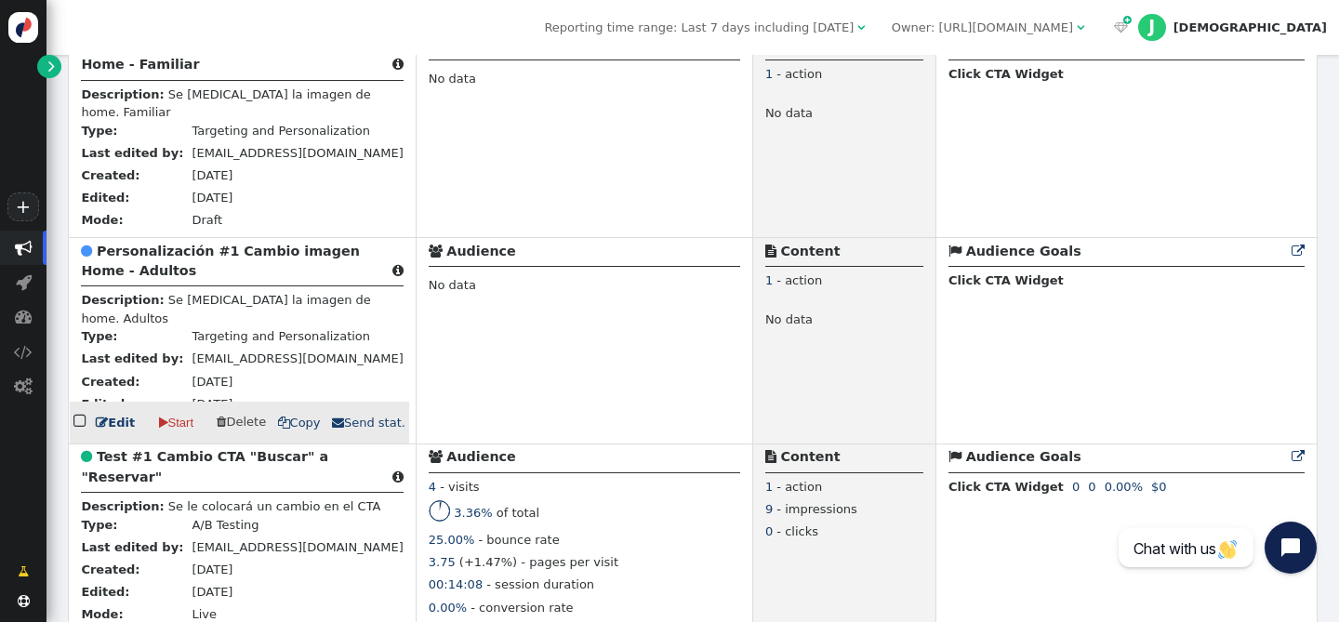
scroll to position [531, 0]
click at [148, 253] on b "Personalización #1 Cambio imagen Home - Adultos" at bounding box center [220, 260] width 278 height 34
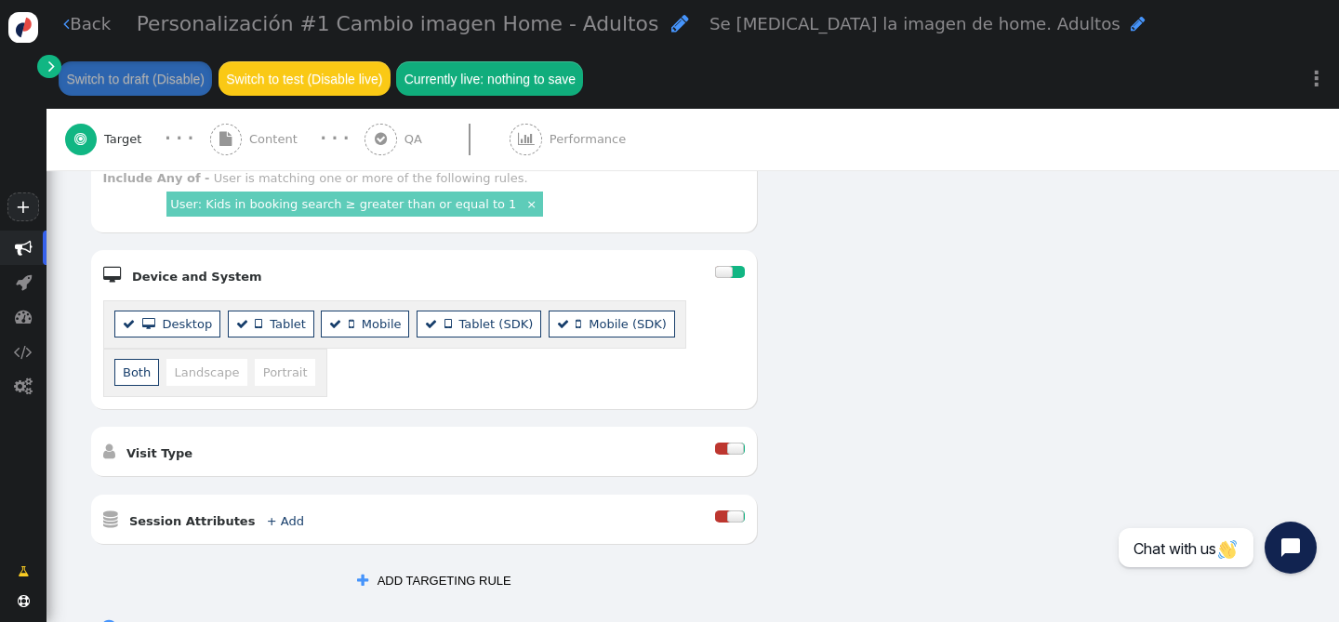
scroll to position [418, 0]
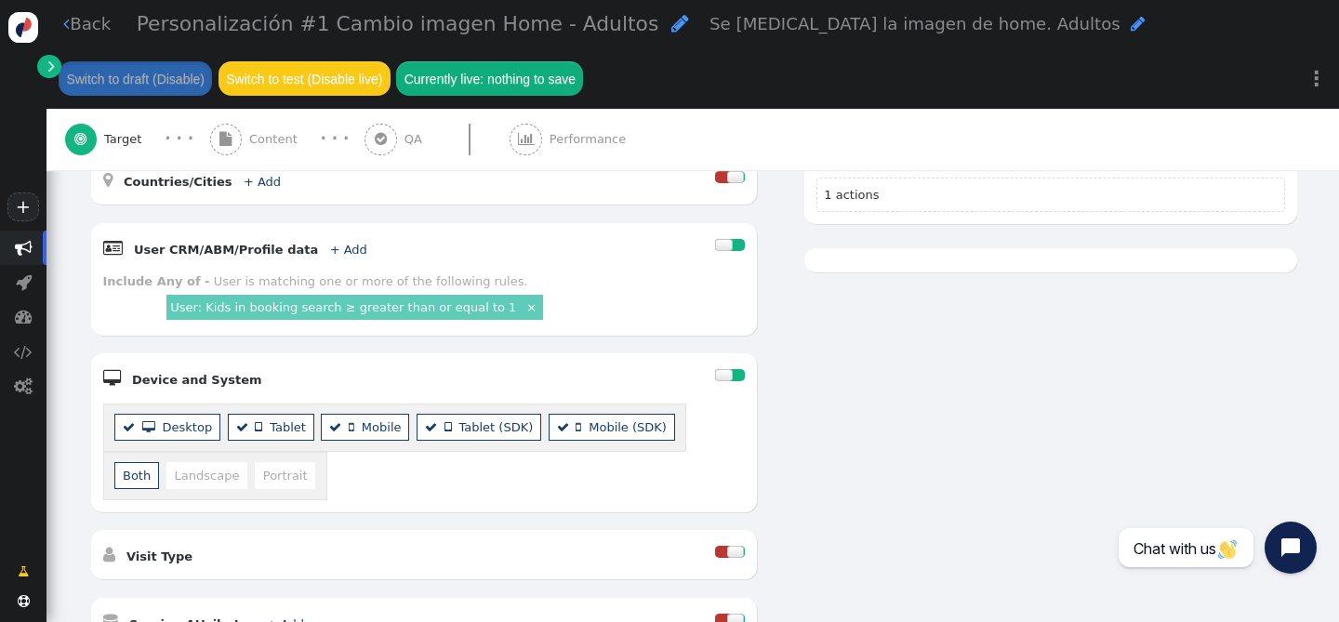
click at [362, 301] on link "User: Kids in booking search ≥ greater than or equal to 1" at bounding box center [343, 307] width 346 height 14
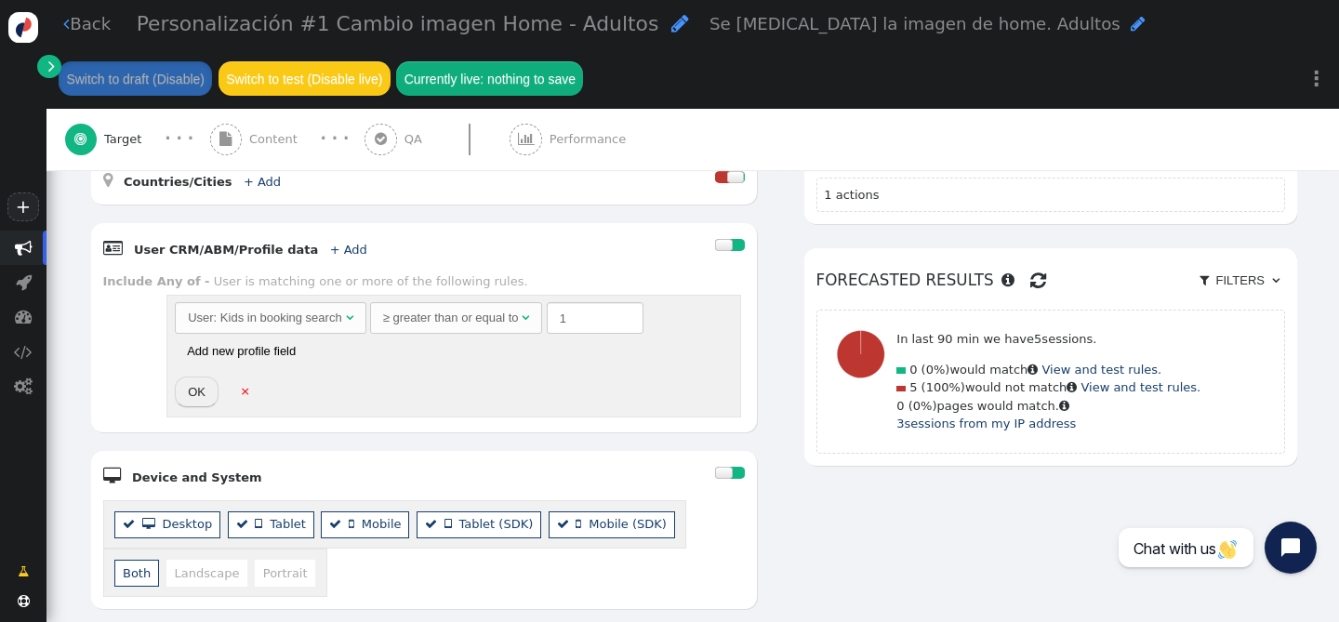
click at [475, 312] on div "≥ greater than or equal to" at bounding box center [451, 318] width 136 height 19
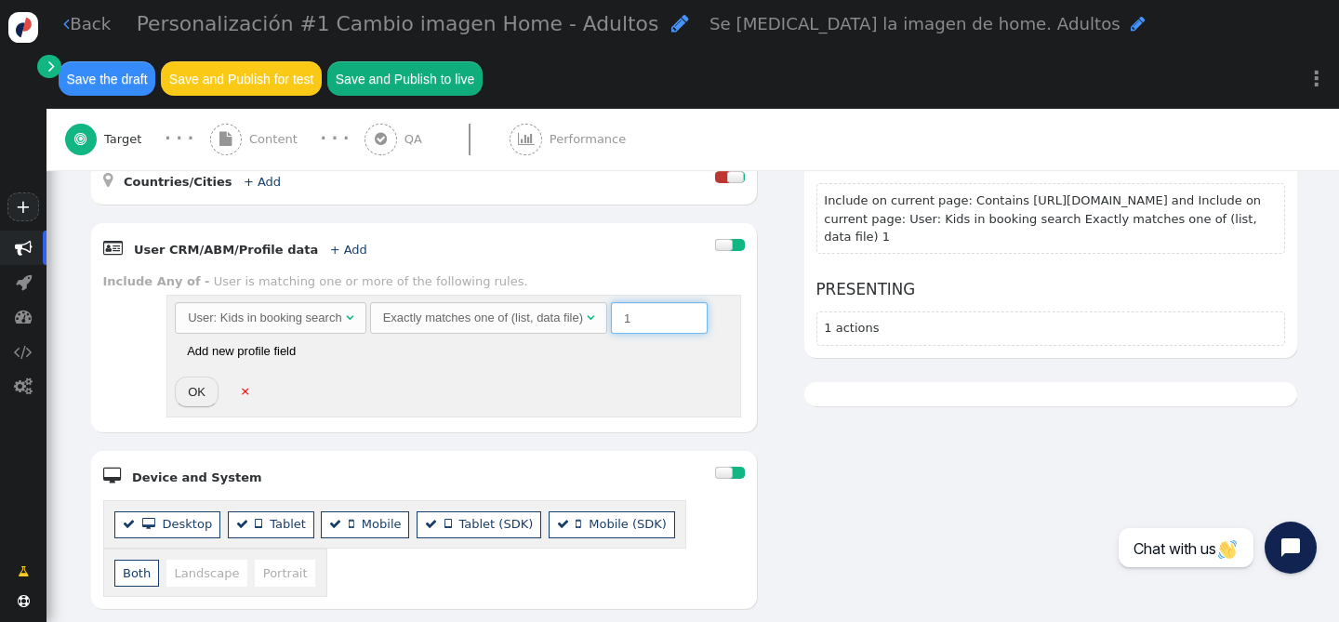
click at [664, 325] on input "1" at bounding box center [659, 318] width 97 height 32
type input "0"
click at [193, 398] on button "OK" at bounding box center [197, 393] width 44 height 32
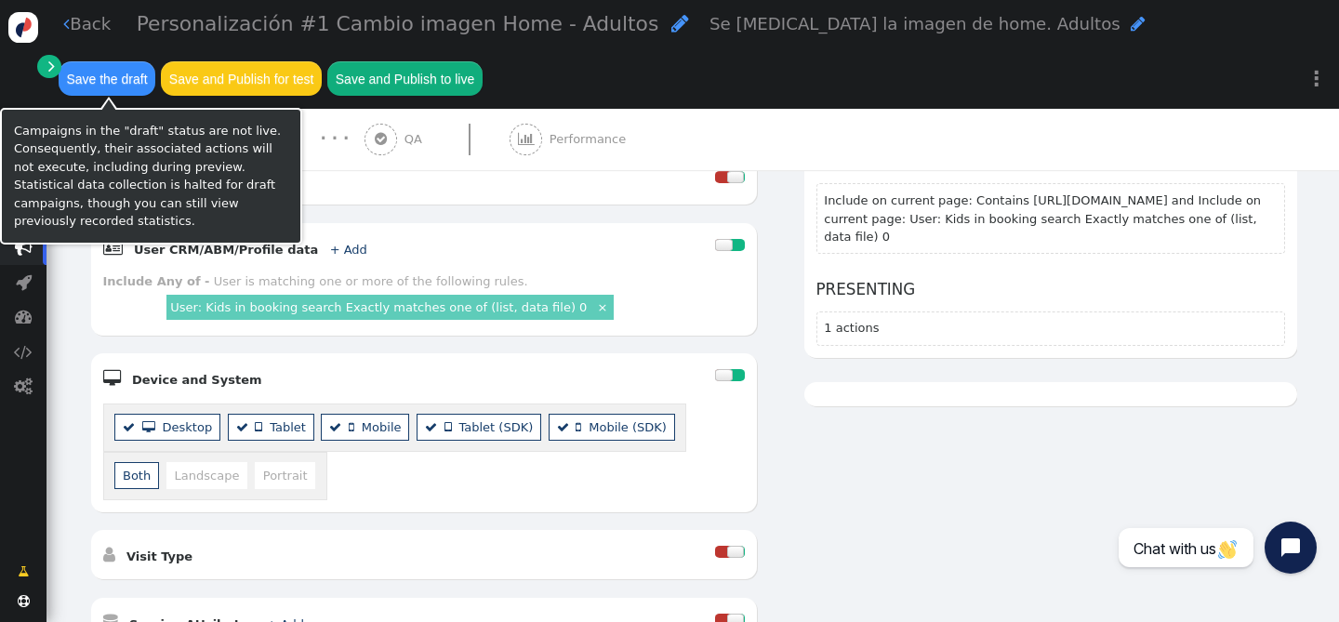
click at [113, 91] on button "Save the draft" at bounding box center [107, 77] width 97 height 33
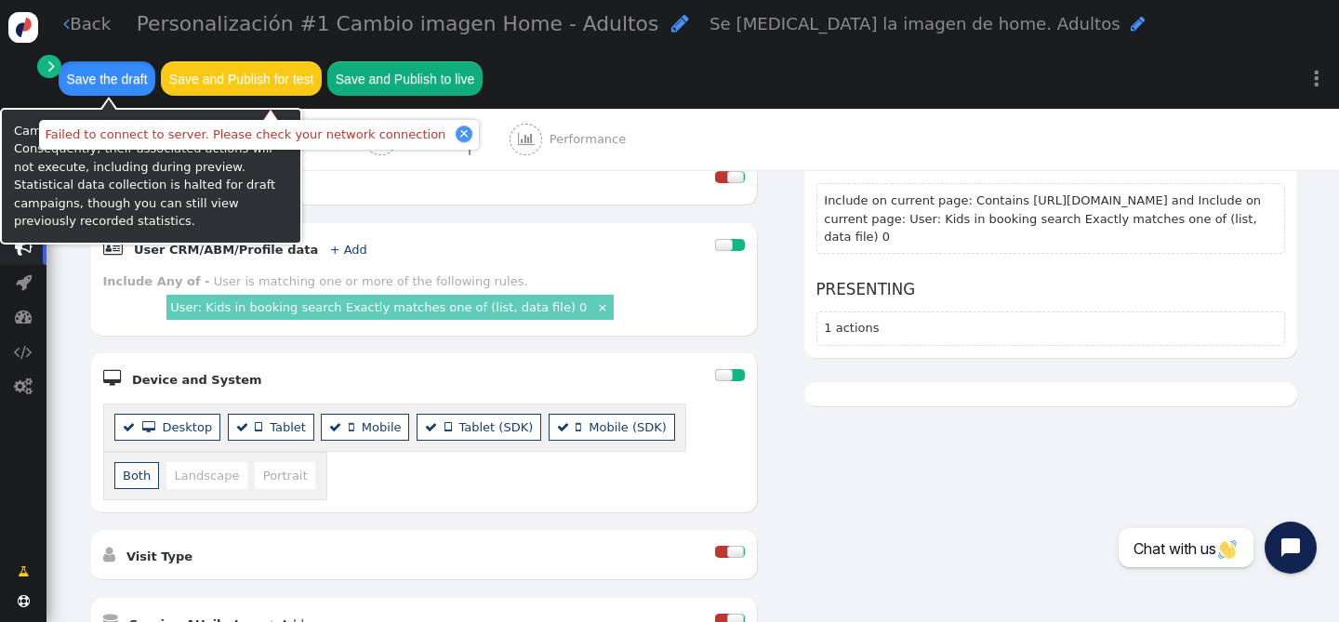
click at [124, 80] on button "Save the draft" at bounding box center [107, 77] width 97 height 33
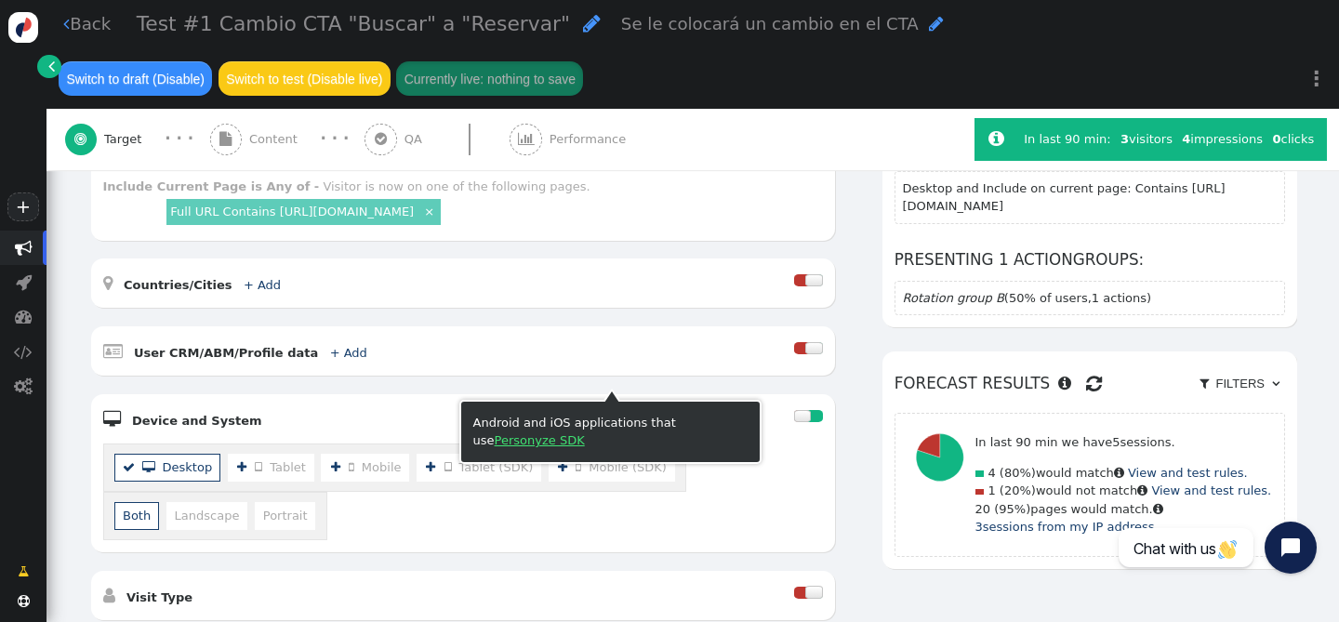
scroll to position [705, 0]
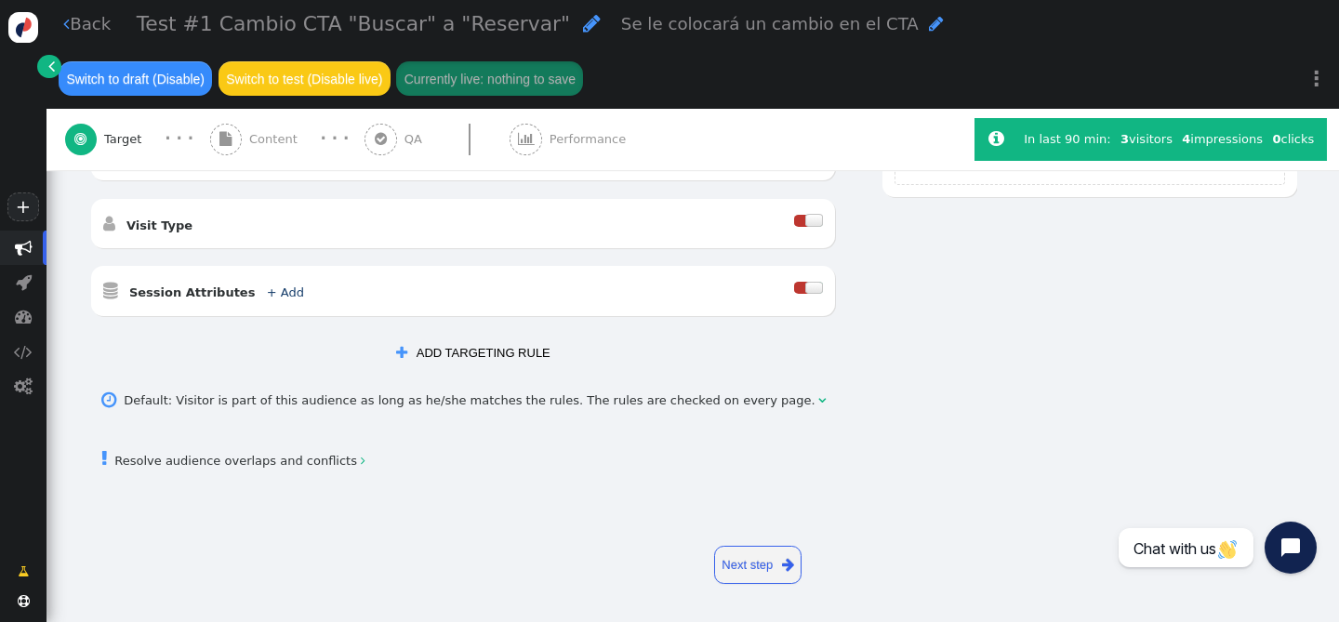
click at [86, 27] on link " Back" at bounding box center [86, 23] width 47 height 25
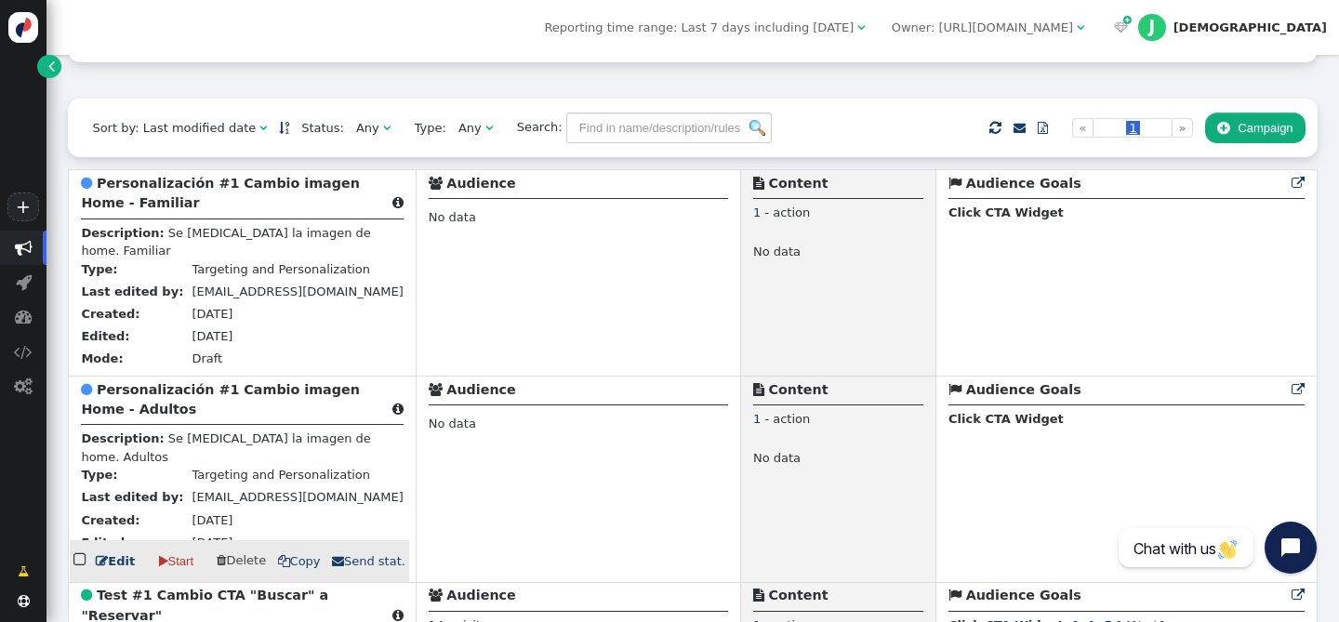
scroll to position [482, 0]
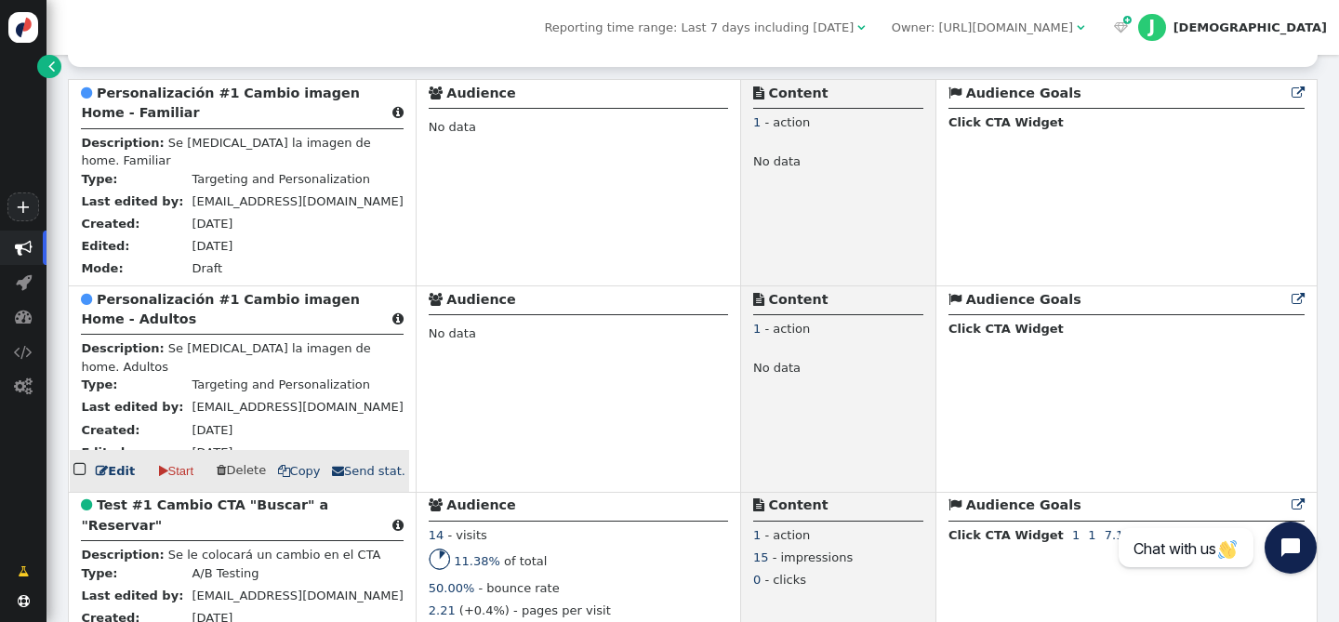
click at [125, 470] on link " Edit" at bounding box center [115, 471] width 39 height 19
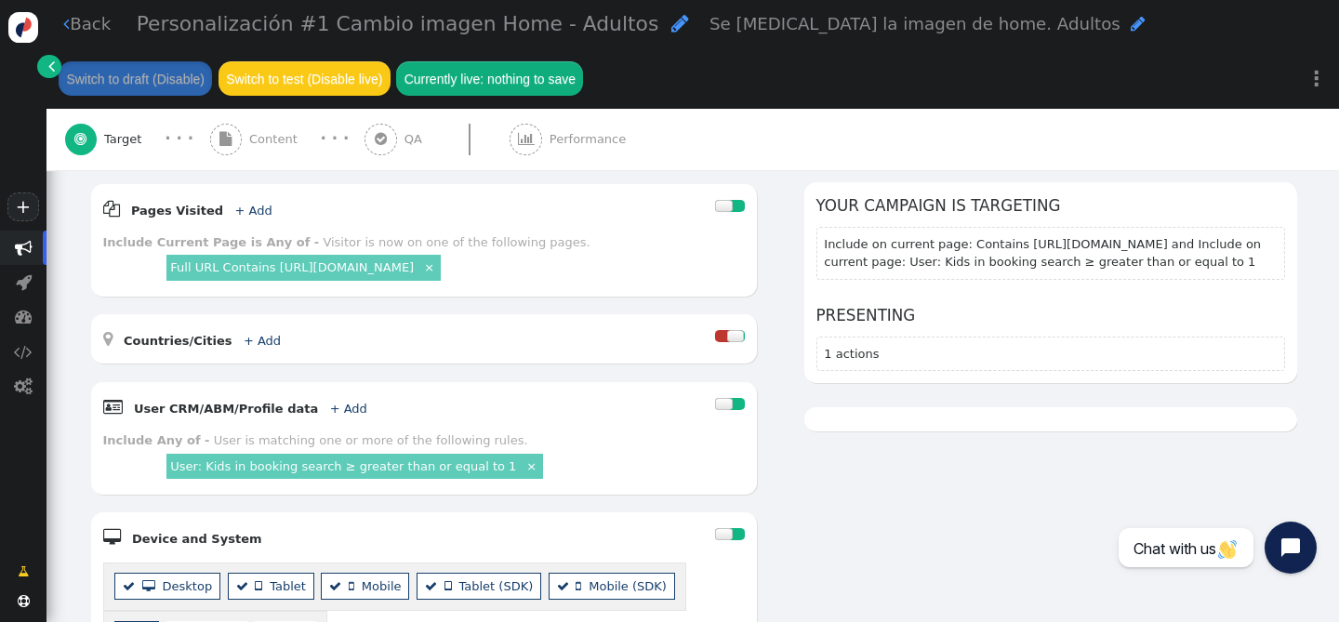
scroll to position [298, 0]
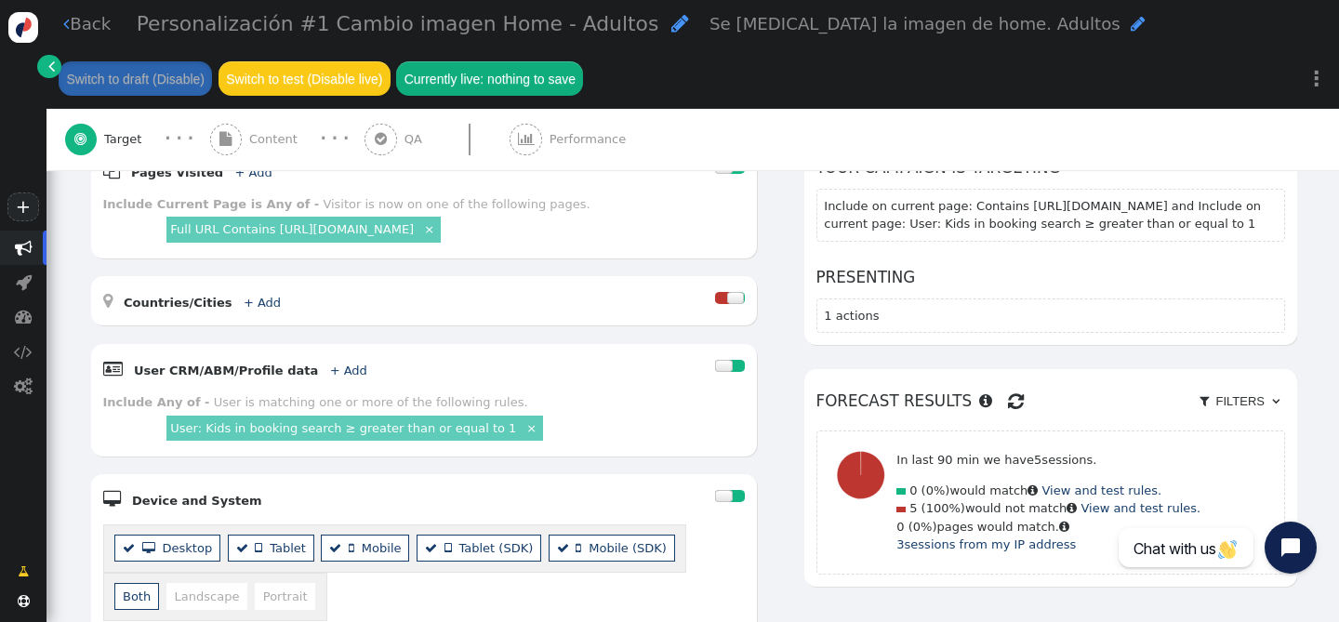
click at [407, 424] on link "User: Kids in booking search ≥ greater than or equal to 1" at bounding box center [343, 428] width 346 height 14
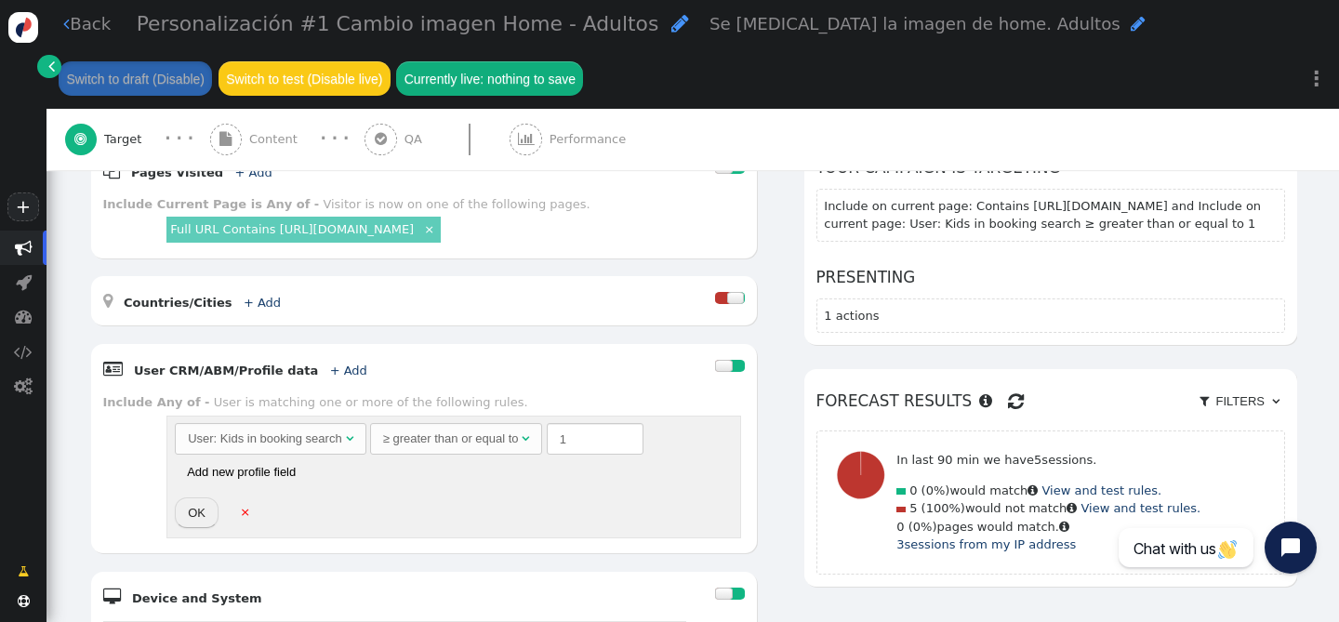
click at [442, 435] on div "≥ greater than or equal to" at bounding box center [451, 439] width 136 height 19
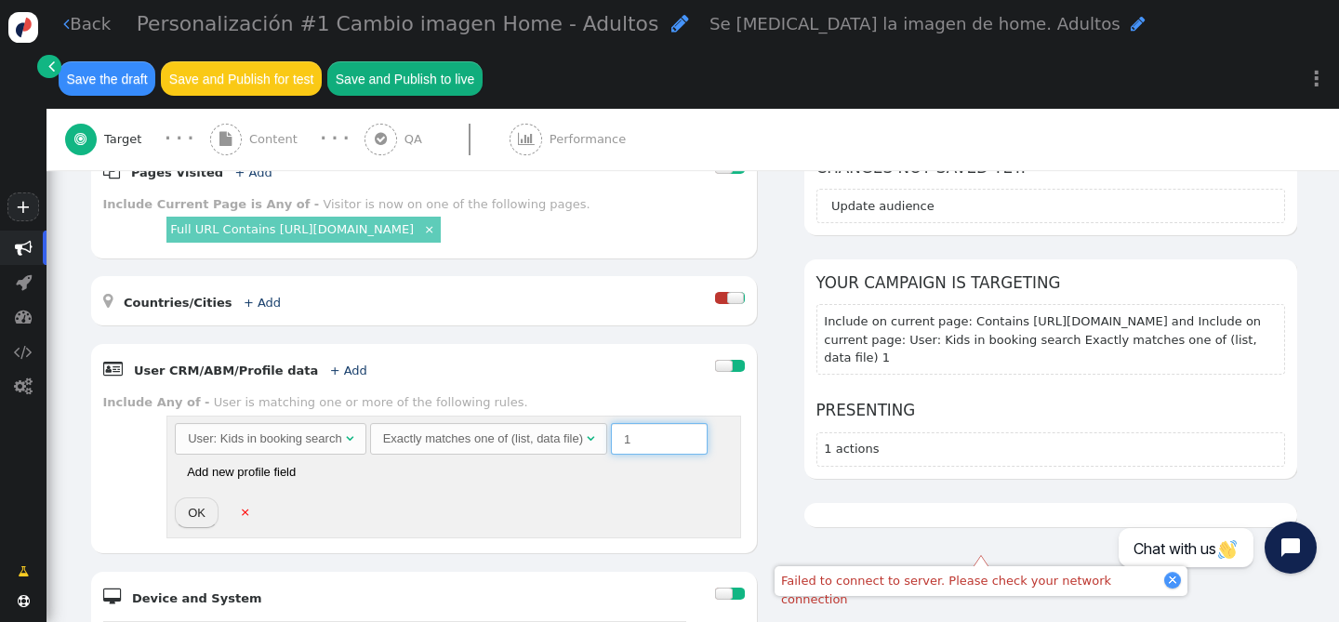
click at [653, 442] on input "1" at bounding box center [659, 439] width 97 height 32
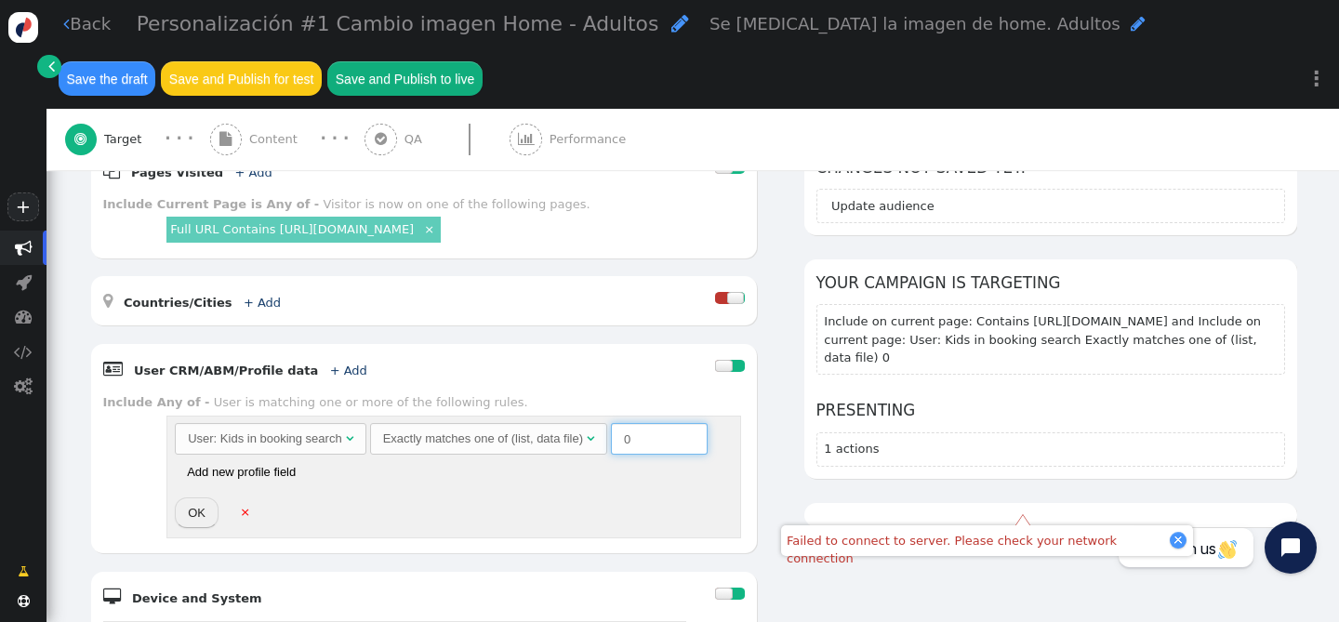
type input "0"
click at [190, 506] on button "OK" at bounding box center [197, 513] width 44 height 32
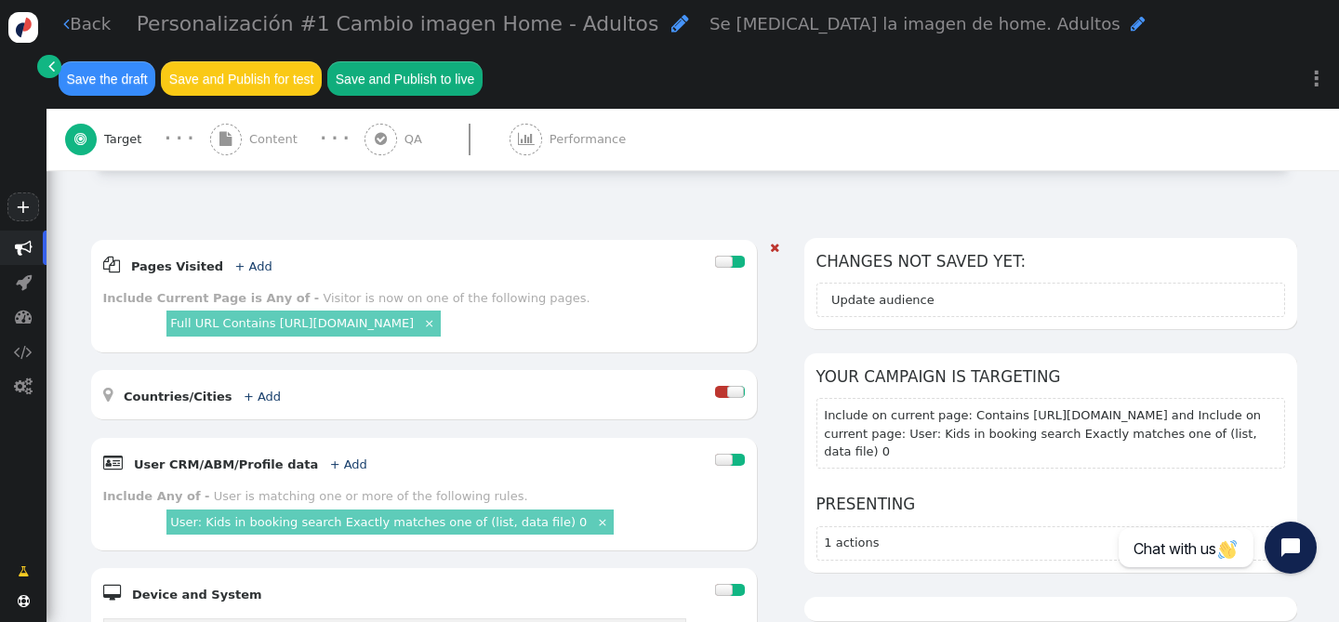
scroll to position [0, 0]
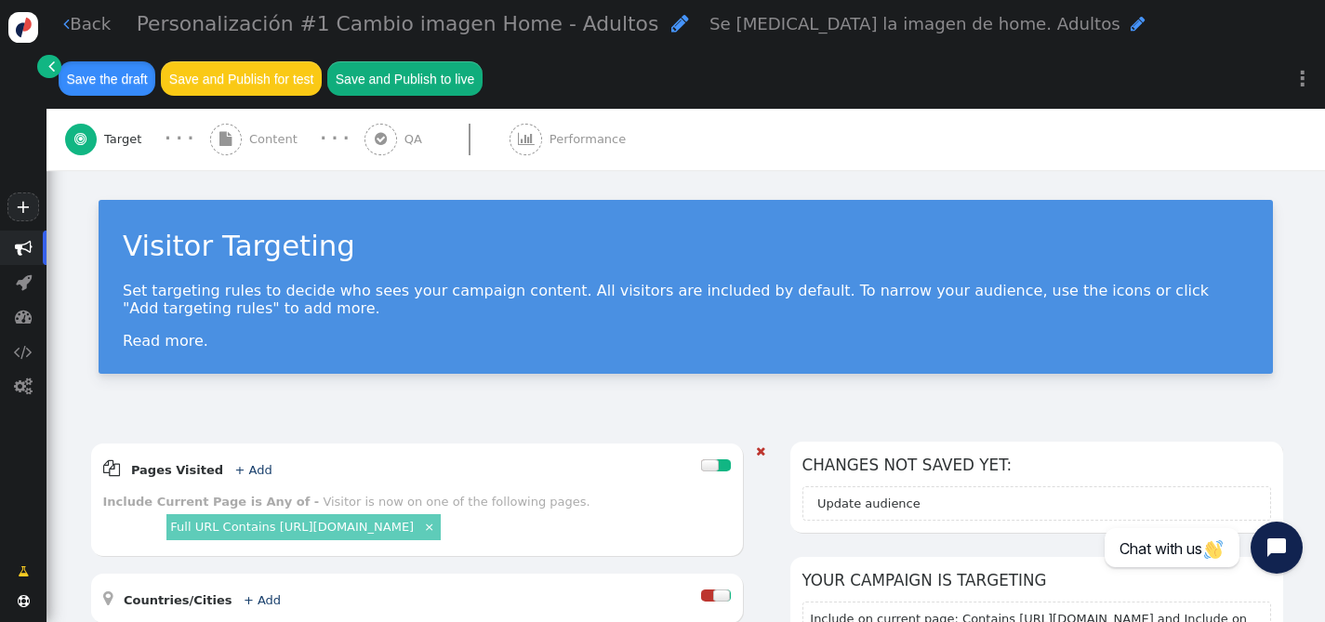
click at [87, 89] on button "Save the draft" at bounding box center [107, 77] width 97 height 33
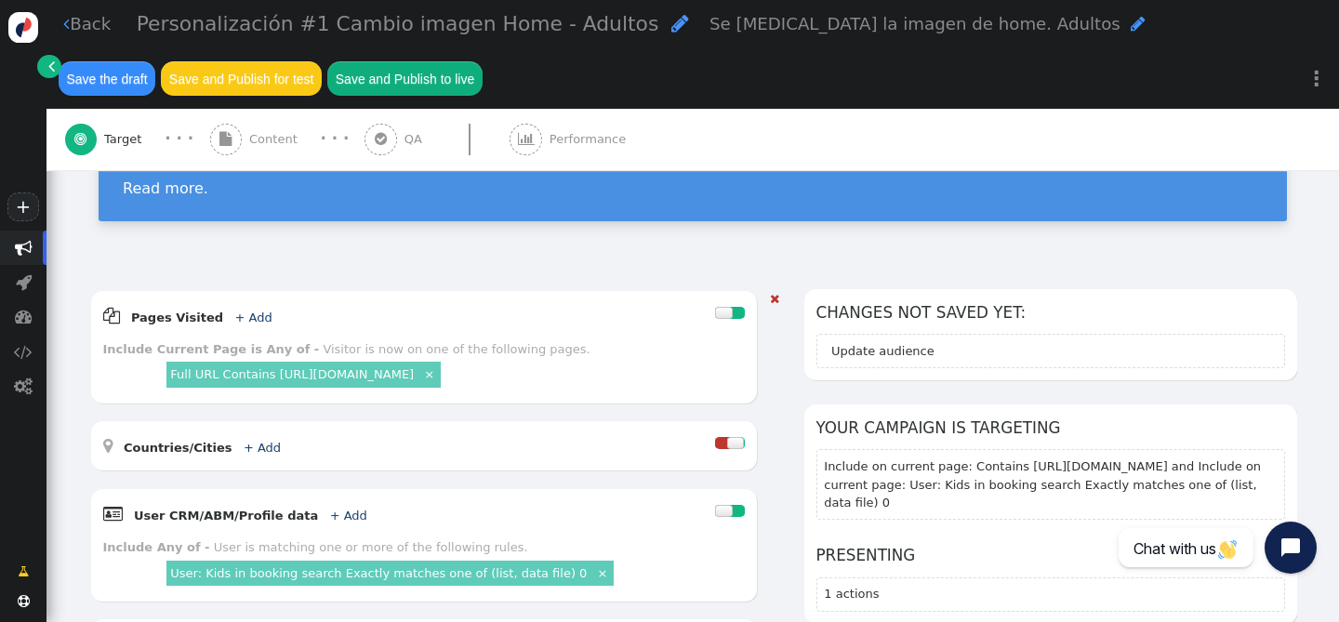
scroll to position [334, 0]
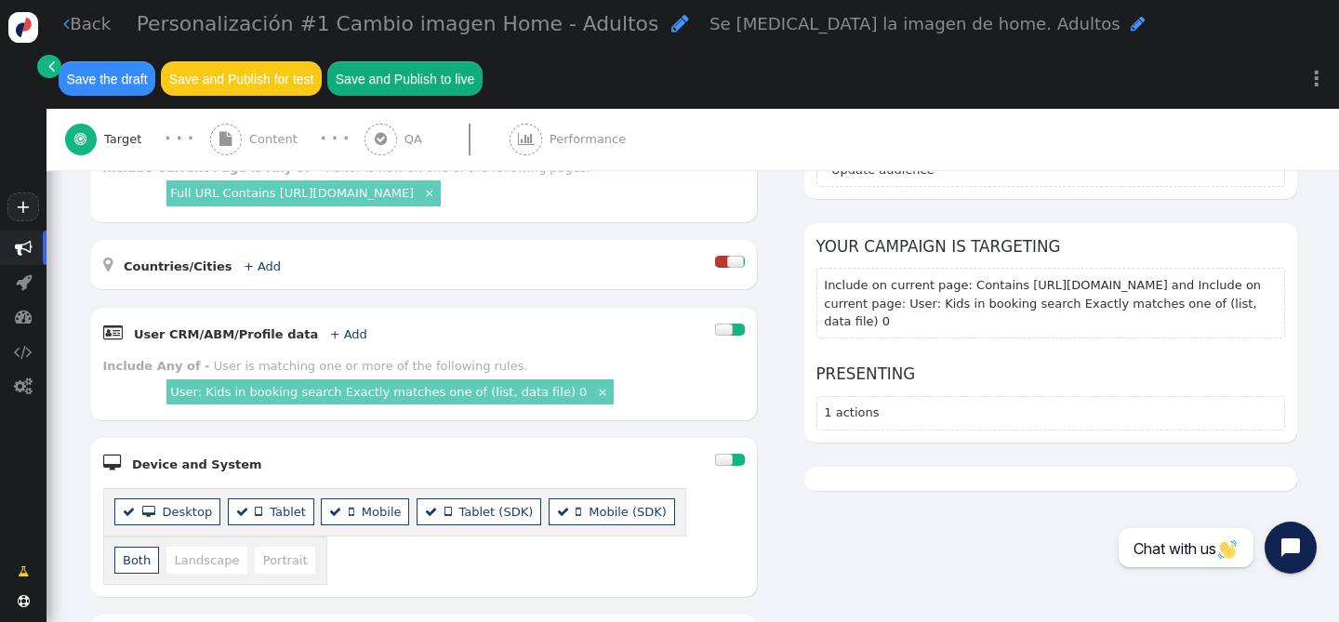
click at [554, 344] on div " User CRM/ABM/Profile data + Add " at bounding box center [409, 332] width 613 height 25
click at [453, 362] on div "User is matching one or more of the following rules." at bounding box center [371, 366] width 314 height 14
click at [594, 394] on link "×" at bounding box center [602, 391] width 16 height 16
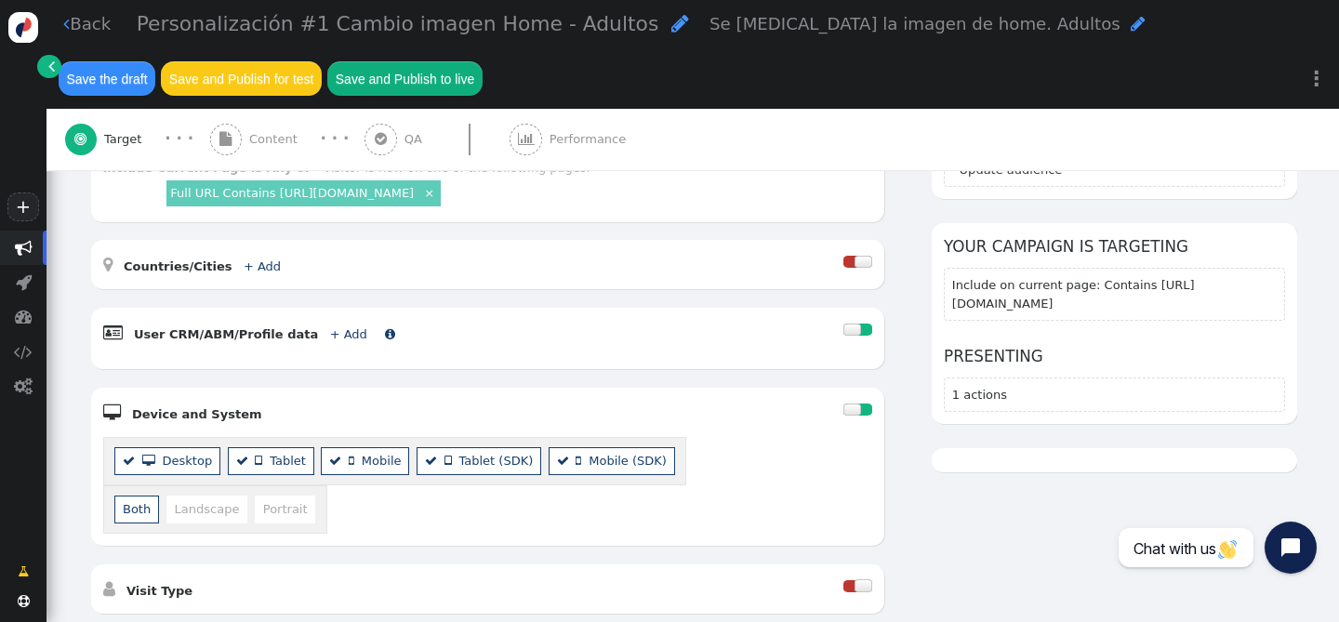
click at [294, 330] on b "User CRM/ABM/Profile data" at bounding box center [226, 334] width 184 height 14
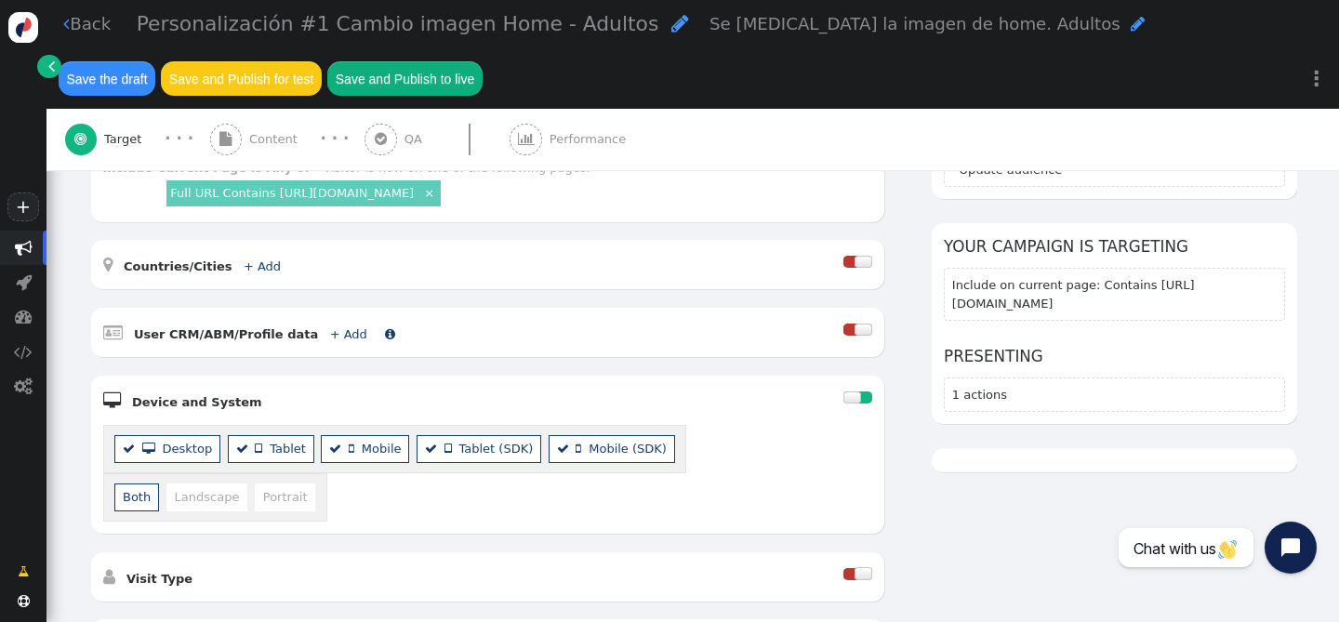
click at [341, 335] on span "+ Add" at bounding box center [346, 334] width 49 height 14
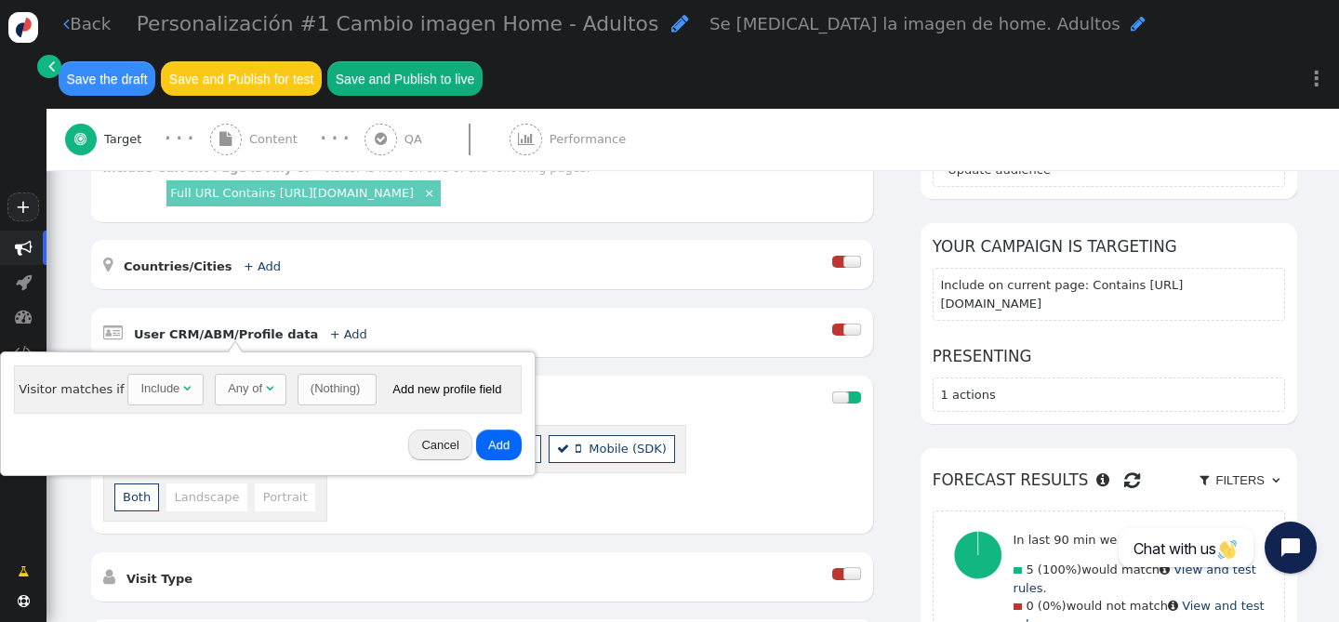
click at [155, 385] on div "Include" at bounding box center [159, 388] width 39 height 19
click at [236, 397] on div "Any of" at bounding box center [245, 388] width 34 height 19
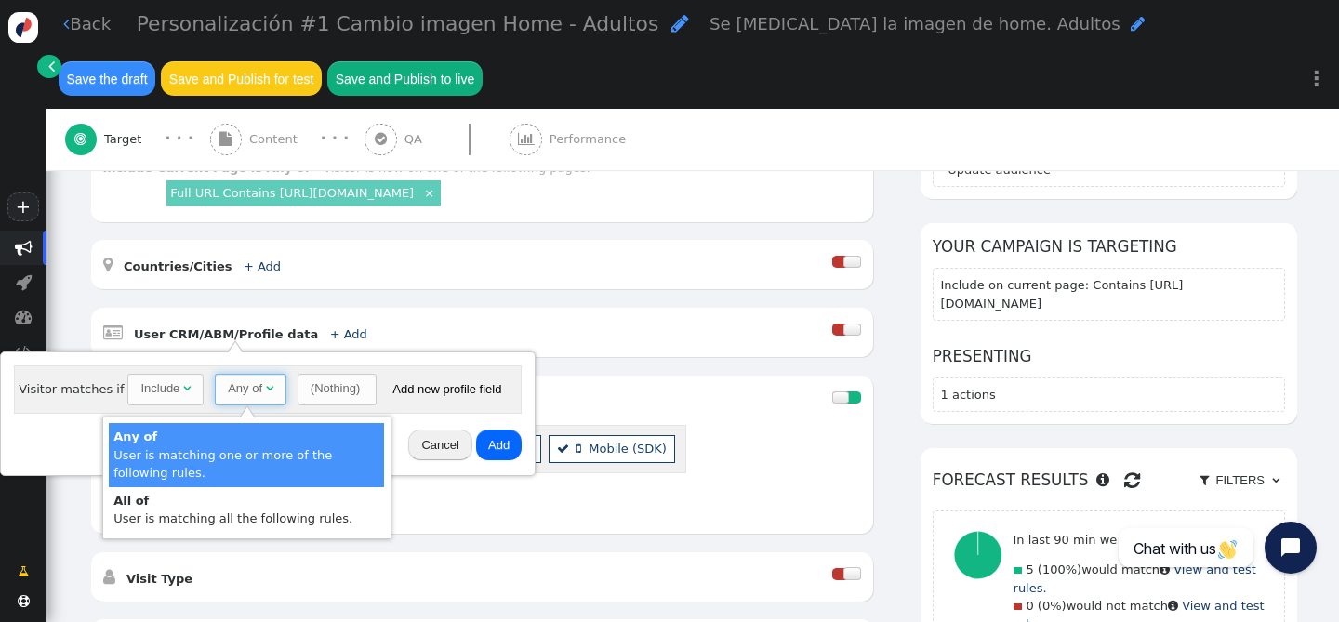
click at [236, 397] on div "Any of" at bounding box center [245, 388] width 34 height 19
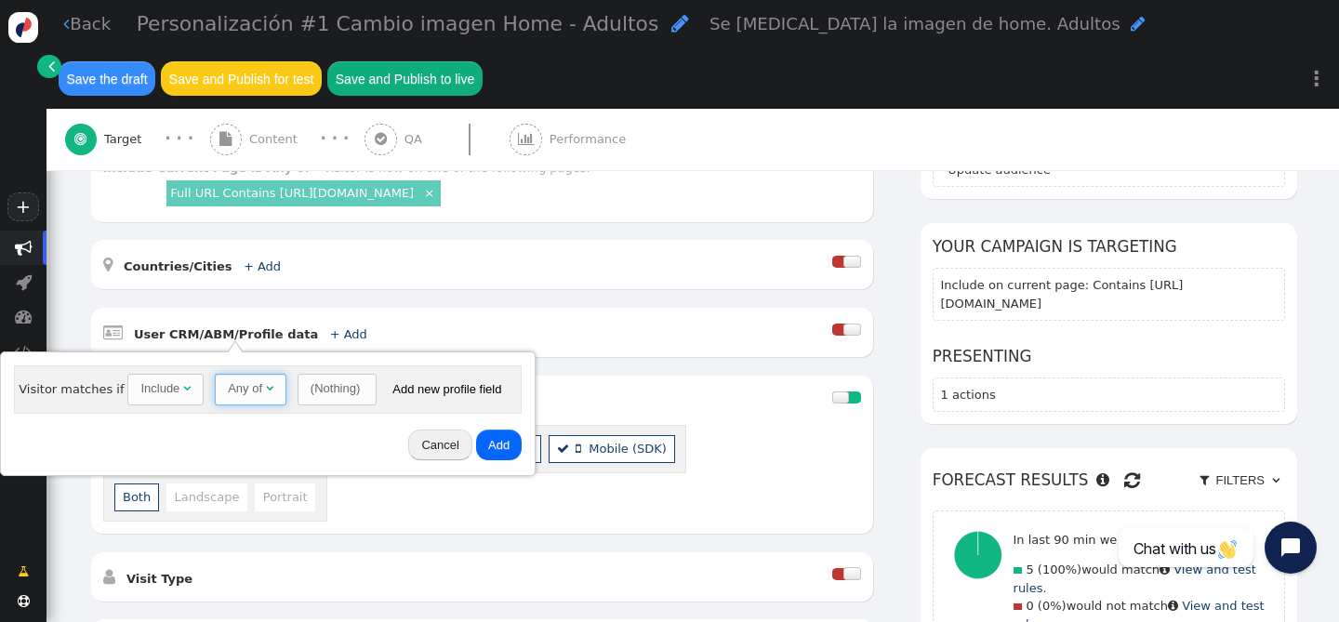
click at [311, 395] on div "(Nothing)" at bounding box center [335, 388] width 49 height 19
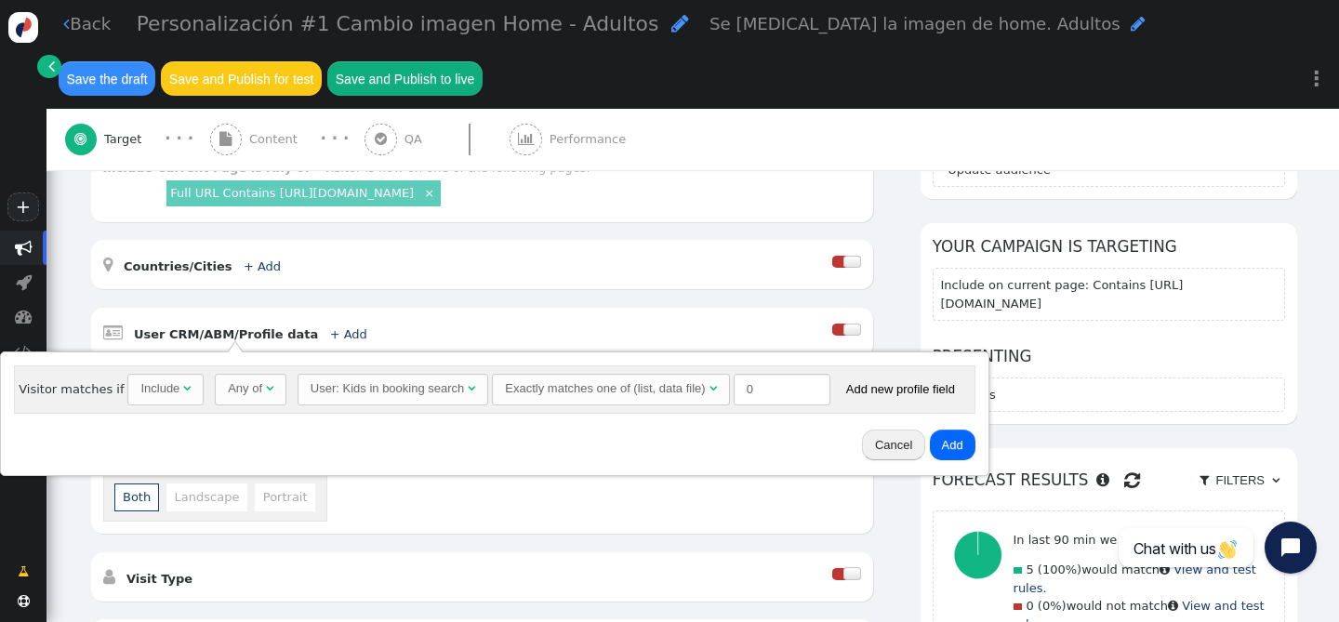
click at [939, 449] on button "Add" at bounding box center [953, 446] width 46 height 32
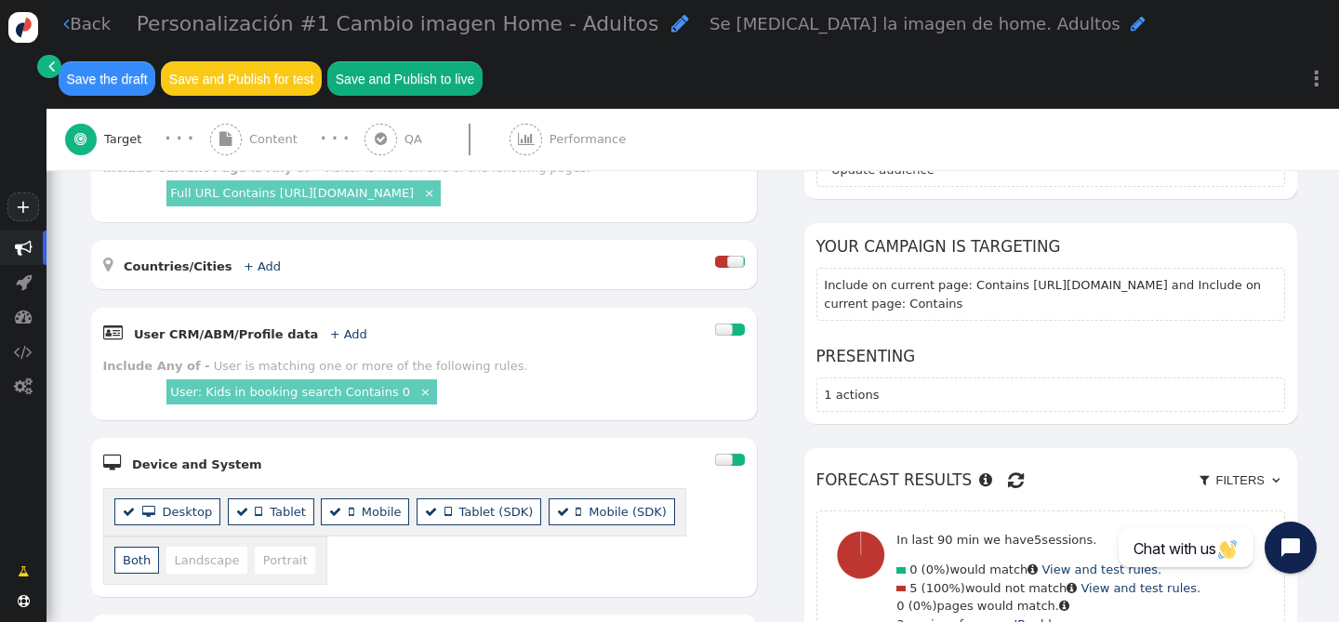
click at [311, 389] on link "User: Kids in booking search Contains 0" at bounding box center [290, 392] width 240 height 14
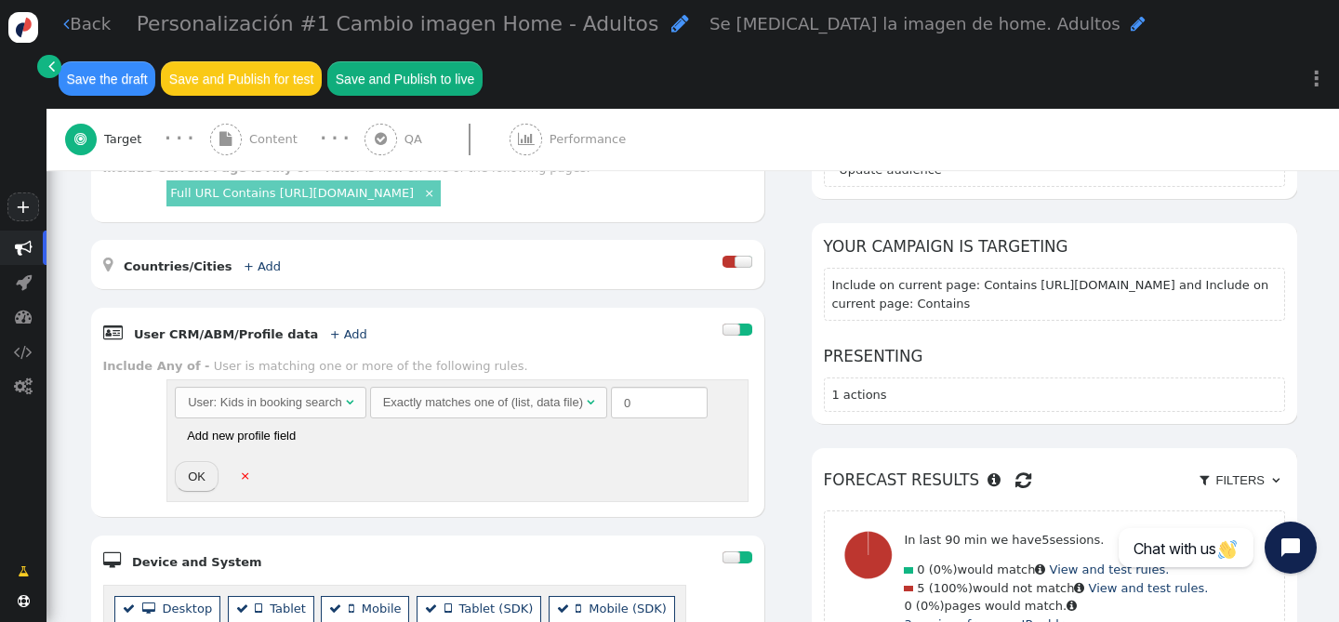
click at [196, 482] on button "OK" at bounding box center [197, 477] width 44 height 32
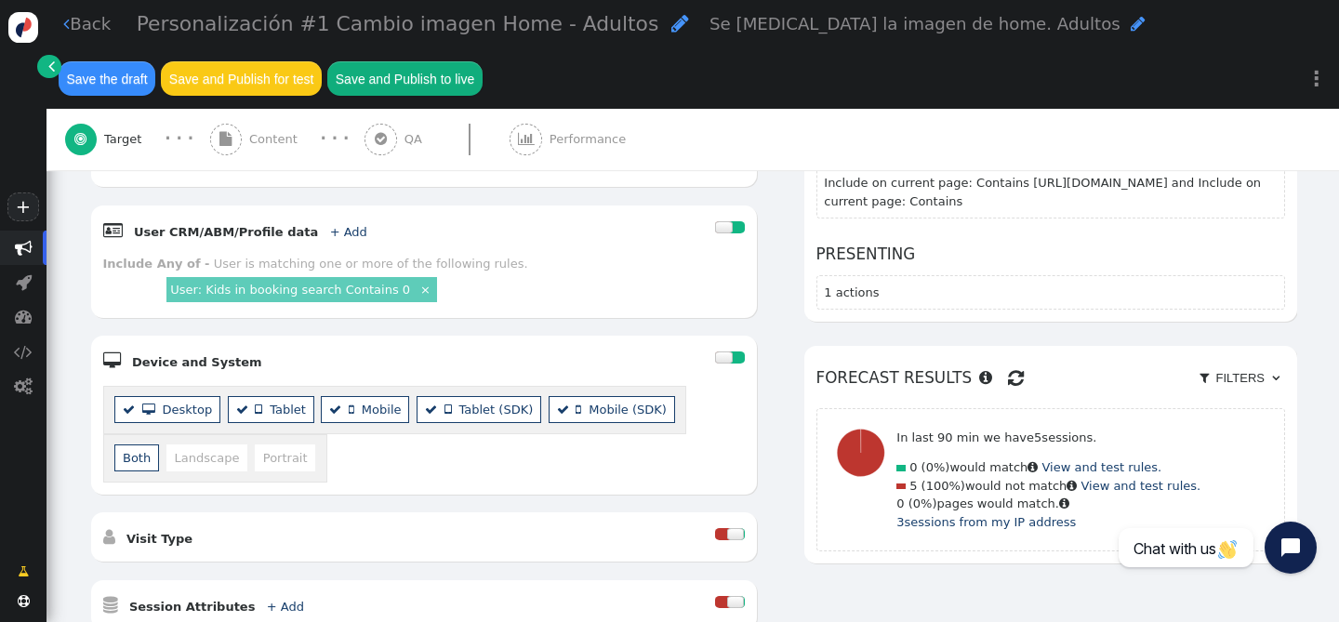
scroll to position [420, 0]
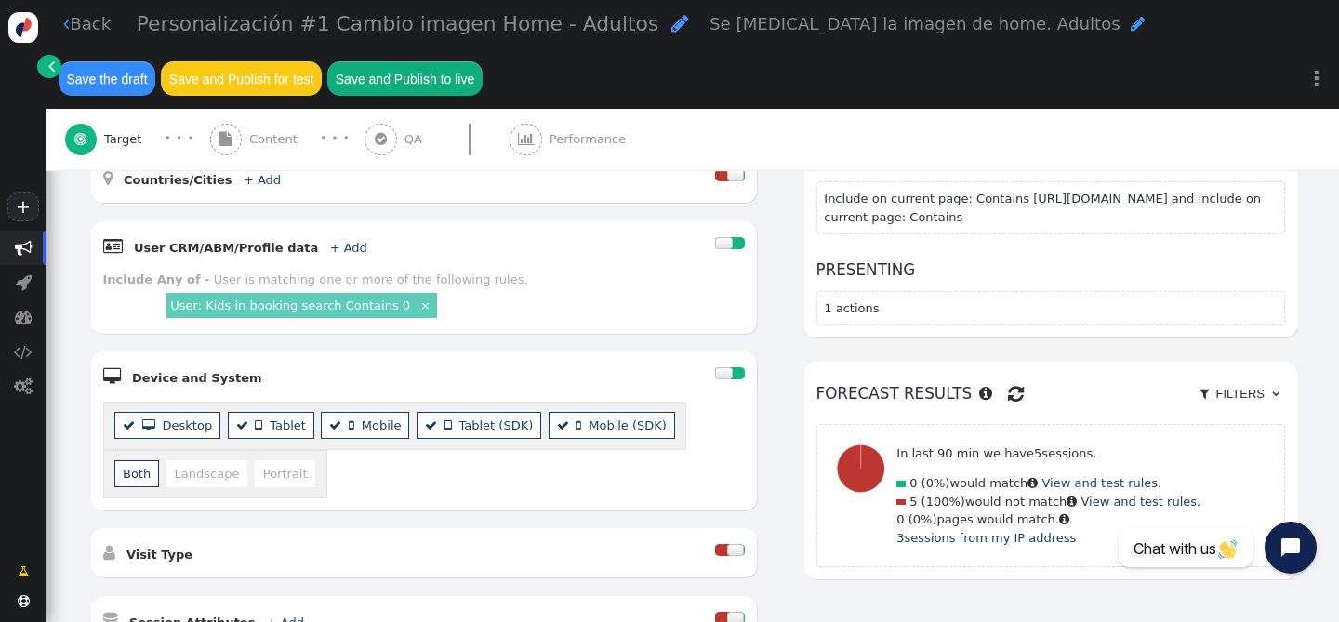
click at [353, 309] on link "User: Kids in booking search Contains 0" at bounding box center [290, 305] width 240 height 14
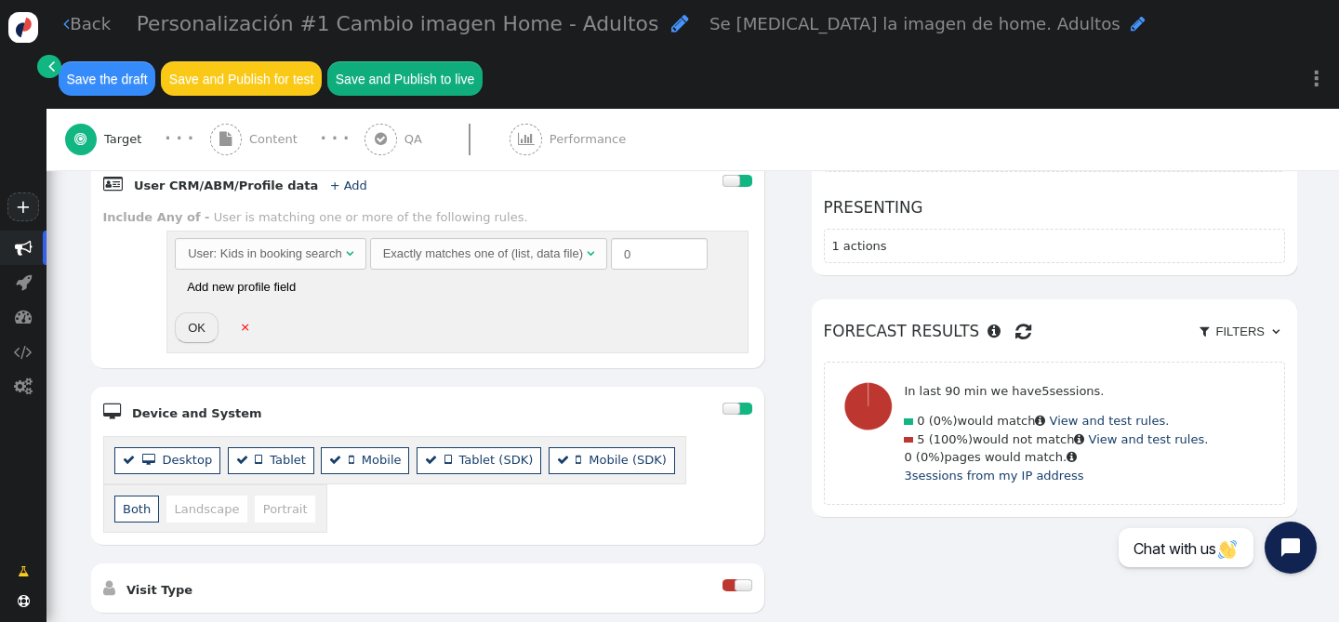
scroll to position [490, 0]
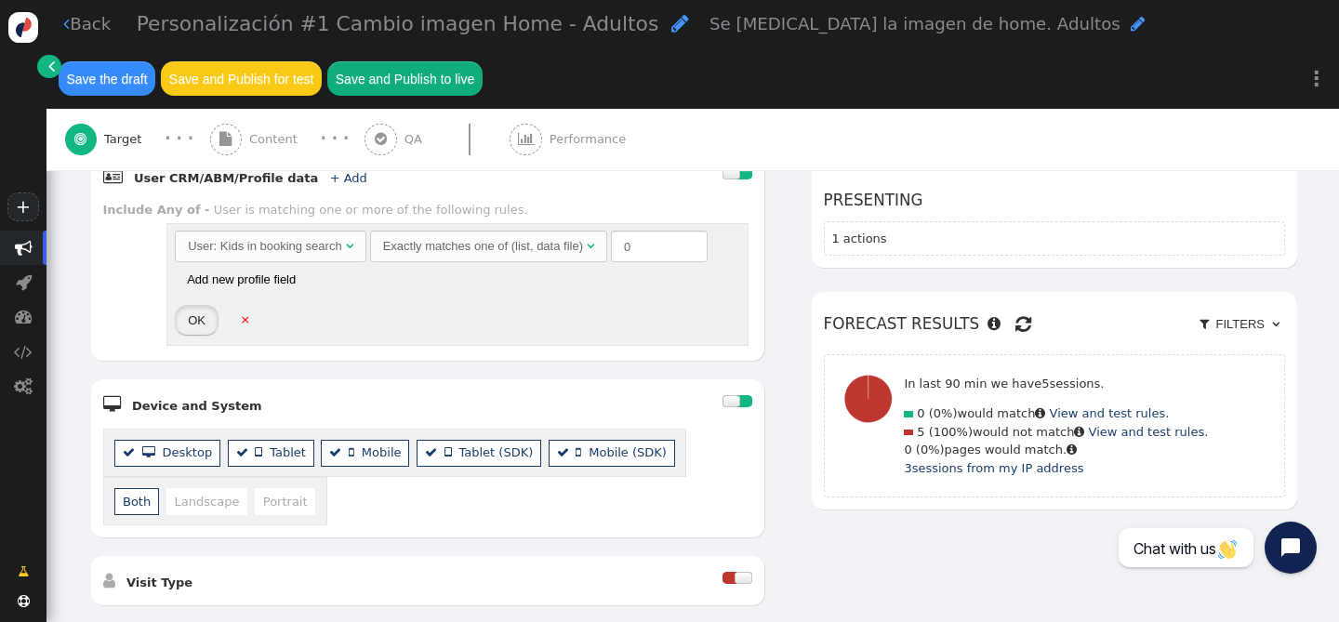
click at [199, 325] on button "OK" at bounding box center [197, 321] width 44 height 32
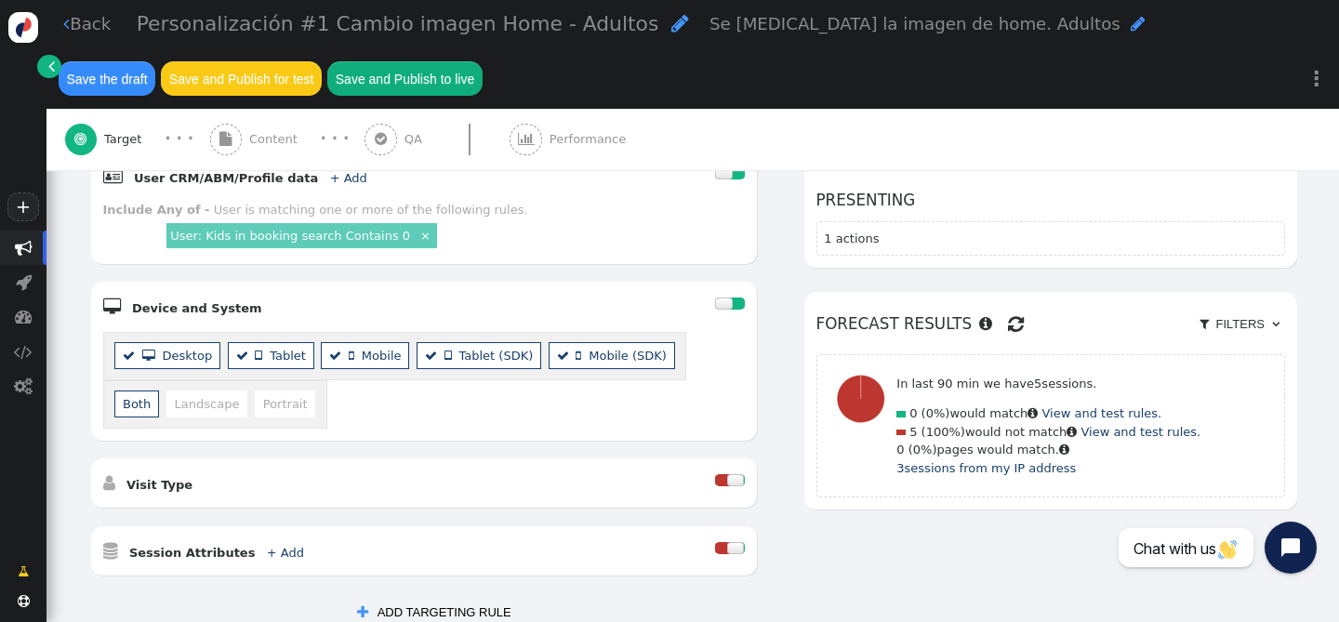
click at [105, 75] on button "Save the draft" at bounding box center [107, 77] width 97 height 33
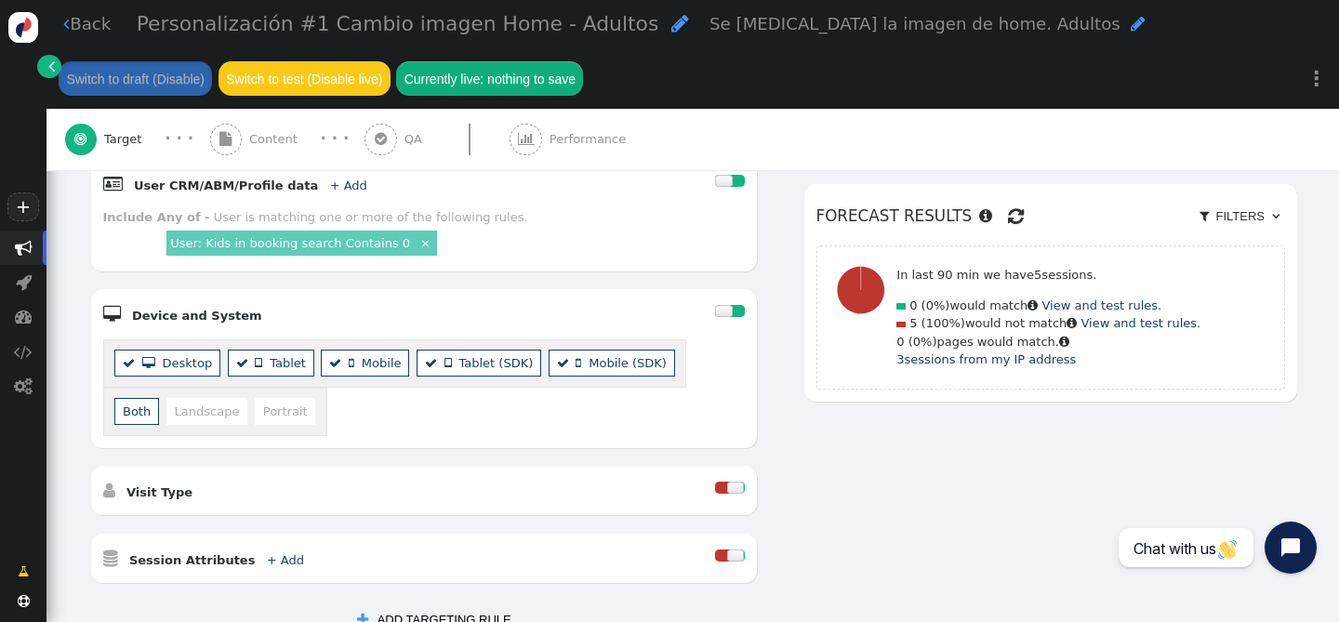
scroll to position [749, 0]
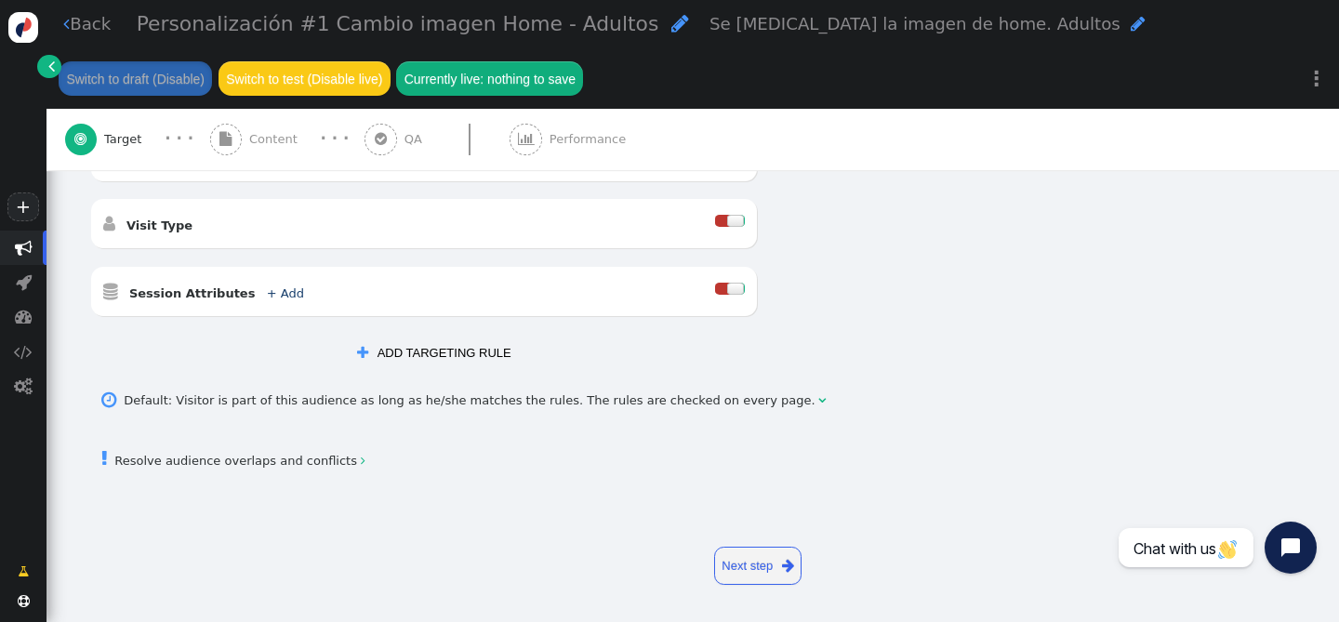
click at [65, 30] on span "" at bounding box center [66, 24] width 7 height 18
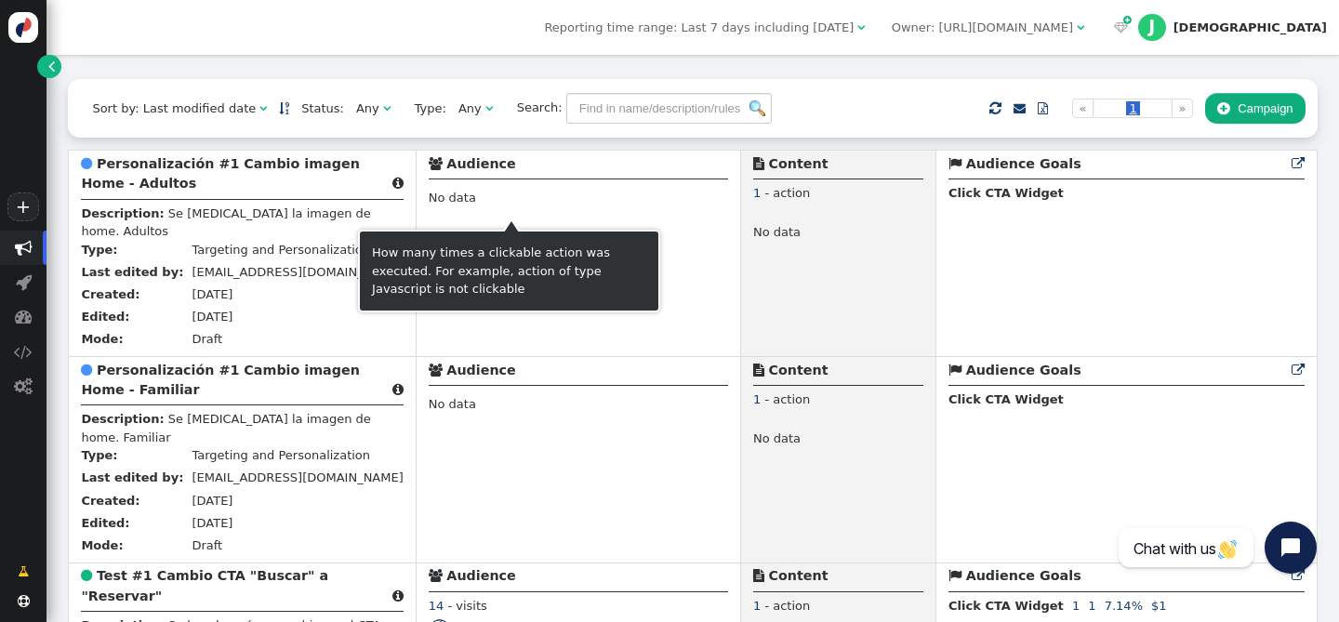
scroll to position [412, 0]
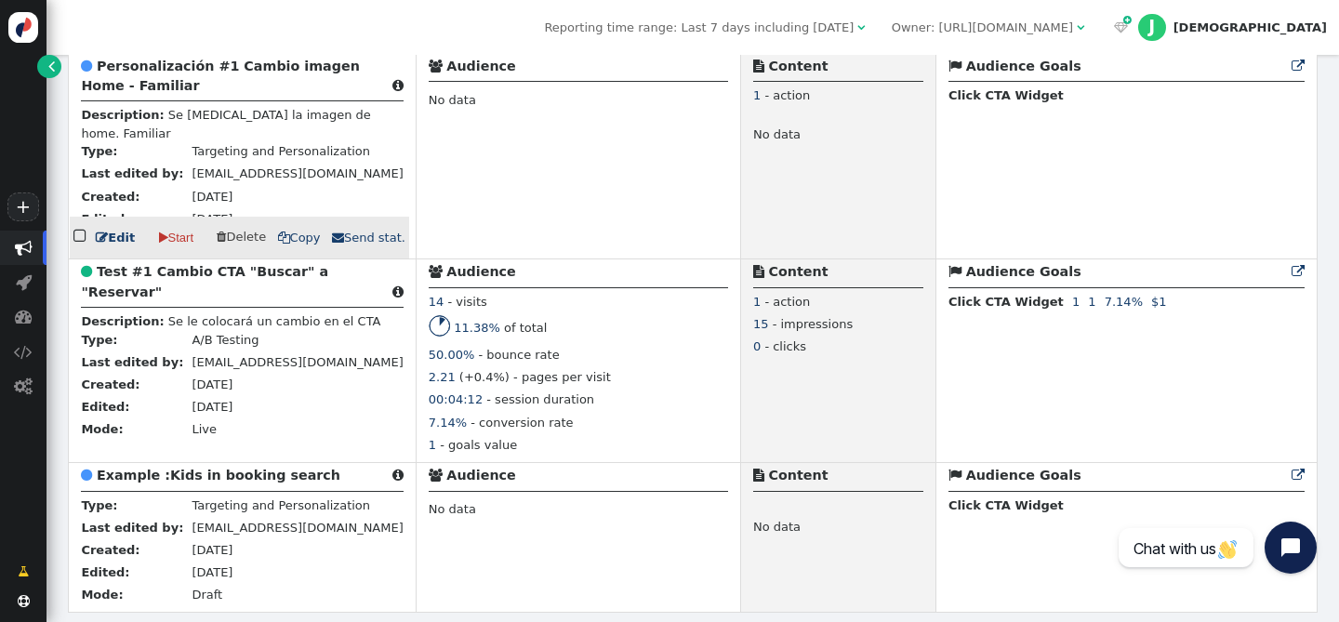
click at [154, 67] on b "Personalización #1 Cambio imagen Home - Familiar" at bounding box center [220, 76] width 278 height 34
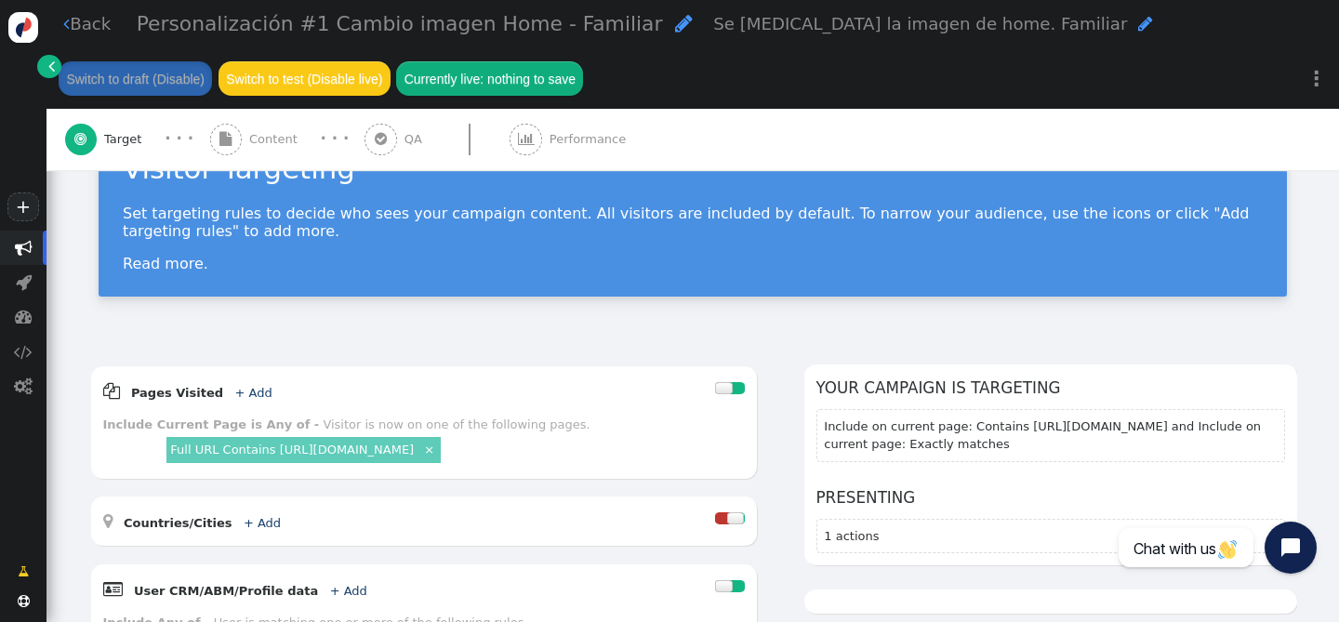
scroll to position [374, 0]
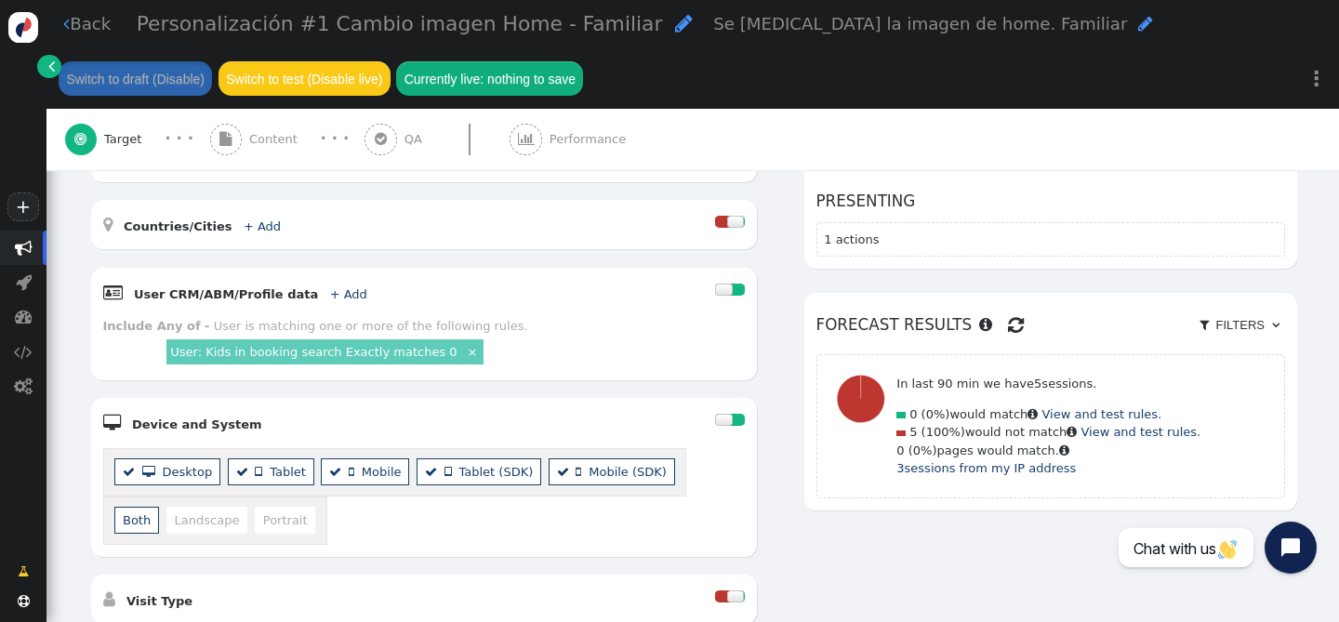
click at [329, 349] on link "User: Kids in booking search Exactly matches 0" at bounding box center [313, 352] width 286 height 14
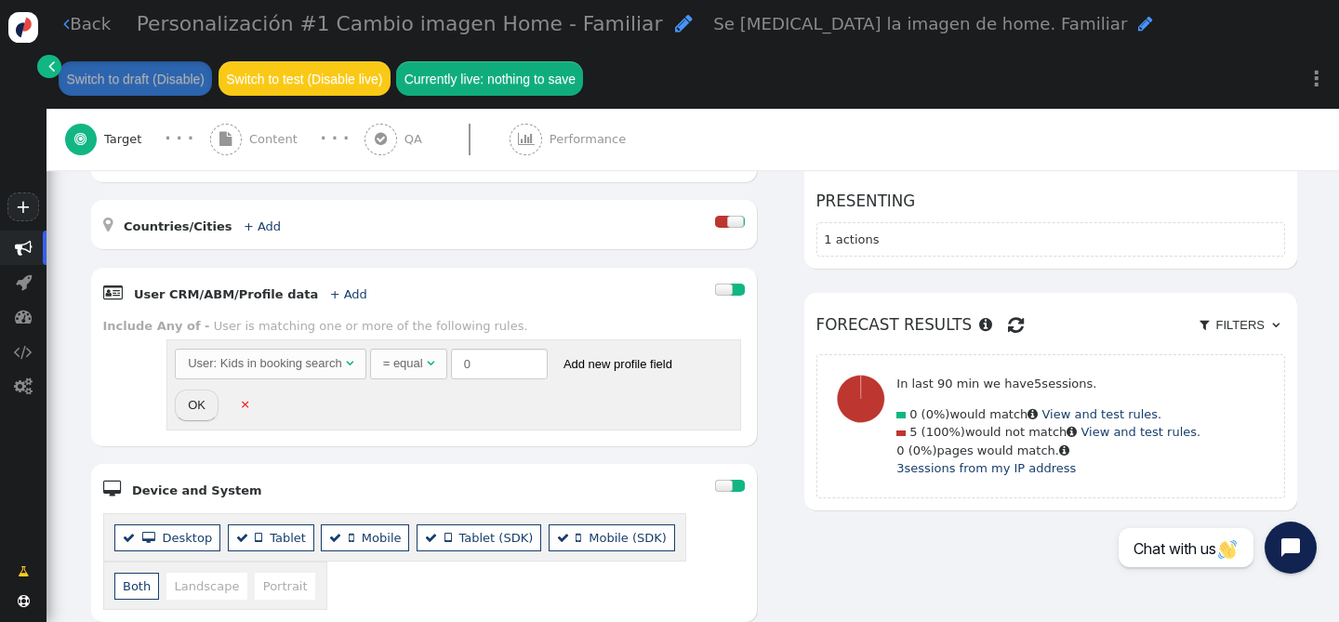
click at [408, 368] on div "= equal" at bounding box center [403, 363] width 40 height 19
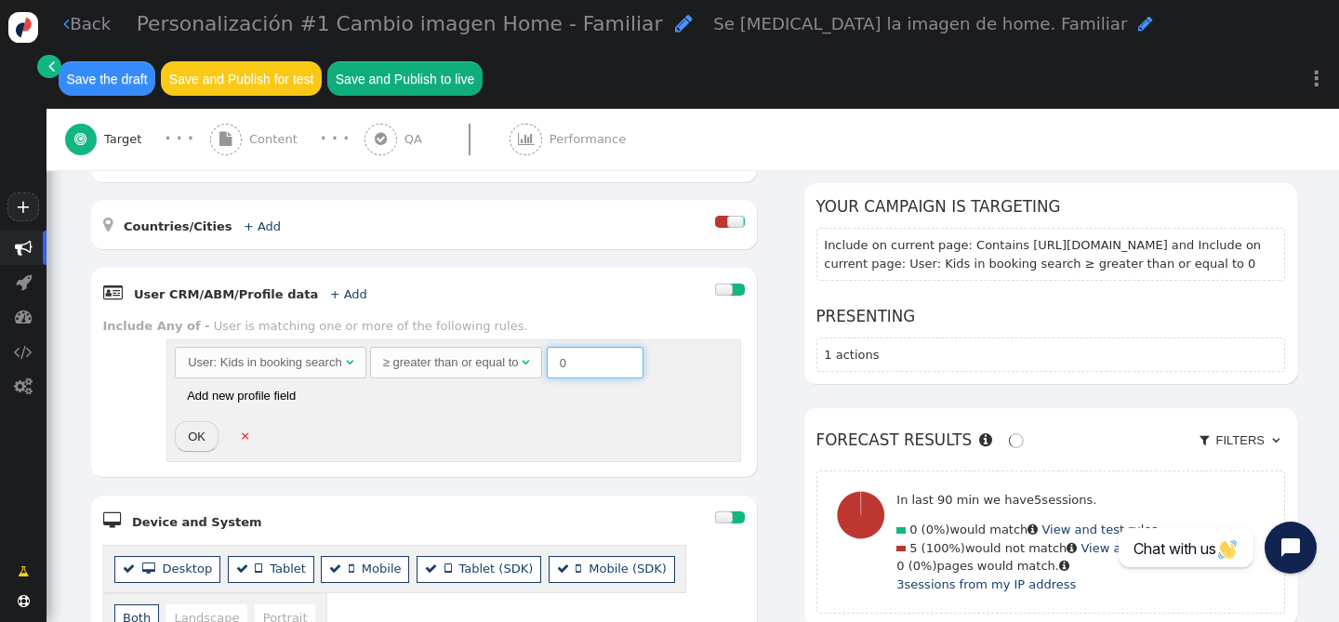
click at [606, 372] on input "0" at bounding box center [595, 363] width 97 height 32
type input "1"
click at [198, 430] on button "OK" at bounding box center [197, 437] width 44 height 32
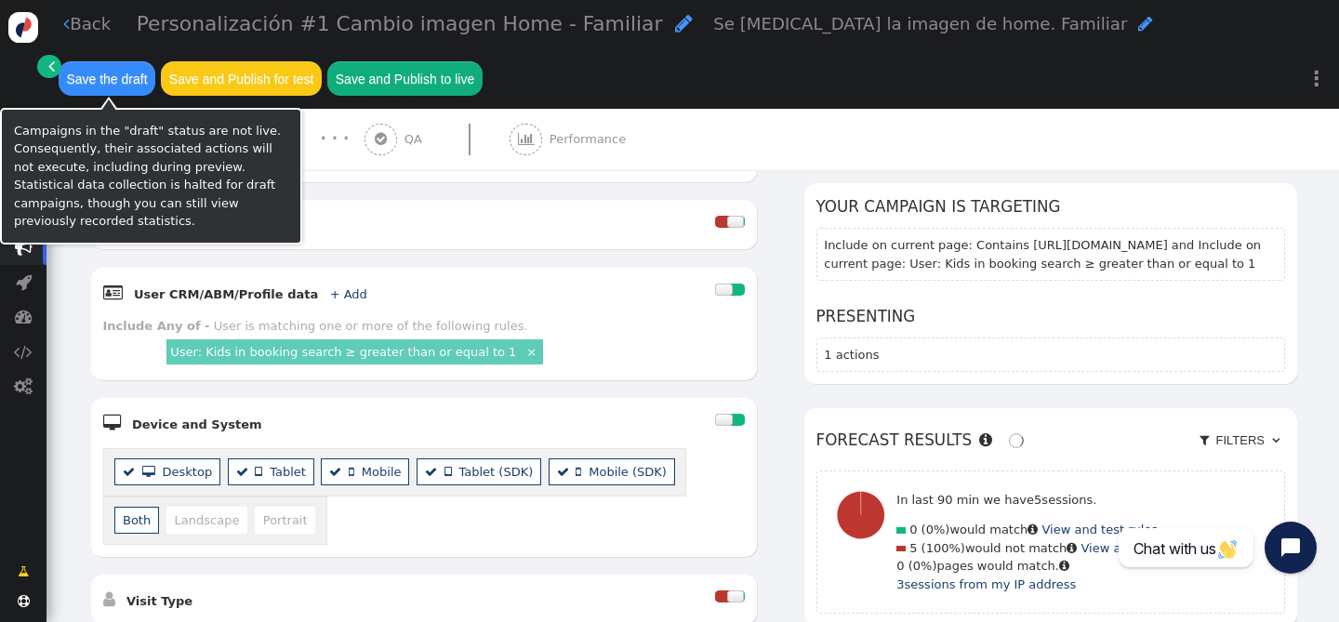
click at [129, 87] on button "Save the draft" at bounding box center [107, 77] width 97 height 33
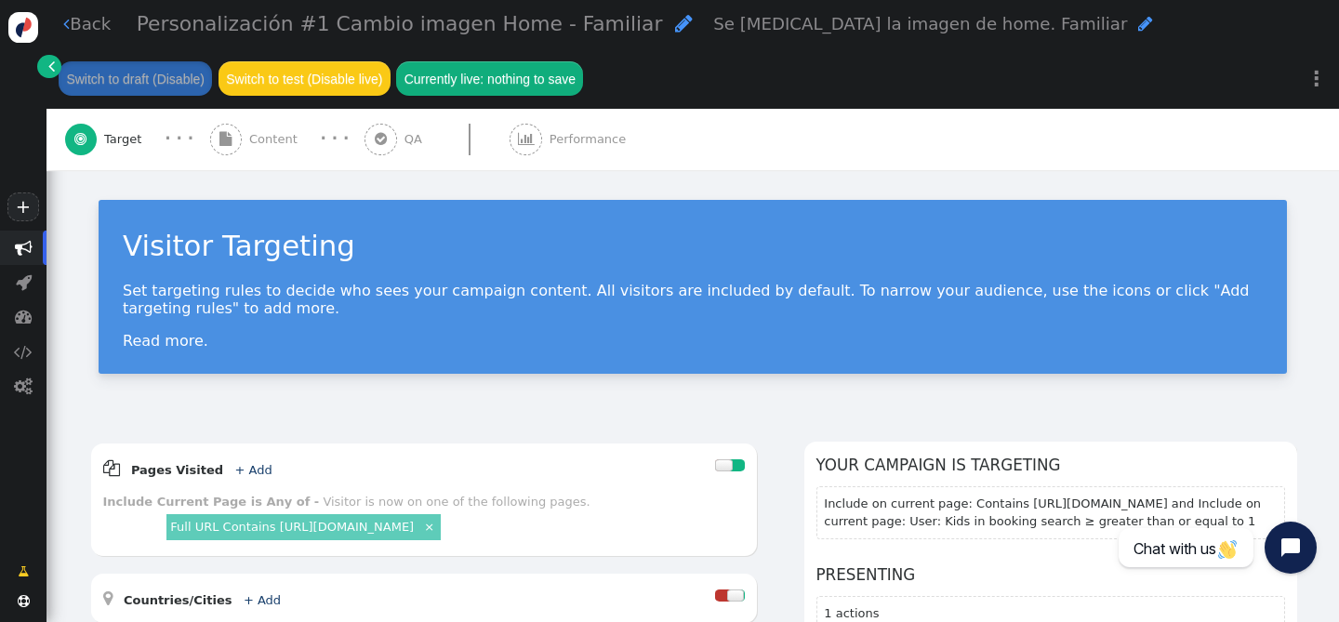
click at [893, 112] on div " Target · · ·  Content · · ·  QA  Performance" at bounding box center [693, 139] width 1256 height 61
click at [66, 23] on span "" at bounding box center [66, 24] width 7 height 18
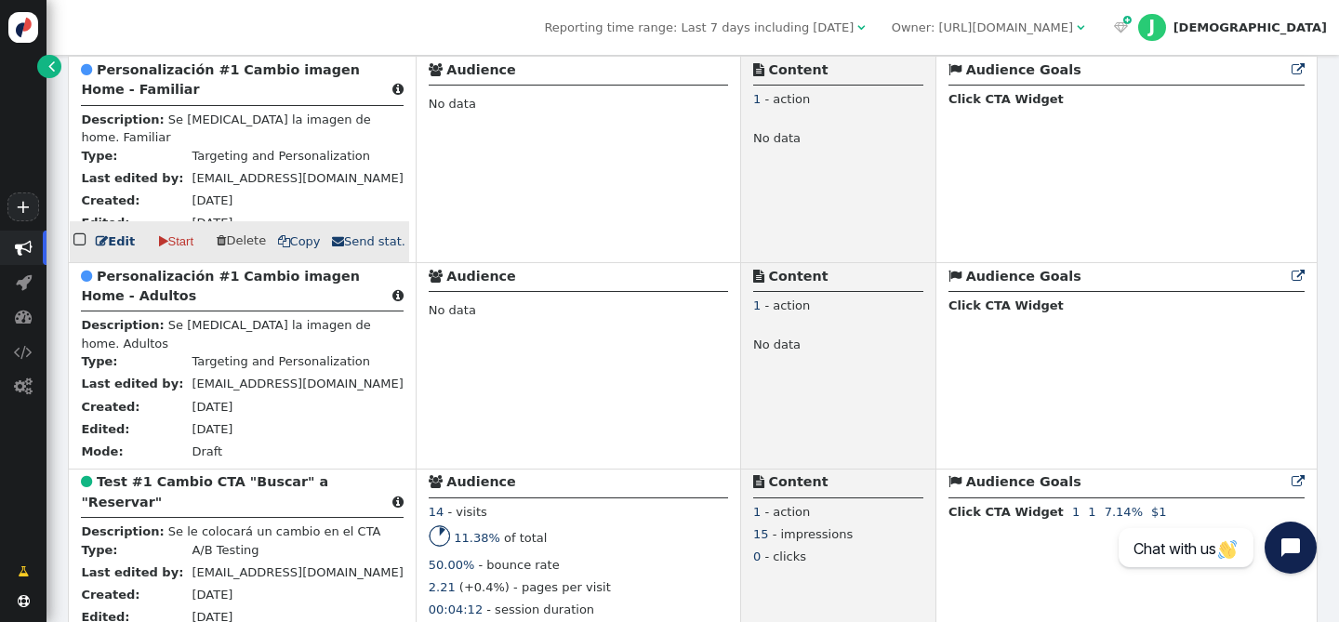
scroll to position [504, 0]
click at [127, 246] on link " Edit" at bounding box center [115, 242] width 39 height 19
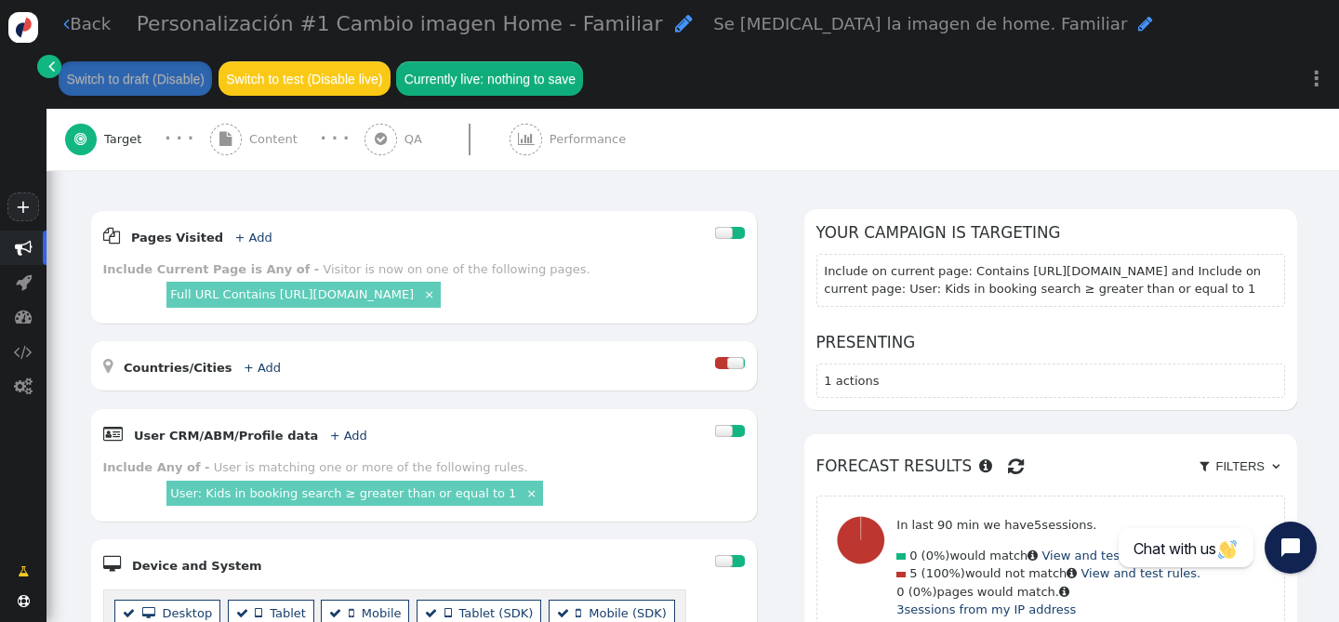
scroll to position [232, 0]
click at [72, 36] on div " Back Personalización #1 Cambio imagen Home - Familiar  Se cambia la imagen d…" at bounding box center [692, 54] width 1292 height 109
click at [69, 31] on link " Back" at bounding box center [86, 23] width 47 height 25
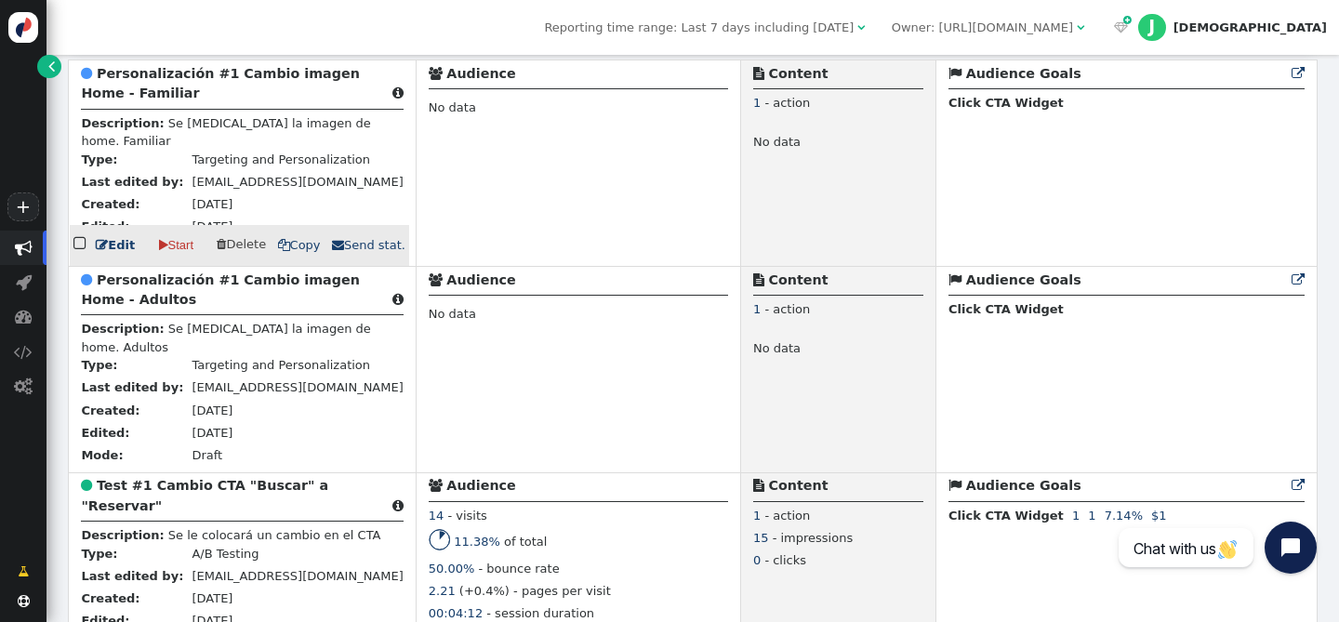
scroll to position [500, 0]
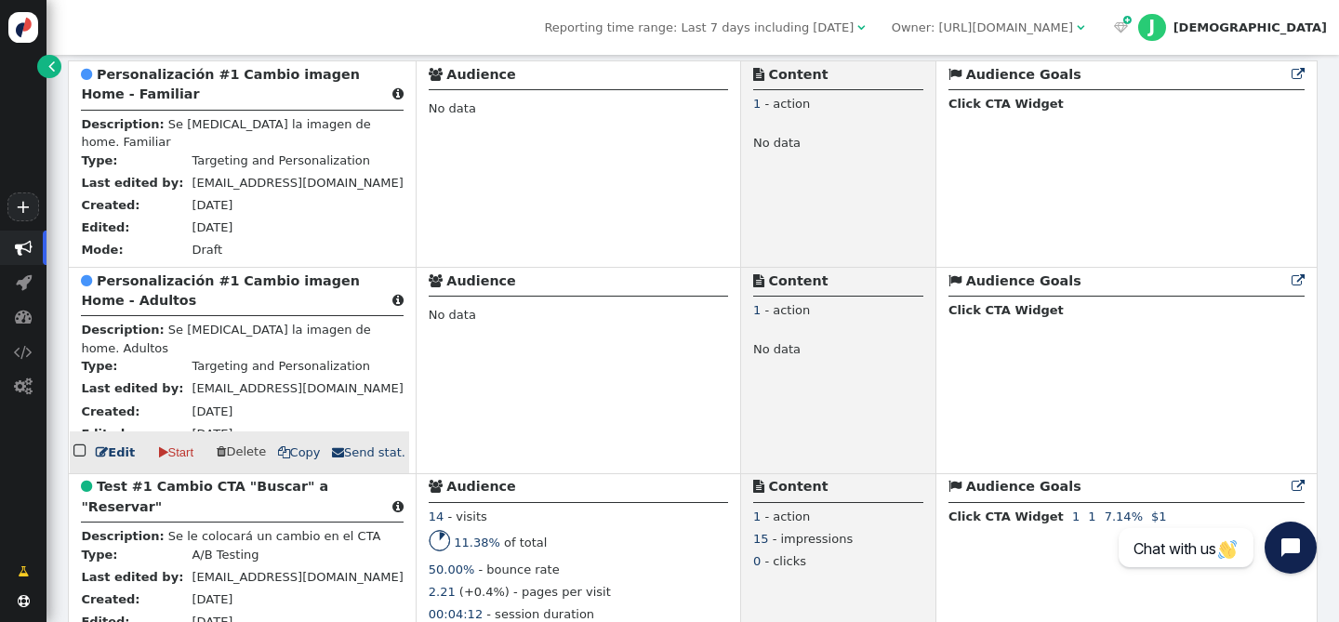
click at [122, 459] on link " Edit" at bounding box center [115, 453] width 39 height 19
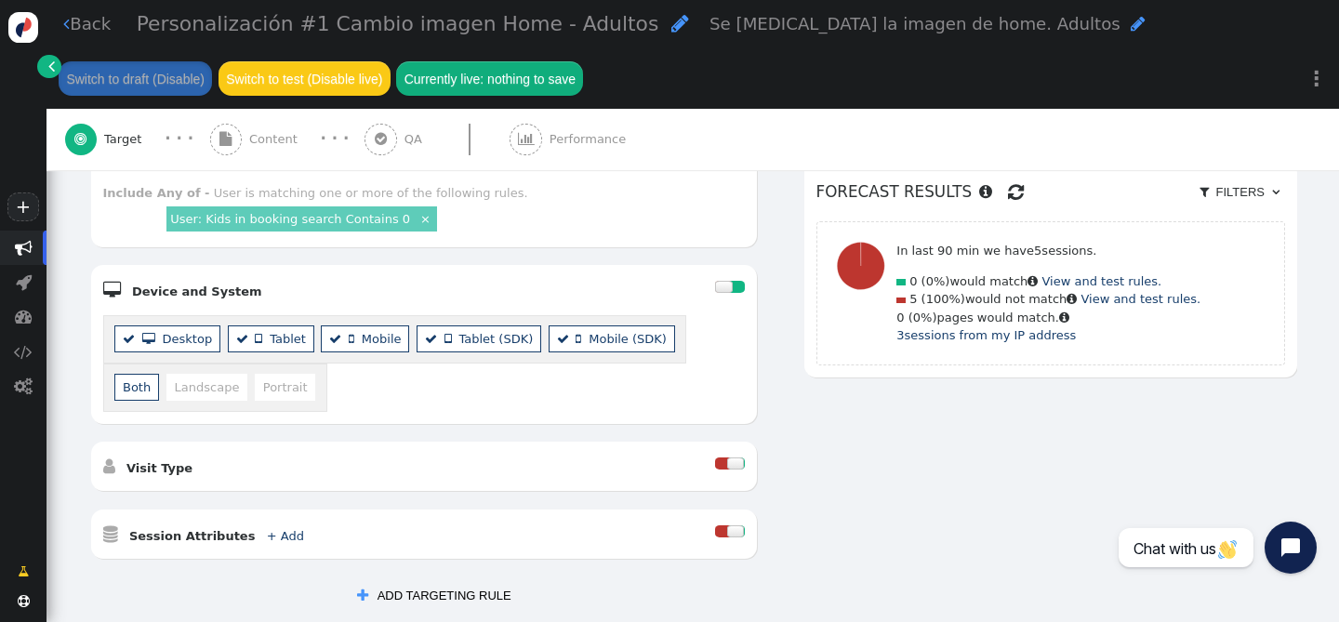
scroll to position [142, 0]
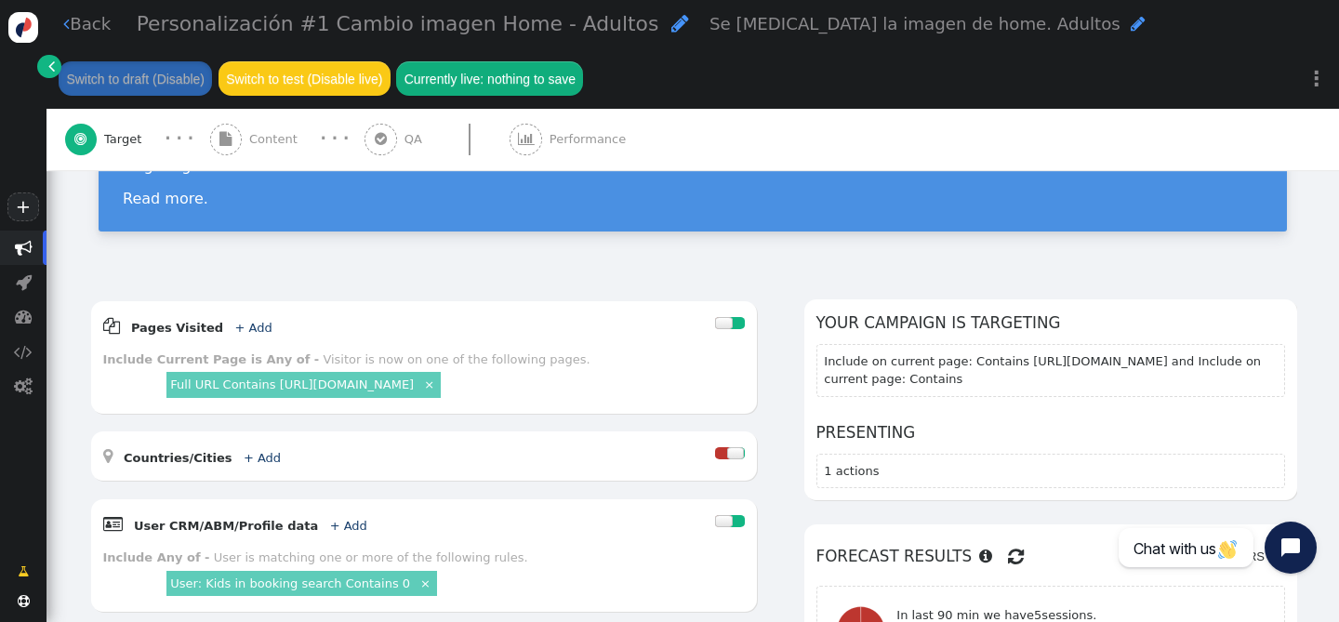
click at [249, 136] on span "Content" at bounding box center [277, 139] width 56 height 19
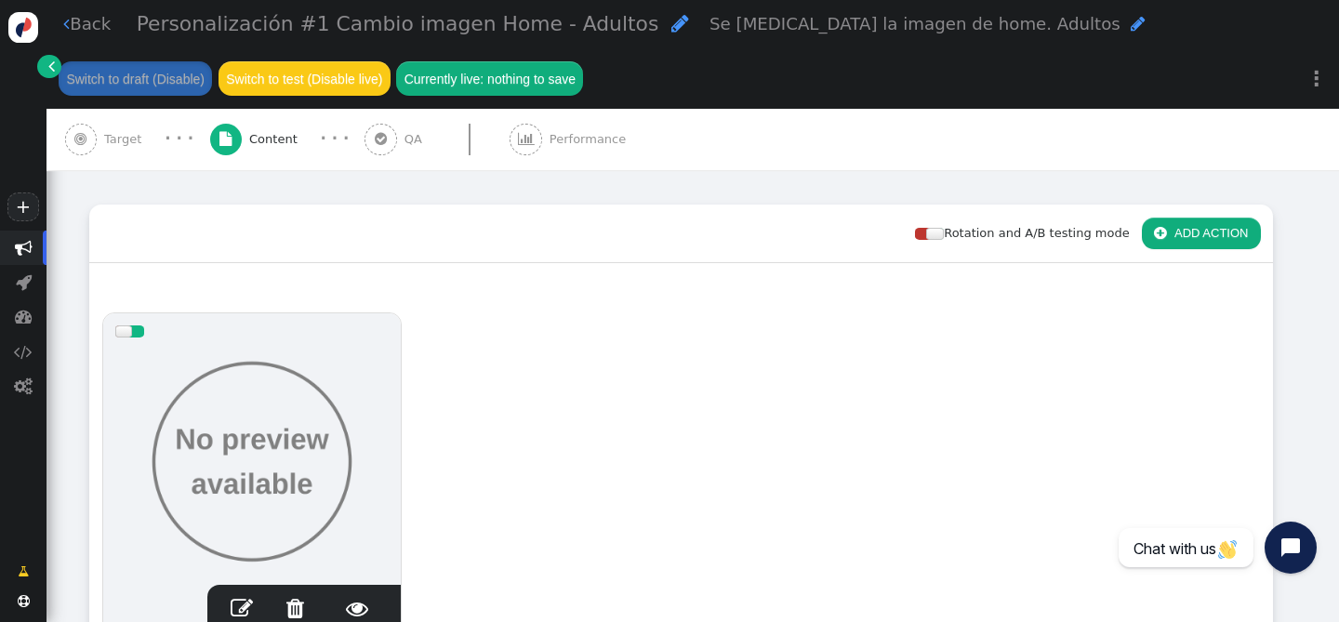
scroll to position [227, 0]
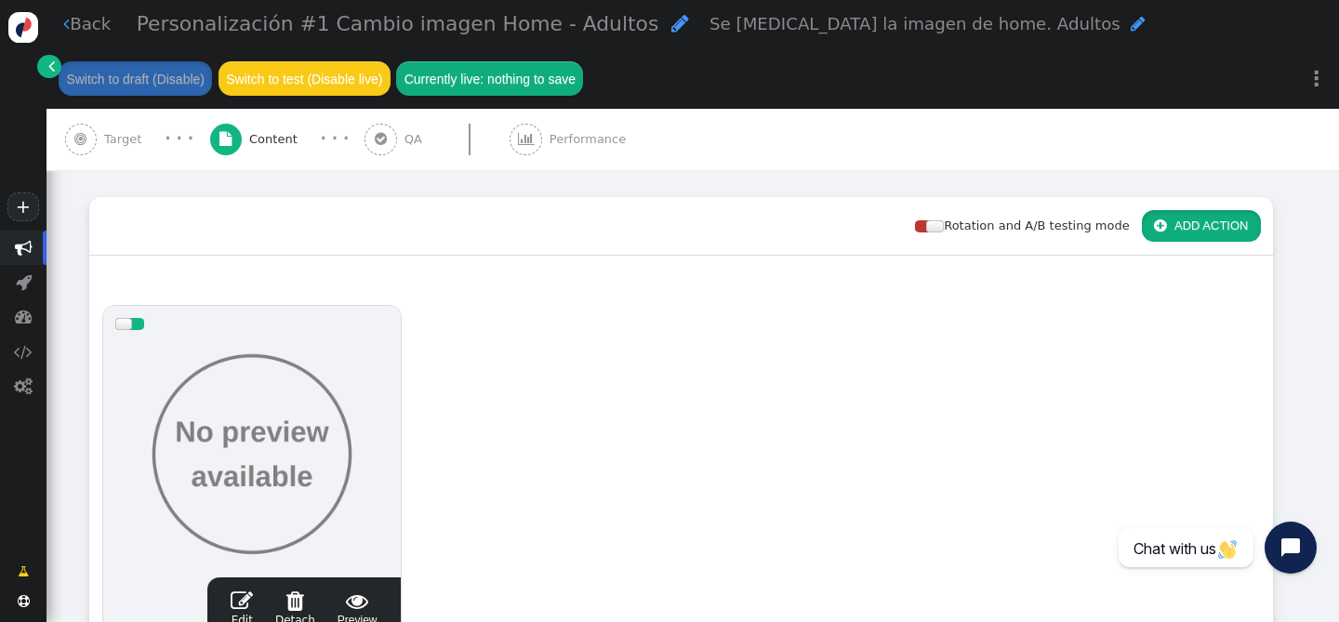
click at [1176, 221] on button " ADD ACTION" at bounding box center [1201, 226] width 119 height 32
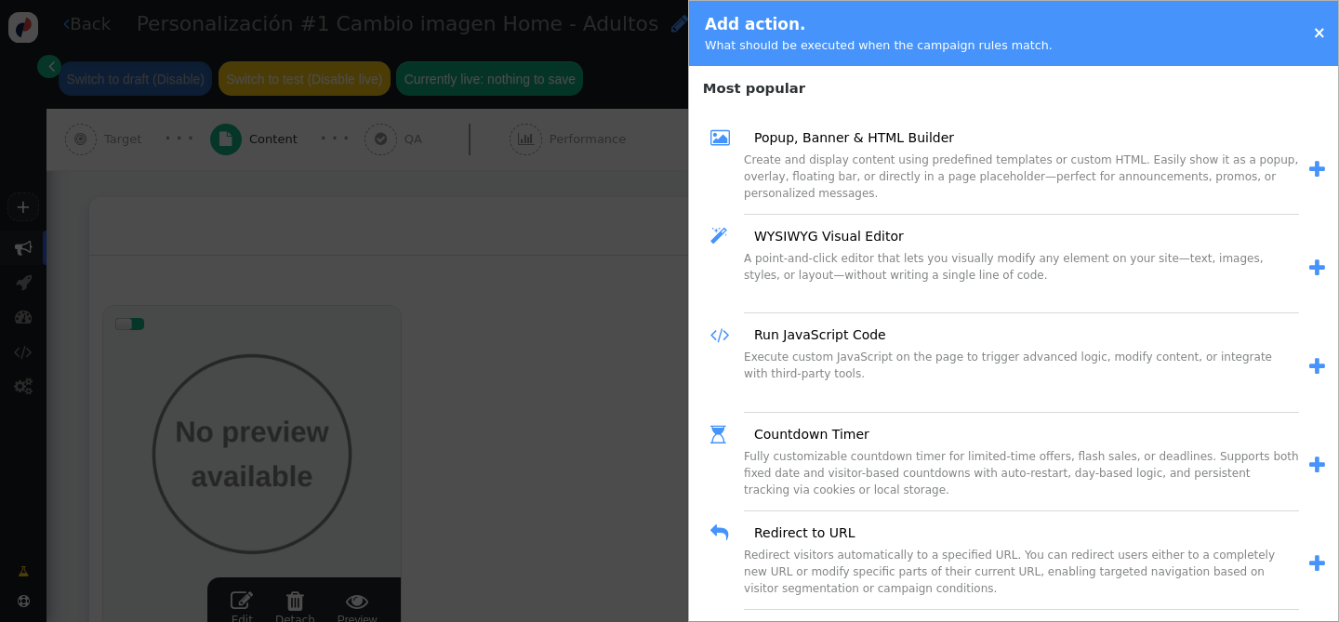
click at [1309, 271] on span "" at bounding box center [1317, 268] width 16 height 20
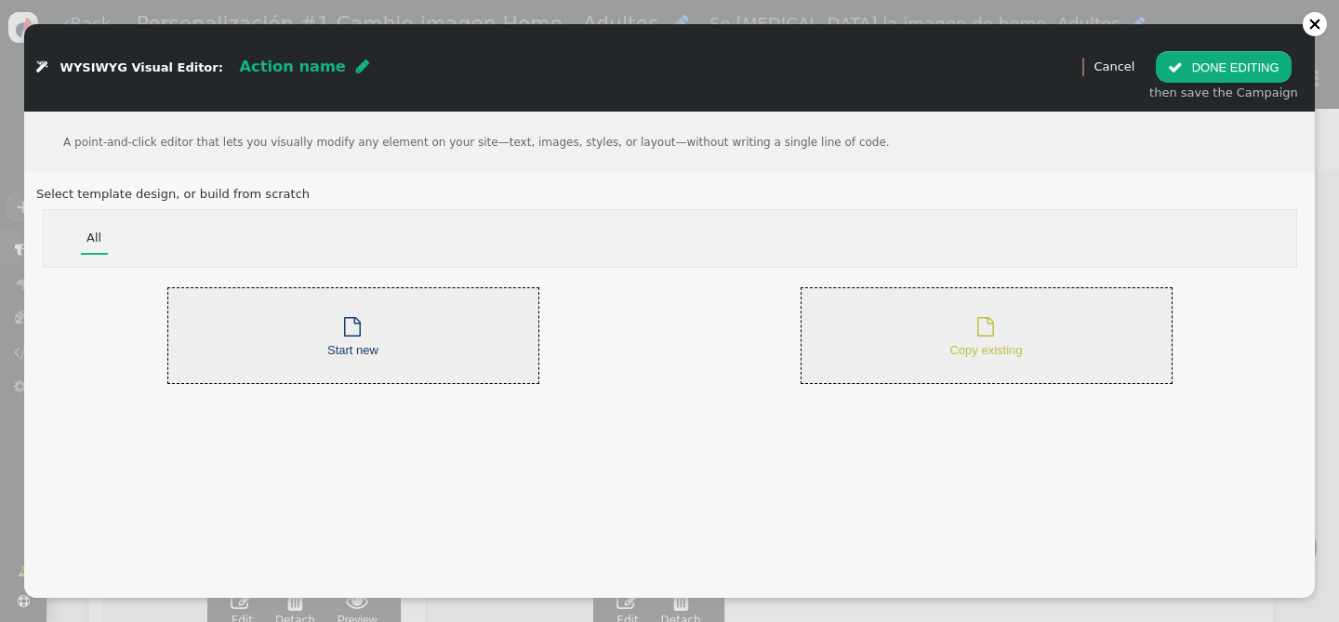
click at [1034, 333] on div " Copy existing" at bounding box center [987, 336] width 372 height 98
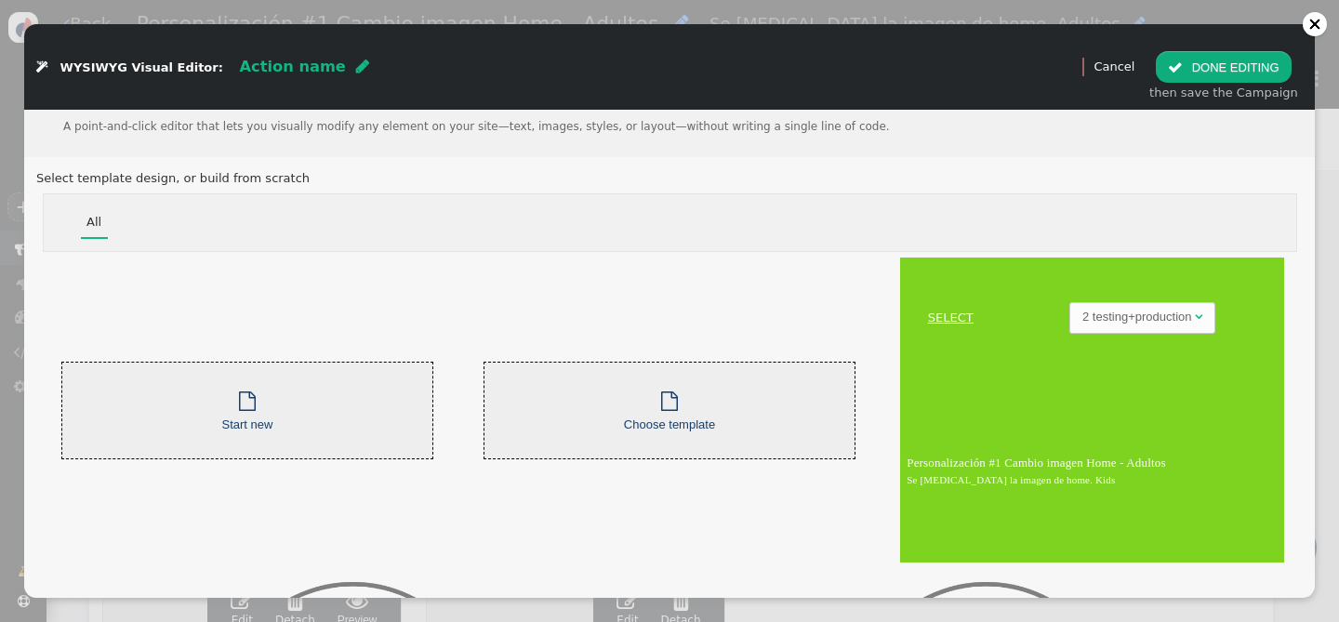
scroll to position [29, 0]
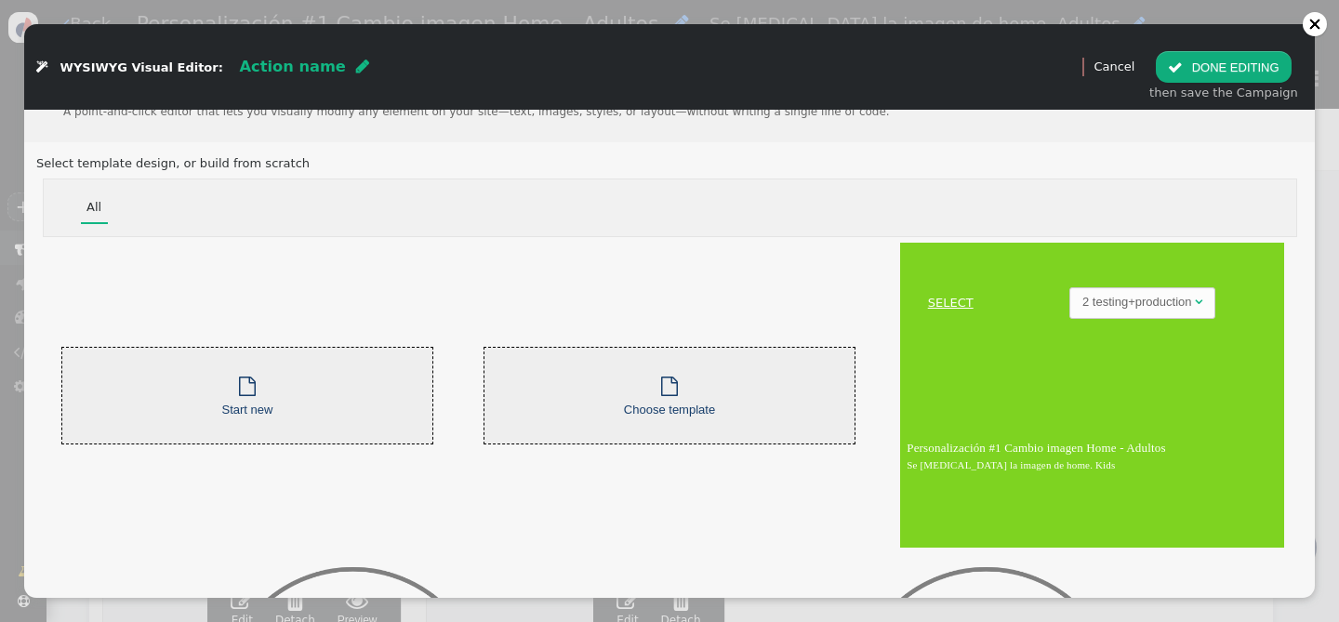
click at [1173, 306] on div "2 testing+production" at bounding box center [1136, 302] width 109 height 19
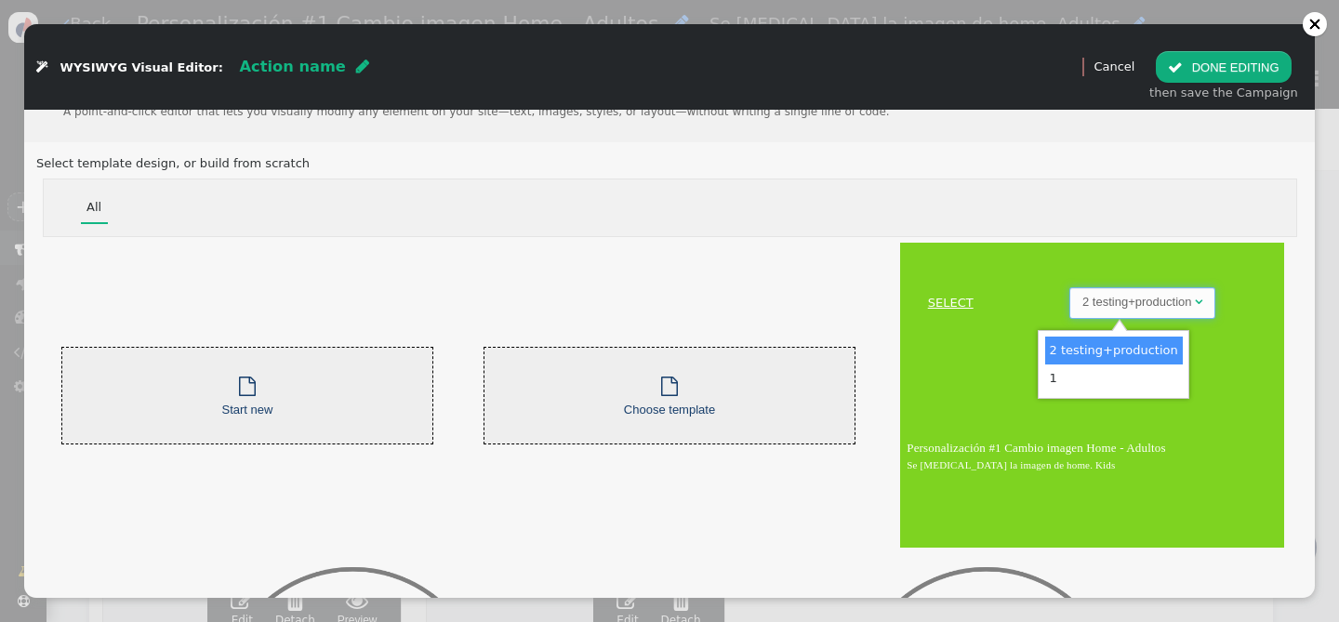
click at [1173, 306] on div "2 testing+production" at bounding box center [1136, 302] width 109 height 19
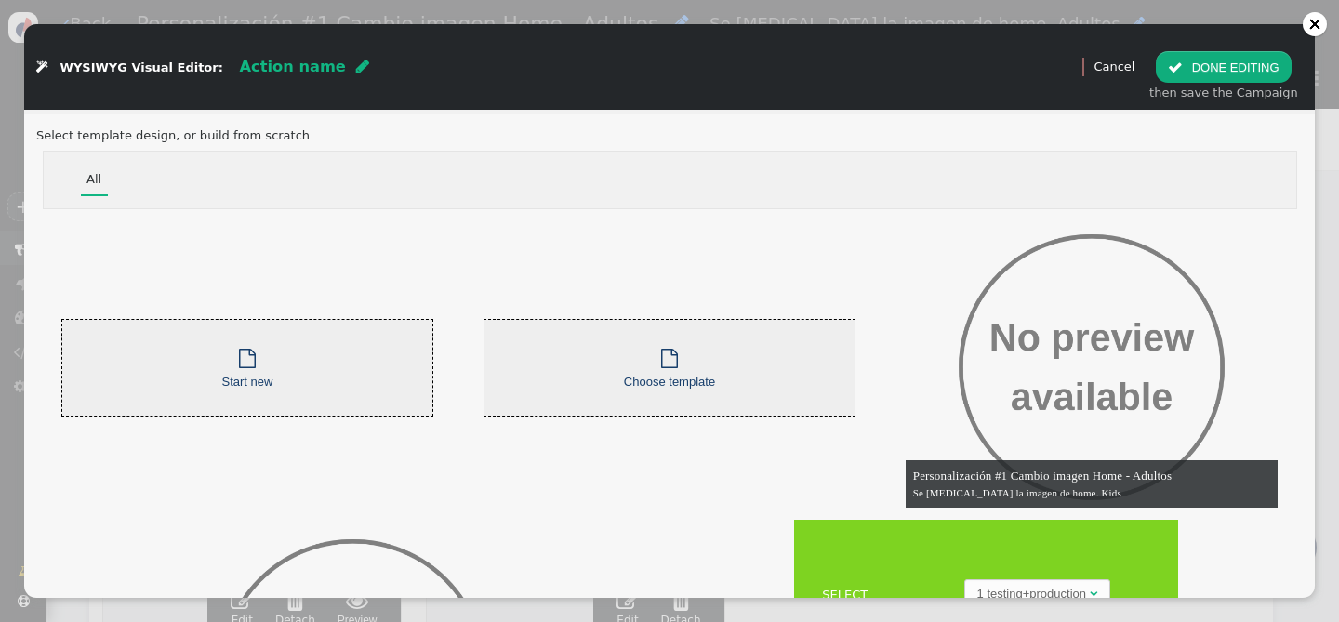
scroll to position [0, 0]
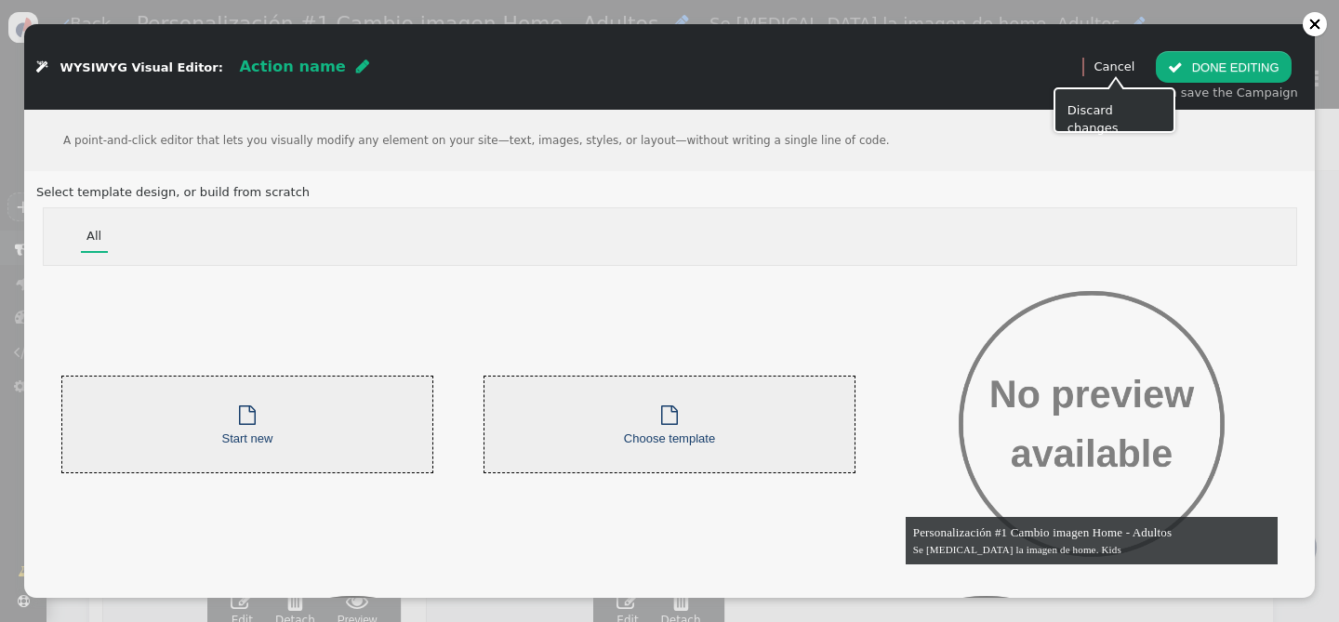
click at [1134, 71] on link "Cancel" at bounding box center [1113, 67] width 41 height 14
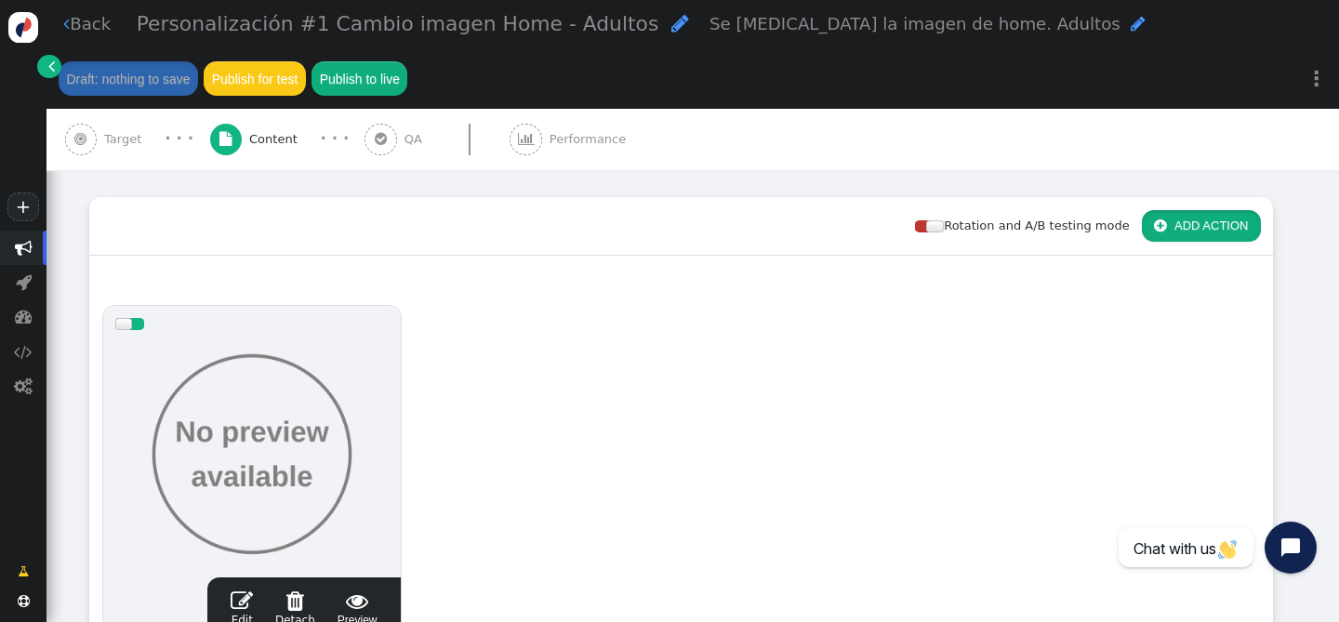
click at [1168, 219] on button " ADD ACTION" at bounding box center [1201, 226] width 119 height 32
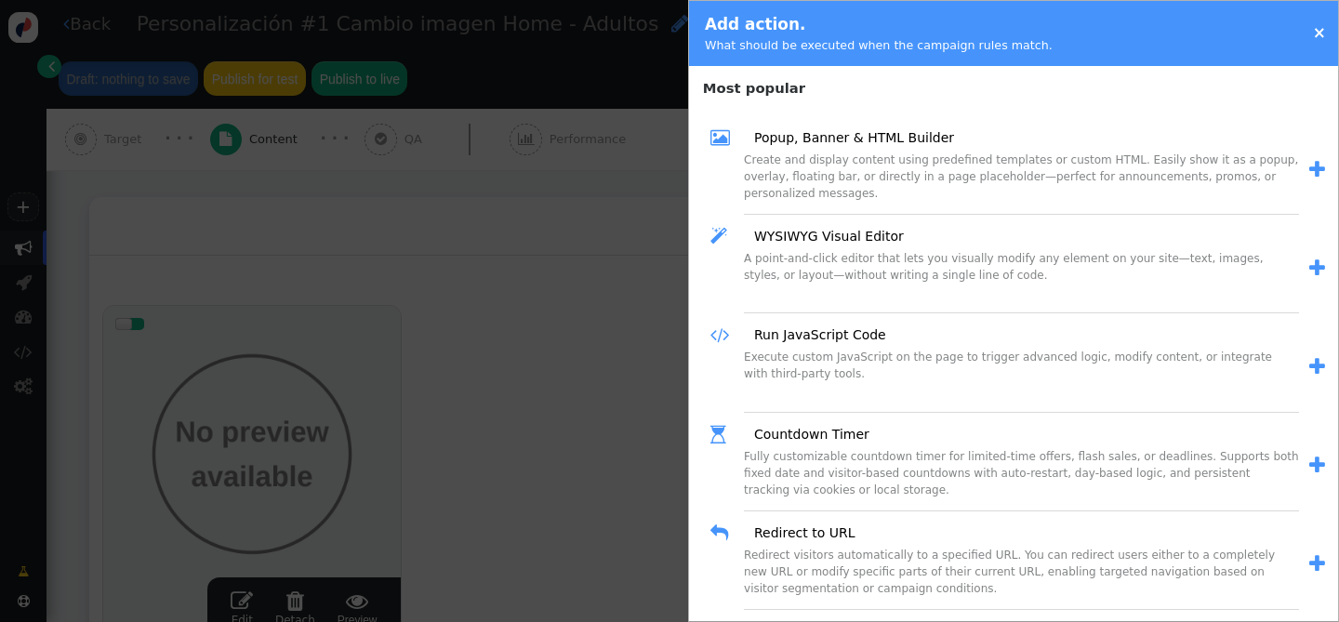
click at [896, 251] on div "A point-and-click editor that lets you visually modify any element on your site…" at bounding box center [1021, 281] width 555 height 63
click at [1314, 270] on div " WYSIWYG Visual Editor A point-and-click editor that lets you visually modify …" at bounding box center [1018, 268] width 623 height 99
click at [1309, 266] on span "" at bounding box center [1317, 268] width 16 height 20
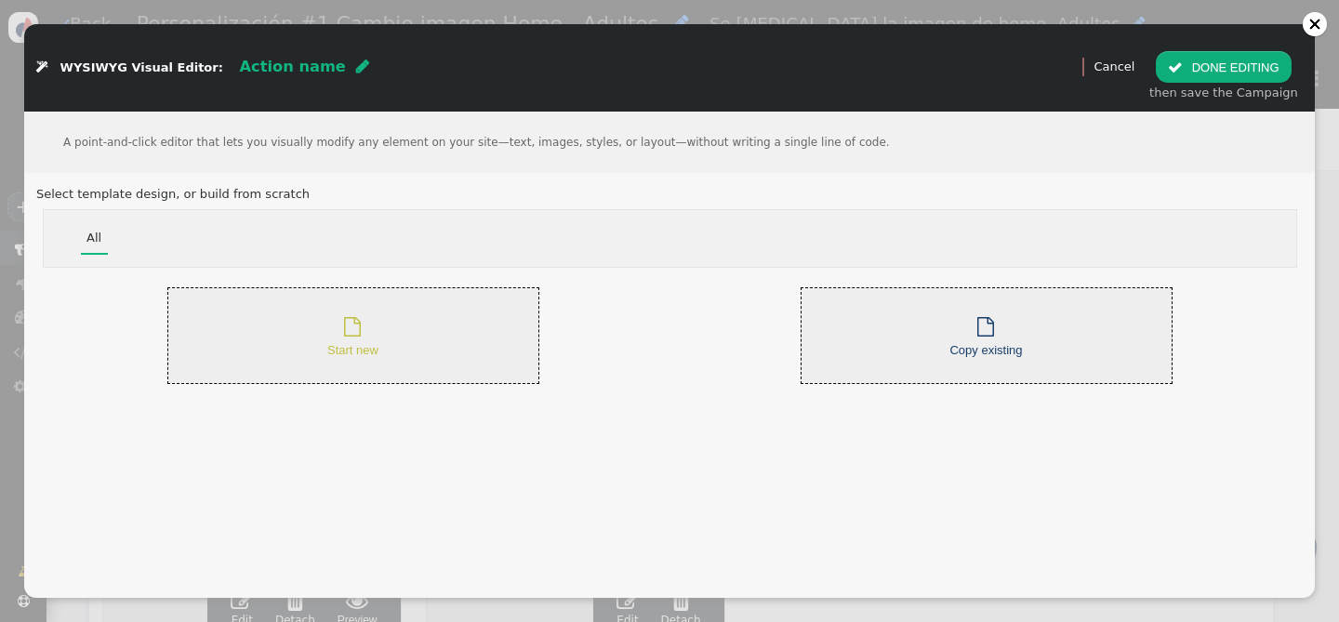
click at [374, 321] on div " Start new" at bounding box center [352, 335] width 51 height 47
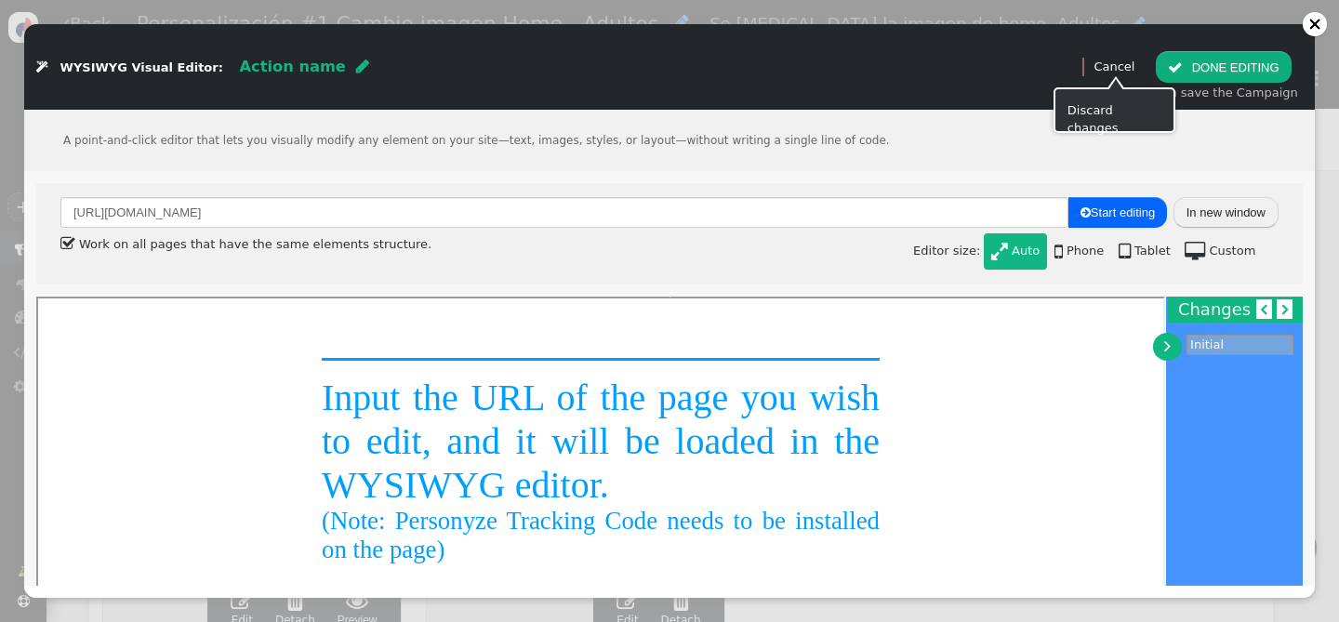
click at [1123, 72] on link "Cancel" at bounding box center [1113, 67] width 41 height 14
click at [1305, 28] on div at bounding box center [1315, 24] width 24 height 24
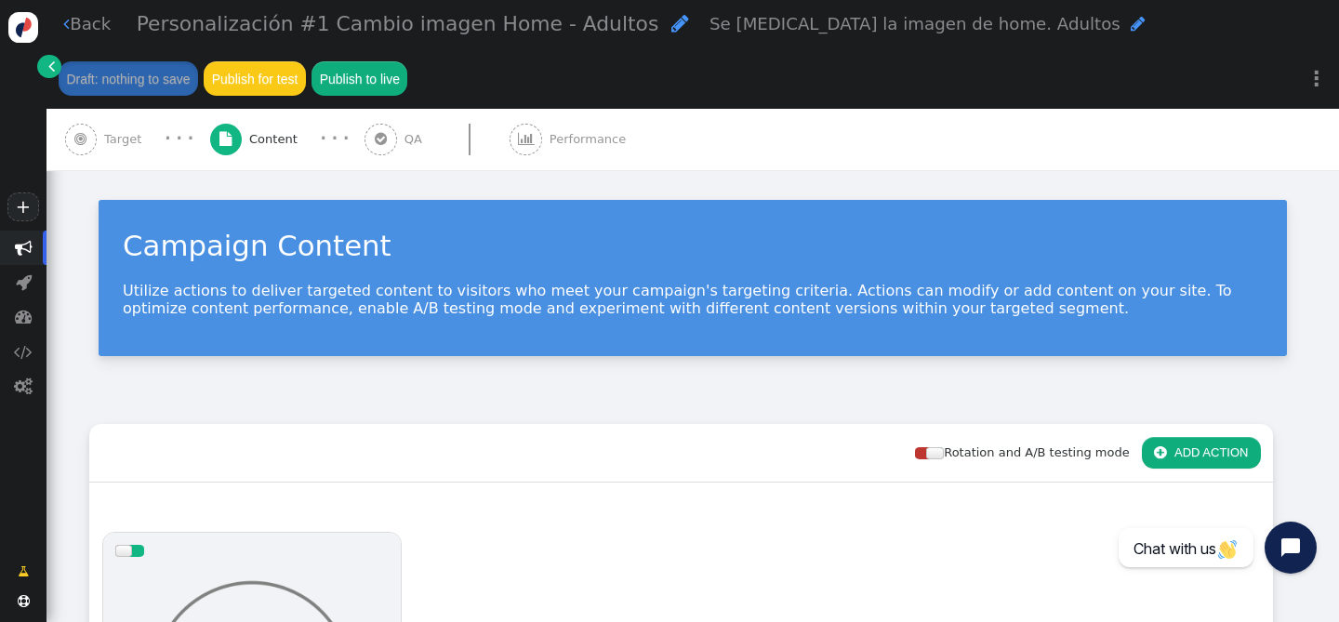
click at [74, 29] on link " Back" at bounding box center [86, 23] width 47 height 25
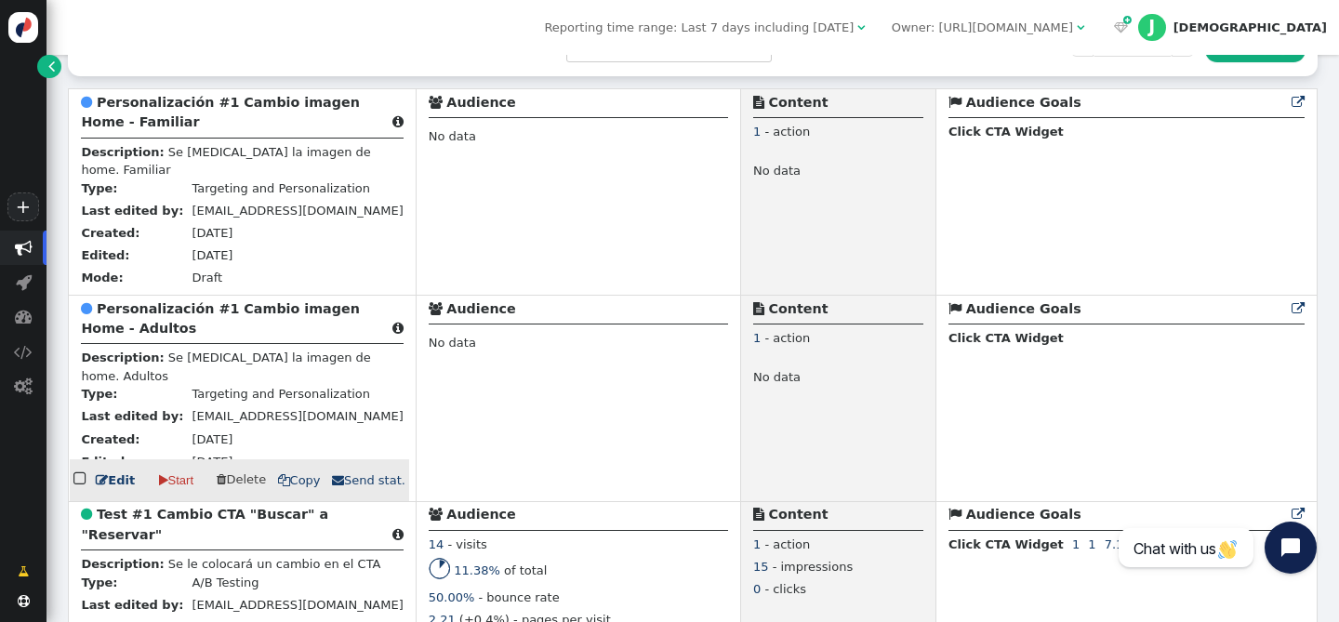
scroll to position [438, 0]
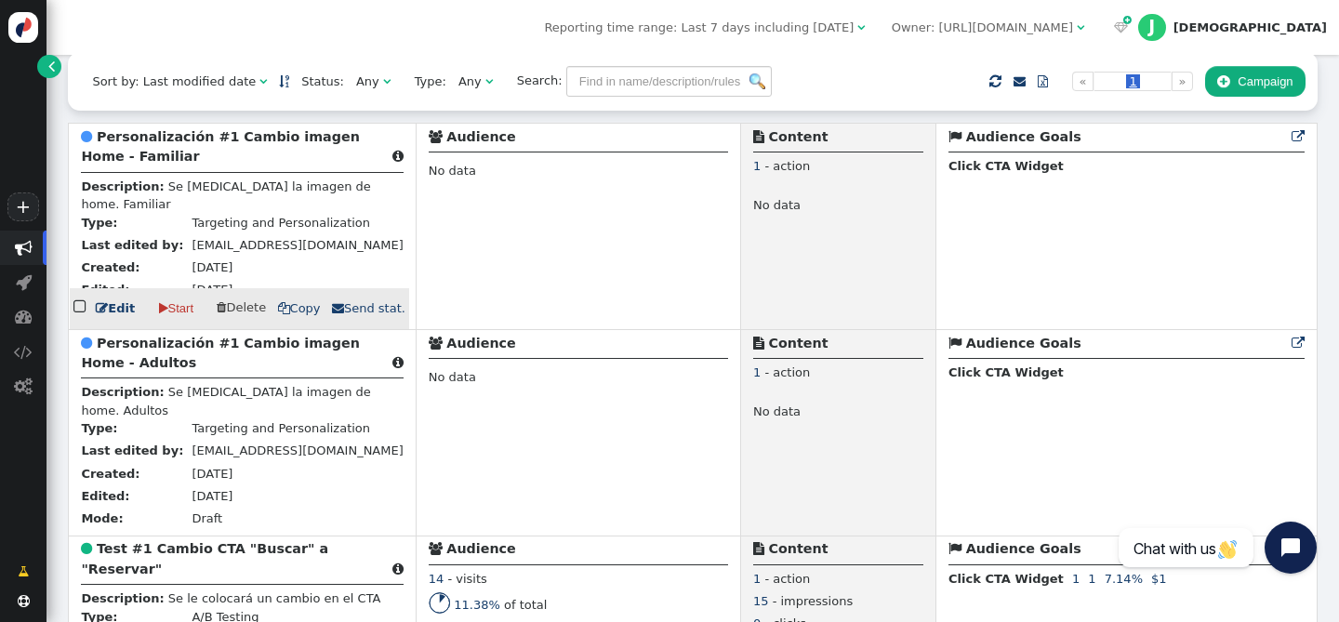
click at [134, 143] on b "Personalización #1 Cambio imagen Home - Familiar" at bounding box center [220, 146] width 278 height 34
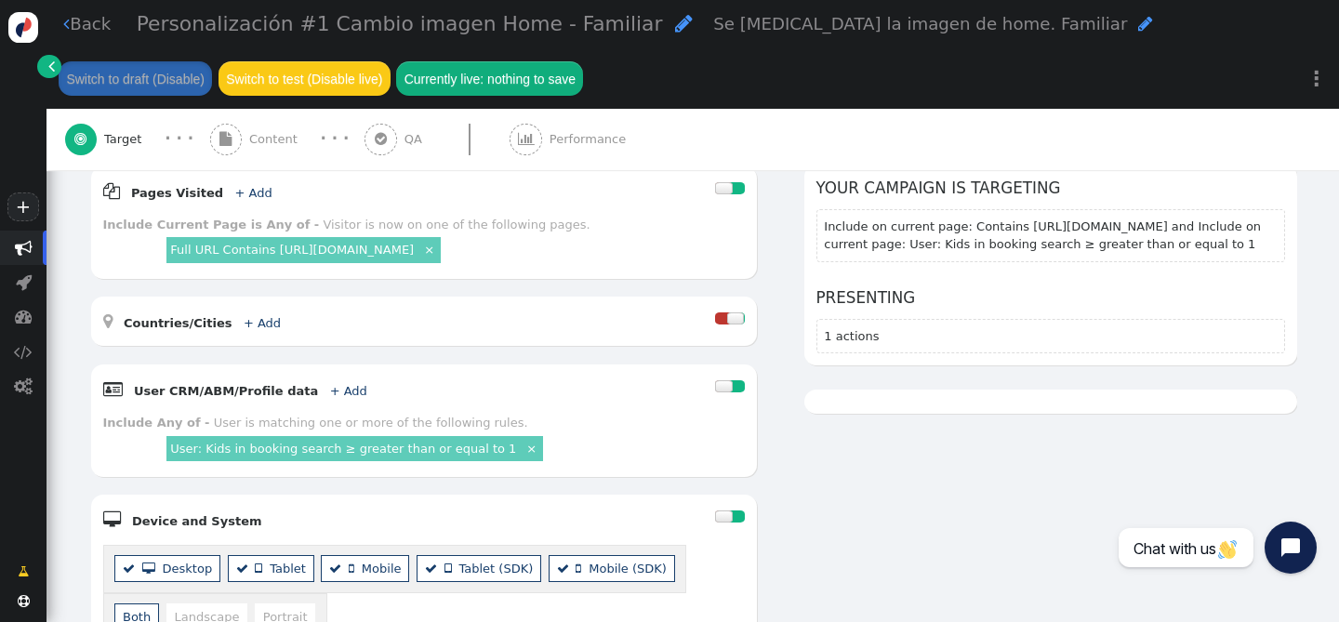
scroll to position [161, 0]
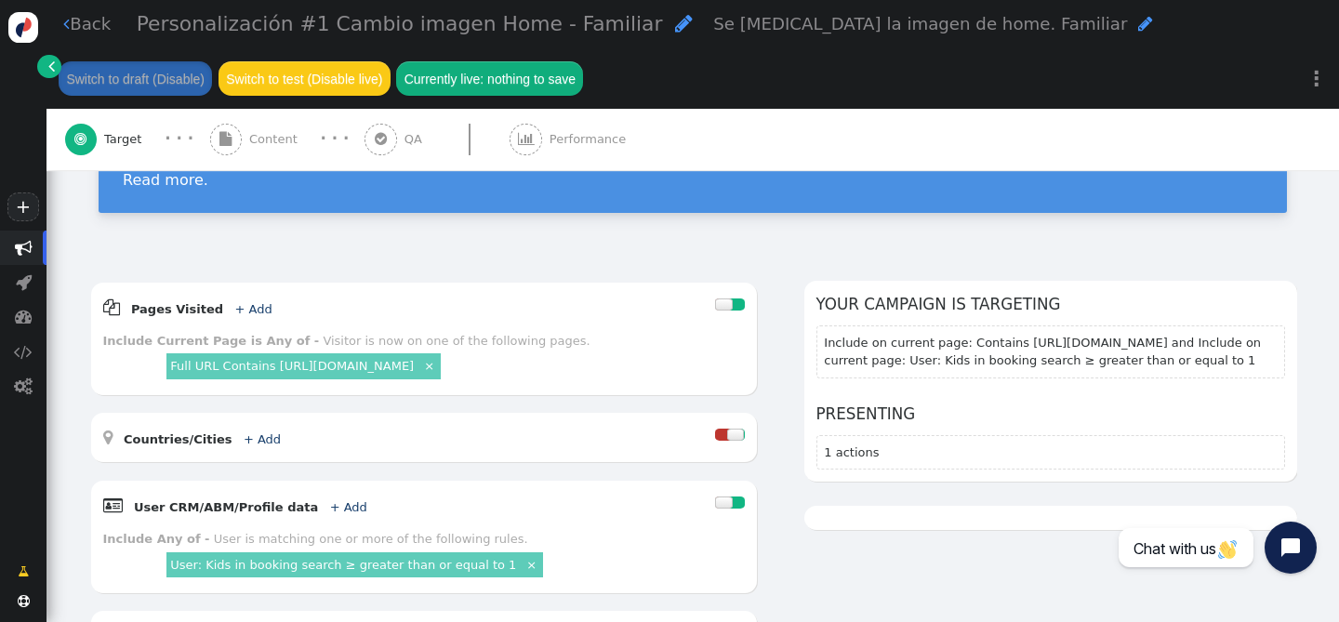
click at [263, 126] on div " Content" at bounding box center [257, 139] width 95 height 61
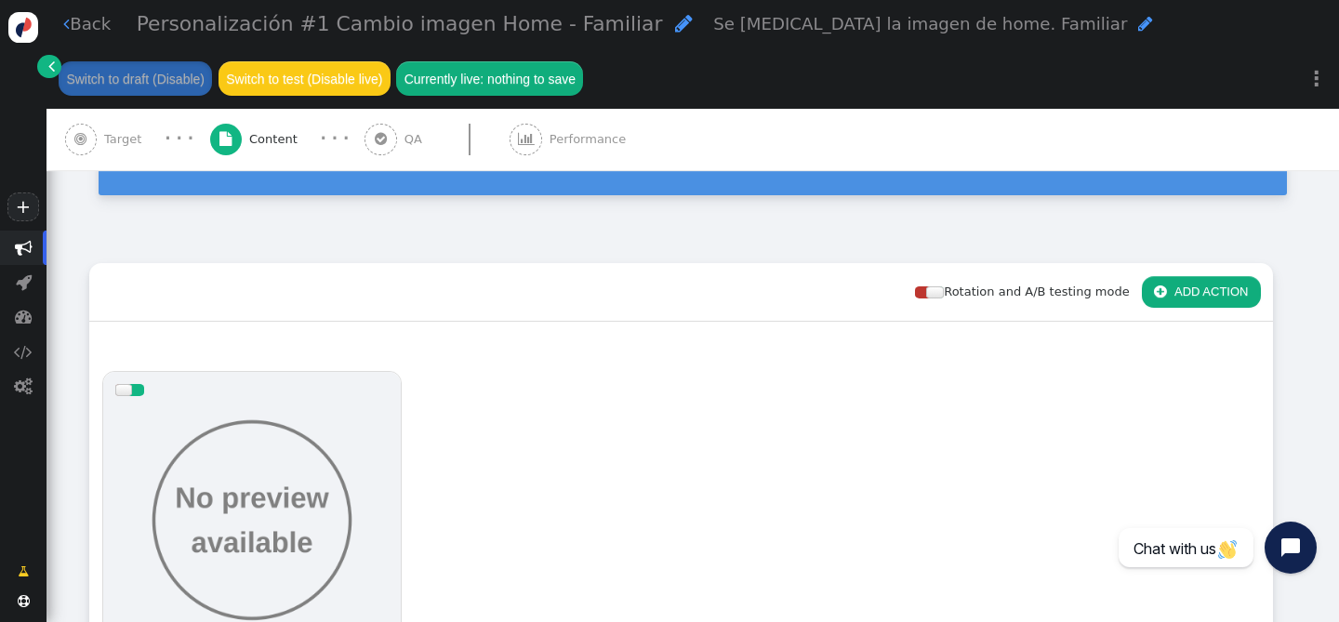
scroll to position [525, 0]
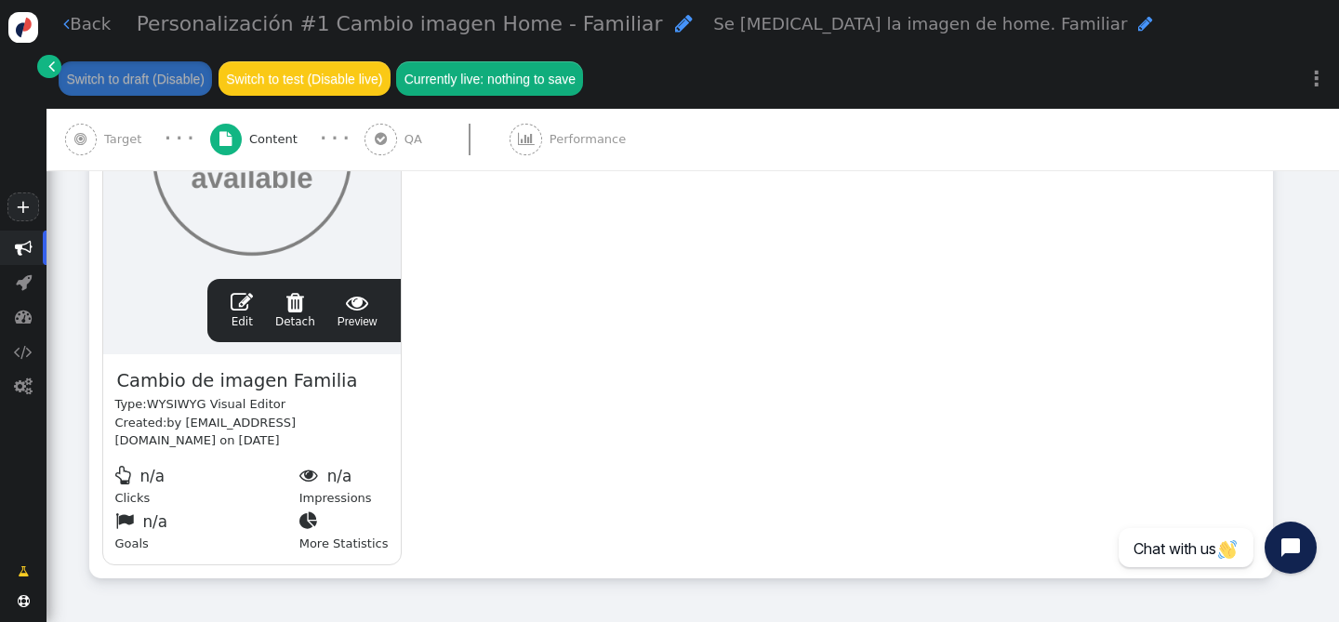
click at [236, 294] on span "" at bounding box center [242, 302] width 22 height 22
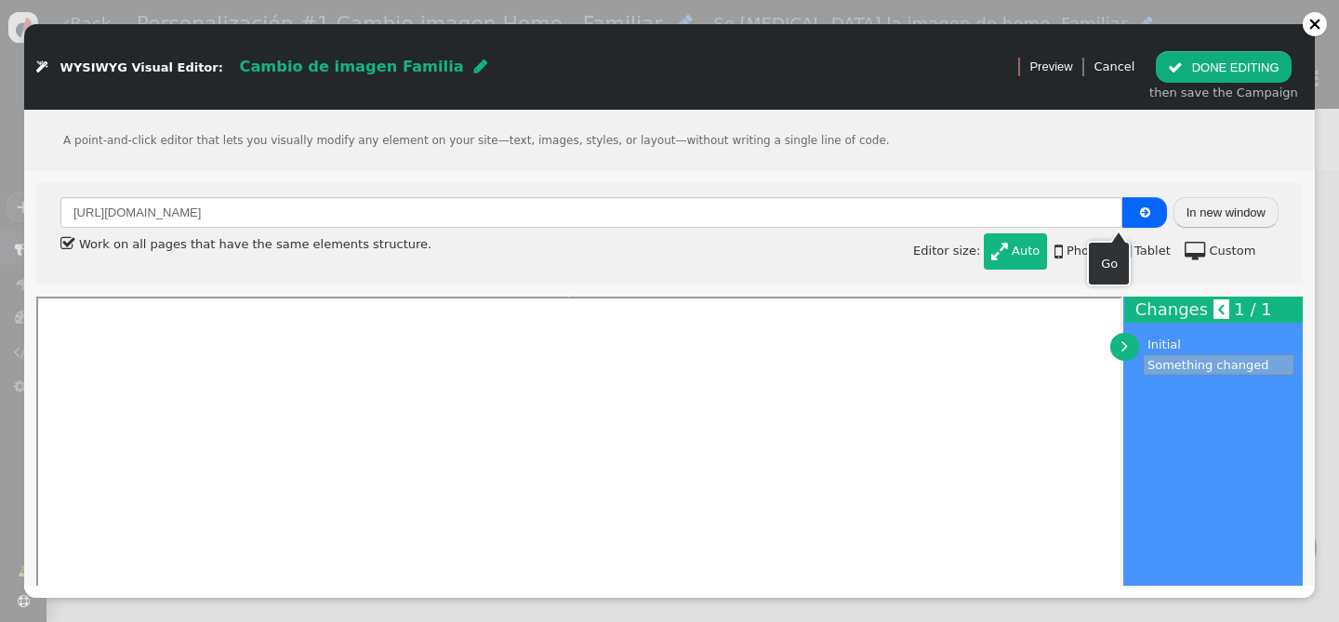
click at [1199, 205] on button "In new window" at bounding box center [1225, 213] width 105 height 32
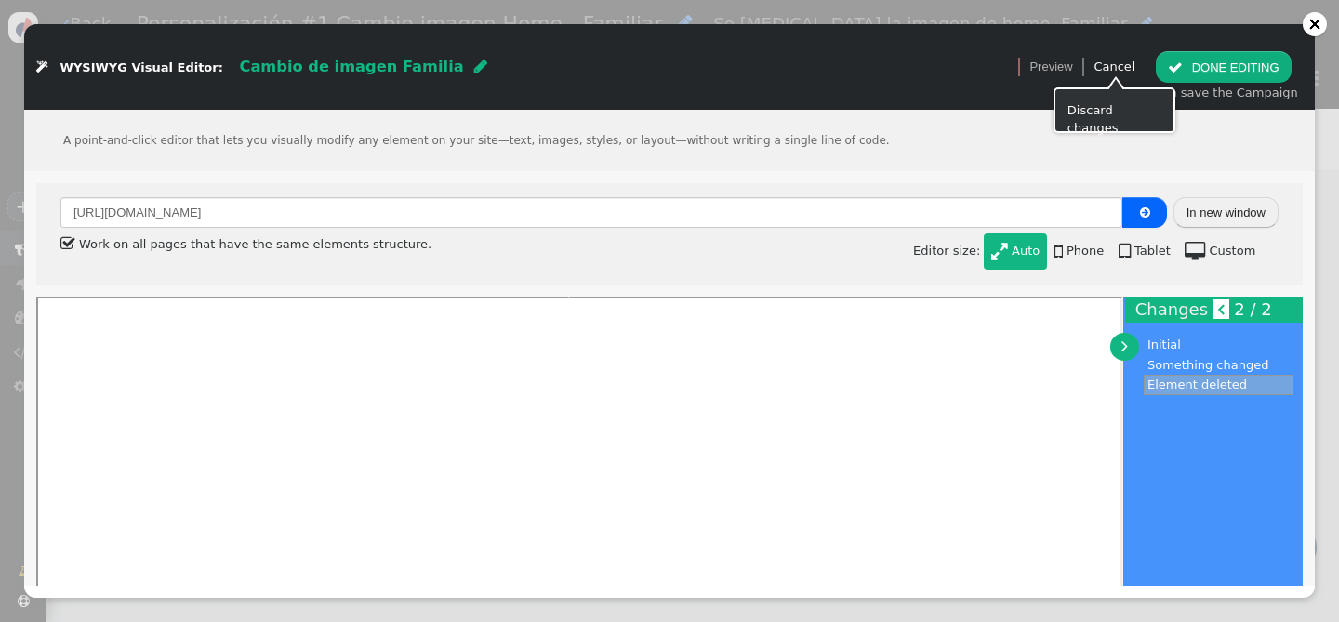
click at [1125, 70] on link "Cancel" at bounding box center [1113, 67] width 41 height 14
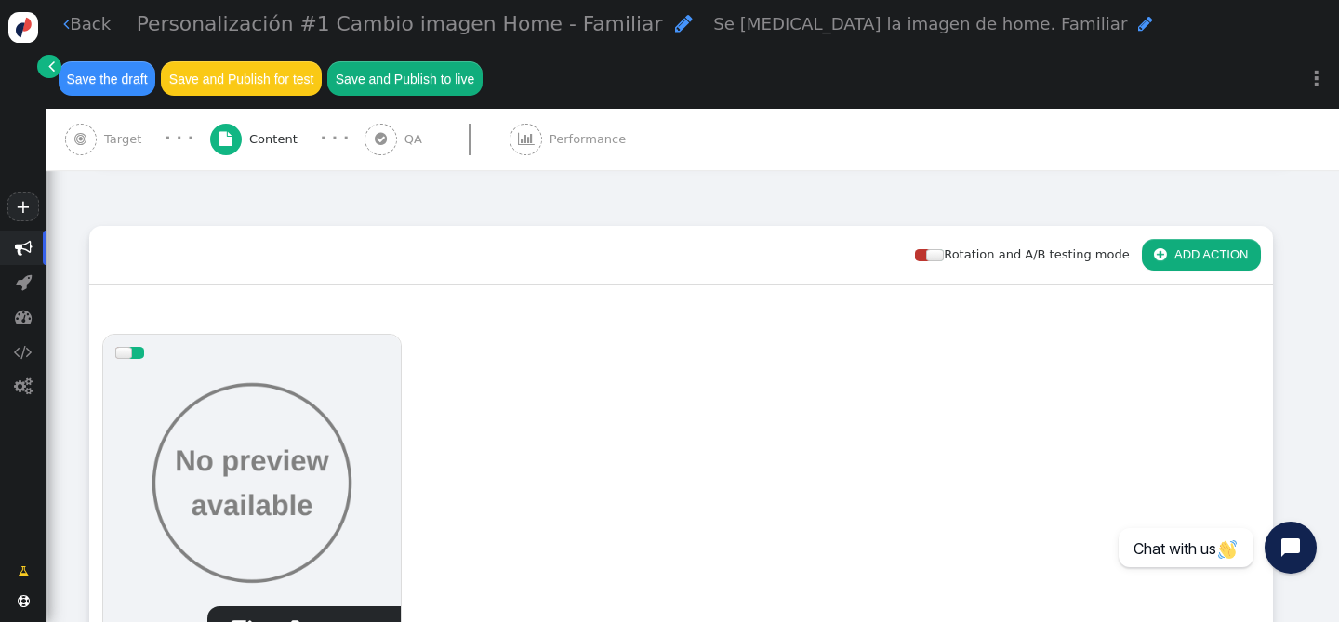
scroll to position [0, 0]
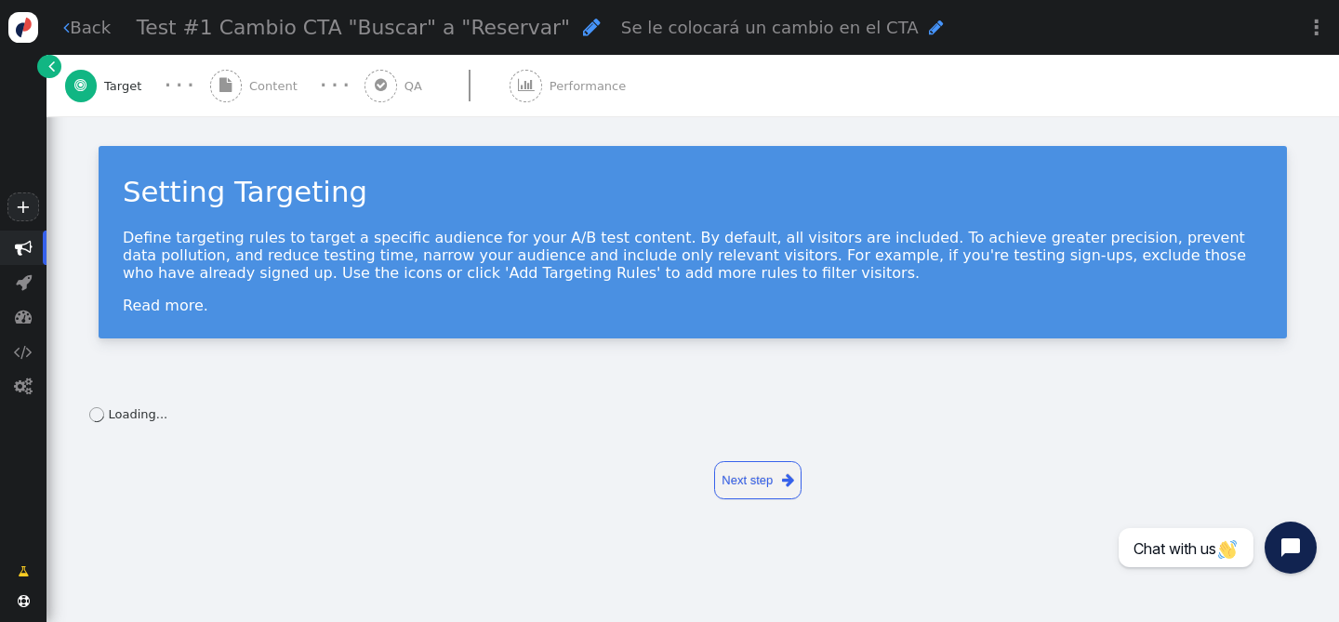
click at [80, 41] on div " Back Test #1 Cambio CTA "Buscar" a "Reservar"  Se le colocará un cambio en e…" at bounding box center [692, 27] width 1292 height 55
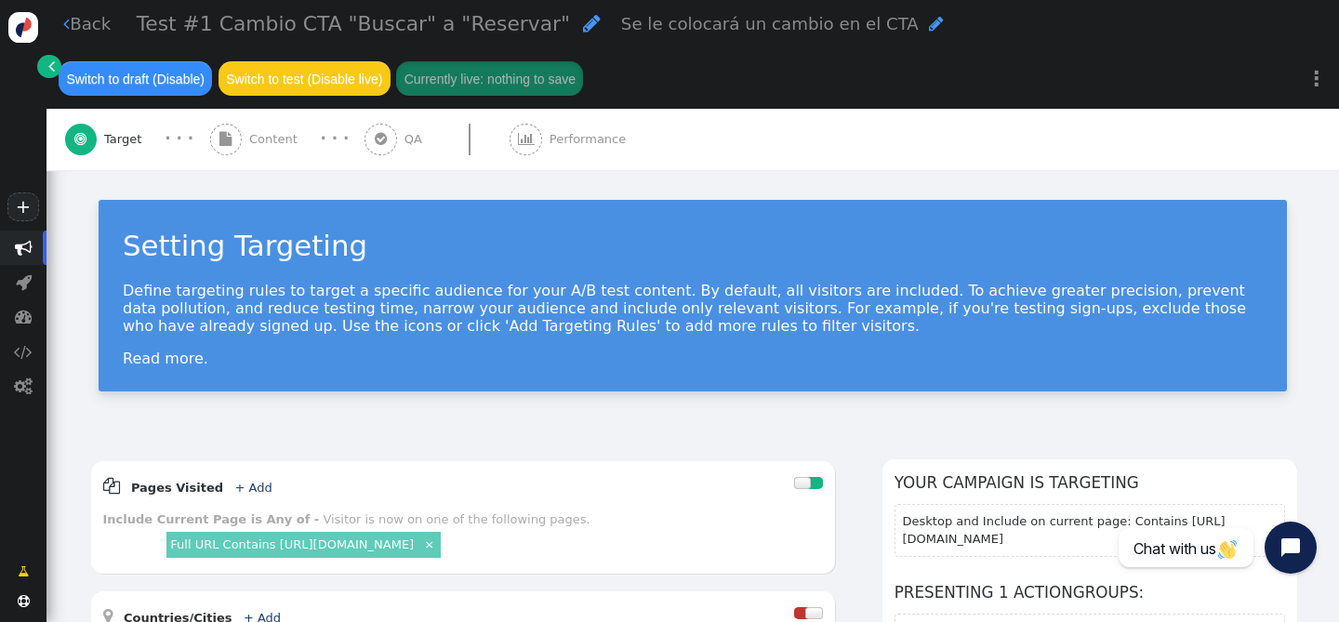
click at [74, 34] on link " Back" at bounding box center [86, 23] width 47 height 25
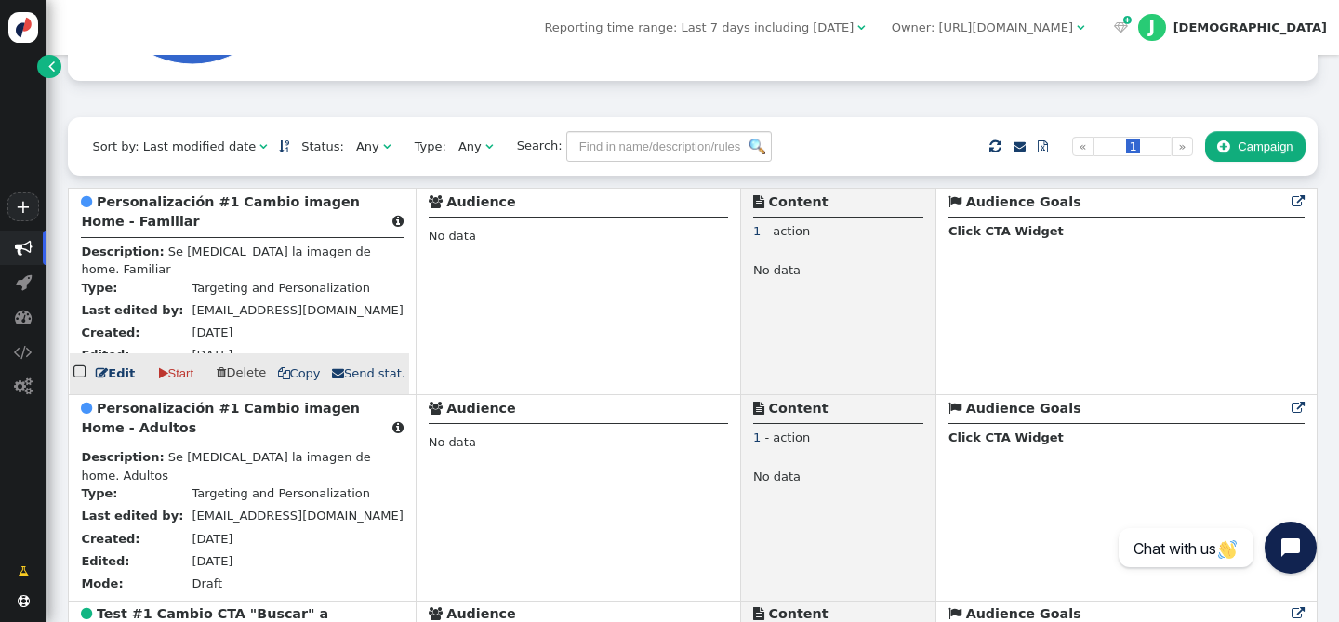
scroll to position [479, 0]
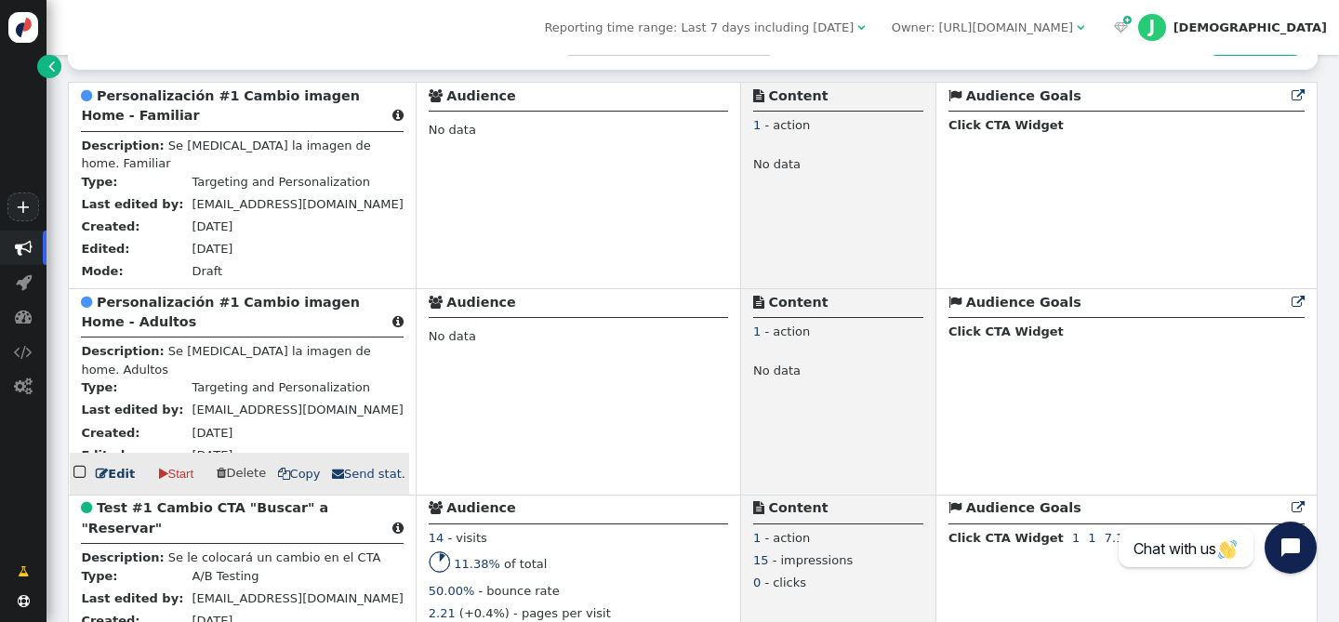
click at [183, 310] on b "Personalización #1 Cambio imagen Home - Adultos" at bounding box center [220, 312] width 278 height 34
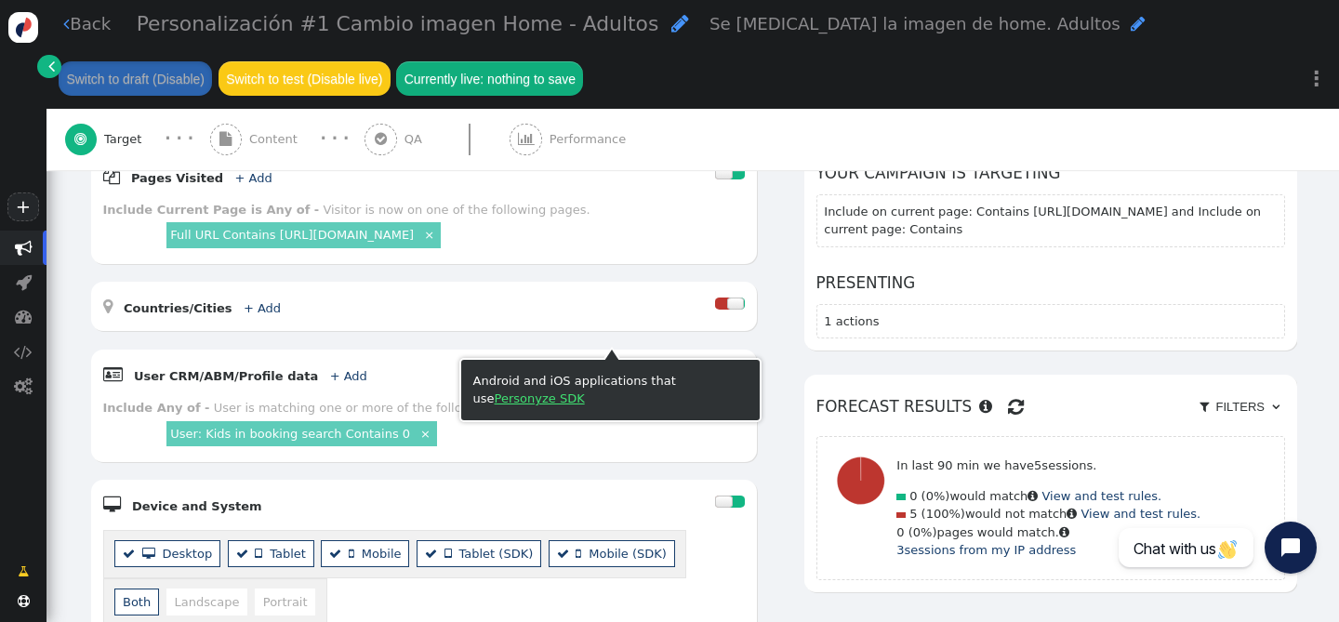
scroll to position [307, 0]
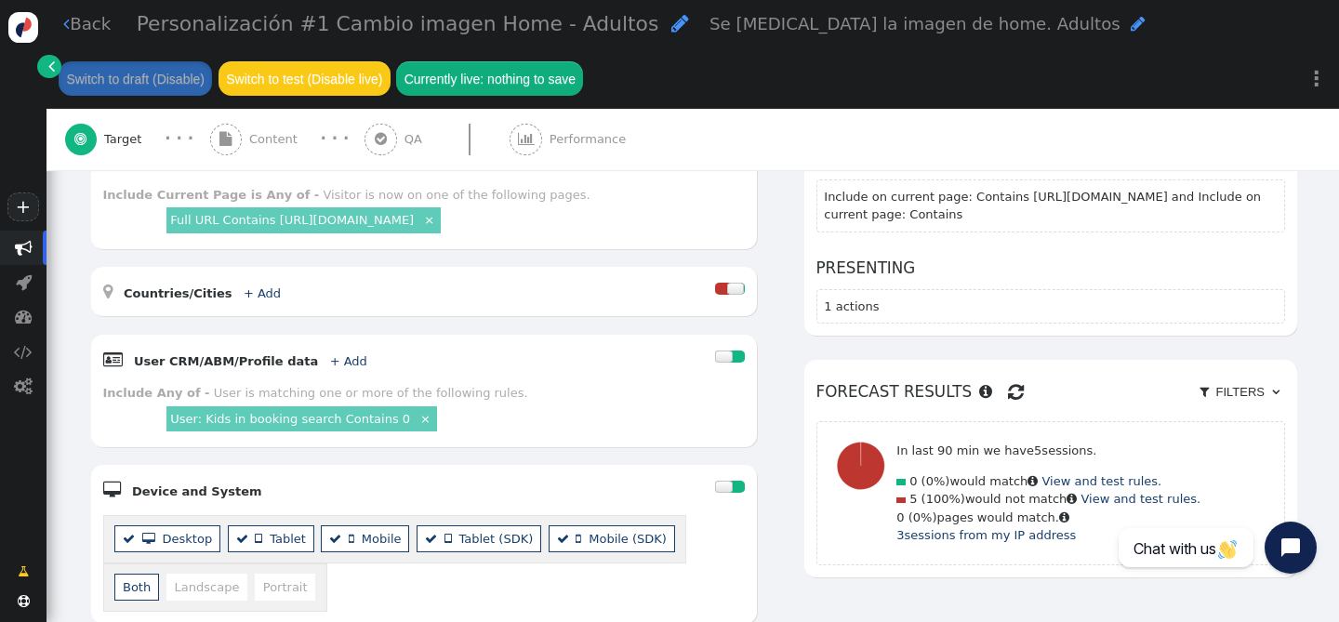
click at [73, 28] on link " Back" at bounding box center [86, 23] width 47 height 25
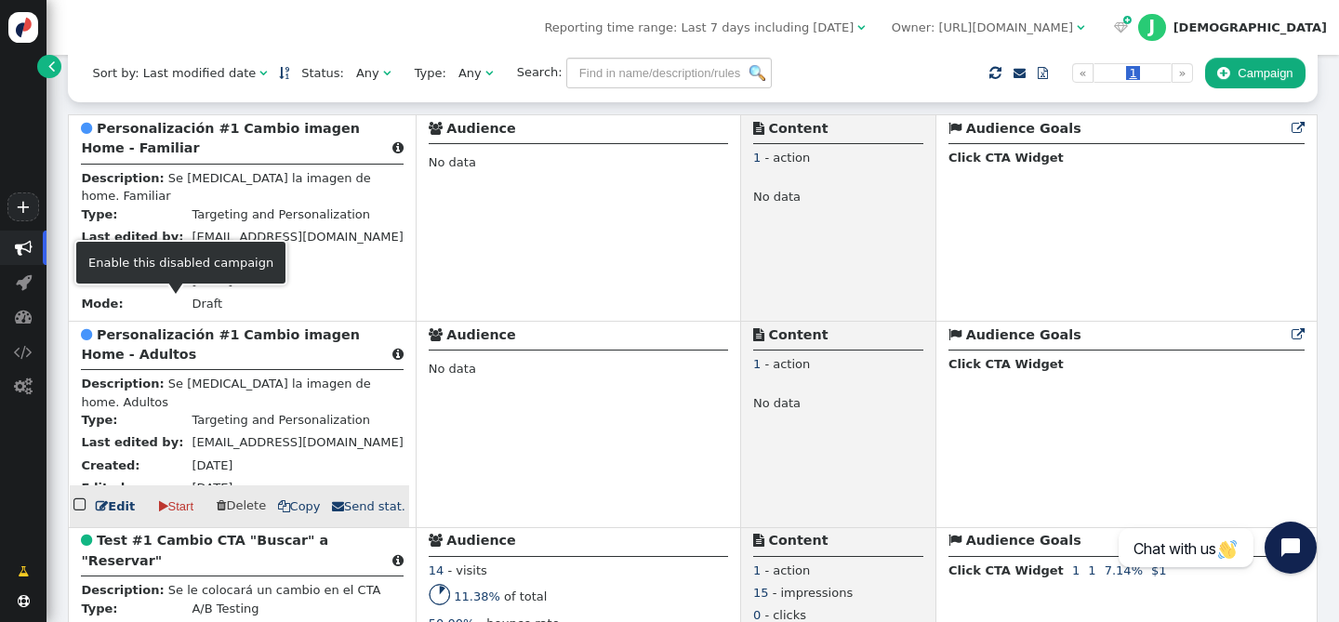
click at [225, 338] on b "Personalización #1 Cambio imagen Home - Adultos" at bounding box center [220, 344] width 278 height 34
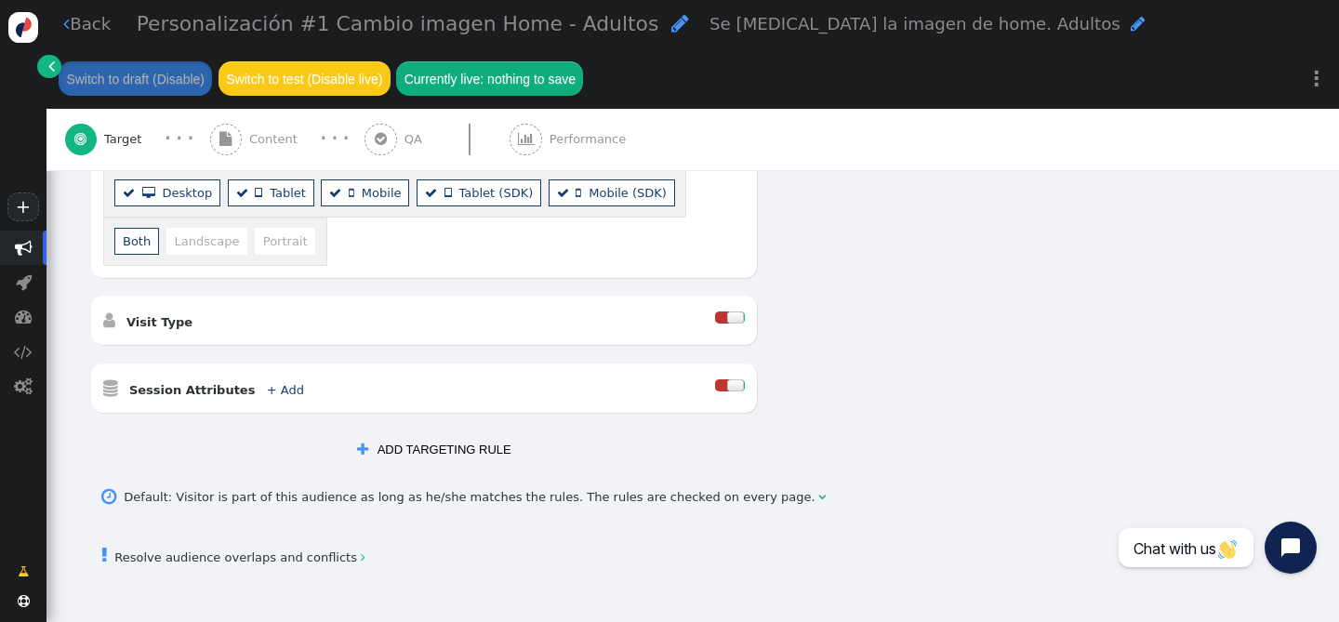
scroll to position [749, 0]
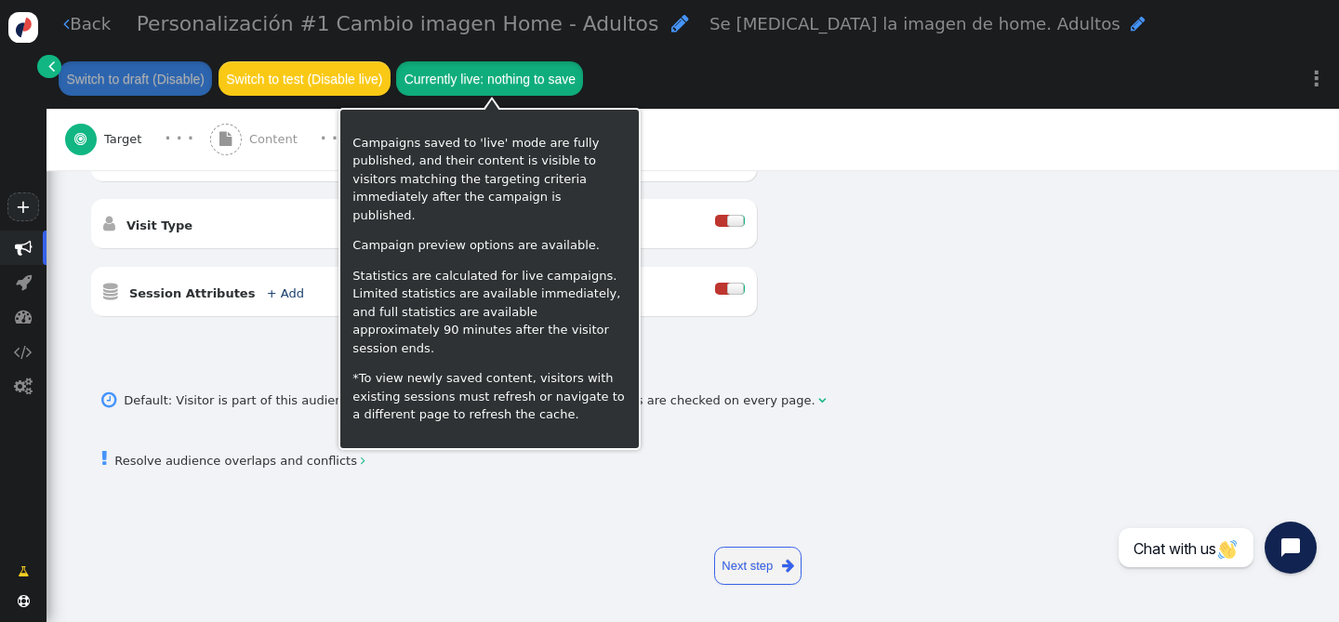
click at [451, 80] on button "Currently live: nothing to save" at bounding box center [489, 77] width 187 height 33
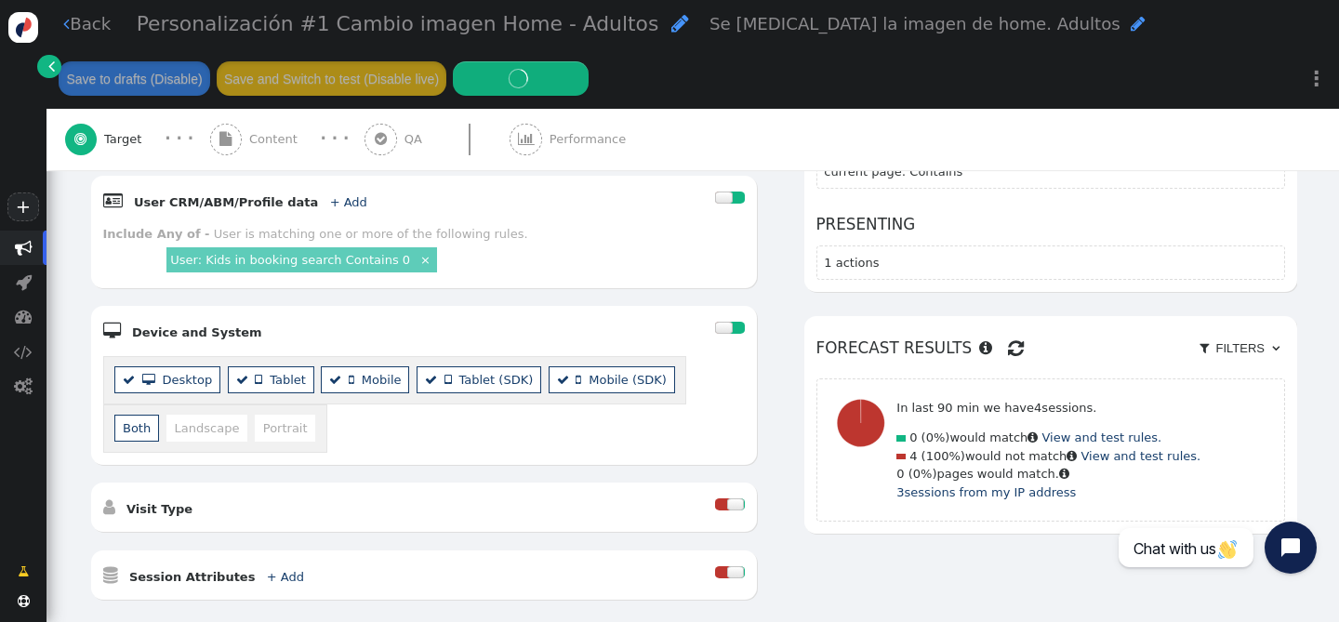
scroll to position [0, 0]
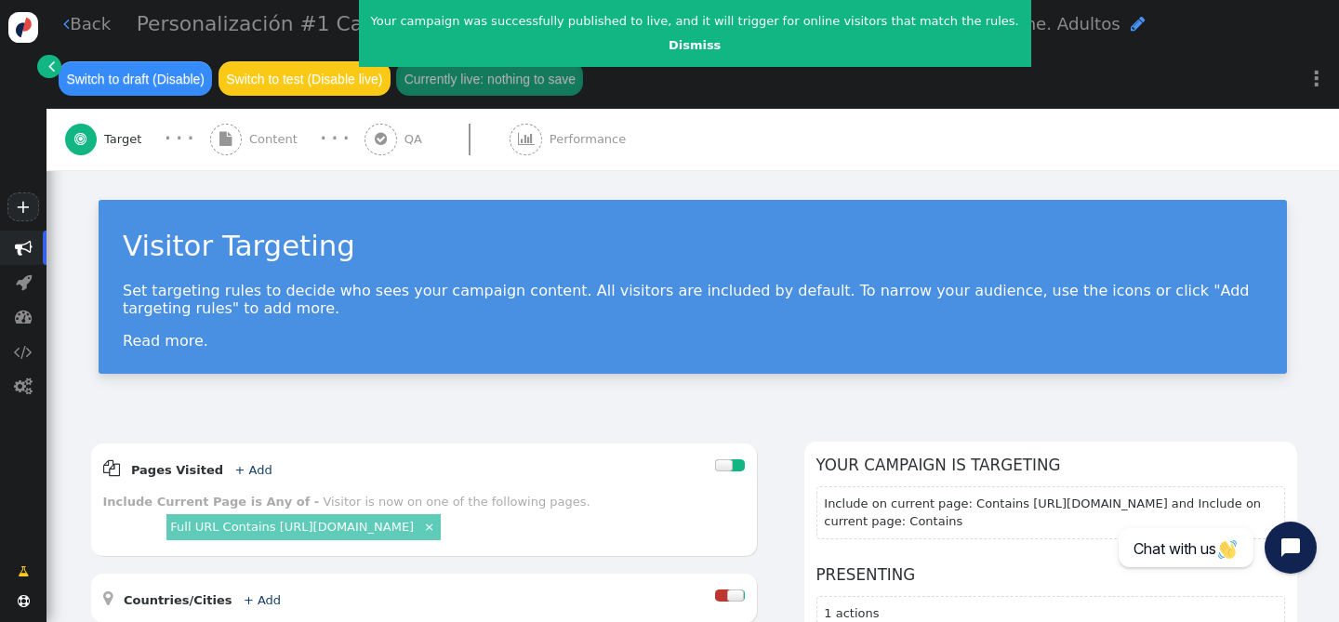
click at [72, 29] on link " Back" at bounding box center [86, 23] width 47 height 25
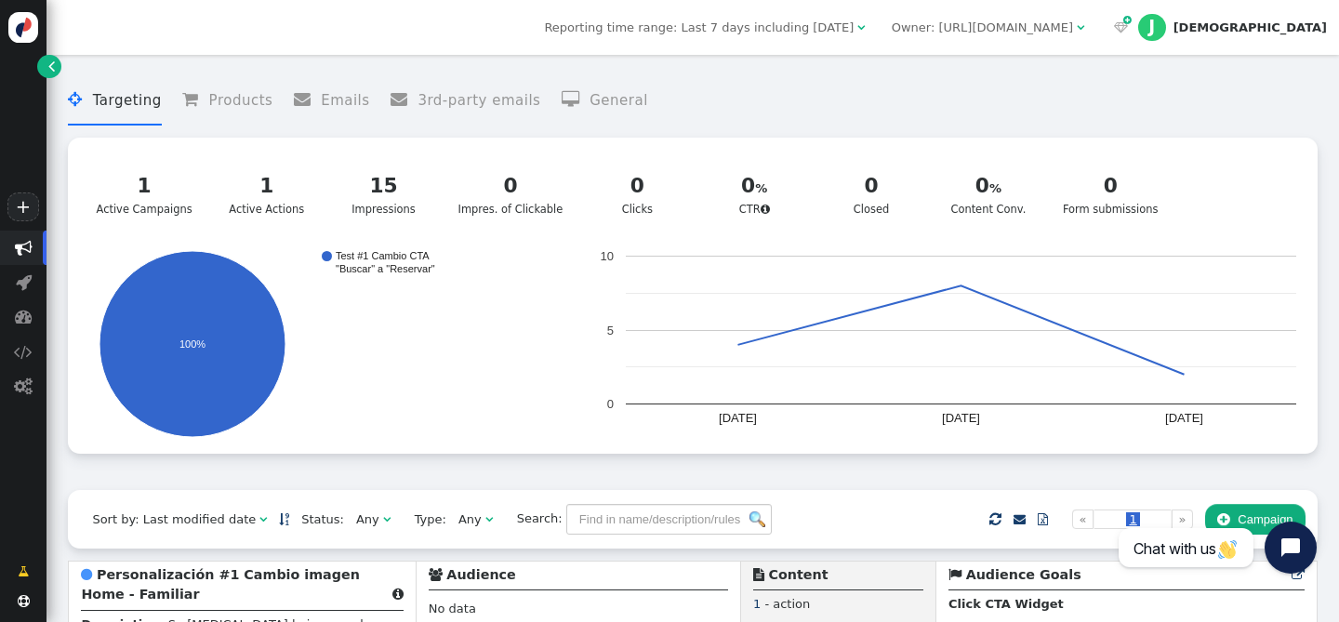
click at [48, 66] on span "" at bounding box center [51, 66] width 7 height 19
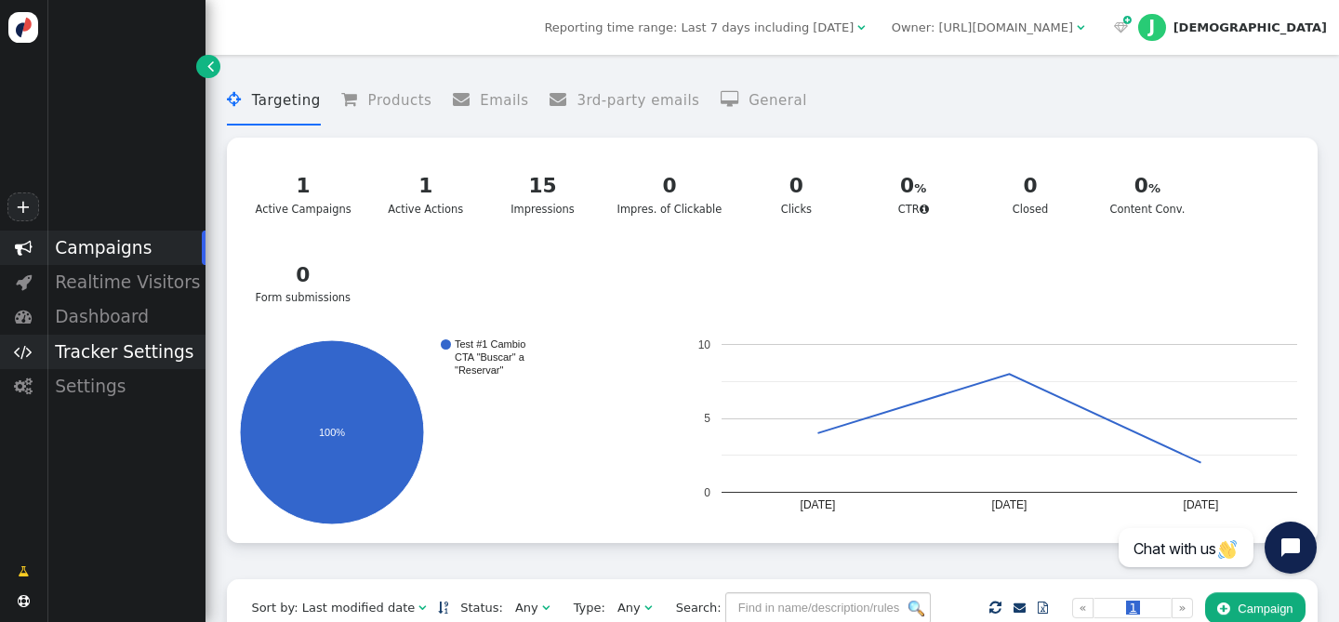
click at [97, 348] on div "Tracker Settings" at bounding box center [125, 352] width 159 height 34
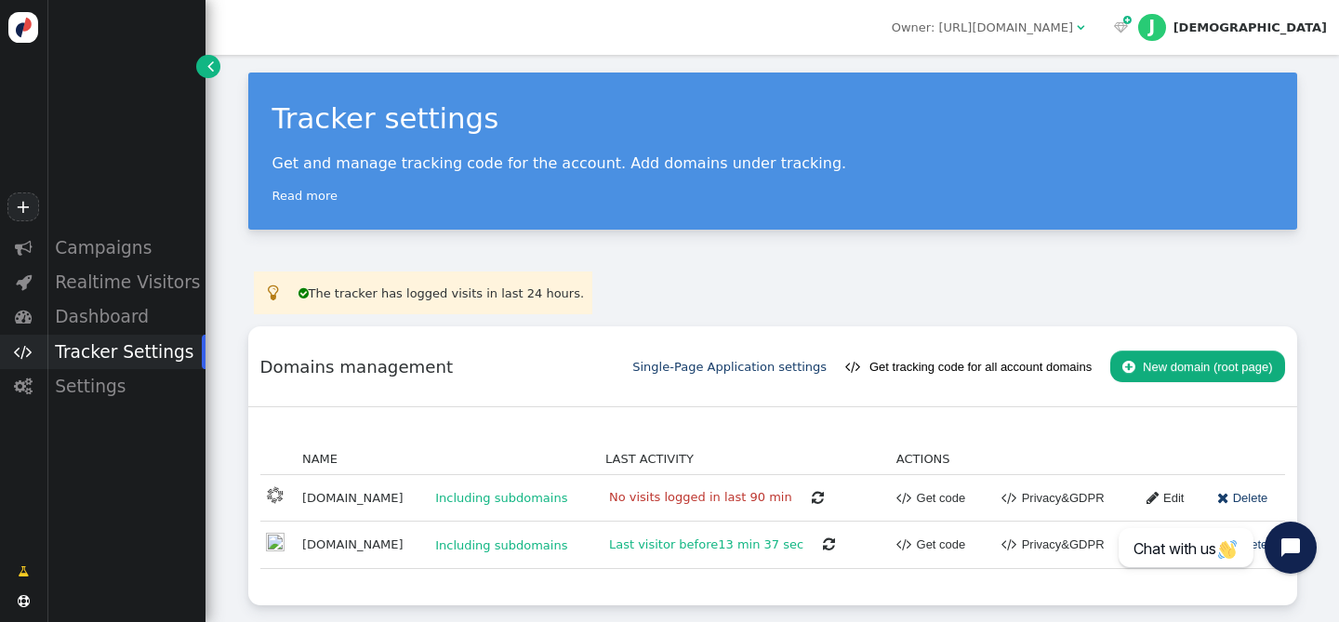
scroll to position [13, 0]
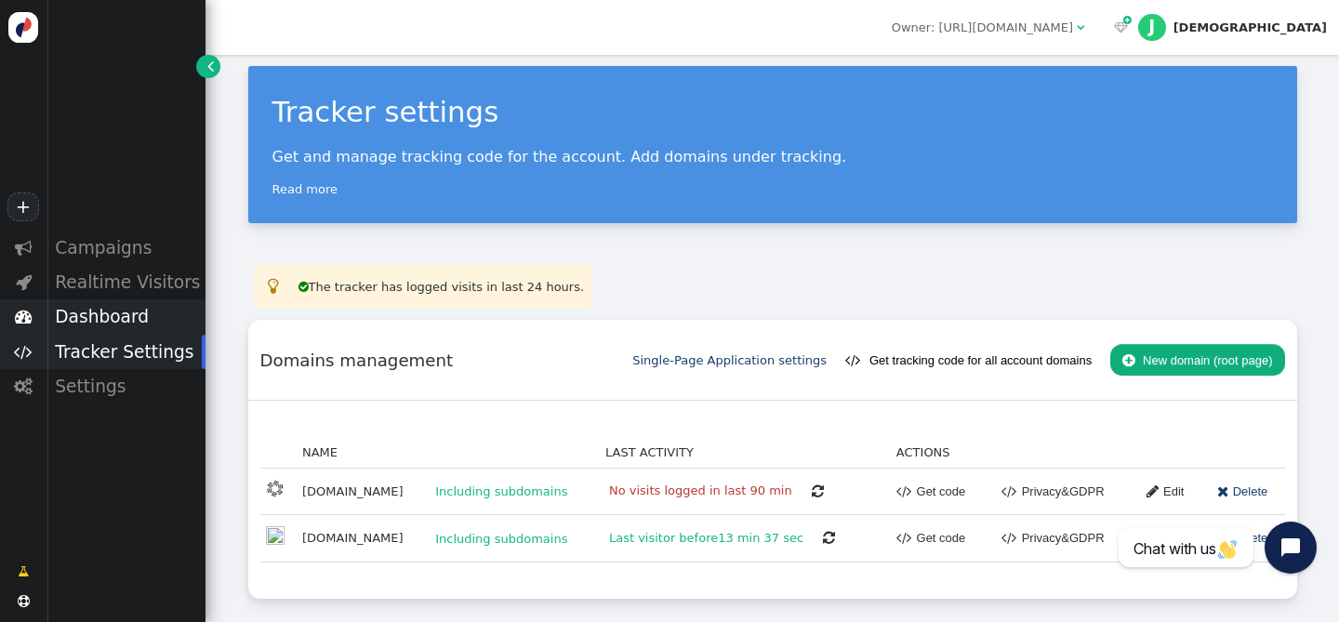
click at [133, 319] on div "Dashboard" at bounding box center [125, 316] width 159 height 34
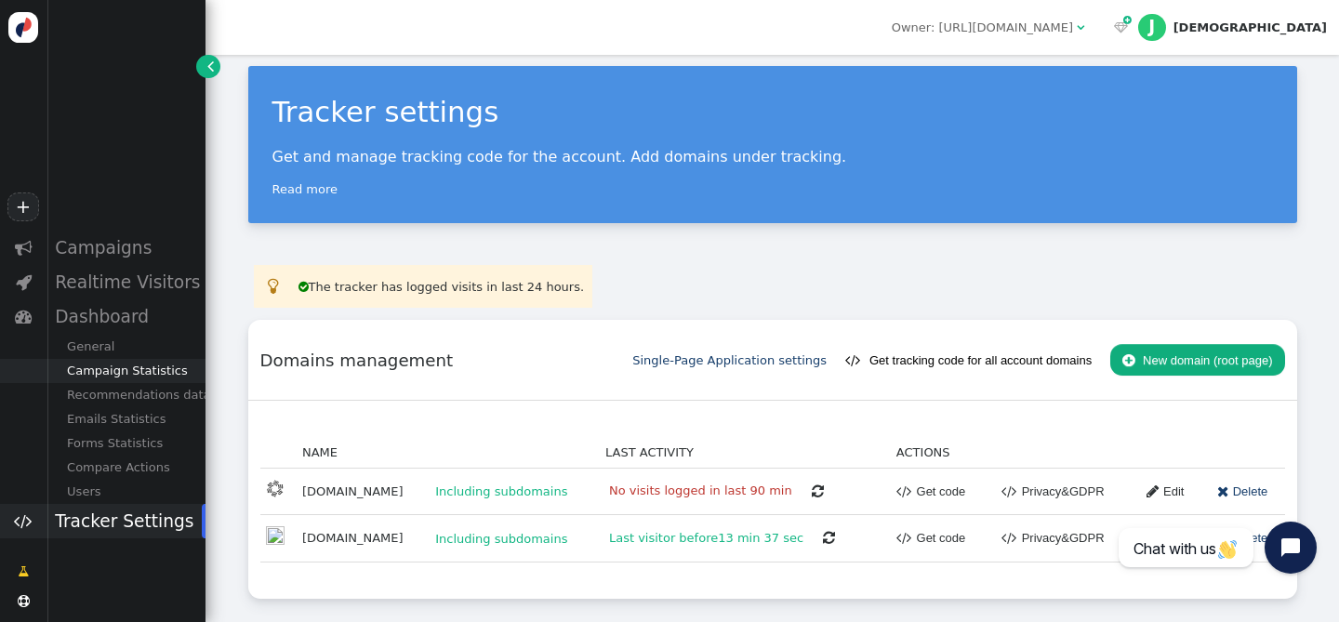
click at [153, 373] on div "Campaign Statistics" at bounding box center [125, 371] width 159 height 24
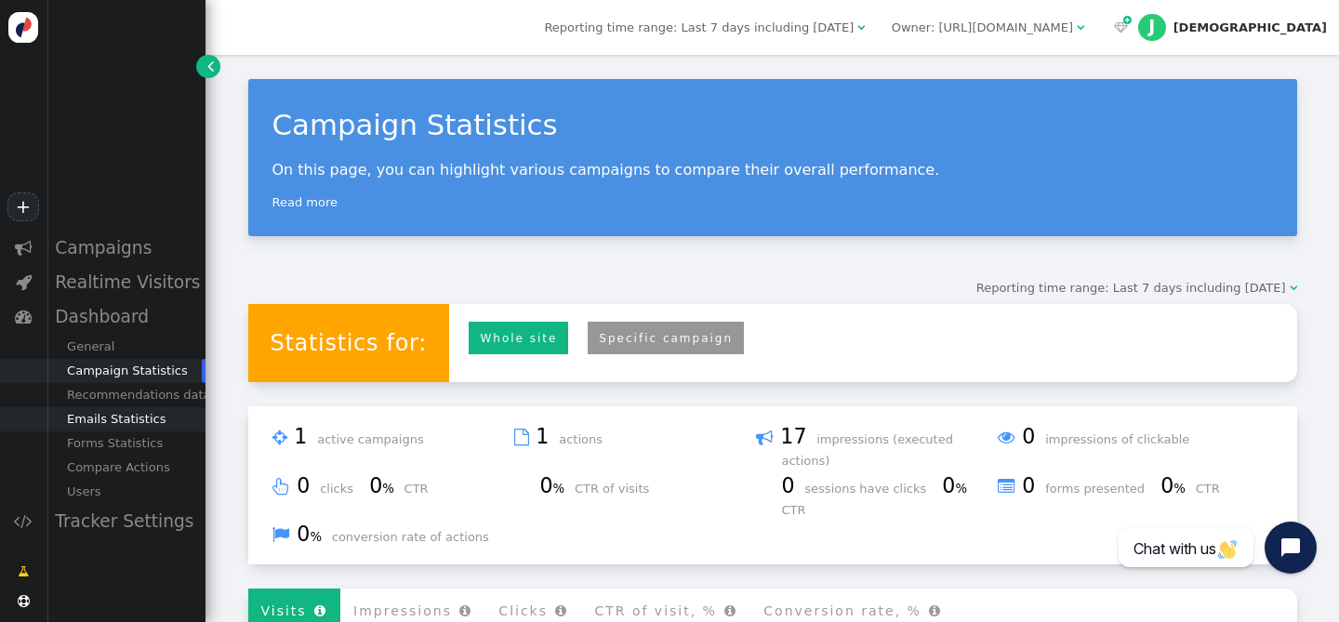
click at [134, 417] on div "Emails Statistics" at bounding box center [125, 419] width 159 height 24
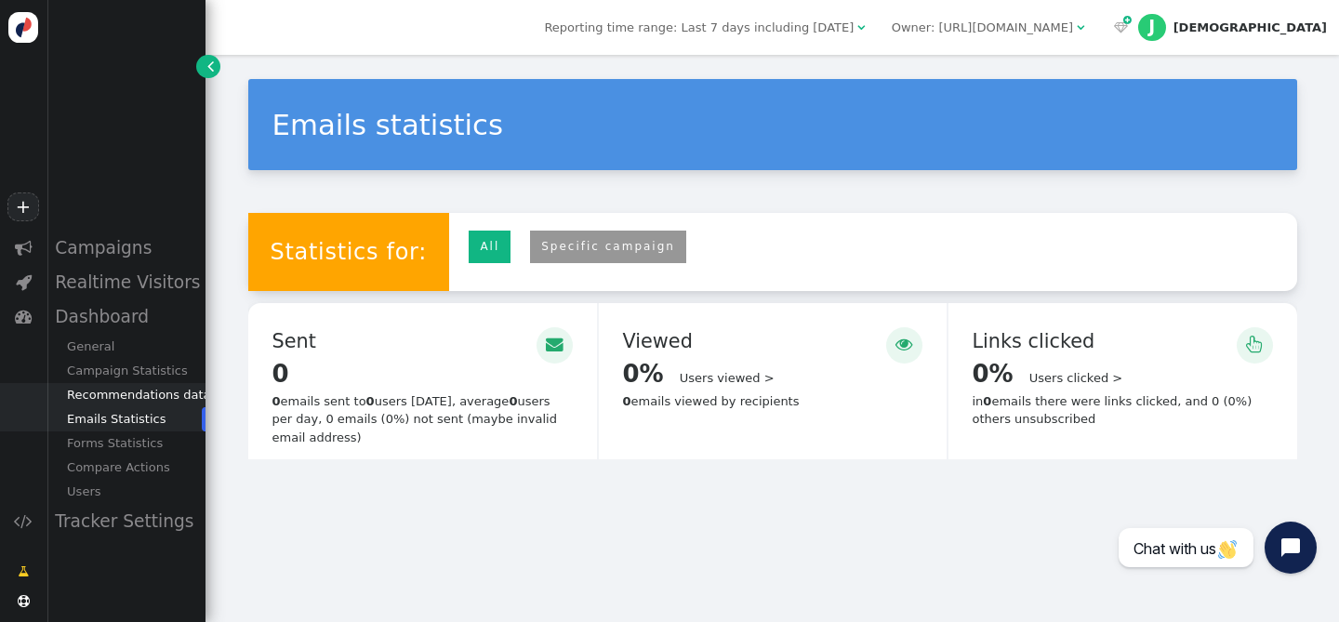
click at [142, 396] on div "Recommendations data" at bounding box center [125, 395] width 159 height 24
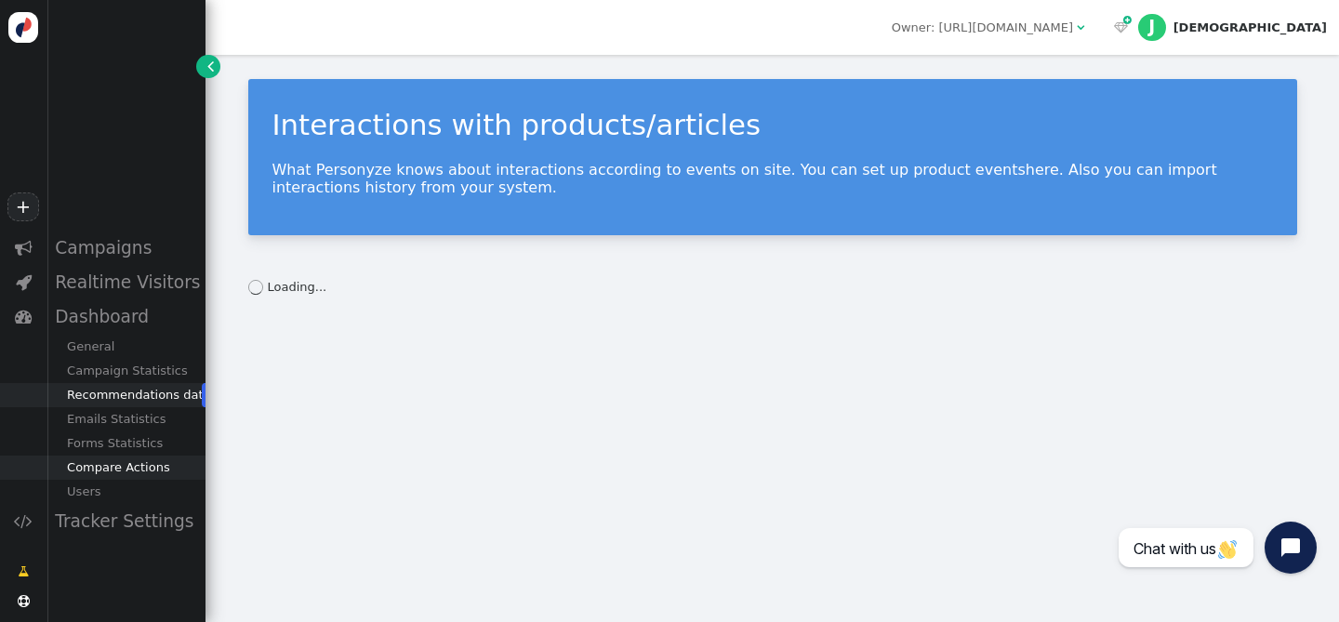
click at [131, 456] on div "Compare Actions" at bounding box center [125, 468] width 159 height 24
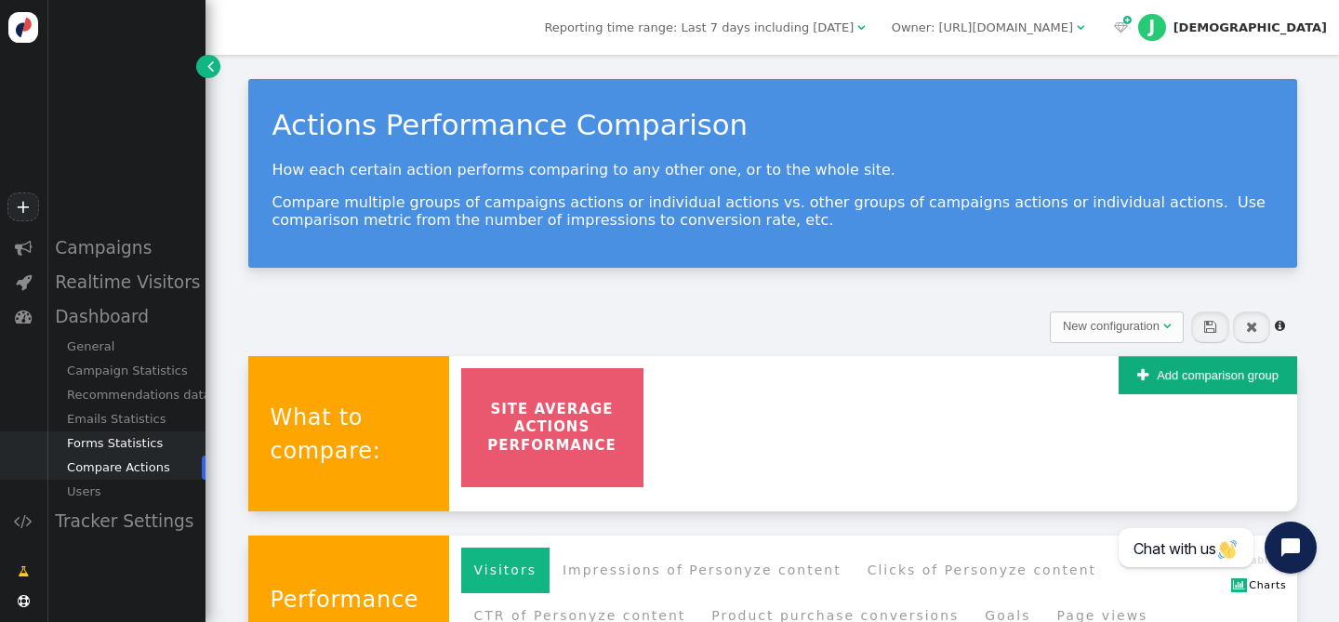
click at [134, 441] on div "Forms Statistics" at bounding box center [125, 443] width 159 height 24
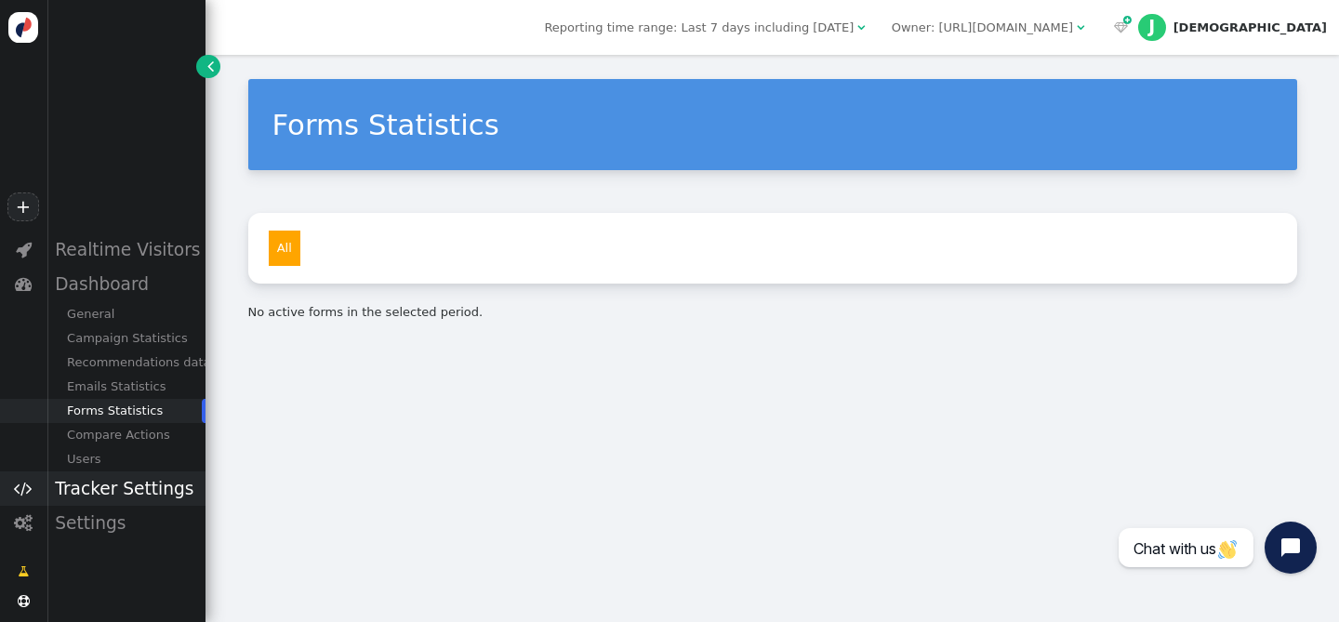
click at [110, 501] on div "Tracker Settings" at bounding box center [125, 488] width 159 height 34
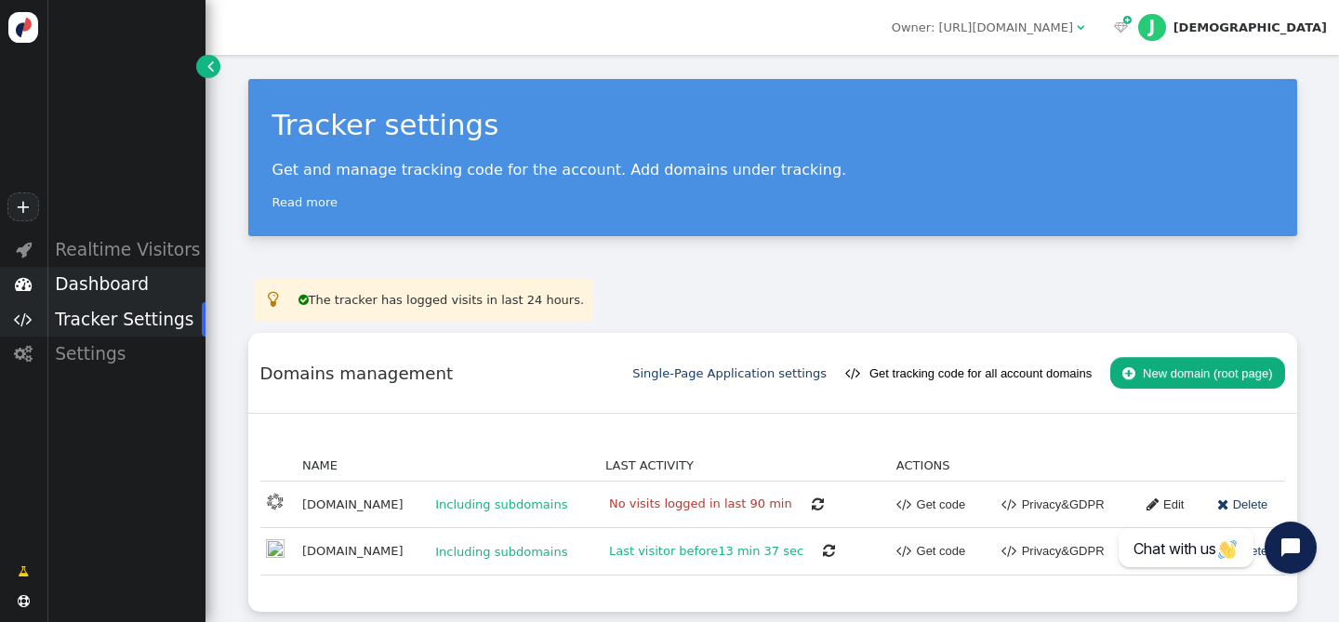
click at [108, 289] on div "Dashboard" at bounding box center [125, 284] width 159 height 34
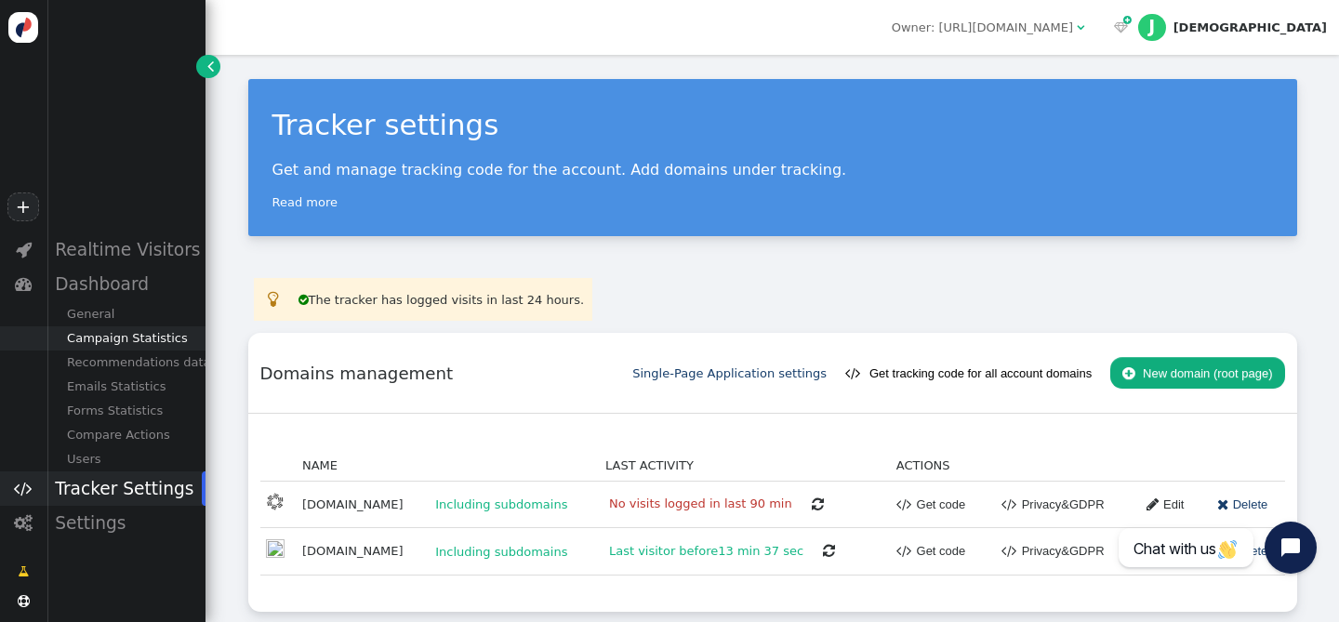
click at [139, 337] on div "Campaign Statistics" at bounding box center [125, 338] width 159 height 24
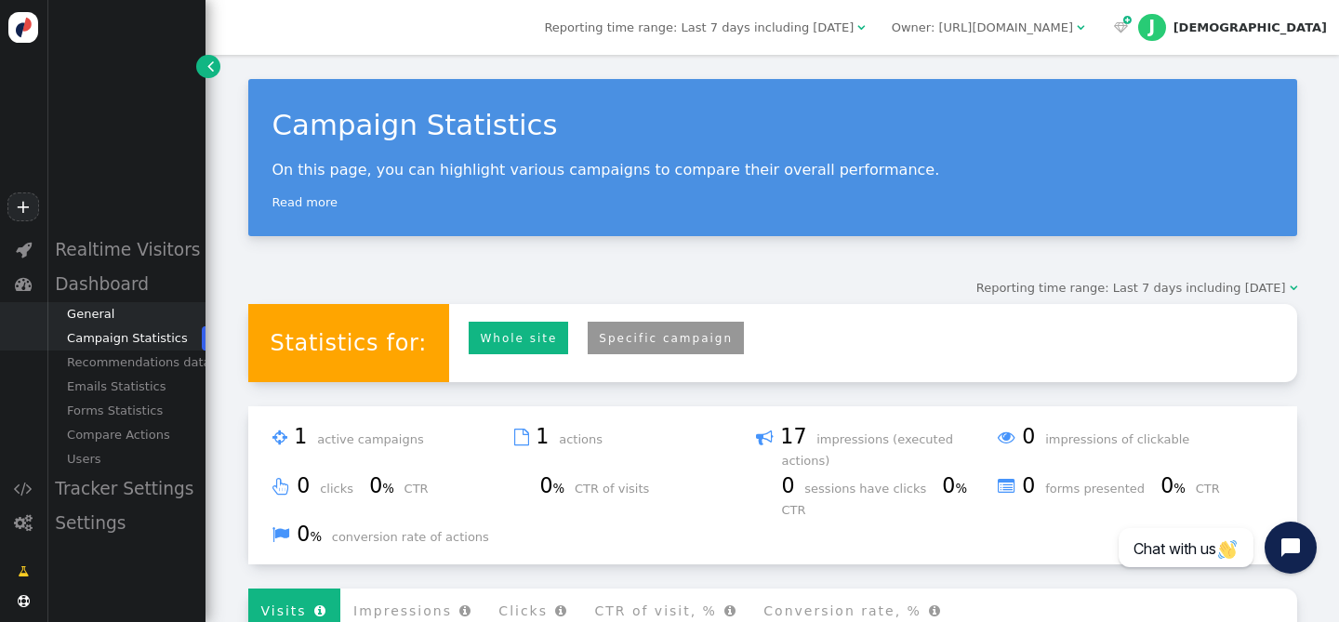
click at [101, 306] on div "General" at bounding box center [125, 314] width 159 height 24
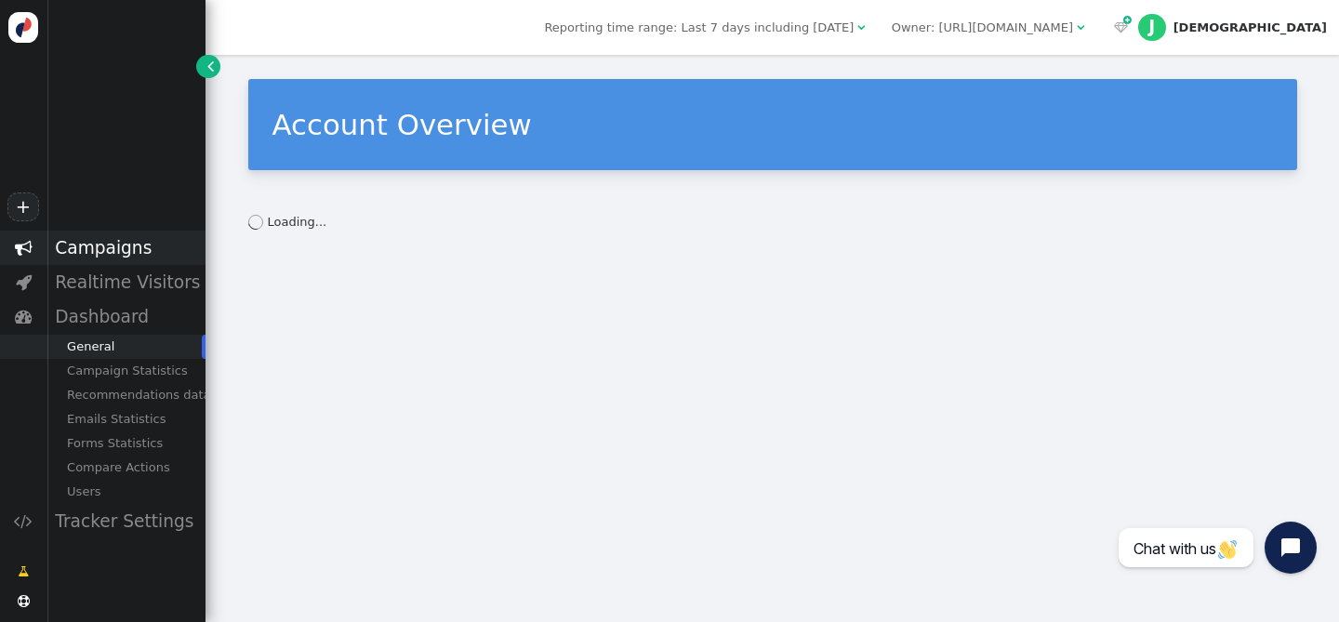
click at [113, 244] on div "Campaigns" at bounding box center [125, 248] width 159 height 34
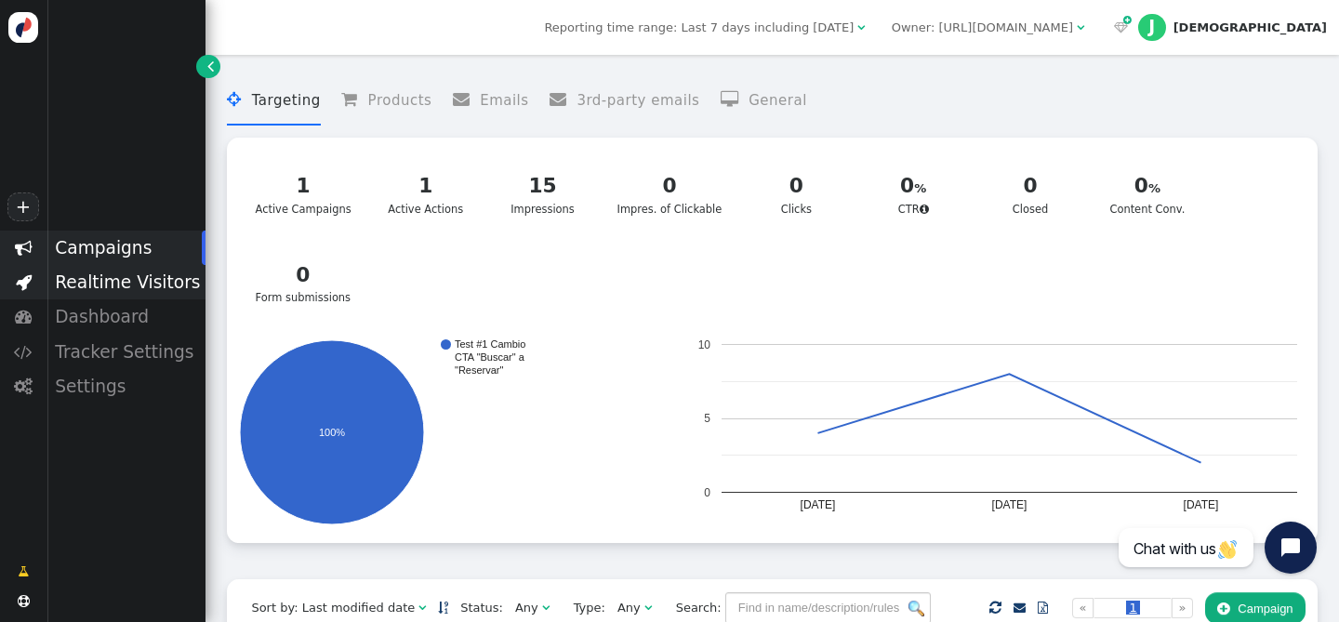
click at [113, 273] on div "Realtime Visitors" at bounding box center [125, 282] width 159 height 34
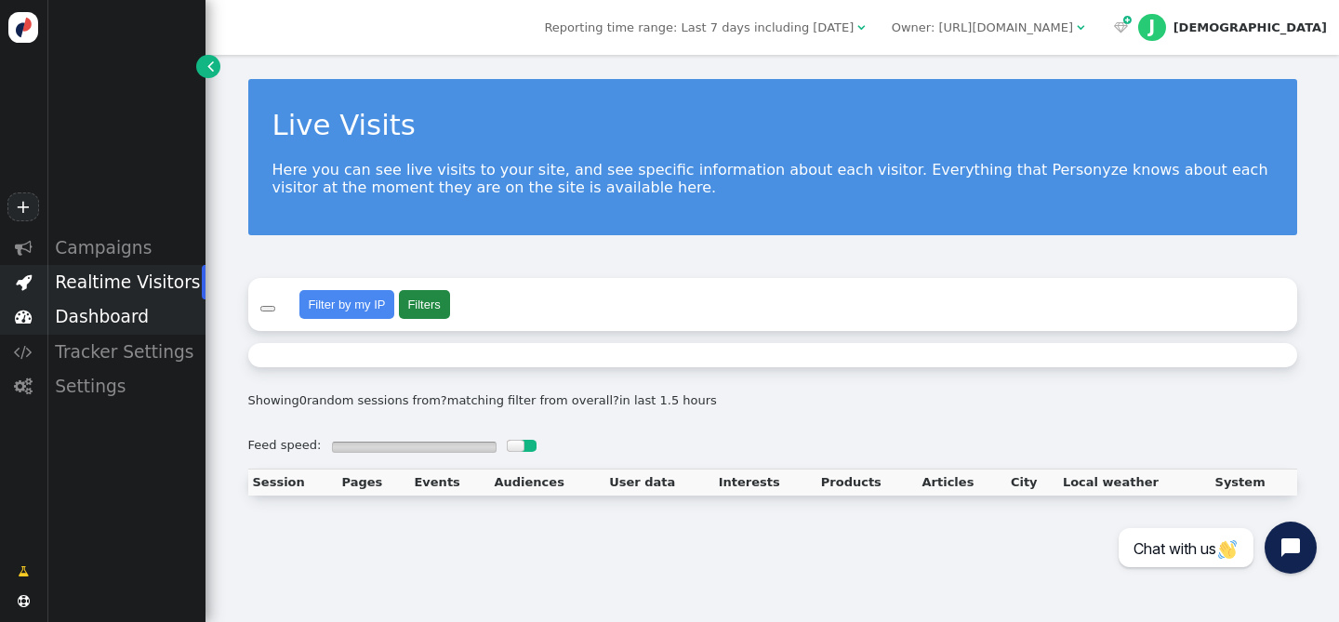
click at [108, 302] on div "Dashboard" at bounding box center [125, 316] width 159 height 34
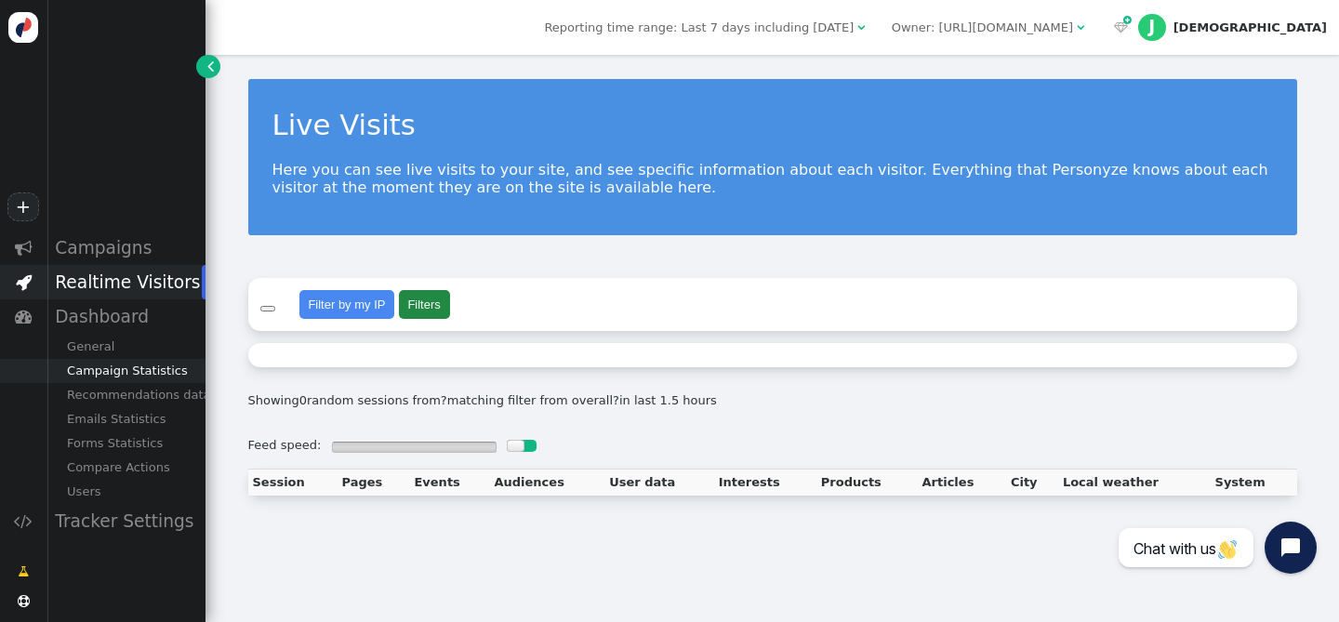
click at [138, 368] on div "Campaign Statistics" at bounding box center [125, 371] width 159 height 24
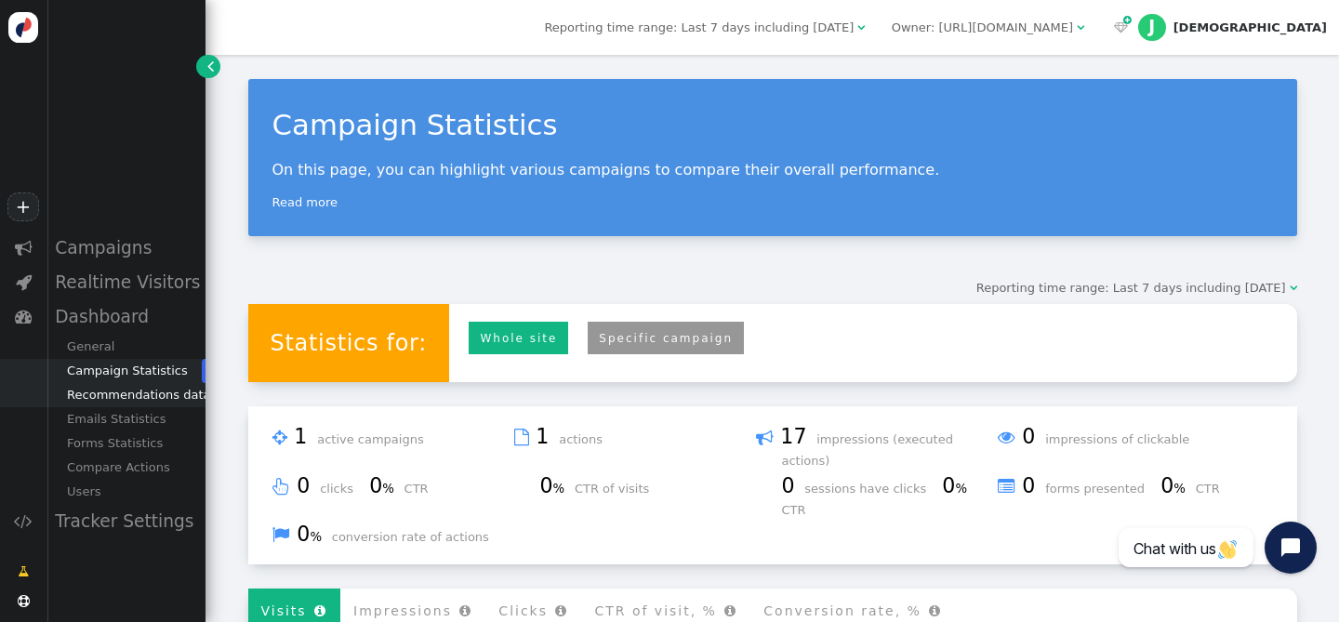
click at [93, 384] on div "Recommendations data" at bounding box center [125, 395] width 159 height 24
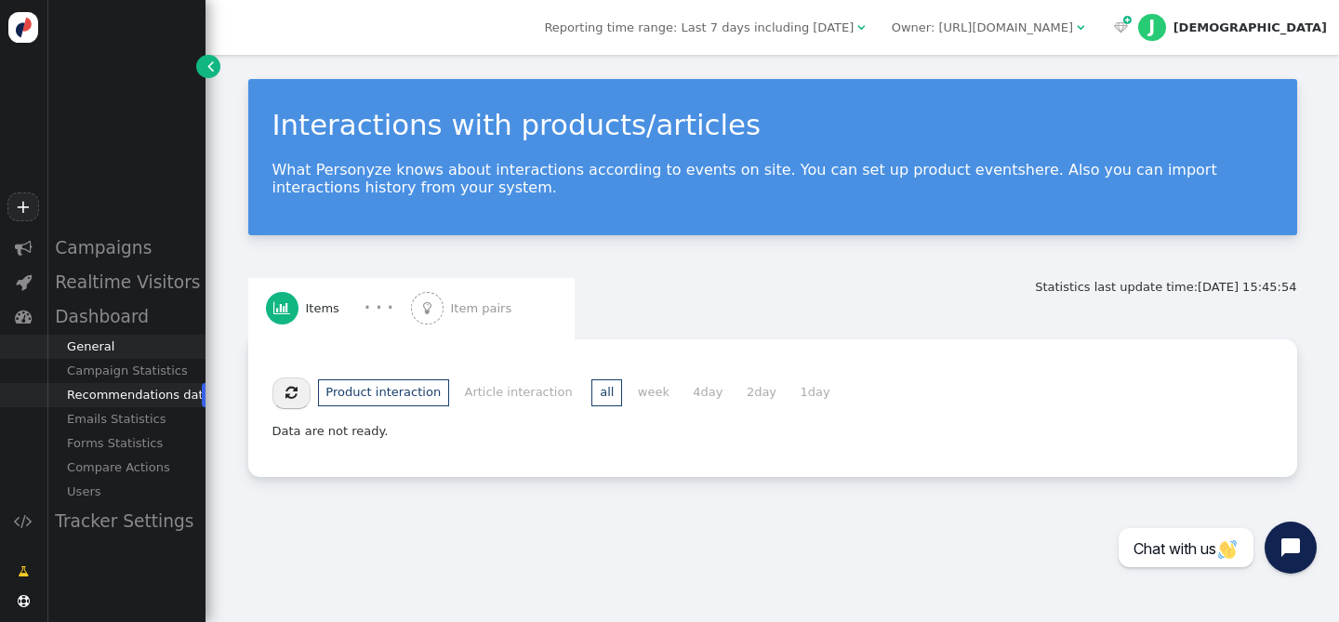
click at [99, 351] on div "General" at bounding box center [125, 347] width 159 height 24
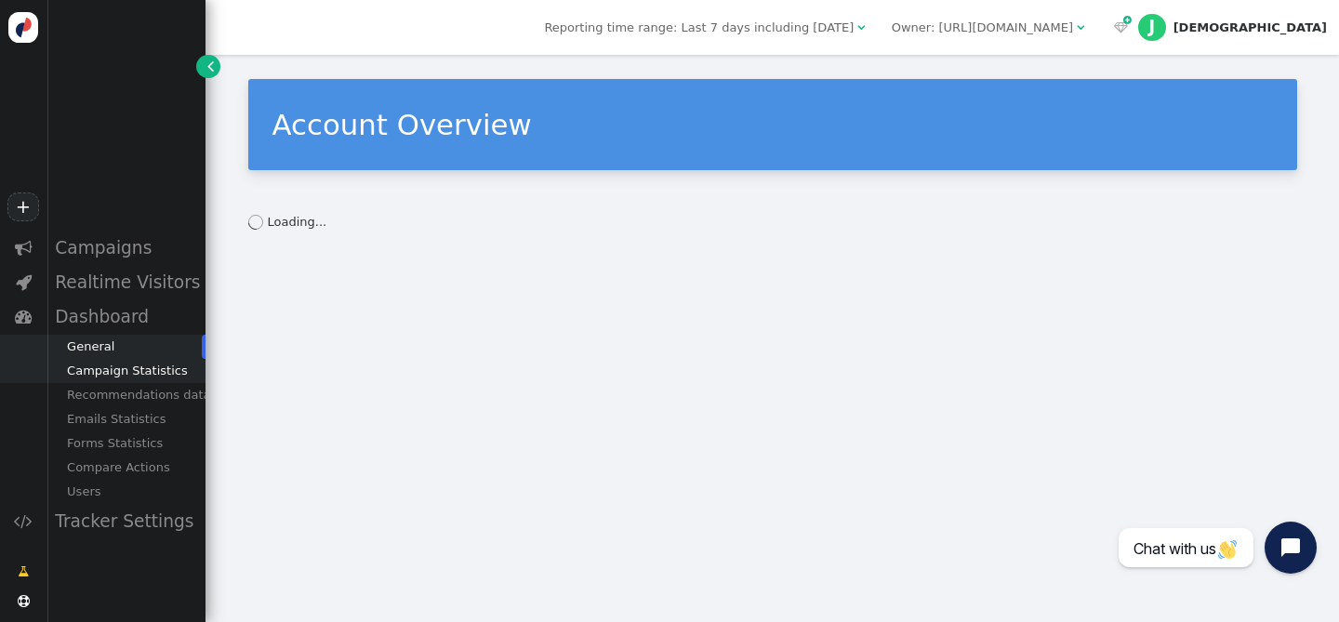
click at [143, 374] on div "Campaign Statistics" at bounding box center [125, 371] width 159 height 24
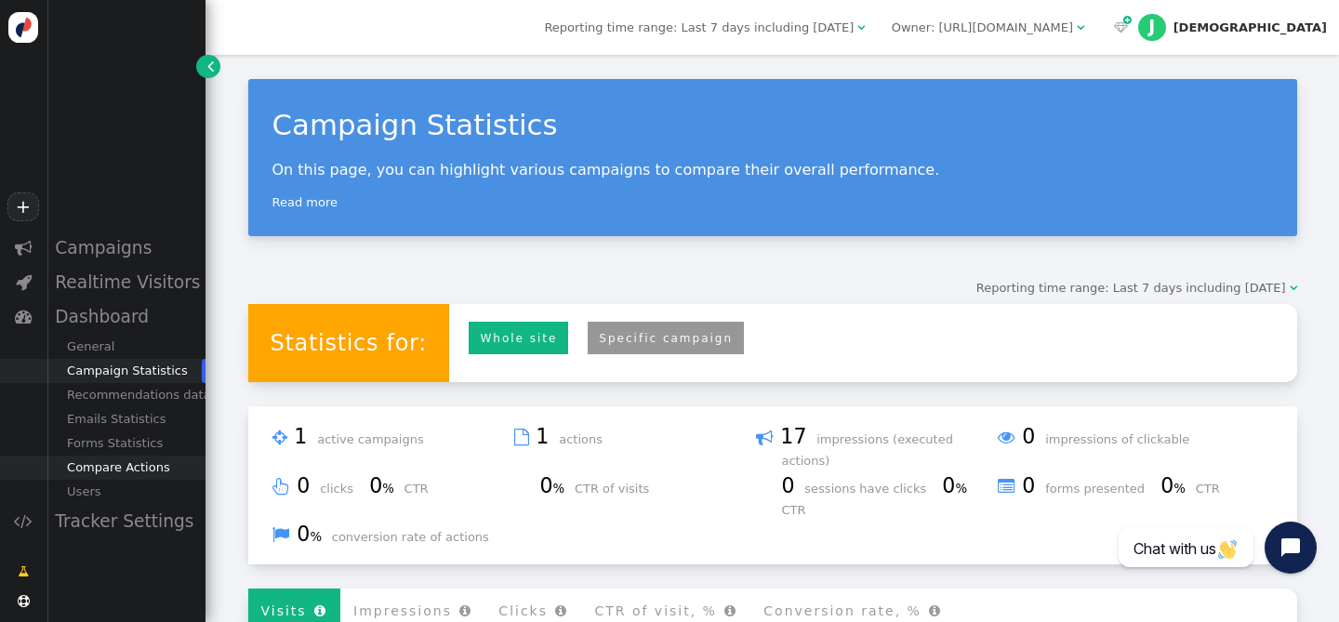
click at [97, 473] on div "Compare Actions" at bounding box center [125, 468] width 159 height 24
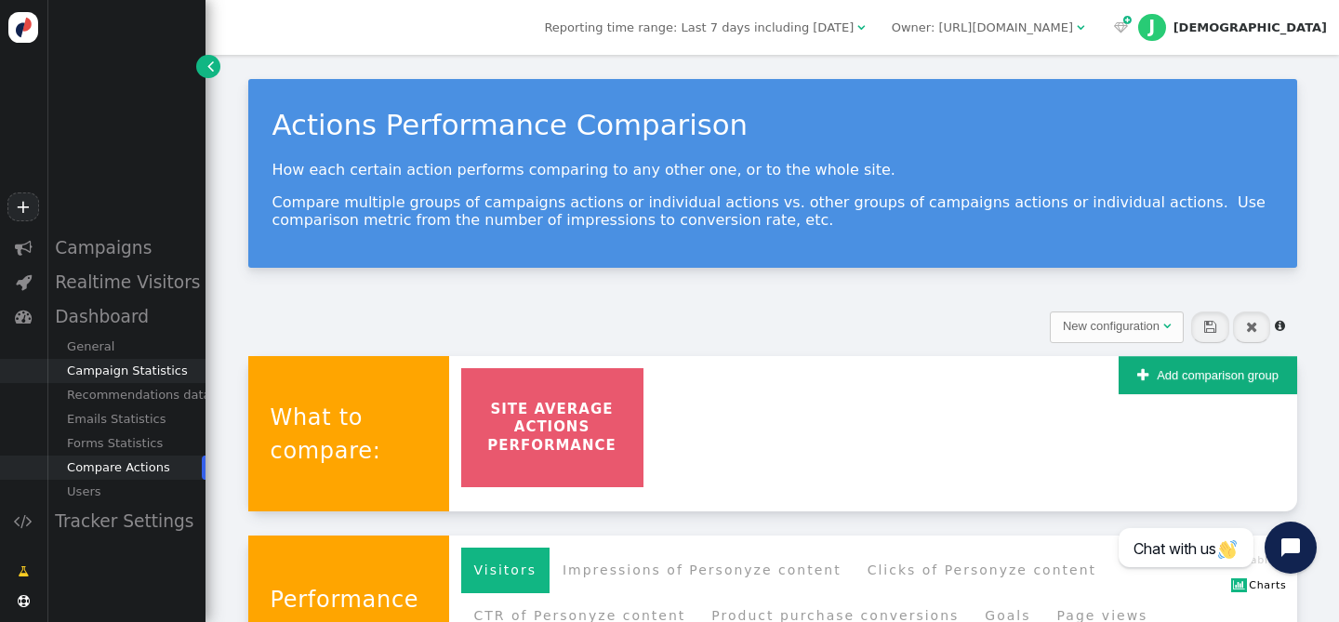
click at [126, 377] on div "Campaign Statistics" at bounding box center [125, 371] width 159 height 24
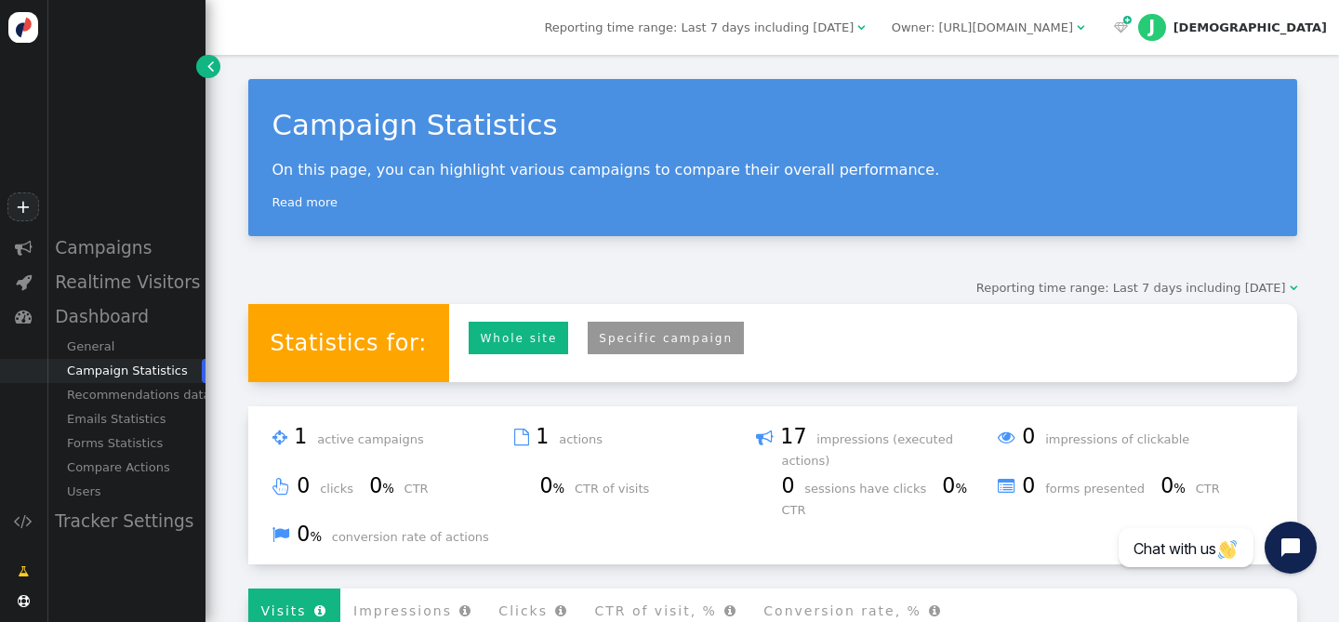
click at [472, 341] on link "Whole site" at bounding box center [518, 338] width 99 height 33
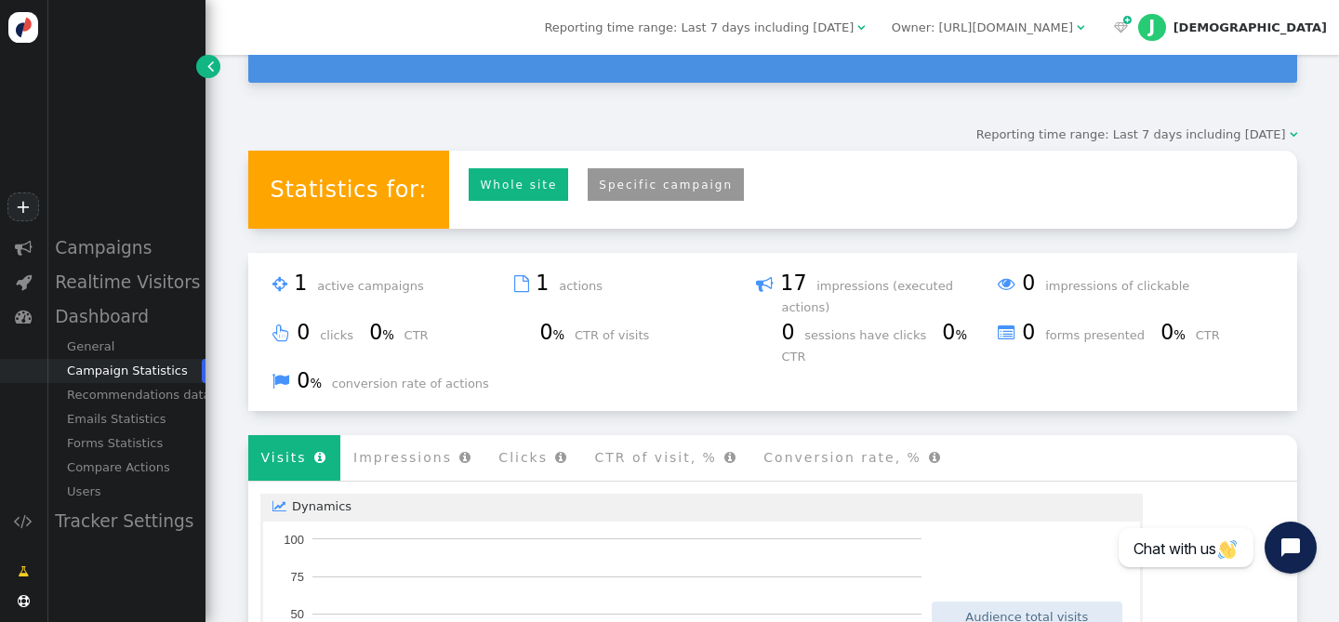
scroll to position [152, 0]
